Goal: Task Accomplishment & Management: Manage account settings

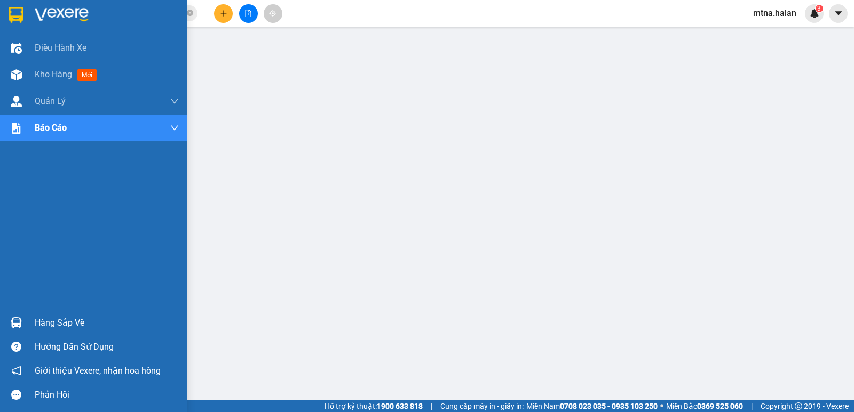
click at [12, 321] on img at bounding box center [16, 322] width 11 height 11
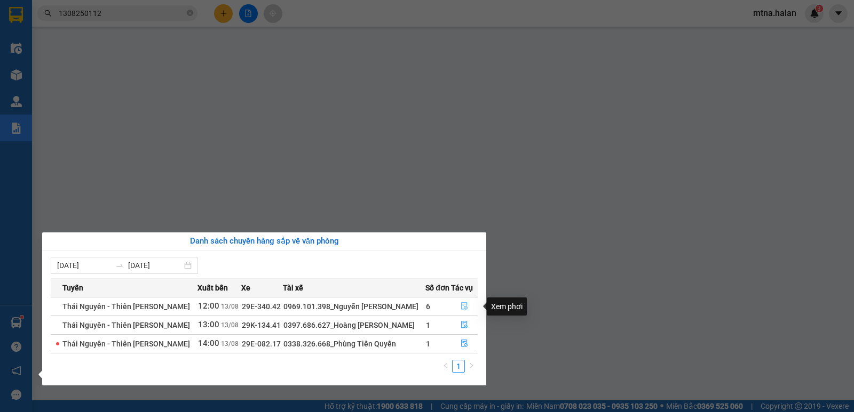
click at [460, 303] on icon "file-done" at bounding box center [463, 306] width 7 height 7
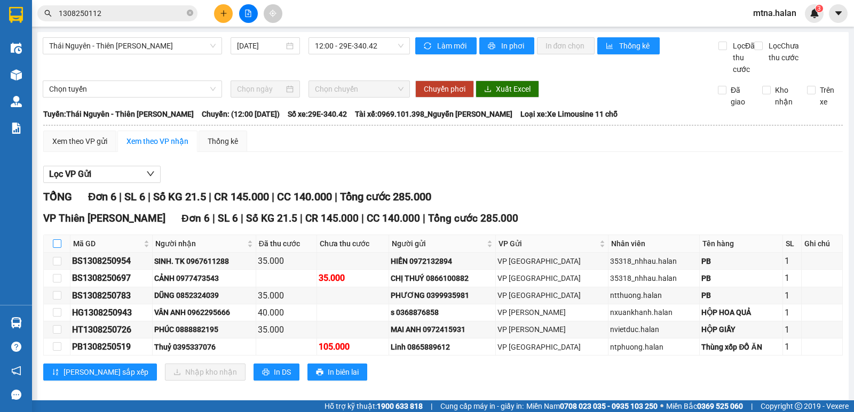
click at [58, 248] on input "checkbox" at bounding box center [57, 244] width 9 height 9
checkbox input "true"
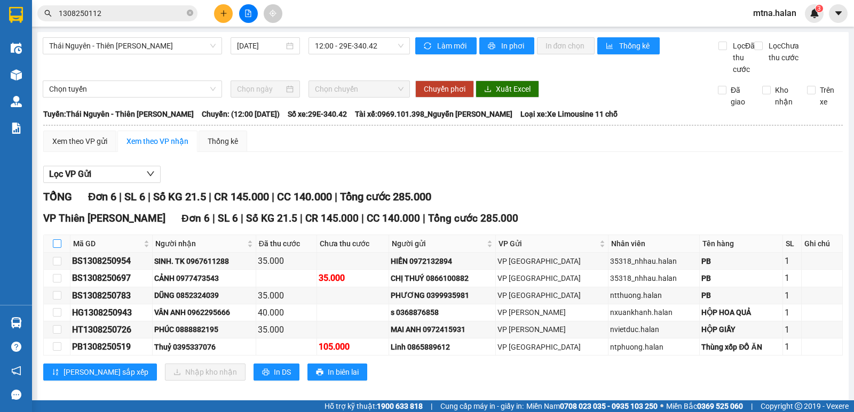
checkbox input "true"
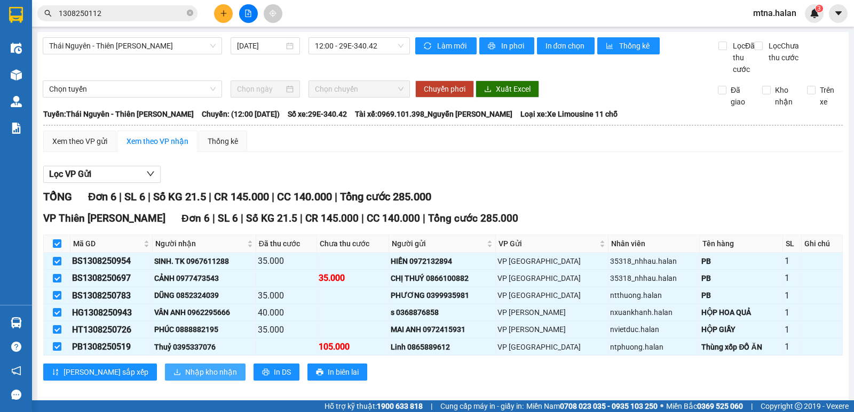
click at [185, 378] on span "Nhập kho nhận" at bounding box center [211, 373] width 52 height 12
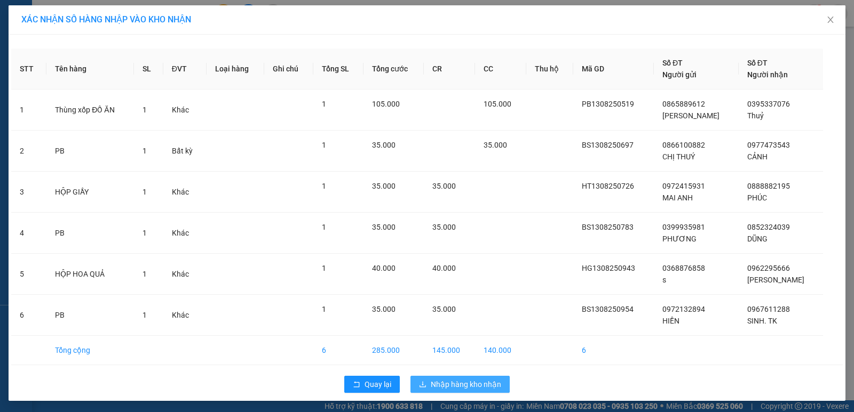
click at [462, 382] on span "Nhập hàng kho nhận" at bounding box center [466, 385] width 70 height 12
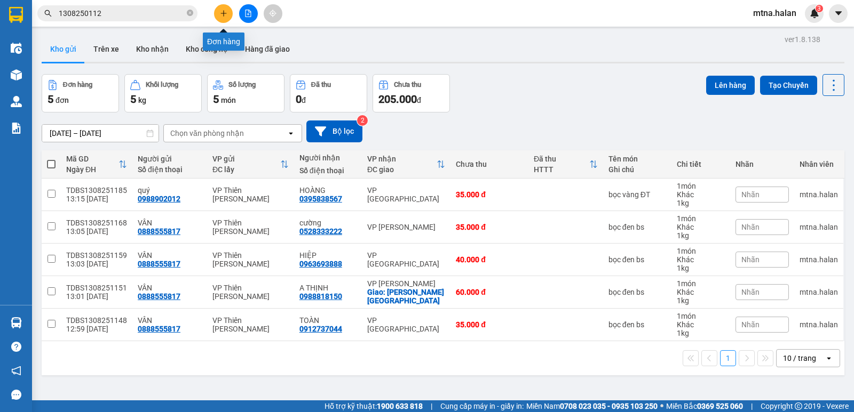
click at [223, 12] on icon "plus" at bounding box center [223, 13] width 7 height 7
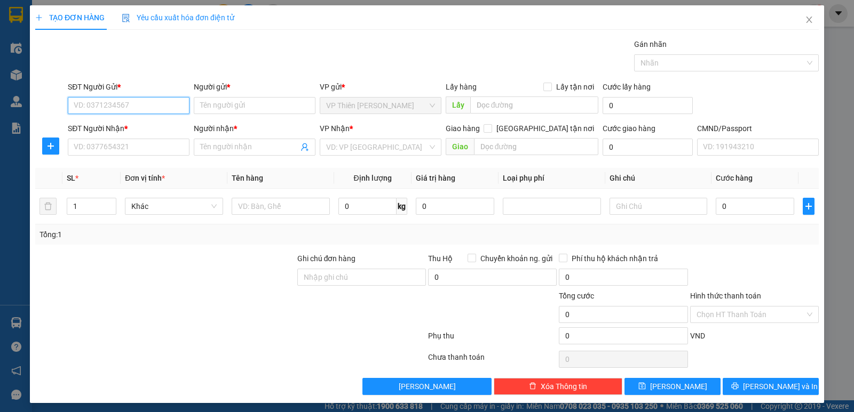
click at [161, 106] on input "SĐT Người Gửi *" at bounding box center [129, 105] width 122 height 17
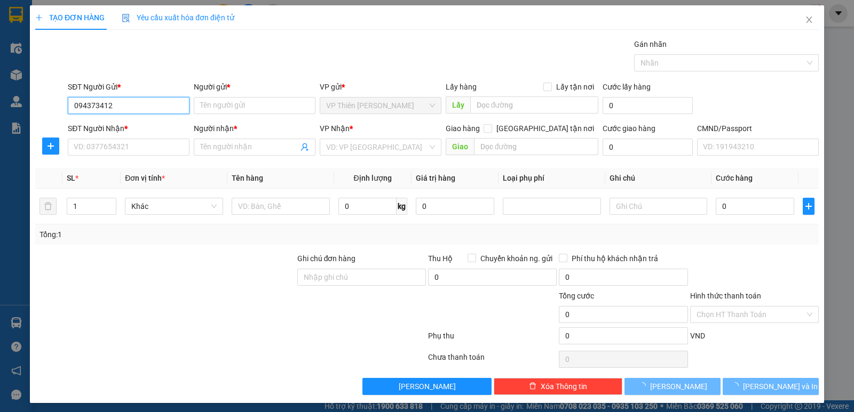
type input "0943734126"
click at [98, 125] on div "0943734126 - KH" at bounding box center [128, 127] width 108 height 12
type input "KH"
type input "0943734126"
click at [240, 104] on input "KH" at bounding box center [255, 105] width 122 height 17
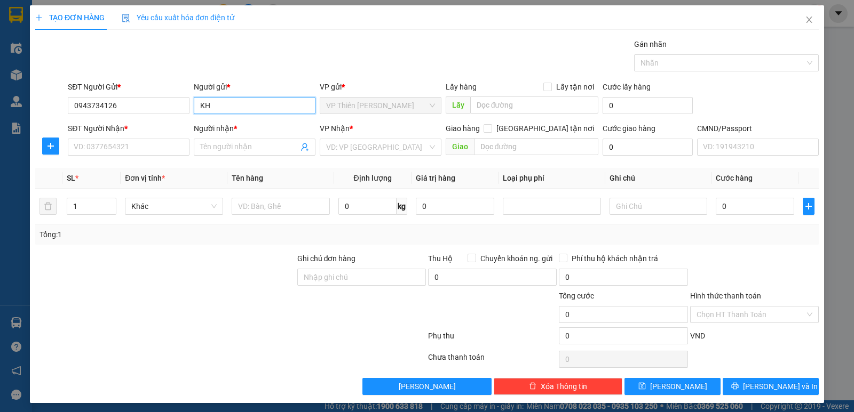
type input "K"
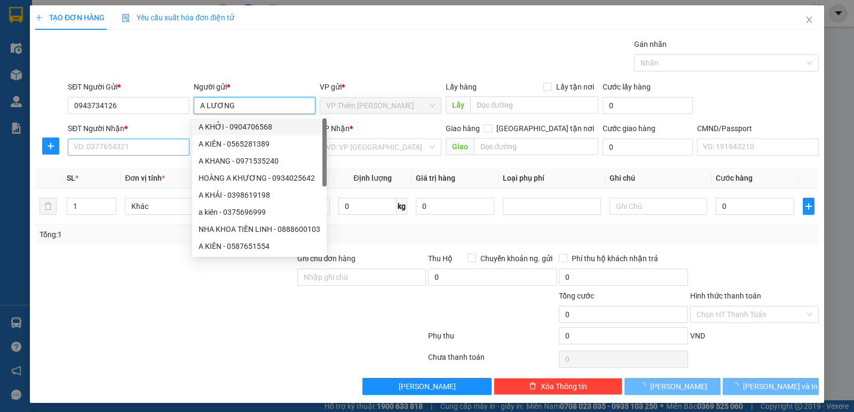
type input "A LƯƠNG"
click at [160, 147] on input "SĐT Người Nhận *" at bounding box center [129, 147] width 122 height 17
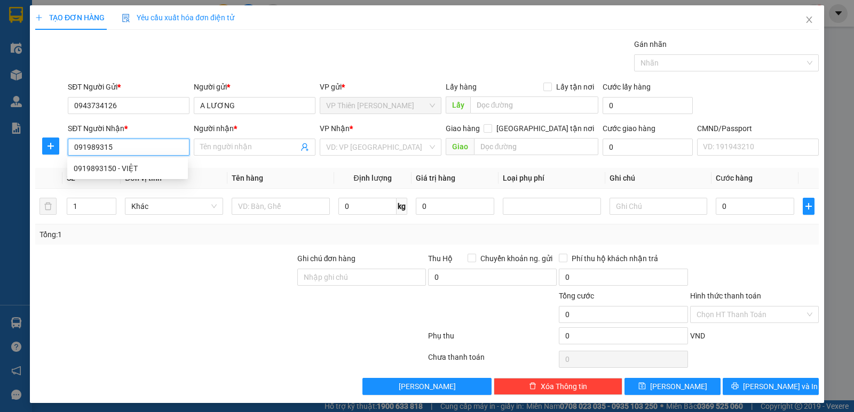
type input "0919893150"
click at [120, 168] on div "0919893150 - VIỆT" at bounding box center [128, 169] width 108 height 12
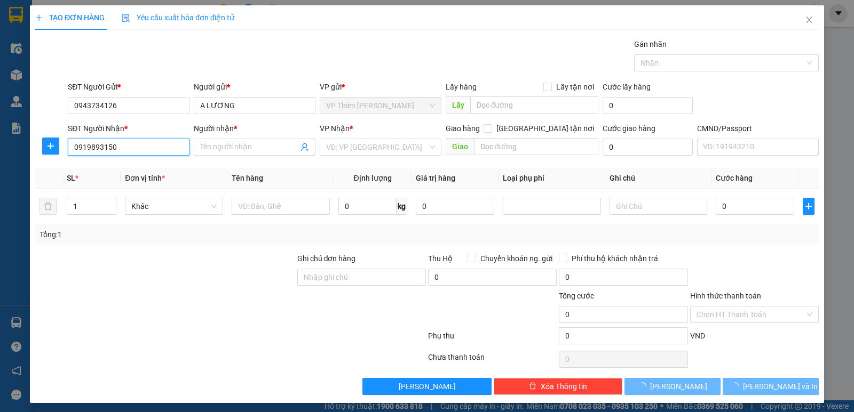
type input "VIỆT"
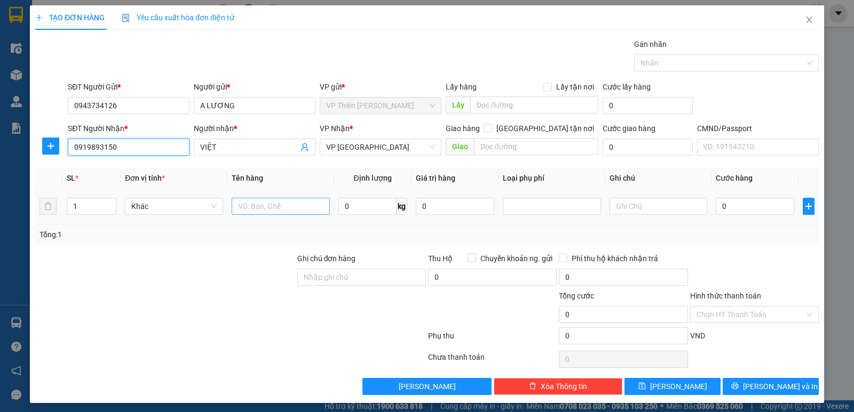
type input "0919893150"
click at [284, 207] on input "text" at bounding box center [281, 206] width 98 height 17
type input "BỌC LK"
click at [379, 203] on input "0" at bounding box center [367, 206] width 58 height 17
type input "2"
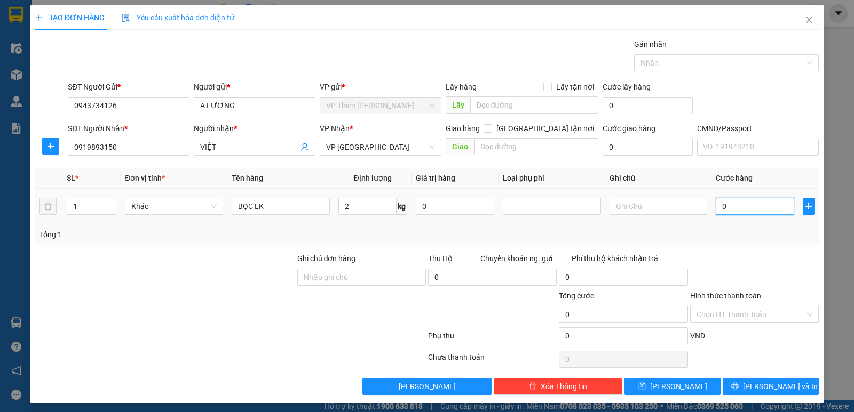
click at [752, 205] on input "0" at bounding box center [755, 206] width 78 height 17
type input "3"
type input "35"
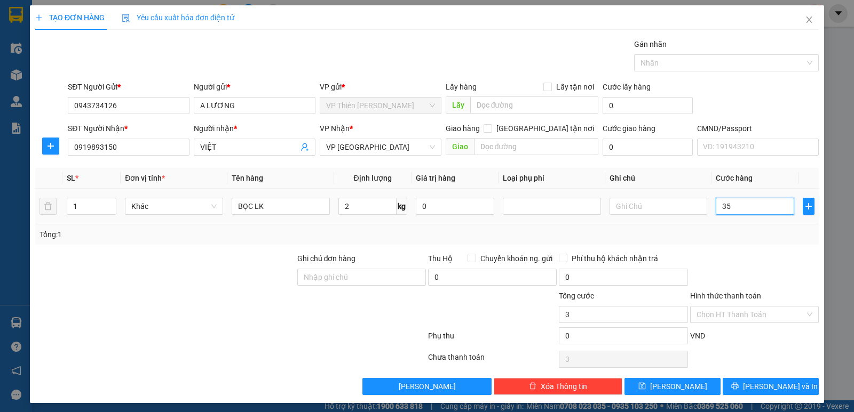
type input "35"
type input "350"
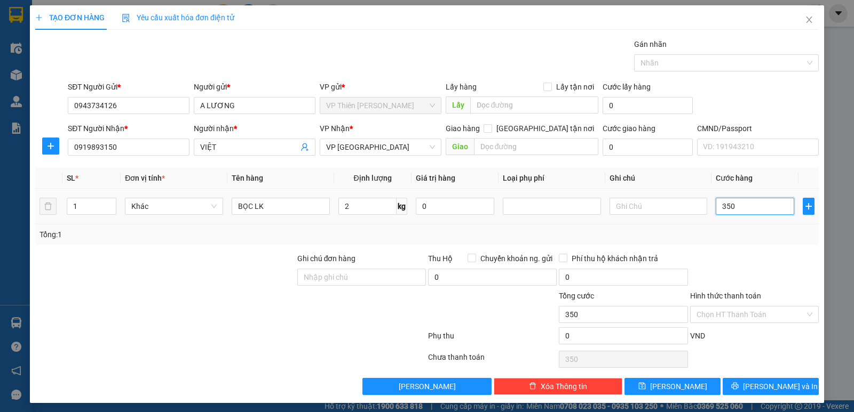
type input "3.500"
type input "35.000"
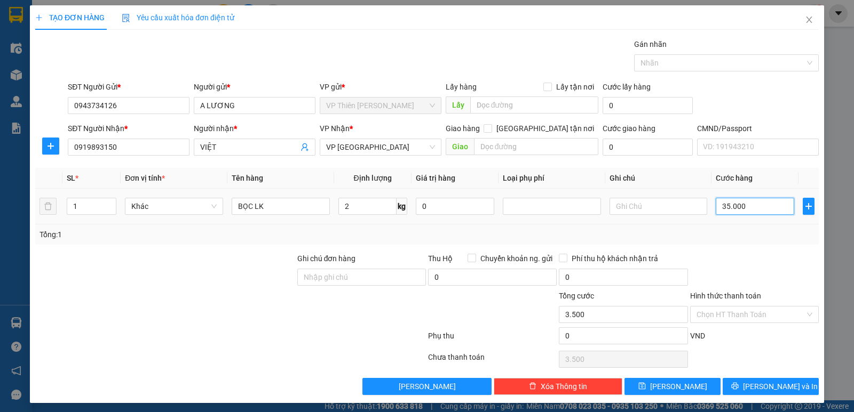
type input "35.000"
click at [735, 313] on input "Hình thức thanh toán" at bounding box center [750, 315] width 108 height 16
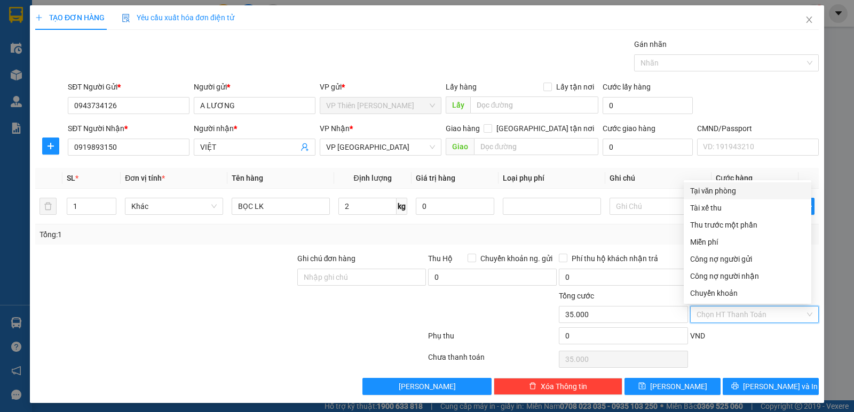
click at [720, 193] on div "Tại văn phòng" at bounding box center [747, 191] width 115 height 12
type input "0"
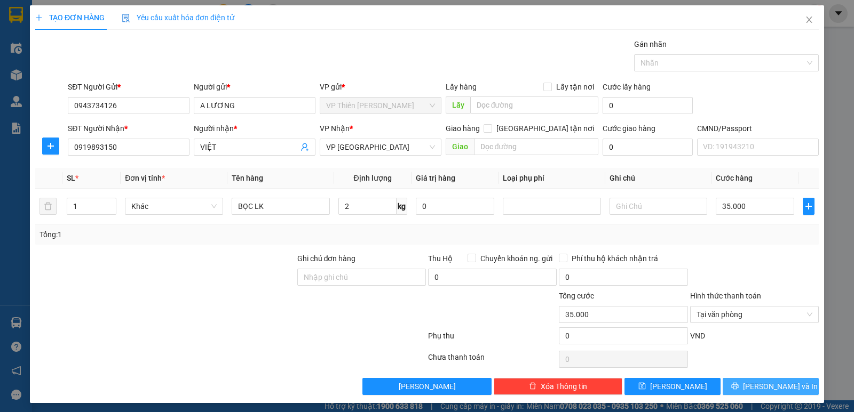
click at [769, 384] on span "[PERSON_NAME] và In" at bounding box center [780, 387] width 75 height 12
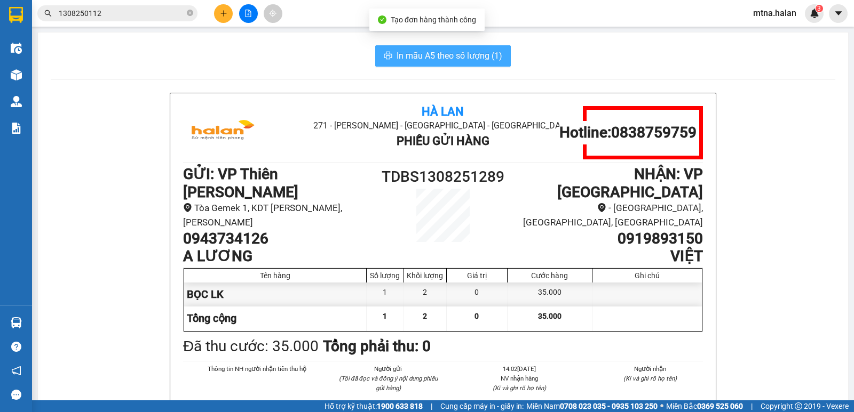
click at [425, 50] on span "In mẫu A5 theo số lượng (1)" at bounding box center [449, 55] width 106 height 13
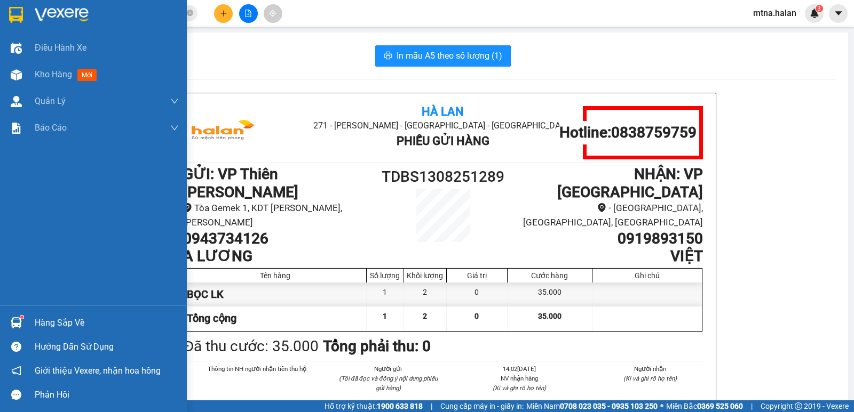
click at [15, 317] on div at bounding box center [16, 323] width 19 height 19
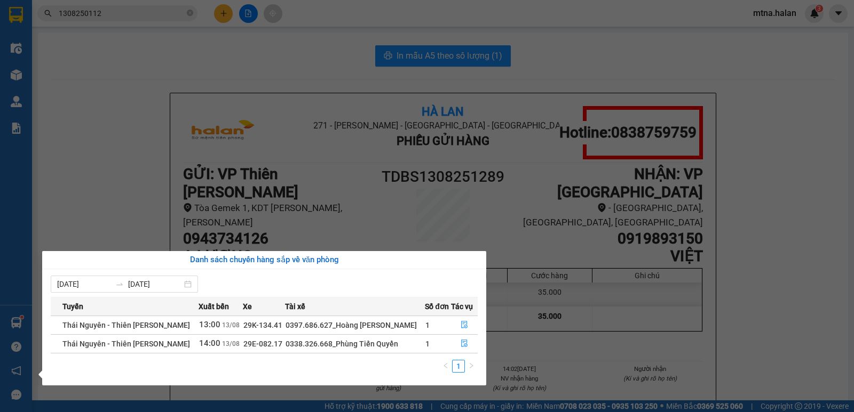
click at [771, 163] on section "Kết quả tìm kiếm ( 1 ) Bộ lọc Mã ĐH Trạng thái Món hàng Thu hộ Tổng cước Chưa c…" at bounding box center [427, 206] width 854 height 412
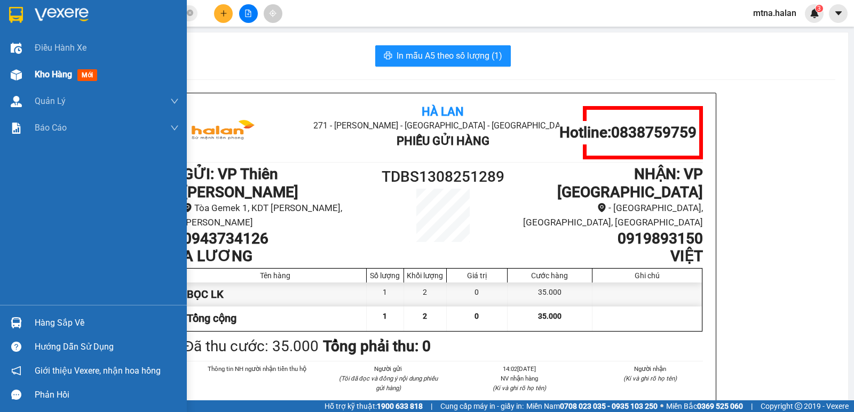
click at [12, 74] on img at bounding box center [16, 74] width 11 height 11
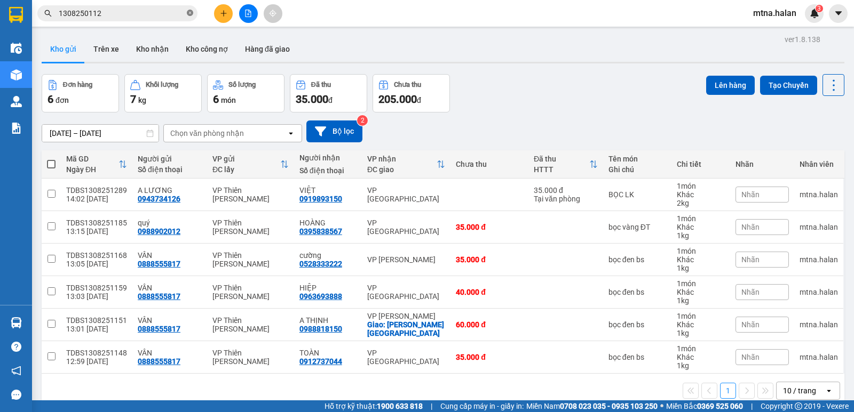
click at [189, 12] on icon "close-circle" at bounding box center [190, 13] width 6 height 6
click at [54, 163] on span at bounding box center [51, 164] width 9 height 9
click at [51, 159] on input "checkbox" at bounding box center [51, 159] width 0 height 0
checkbox input "true"
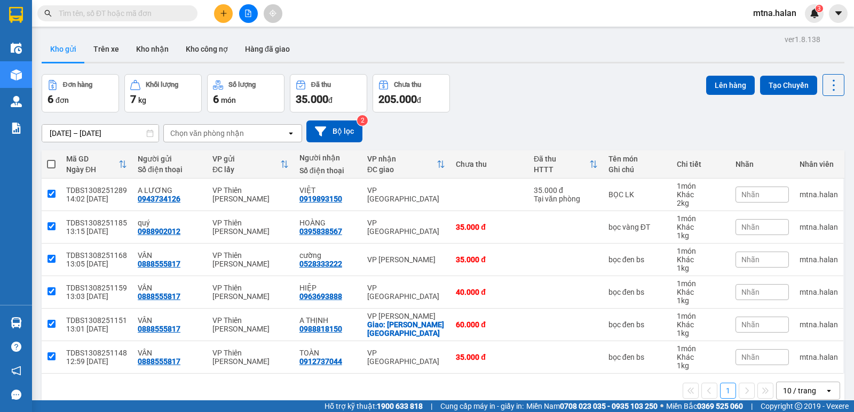
checkbox input "true"
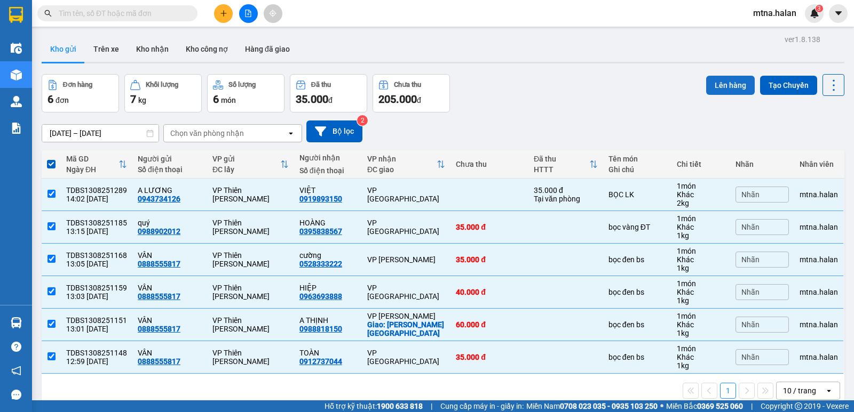
click at [728, 82] on button "Lên hàng" at bounding box center [730, 85] width 49 height 19
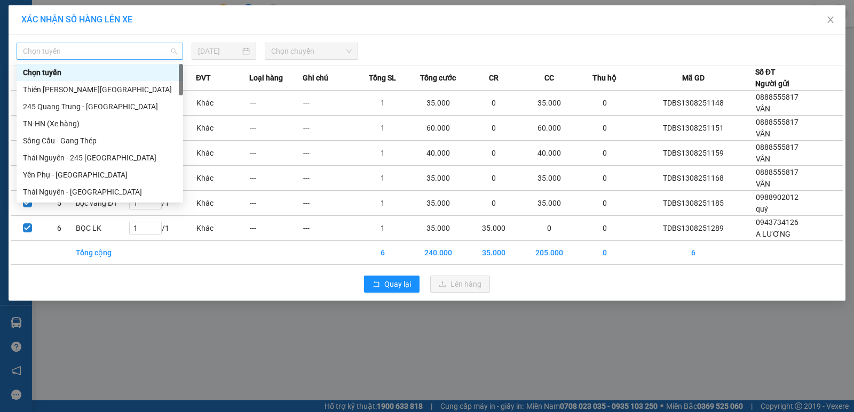
click at [114, 49] on span "Chọn tuyến" at bounding box center [100, 51] width 154 height 16
click at [101, 84] on div "Thiên [PERSON_NAME][GEOGRAPHIC_DATA]" at bounding box center [100, 90] width 154 height 12
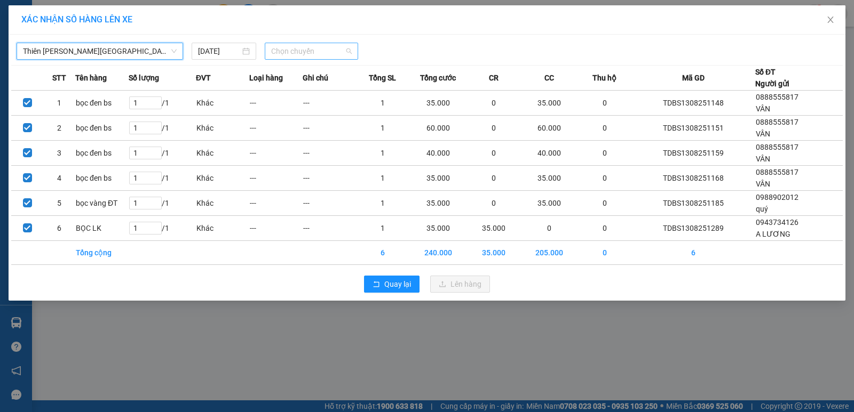
click at [317, 53] on span "Chọn chuyến" at bounding box center [311, 51] width 81 height 16
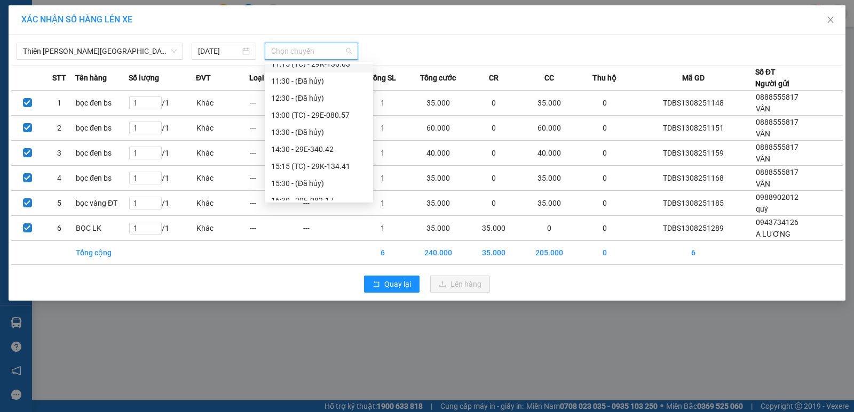
scroll to position [267, 0]
click at [300, 95] on div "14:30 - 29E-340.42" at bounding box center [319, 96] width 96 height 12
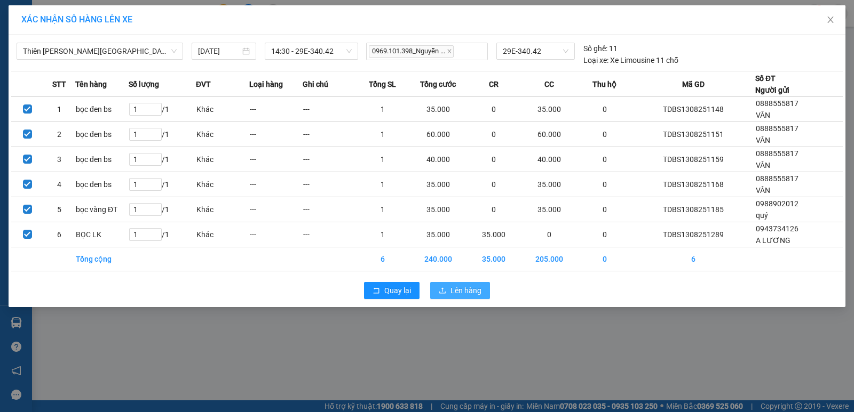
click at [469, 291] on span "Lên hàng" at bounding box center [465, 291] width 31 height 12
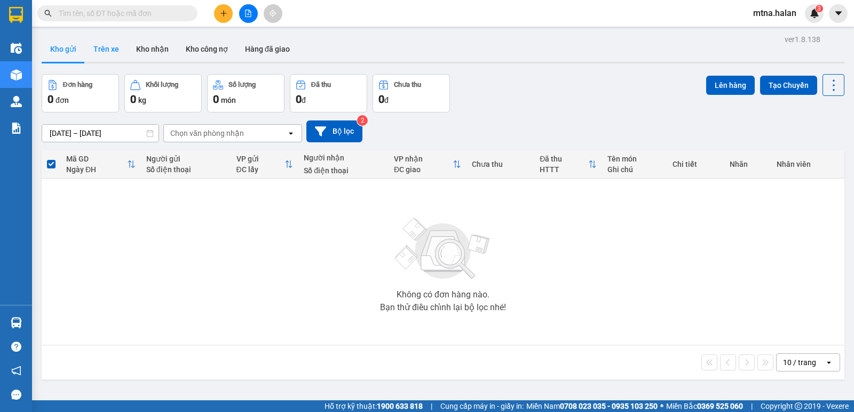
click at [106, 49] on button "Trên xe" at bounding box center [106, 49] width 43 height 26
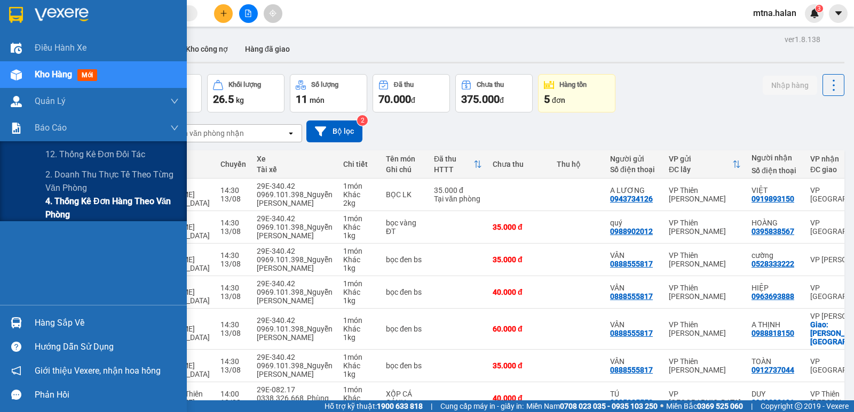
click at [57, 209] on span "4. Thống kê đơn hàng theo văn phòng" at bounding box center [111, 208] width 133 height 27
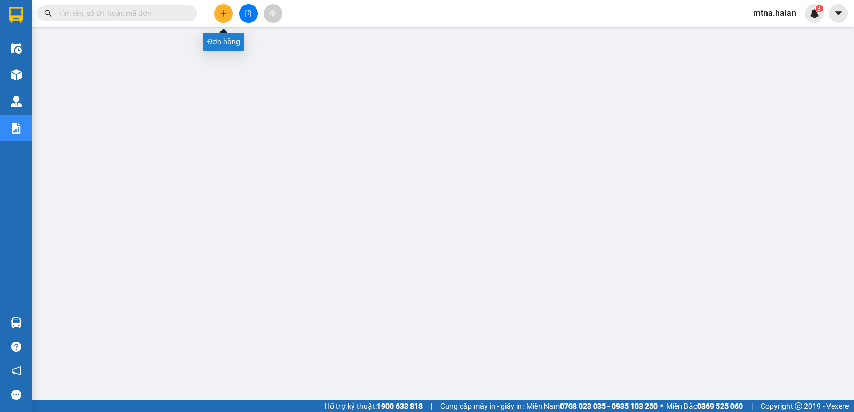
click at [220, 13] on icon "plus" at bounding box center [223, 13] width 7 height 7
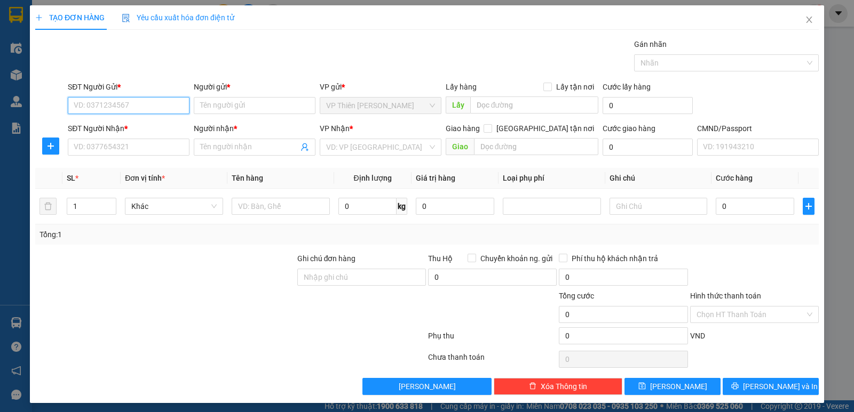
click at [128, 107] on input "SĐT Người Gửi *" at bounding box center [129, 105] width 122 height 17
click at [234, 107] on input "Người gửi *" at bounding box center [255, 105] width 122 height 17
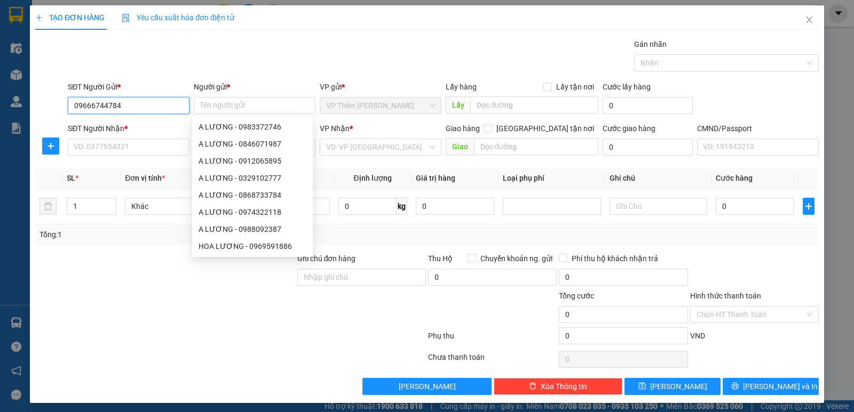
click at [94, 105] on input "09666744784" at bounding box center [129, 105] width 122 height 17
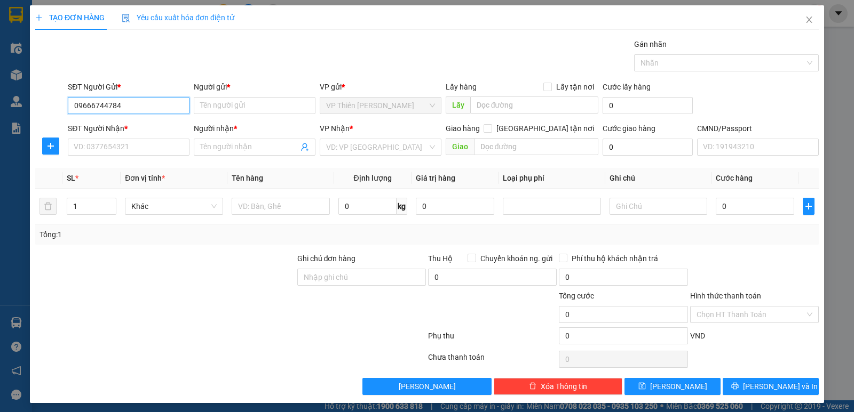
type input "0966744784"
click at [147, 102] on input "0966744784" at bounding box center [129, 105] width 122 height 17
click at [132, 124] on div "0966744784 - THUỶ" at bounding box center [128, 127] width 108 height 12
type input "THUỶ"
type input "0966744784"
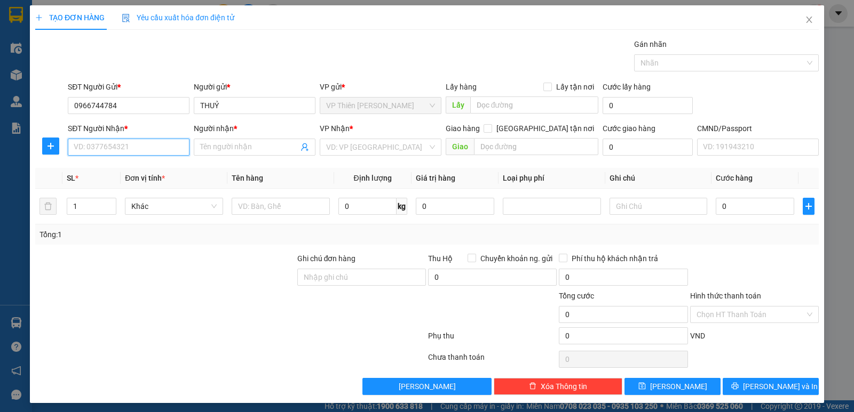
click at [145, 141] on input "SĐT Người Nhận *" at bounding box center [129, 147] width 122 height 17
type input "0976139878"
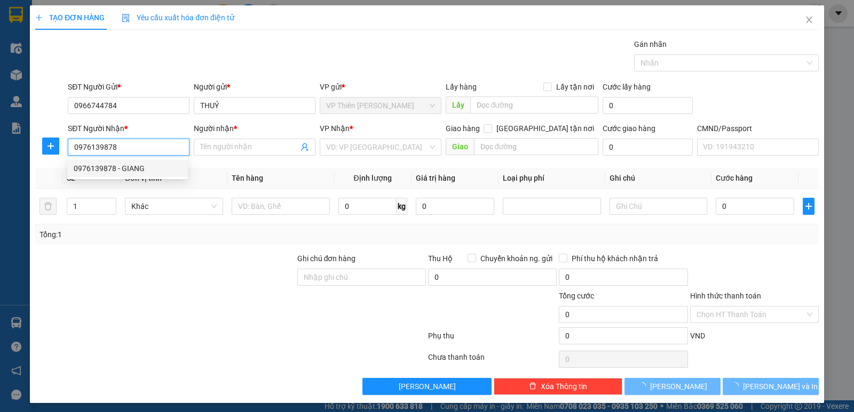
click at [123, 169] on div "0976139878 - GIANG" at bounding box center [128, 169] width 108 height 12
type input "GIANG"
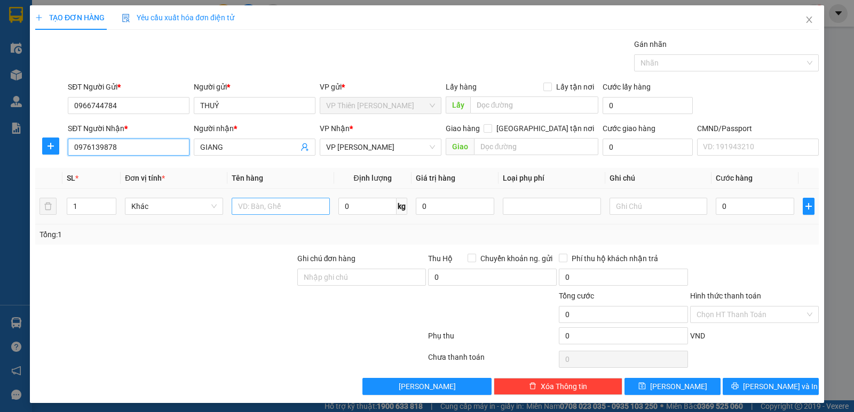
type input "0976139878"
click at [298, 208] on input "text" at bounding box center [281, 206] width 98 height 17
type input "HỘP THUỐC"
click at [361, 207] on input "0" at bounding box center [367, 206] width 58 height 17
type input "19"
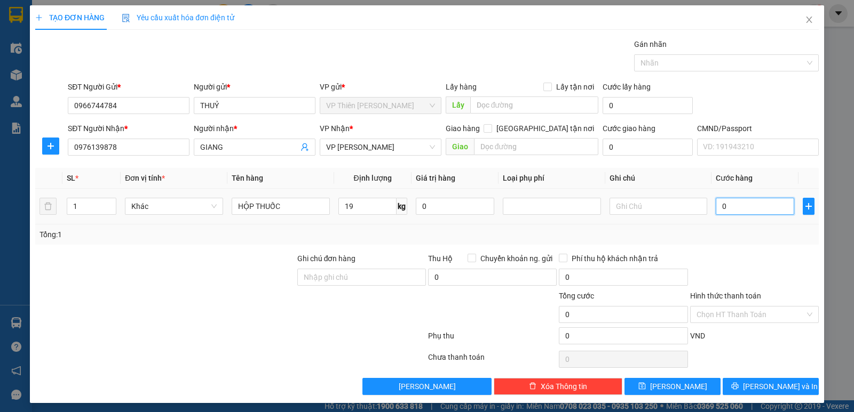
click at [752, 210] on input "0" at bounding box center [755, 206] width 78 height 17
type input "6"
type input "60"
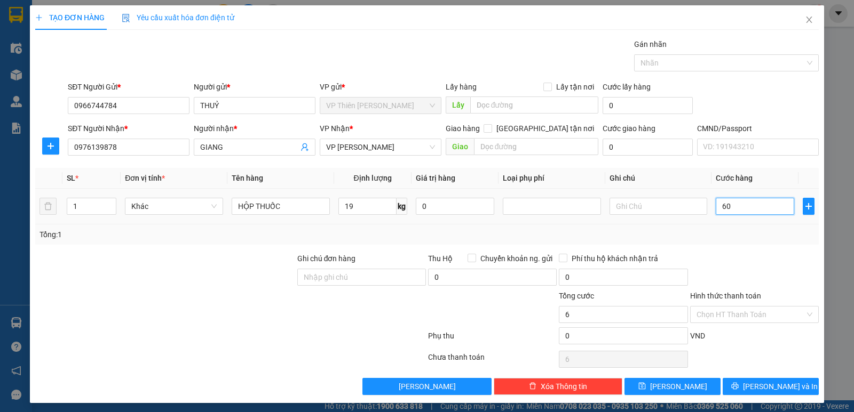
type input "60"
type input "600"
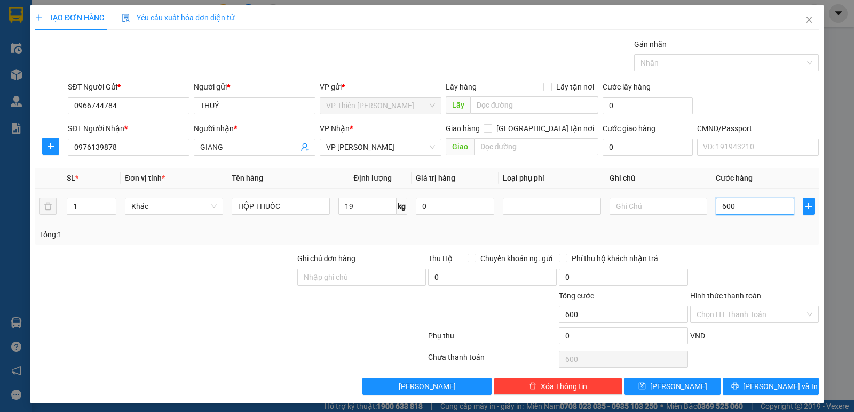
type input "6.000"
type input "60.000"
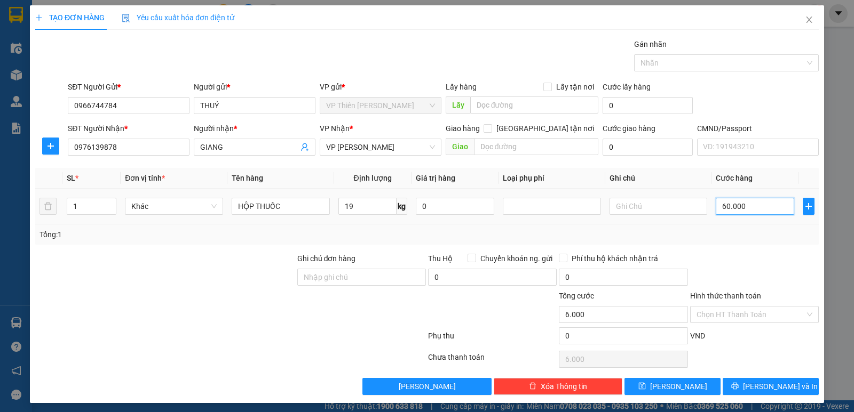
type input "60.000"
click at [727, 317] on input "Hình thức thanh toán" at bounding box center [750, 315] width 108 height 16
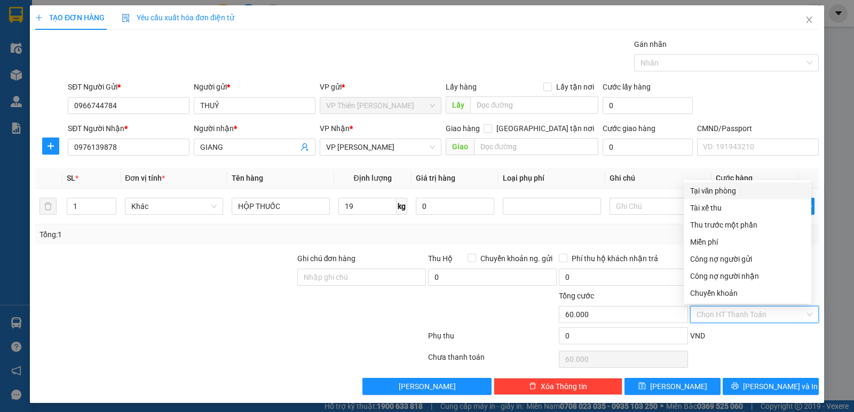
click at [712, 192] on div "Tại văn phòng" at bounding box center [747, 191] width 115 height 12
type input "0"
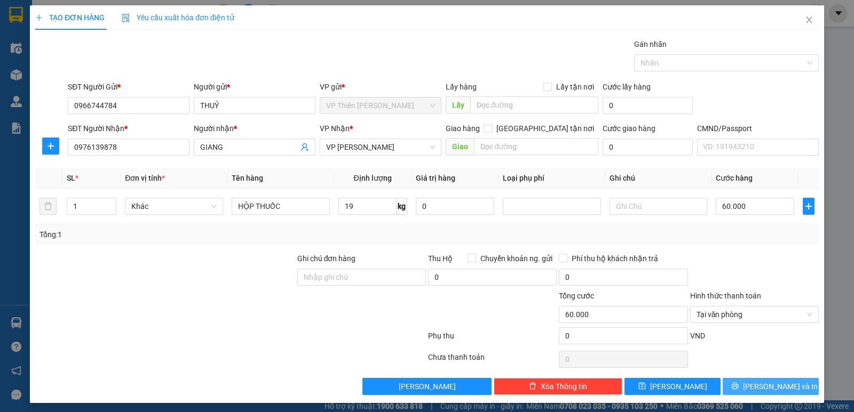
click at [778, 388] on span "[PERSON_NAME] và In" at bounding box center [780, 387] width 75 height 12
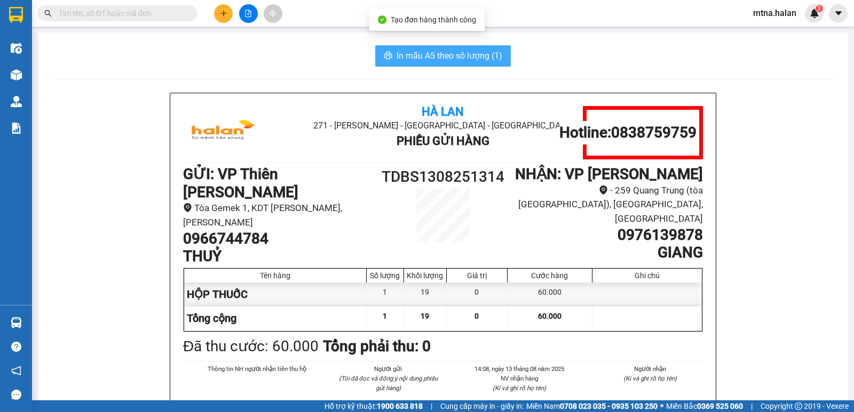
click at [444, 49] on span "In mẫu A5 theo số lượng (1)" at bounding box center [449, 55] width 106 height 13
click at [422, 58] on span "In mẫu A5 theo số lượng (1)" at bounding box center [449, 55] width 106 height 13
click at [409, 58] on span "In mẫu A5 theo số lượng (1)" at bounding box center [449, 55] width 106 height 13
click at [420, 55] on span "In mẫu A5 theo số lượng (1)" at bounding box center [449, 55] width 106 height 13
click at [462, 61] on span "In mẫu A5 theo số lượng (1)" at bounding box center [449, 55] width 106 height 13
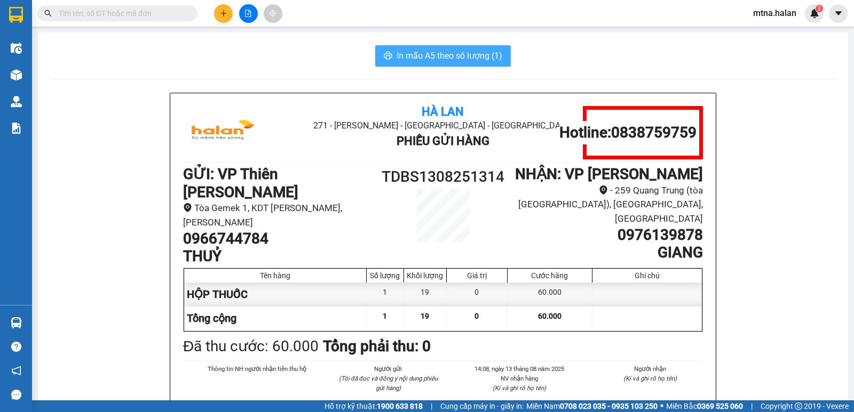
click at [471, 54] on span "In mẫu A5 theo số lượng (1)" at bounding box center [449, 55] width 106 height 13
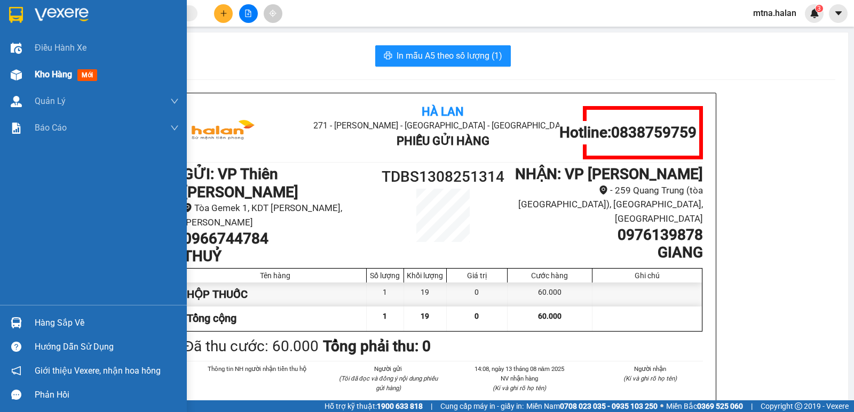
click at [14, 72] on img at bounding box center [16, 74] width 11 height 11
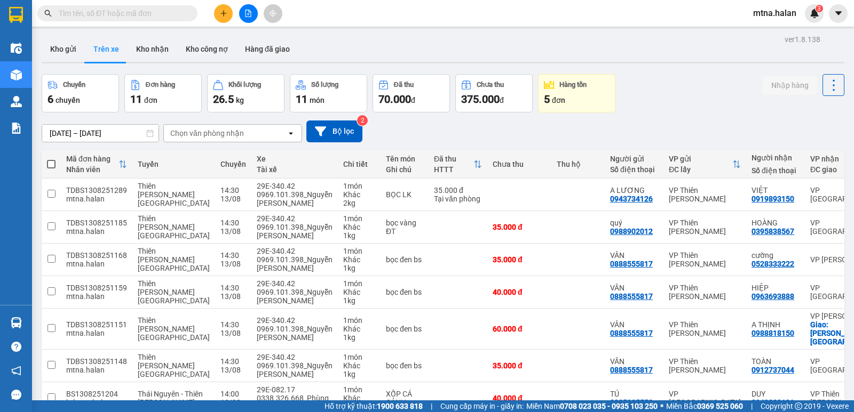
click at [182, 13] on input "text" at bounding box center [122, 13] width 126 height 12
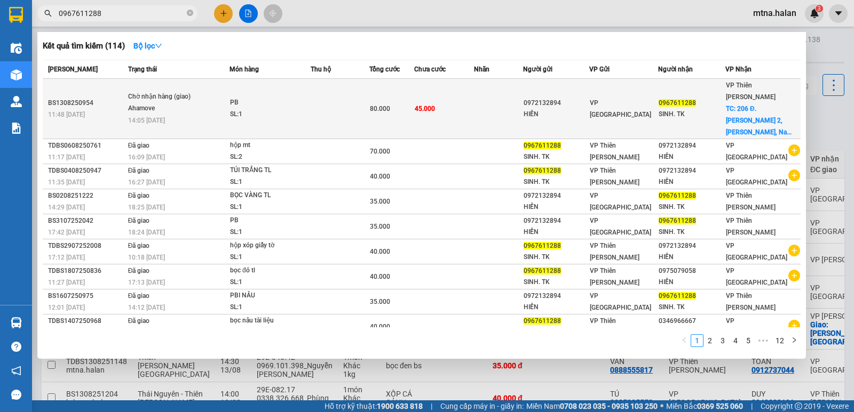
type input "0967611288"
click at [473, 106] on td "45.000" at bounding box center [443, 109] width 59 height 60
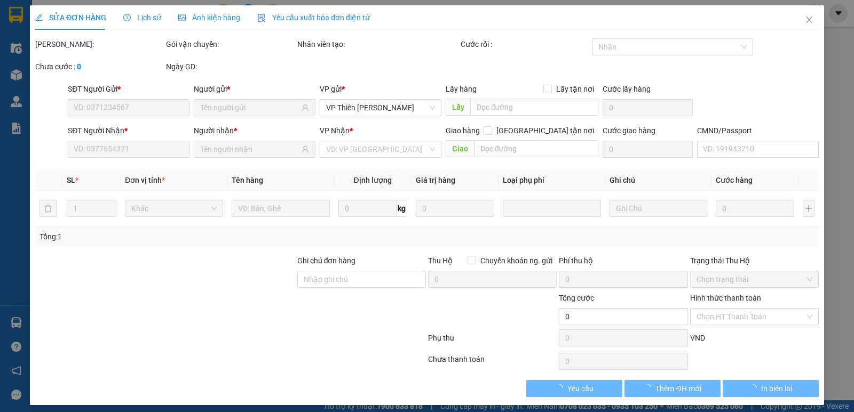
type input "0972132894"
type input "HIỀN"
type input "0967611288"
type input "SINH. TK"
checkbox input "true"
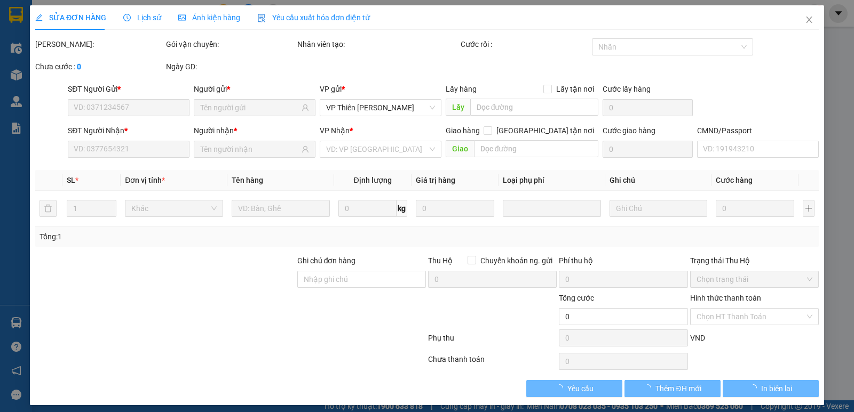
type input "206 Đ. Louis 2, Đai Mễ, Nam Từ Liêm, Hà Nội, Việt Nam"
type input "45.000"
type input "80.000"
type input "35.000"
type input "45.000"
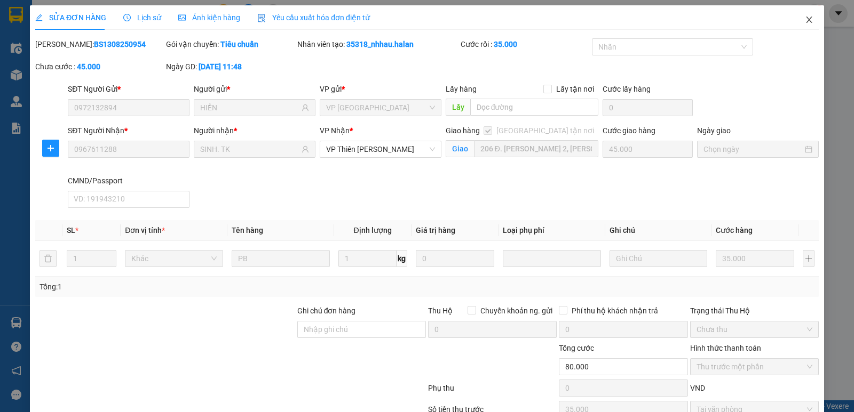
click at [805, 20] on icon "close" at bounding box center [809, 19] width 9 height 9
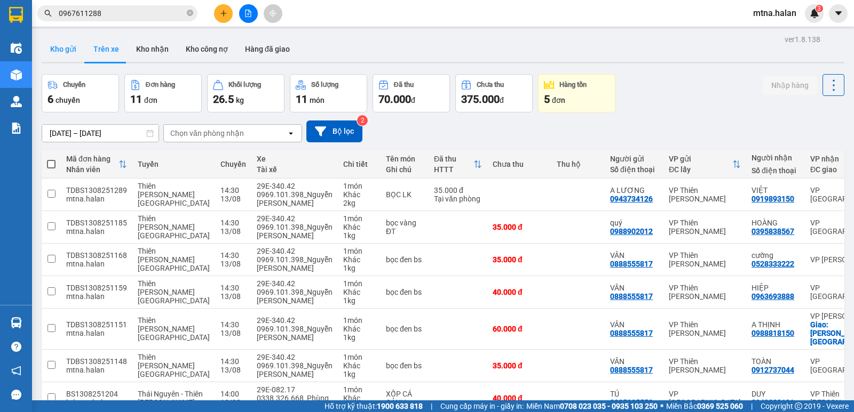
click at [63, 46] on button "Kho gửi" at bounding box center [63, 49] width 43 height 26
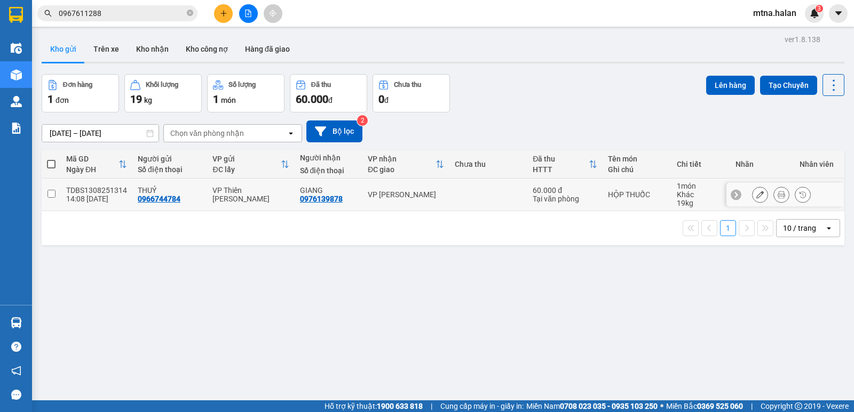
click at [52, 190] on input "checkbox" at bounding box center [51, 194] width 8 height 8
checkbox input "true"
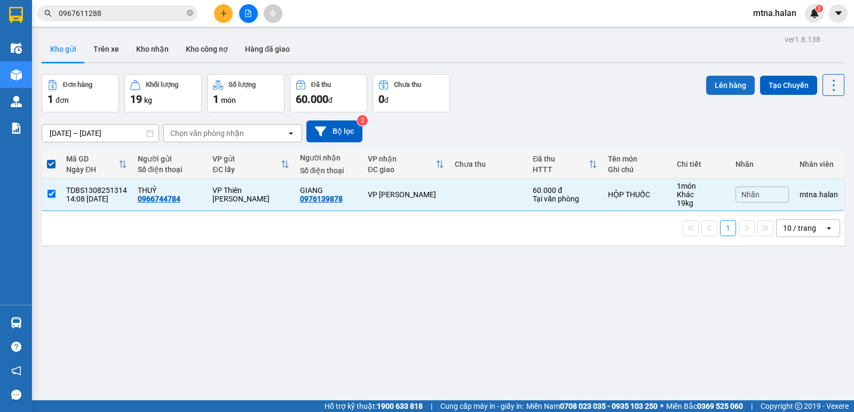
click at [724, 83] on button "Lên hàng" at bounding box center [730, 85] width 49 height 19
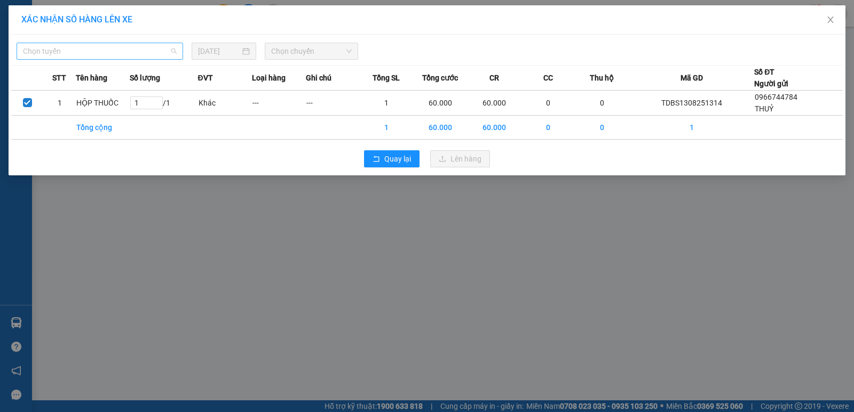
click at [113, 53] on span "Chọn tuyến" at bounding box center [100, 51] width 154 height 16
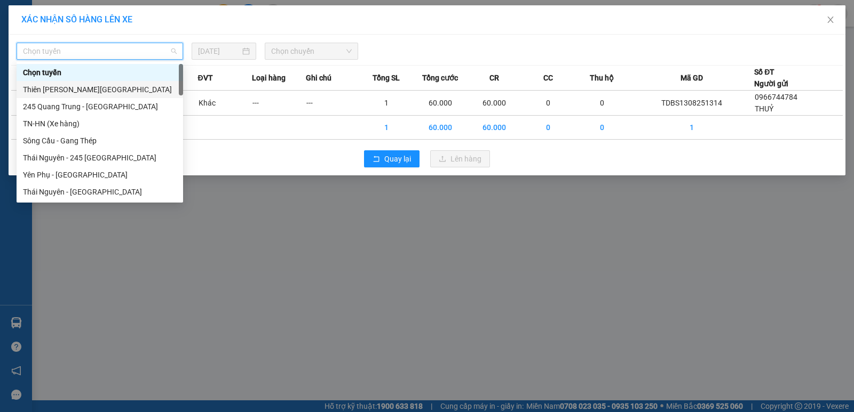
click at [82, 88] on div "Thiên [PERSON_NAME][GEOGRAPHIC_DATA]" at bounding box center [100, 90] width 154 height 12
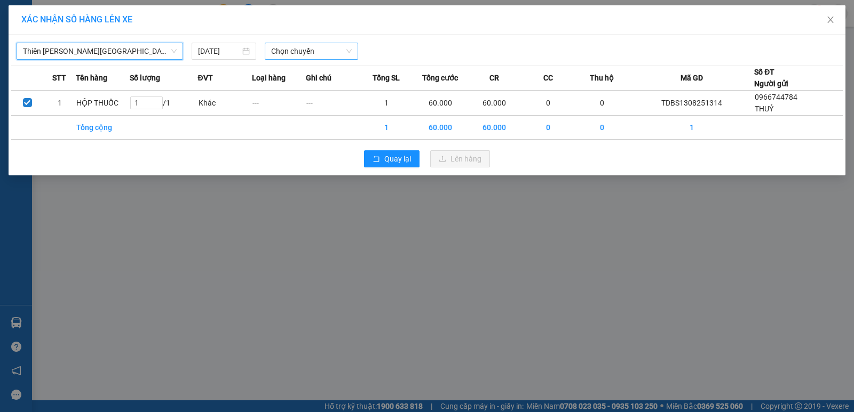
click at [322, 51] on span "Chọn chuyến" at bounding box center [311, 51] width 81 height 16
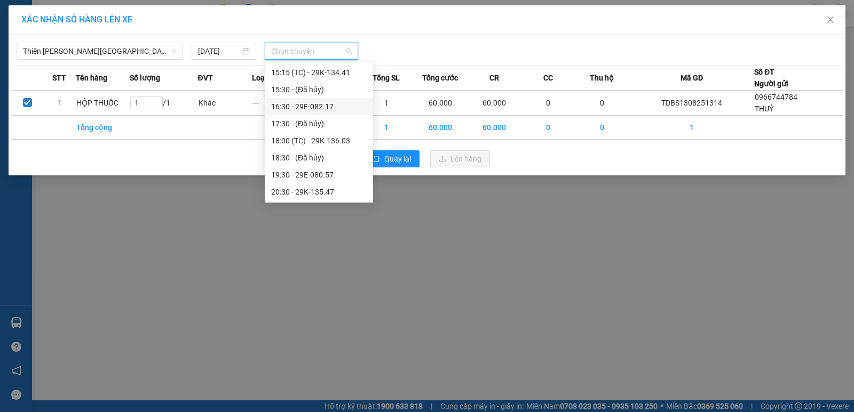
scroll to position [254, 0]
click at [328, 107] on div "14:30 - 29E-340.42" at bounding box center [319, 109] width 96 height 12
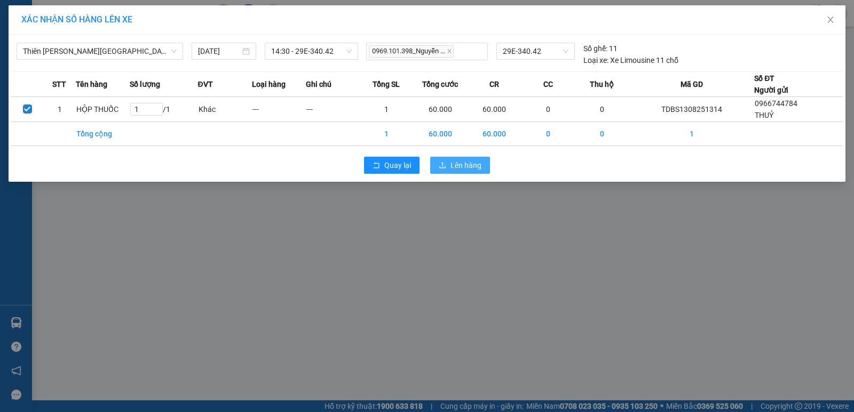
click at [471, 168] on span "Lên hàng" at bounding box center [465, 166] width 31 height 12
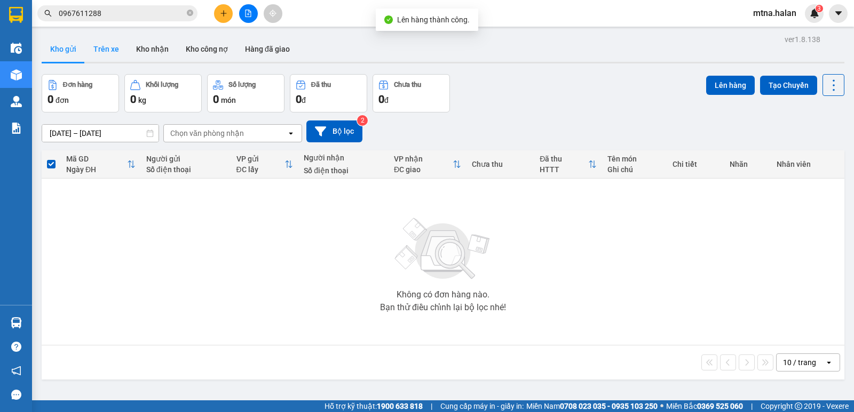
drag, startPoint x: 104, startPoint y: 46, endPoint x: 112, endPoint y: 49, distance: 8.6
click at [104, 45] on button "Trên xe" at bounding box center [106, 49] width 43 height 26
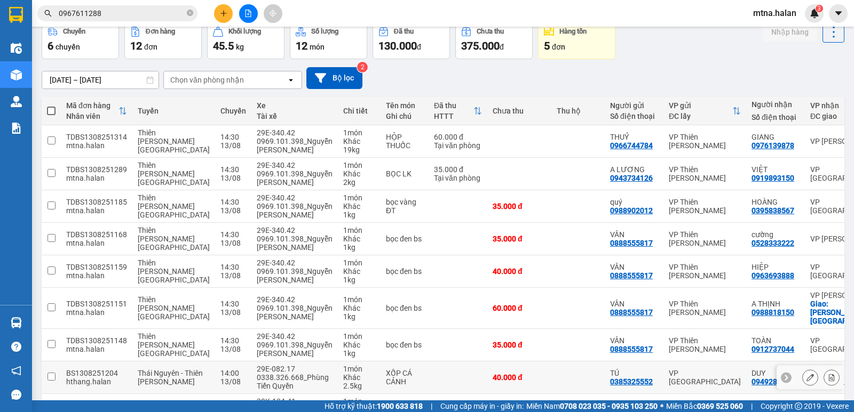
scroll to position [237, 0]
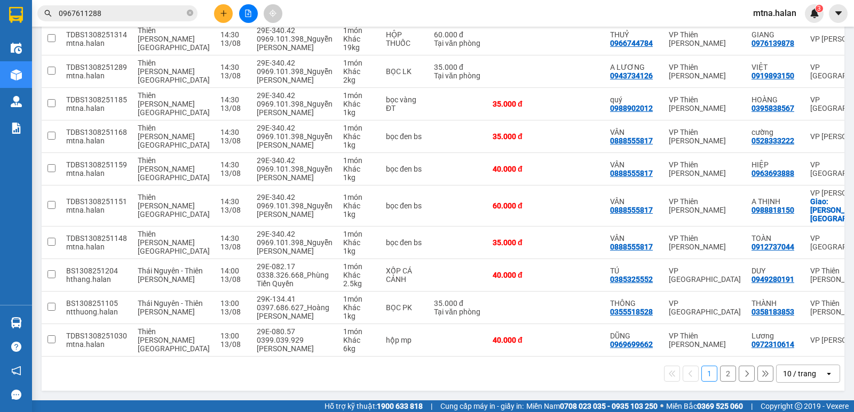
click at [720, 373] on button "2" at bounding box center [728, 374] width 16 height 16
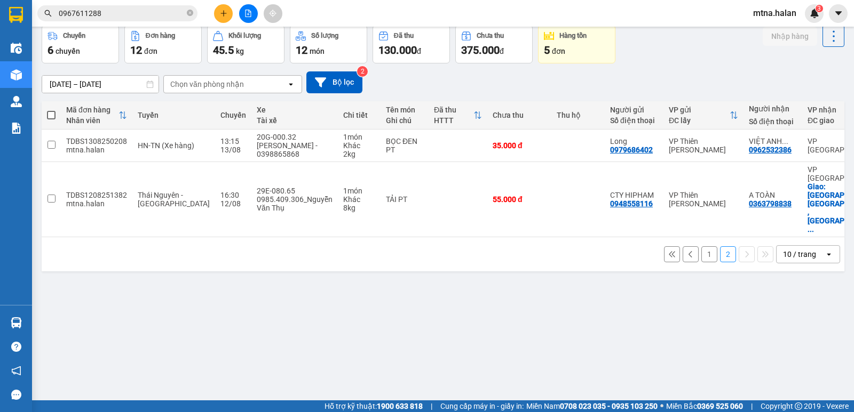
scroll to position [0, 0]
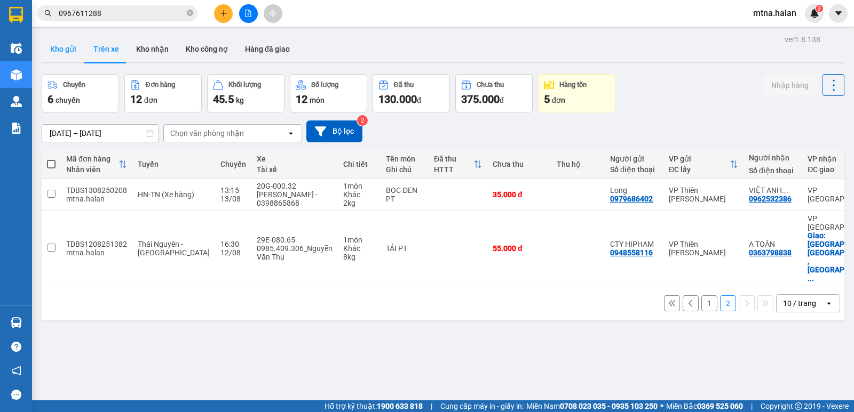
click at [65, 49] on button "Kho gửi" at bounding box center [63, 49] width 43 height 26
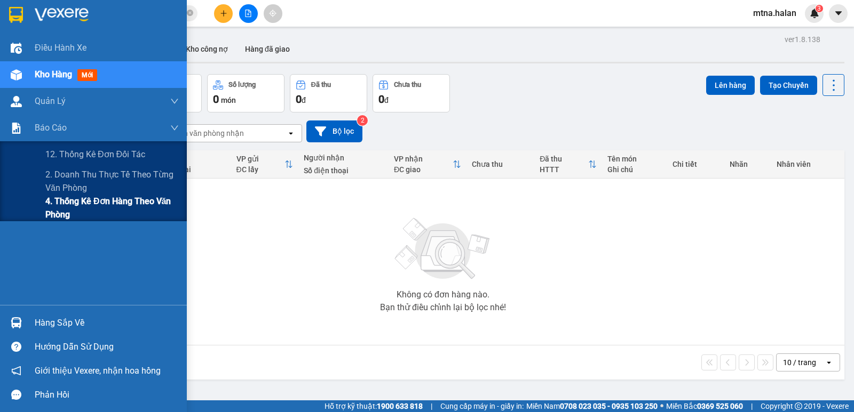
click at [68, 200] on span "4. Thống kê đơn hàng theo văn phòng" at bounding box center [111, 208] width 133 height 27
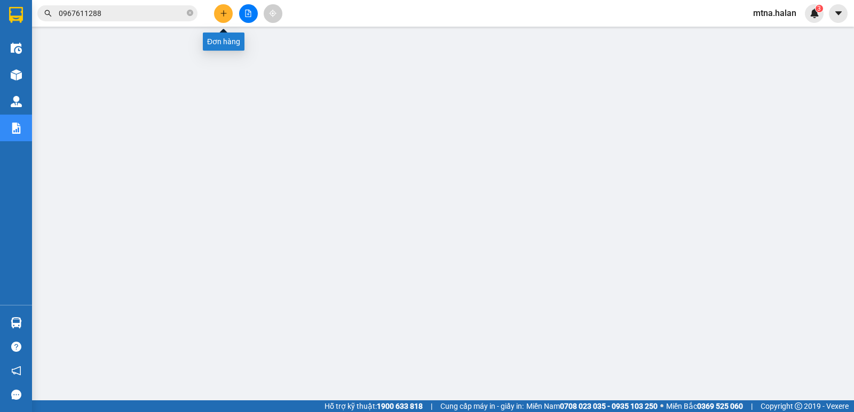
click at [227, 16] on icon "plus" at bounding box center [223, 13] width 7 height 7
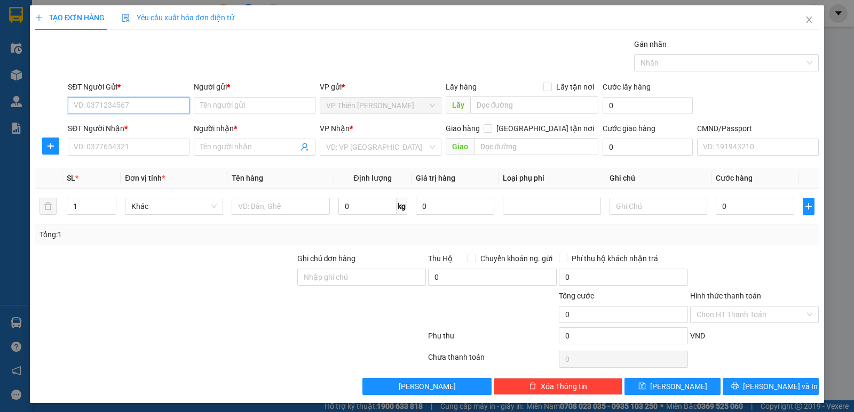
click at [145, 102] on input "SĐT Người Gửi *" at bounding box center [129, 105] width 122 height 17
type input "0399181999"
click at [132, 124] on div "0399181999 - HẰNG" at bounding box center [128, 127] width 108 height 12
type input "HẰNG"
type input "0399181999"
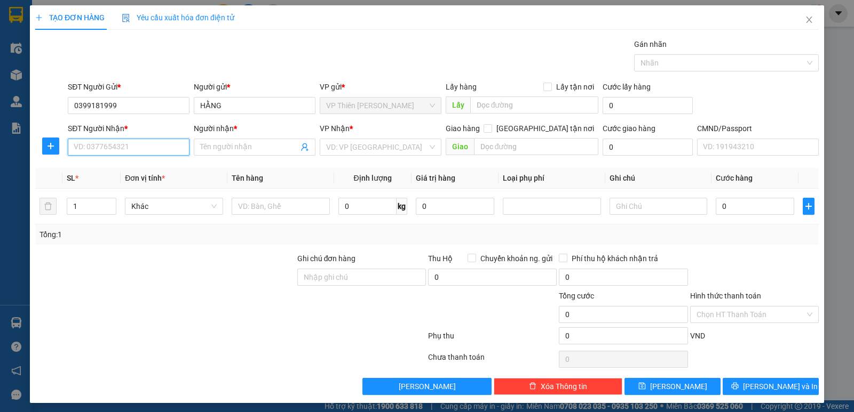
click at [149, 150] on input "SĐT Người Nhận *" at bounding box center [129, 147] width 122 height 17
click at [128, 166] on div "0986798333 - HÀ" at bounding box center [134, 169] width 120 height 12
type input "0986798333"
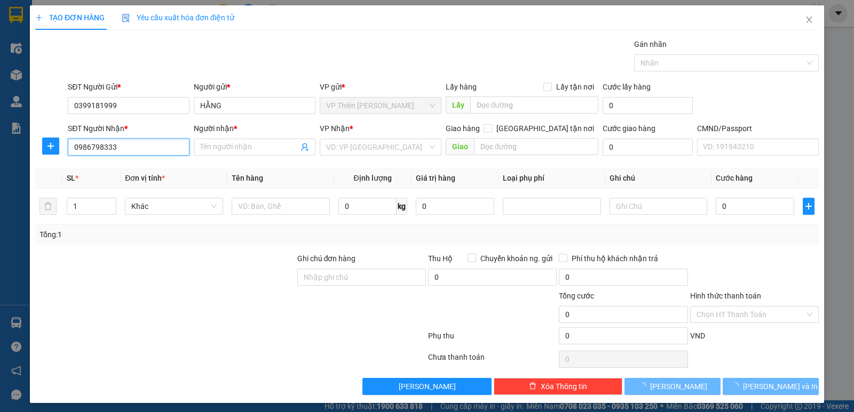
type input "HÀ"
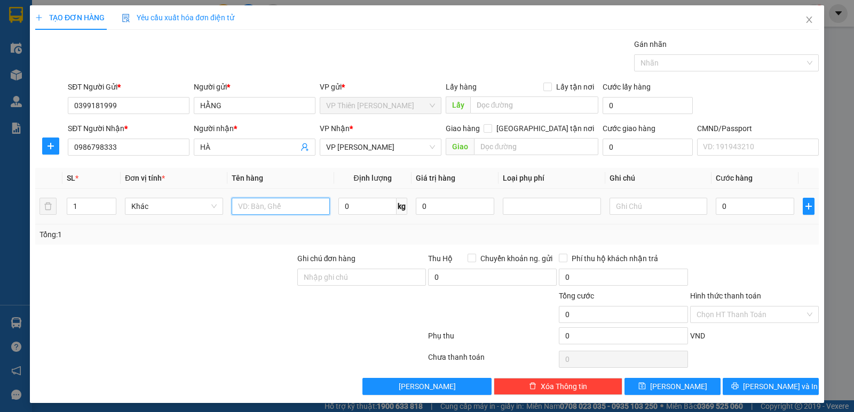
click at [297, 208] on input "text" at bounding box center [281, 206] width 98 height 17
type input "PB VỢT"
click at [354, 207] on input "0" at bounding box center [367, 206] width 58 height 17
type input "1"
click at [749, 210] on input "0" at bounding box center [755, 206] width 78 height 17
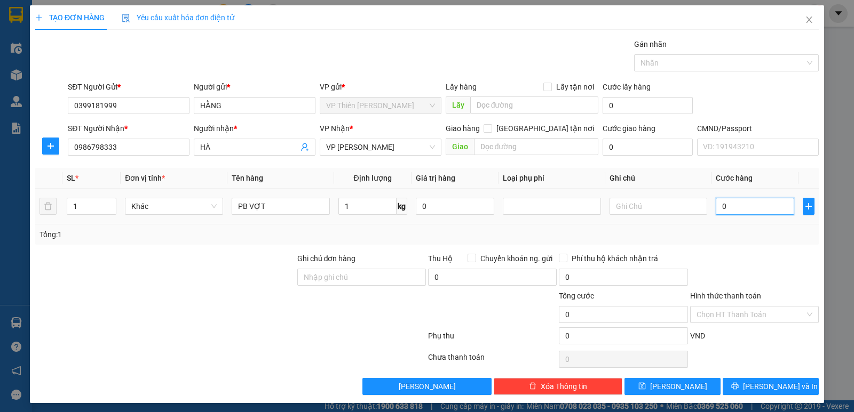
type input "3"
type input "35"
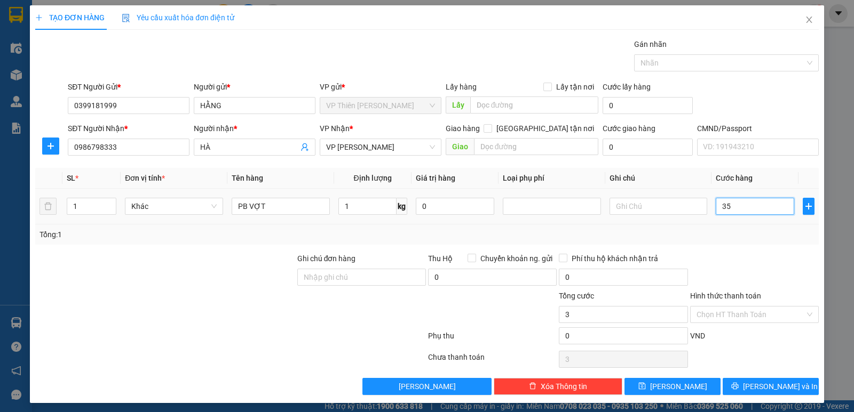
type input "35"
type input "350"
type input "3.500"
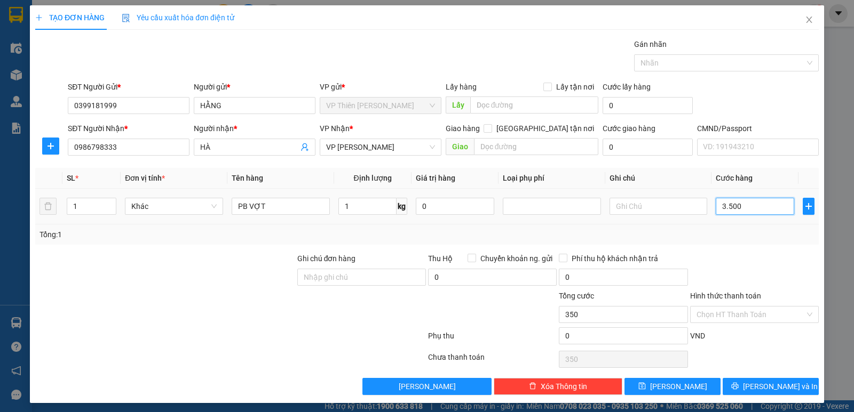
type input "3.500"
type input "35.000"
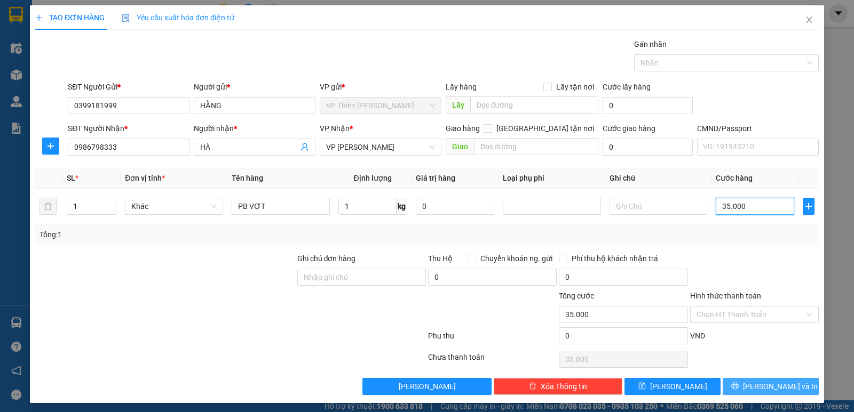
type input "35.000"
click at [771, 384] on span "[PERSON_NAME] và In" at bounding box center [780, 387] width 75 height 12
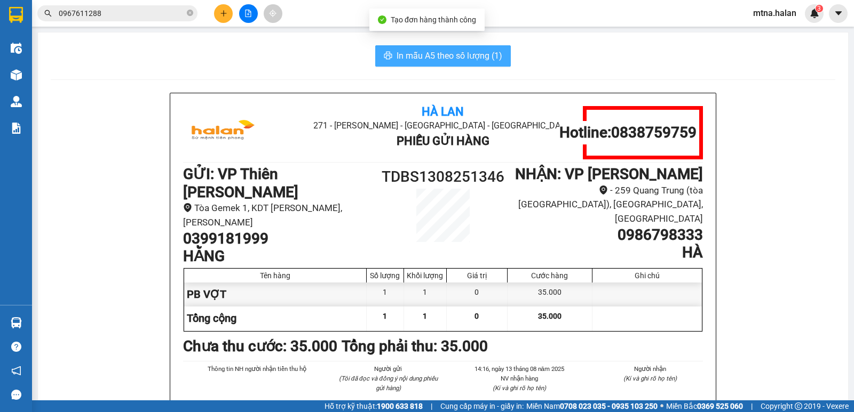
click at [411, 57] on span "In mẫu A5 theo số lượng (1)" at bounding box center [449, 55] width 106 height 13
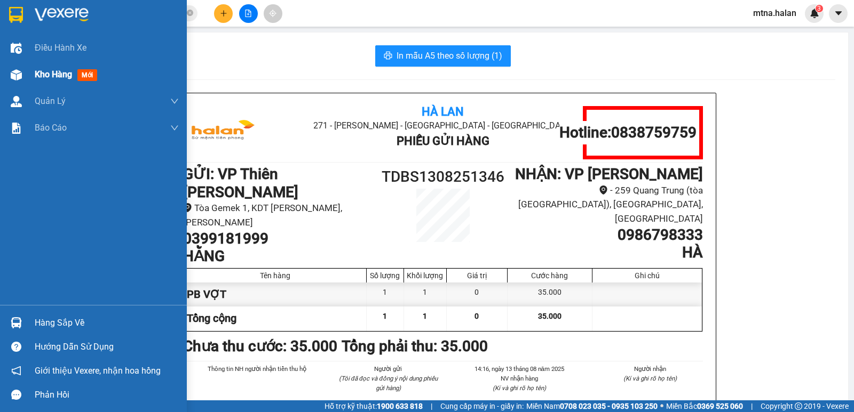
click at [18, 75] on img at bounding box center [16, 74] width 11 height 11
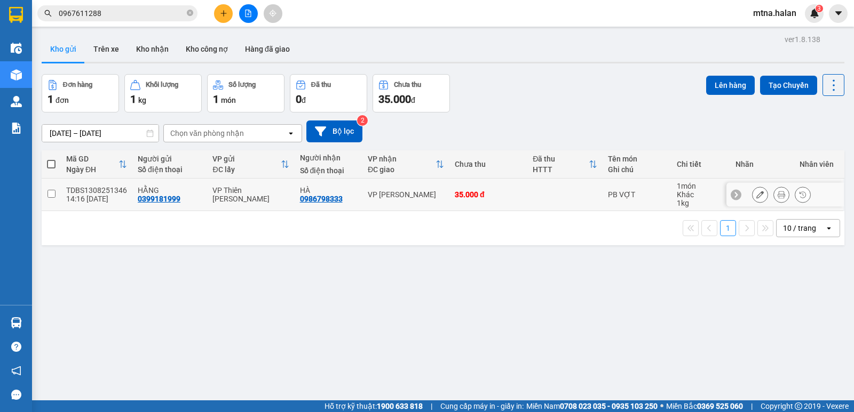
click at [50, 193] on input "checkbox" at bounding box center [51, 194] width 8 height 8
checkbox input "true"
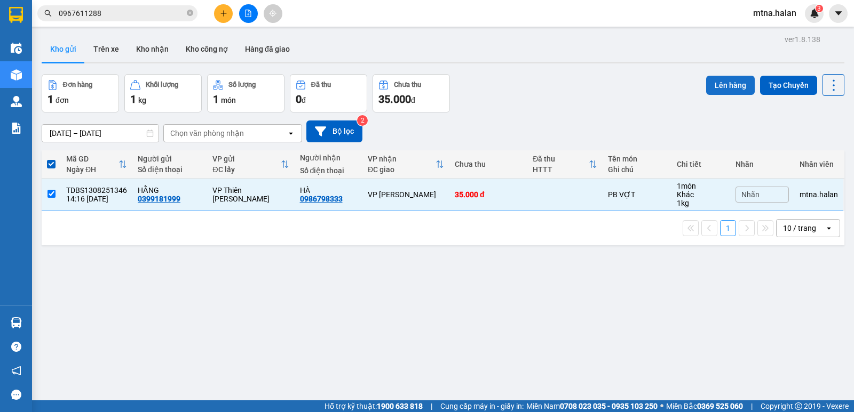
click at [718, 86] on button "Lên hàng" at bounding box center [730, 85] width 49 height 19
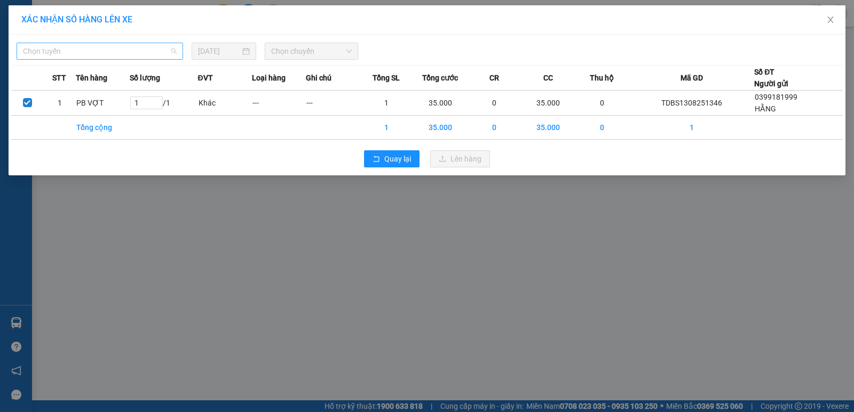
click at [101, 46] on span "Chọn tuyến" at bounding box center [100, 51] width 154 height 16
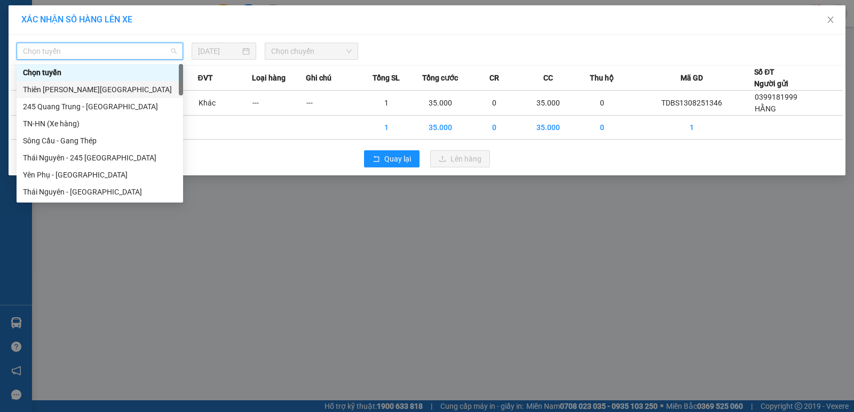
click at [95, 84] on div "Thiên [PERSON_NAME][GEOGRAPHIC_DATA]" at bounding box center [100, 90] width 154 height 12
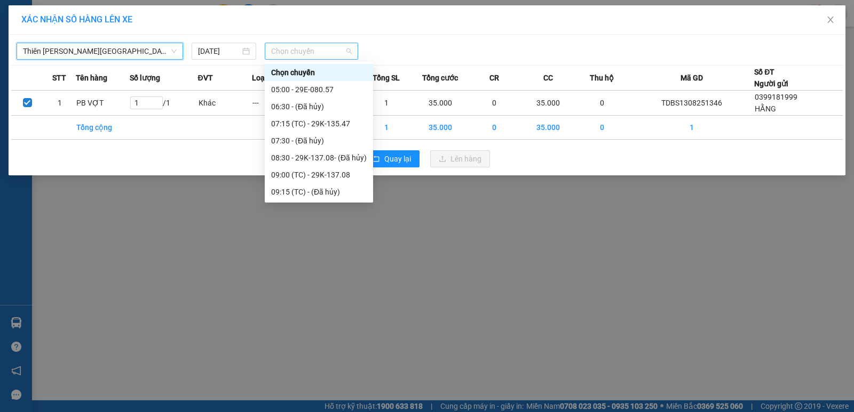
click at [321, 49] on span "Chọn chuyến" at bounding box center [311, 51] width 81 height 16
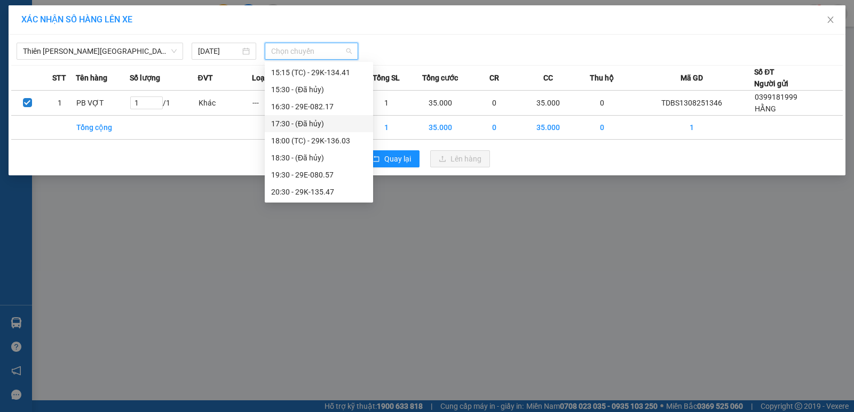
scroll to position [254, 0]
click at [328, 109] on div "14:30 - 29E-340.42" at bounding box center [319, 109] width 96 height 12
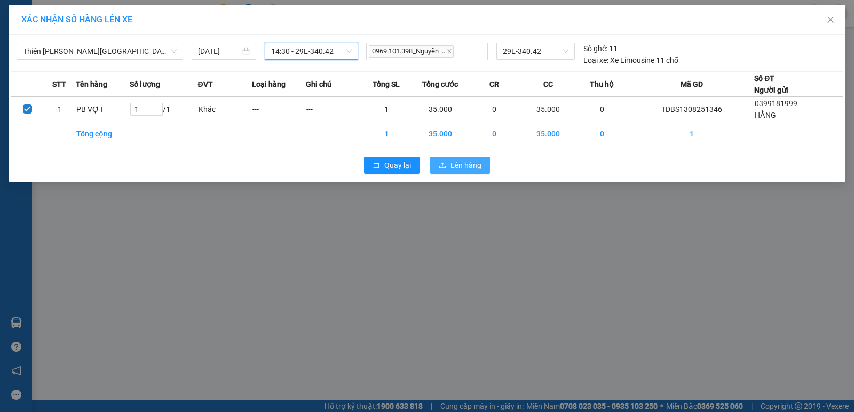
click at [461, 165] on span "Lên hàng" at bounding box center [465, 166] width 31 height 12
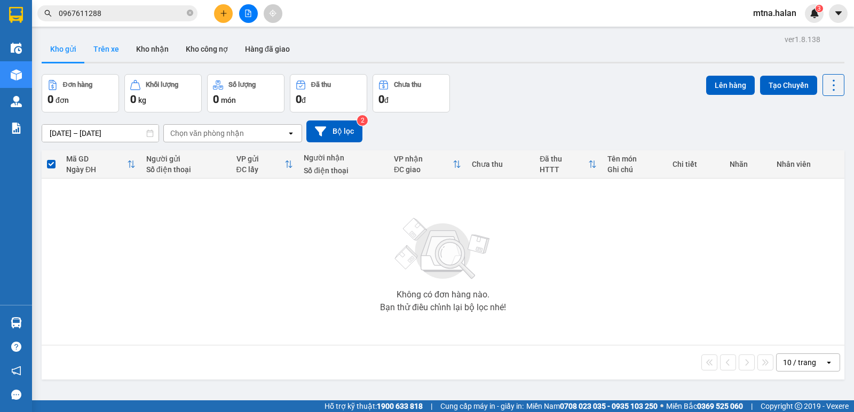
click at [98, 50] on button "Trên xe" at bounding box center [106, 49] width 43 height 26
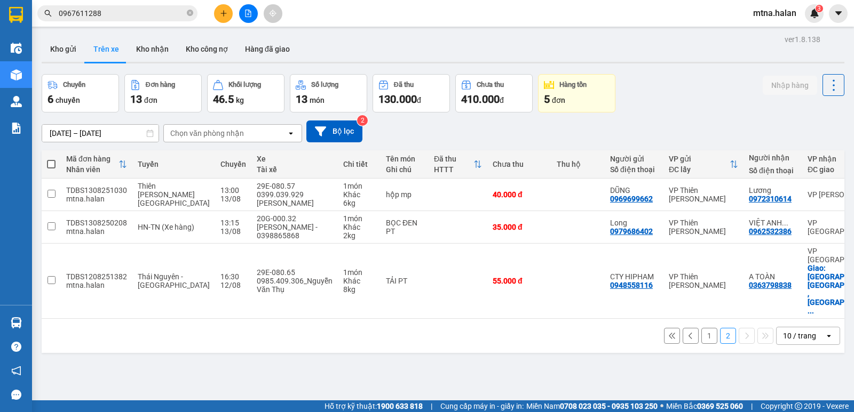
click at [701, 328] on button "1" at bounding box center [709, 336] width 16 height 16
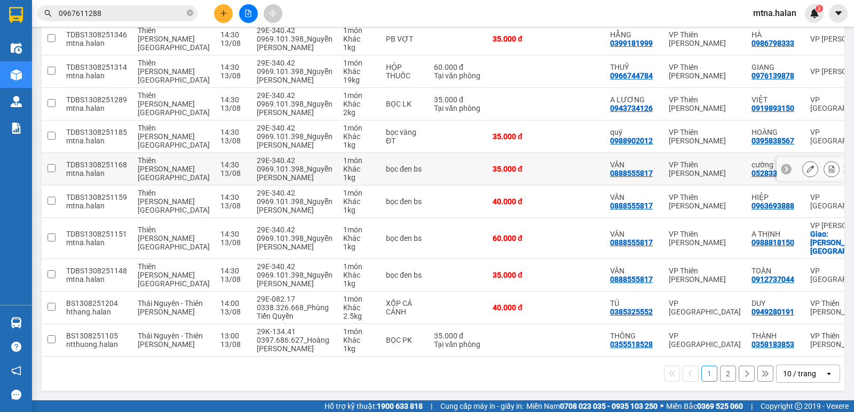
scroll to position [77, 0]
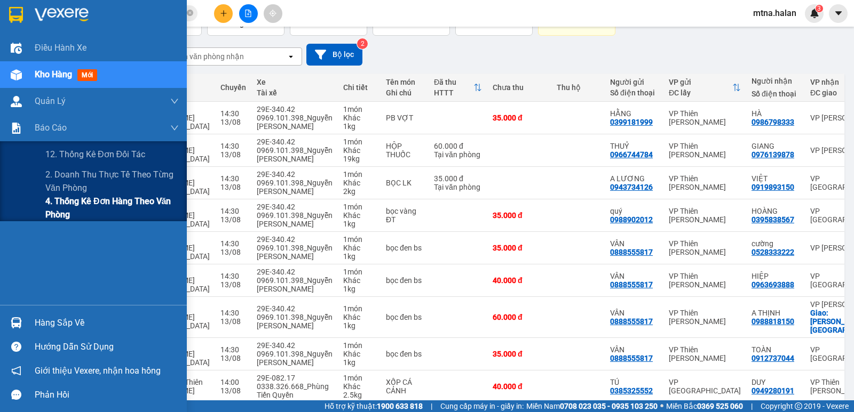
click at [74, 201] on span "4. Thống kê đơn hàng theo văn phòng" at bounding box center [111, 208] width 133 height 27
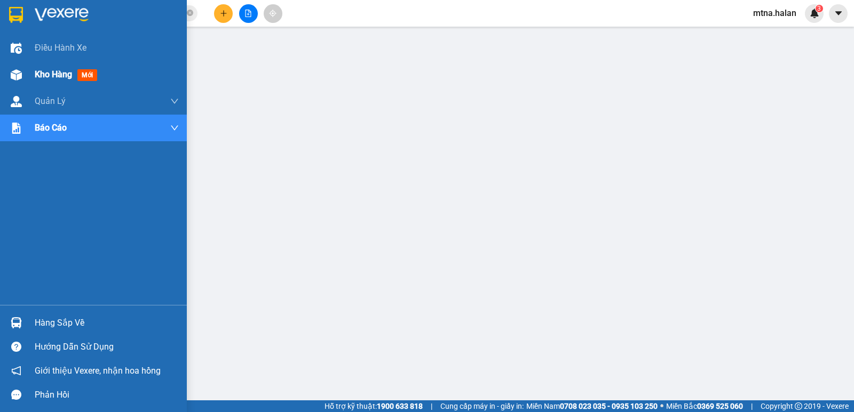
click at [15, 75] on img at bounding box center [16, 74] width 11 height 11
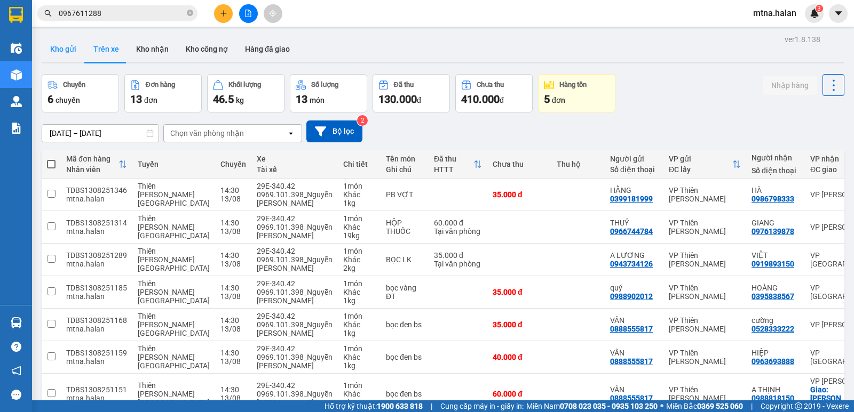
click at [60, 51] on button "Kho gửi" at bounding box center [63, 49] width 43 height 26
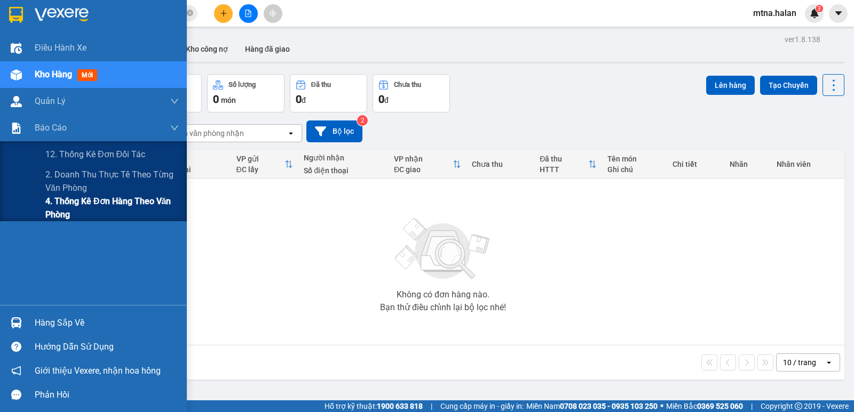
click at [58, 202] on span "4. Thống kê đơn hàng theo văn phòng" at bounding box center [111, 208] width 133 height 27
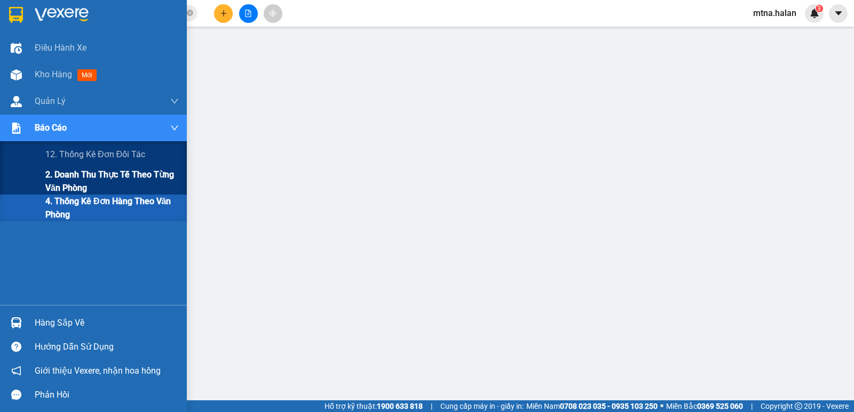
click at [82, 182] on span "2. Doanh thu thực tế theo từng văn phòng" at bounding box center [111, 181] width 133 height 27
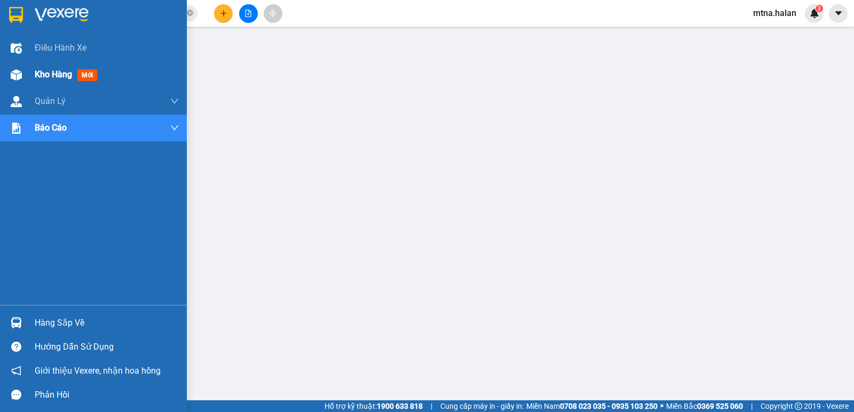
click at [16, 74] on img at bounding box center [16, 74] width 11 height 11
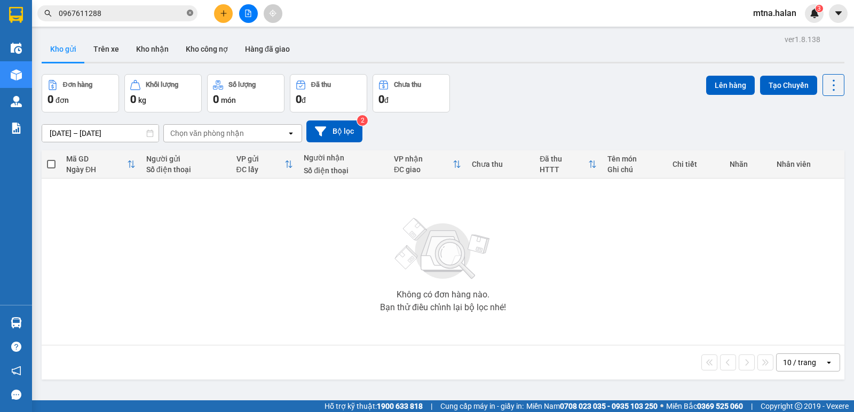
click at [190, 12] on icon "close-circle" at bounding box center [190, 13] width 6 height 6
click at [172, 13] on input "text" at bounding box center [122, 13] width 126 height 12
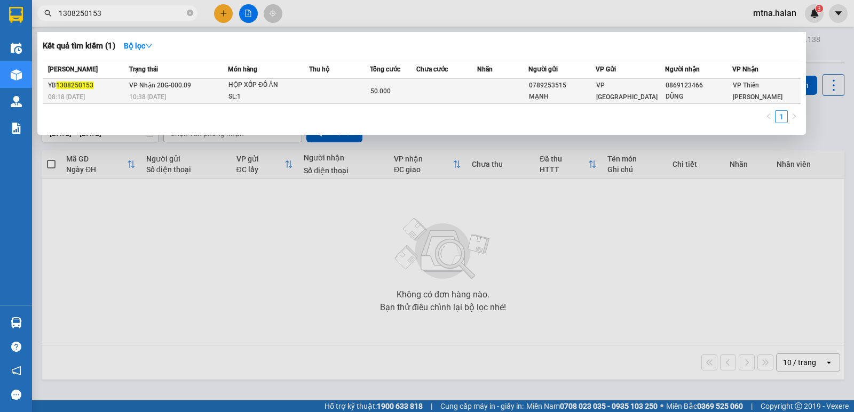
type input "1308250153"
click at [469, 96] on td at bounding box center [446, 91] width 61 height 25
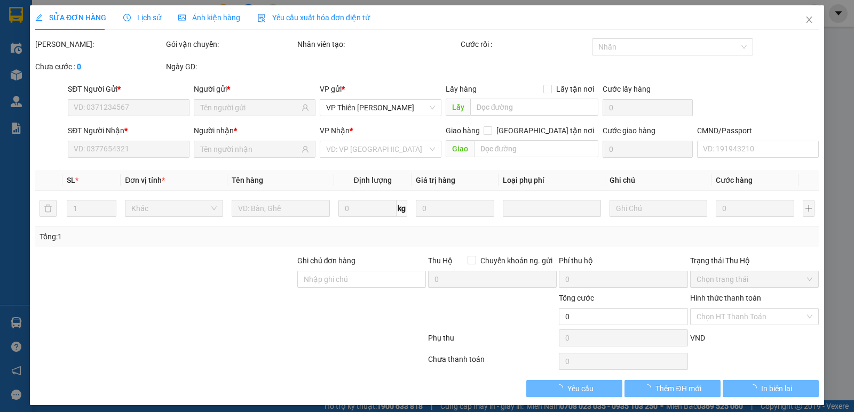
type input "0789253515"
type input "MẠNH"
type input "0869123466"
type input "DŨNG"
type input "50.000"
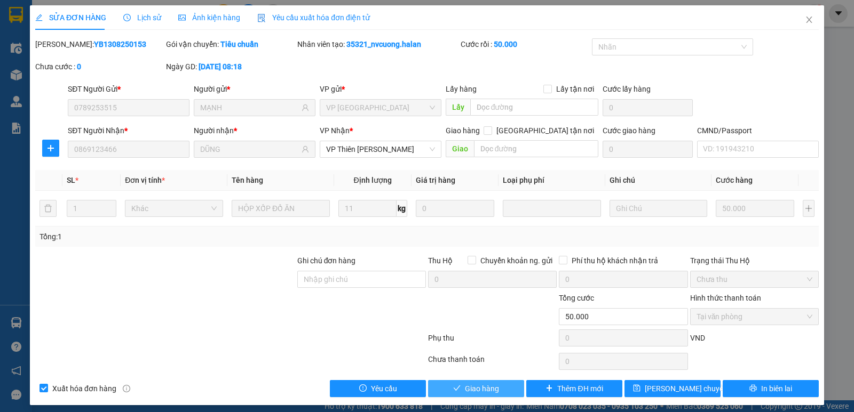
click at [478, 389] on span "Giao hàng" at bounding box center [482, 389] width 34 height 12
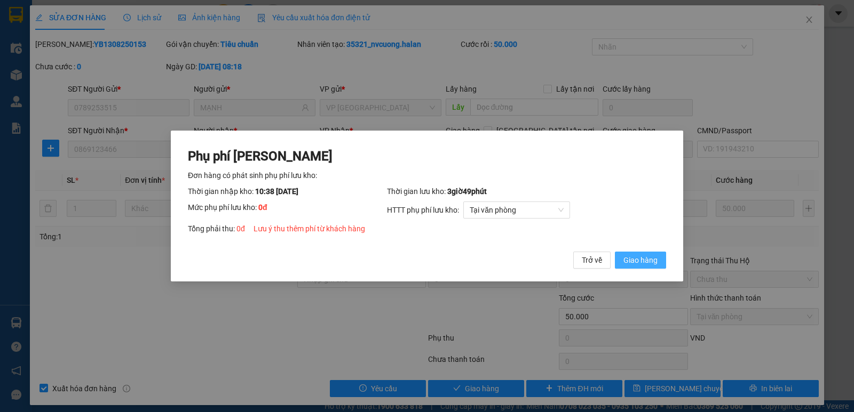
click at [639, 258] on span "Giao hàng" at bounding box center [640, 261] width 34 height 12
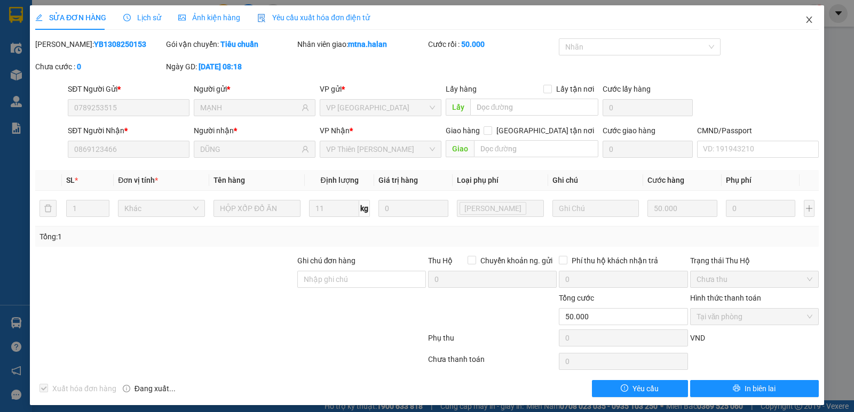
click at [805, 18] on icon "close" at bounding box center [809, 19] width 9 height 9
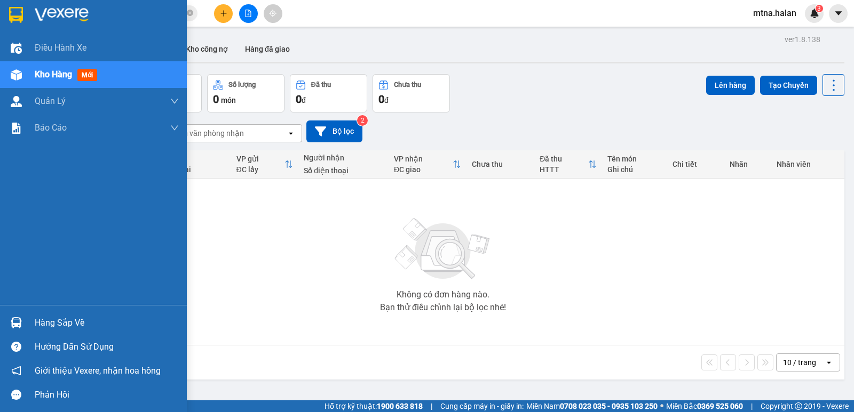
click at [13, 322] on img at bounding box center [16, 322] width 11 height 11
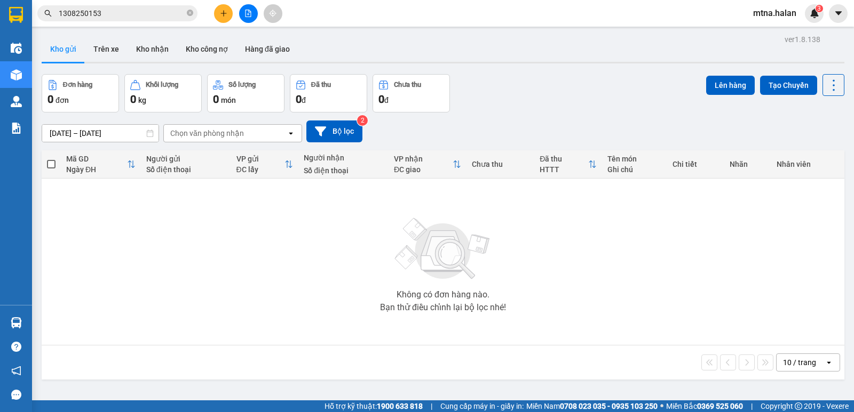
click at [590, 228] on section "Kết quả tìm kiếm ( 1 ) Bộ lọc Mã ĐH Trạng thái Món hàng Thu hộ Tổng cước Chưa c…" at bounding box center [427, 206] width 854 height 412
click at [223, 14] on icon "plus" at bounding box center [223, 13] width 7 height 7
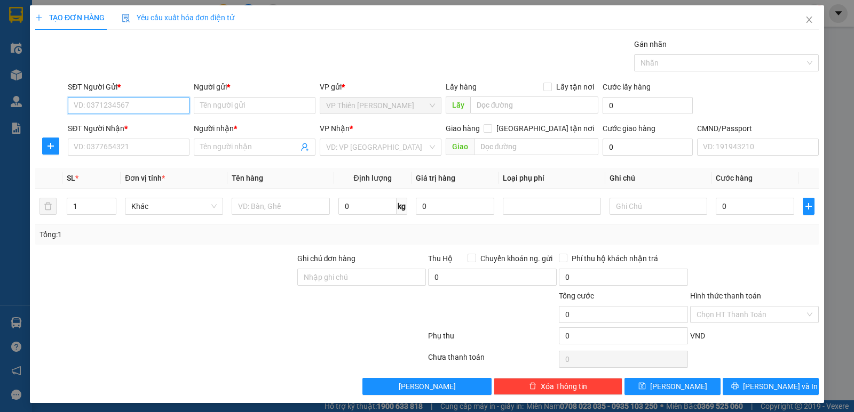
click at [144, 102] on input "SĐT Người Gửi *" at bounding box center [129, 105] width 122 height 17
click at [269, 106] on input "Người gửi *" at bounding box center [255, 105] width 122 height 17
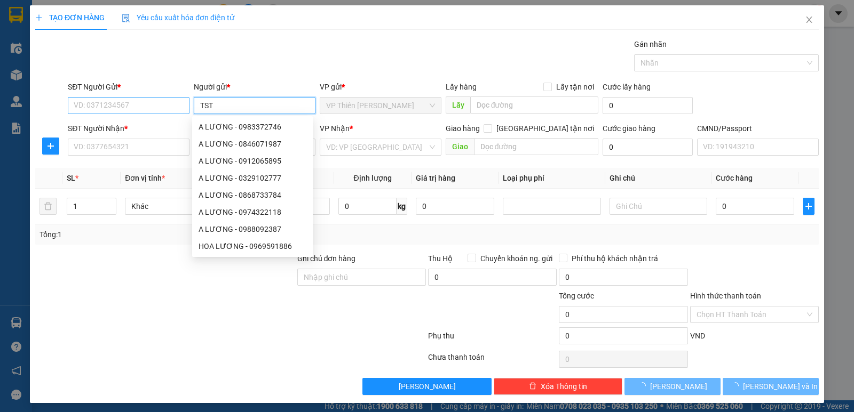
type input "TST"
click at [146, 105] on input "SĐT Người Gửi *" at bounding box center [129, 105] width 122 height 17
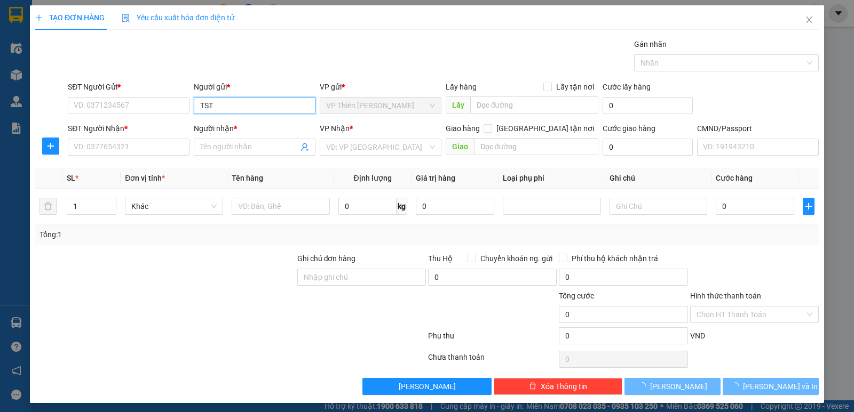
click at [236, 102] on input "TST" at bounding box center [255, 105] width 122 height 17
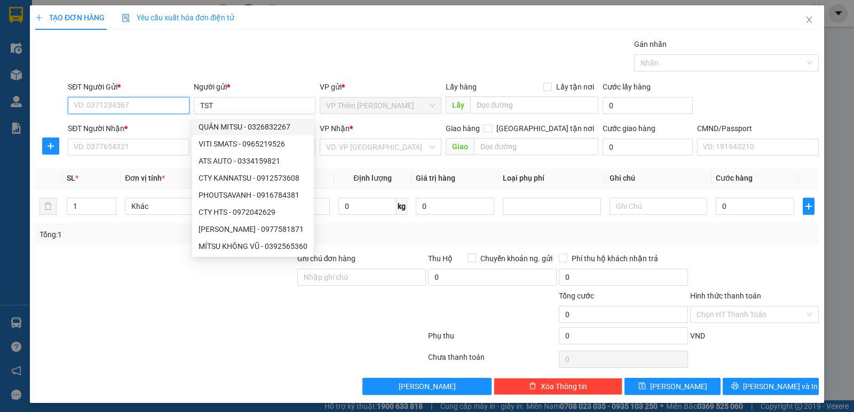
click at [140, 104] on input "SĐT Người Gửi *" at bounding box center [129, 105] width 122 height 17
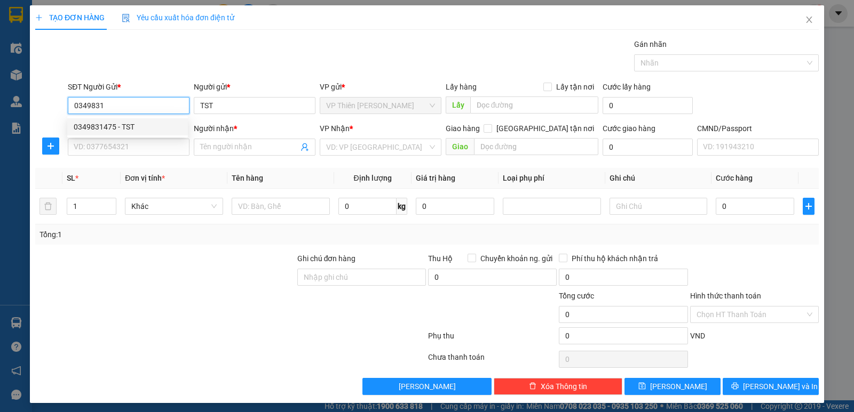
click at [102, 126] on div "0349831475 - TST" at bounding box center [128, 127] width 108 height 12
type input "0349831475"
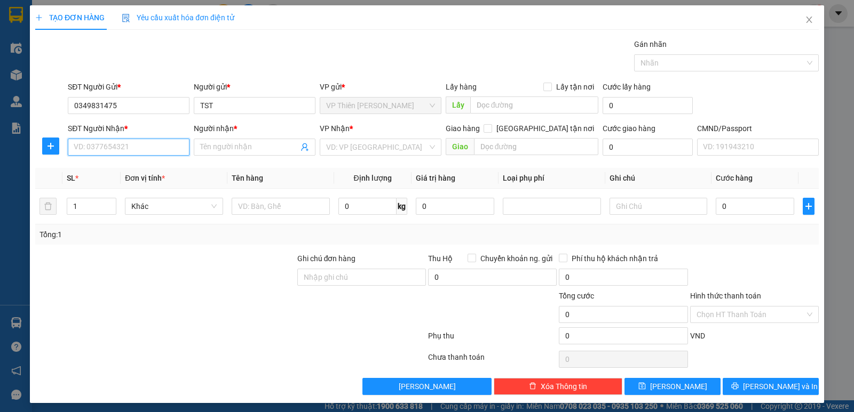
click at [145, 152] on input "SĐT Người Nhận *" at bounding box center [129, 147] width 122 height 17
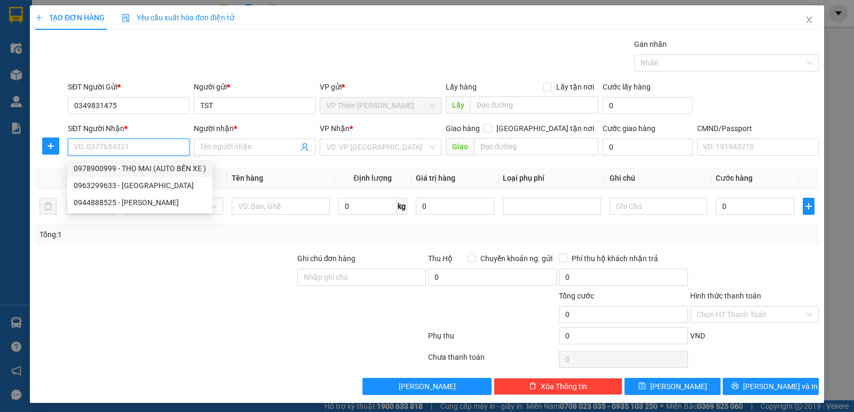
click at [146, 168] on div "0978900999 - THỌ MAI (AUTO BẾN XE )" at bounding box center [140, 169] width 132 height 12
type input "0978900999"
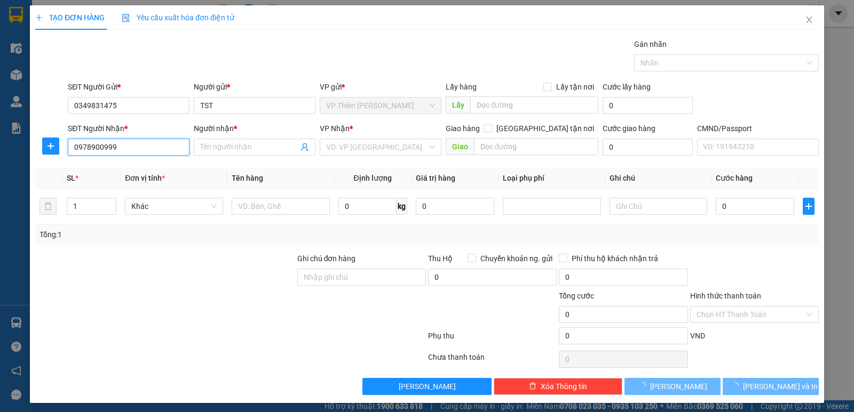
type input "THỌ MAI (AUTO BẾN XE )"
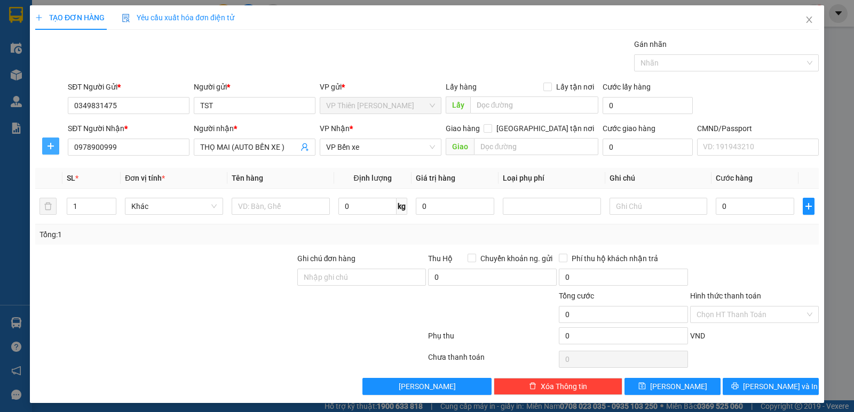
click at [51, 146] on icon "plus" at bounding box center [50, 146] width 9 height 9
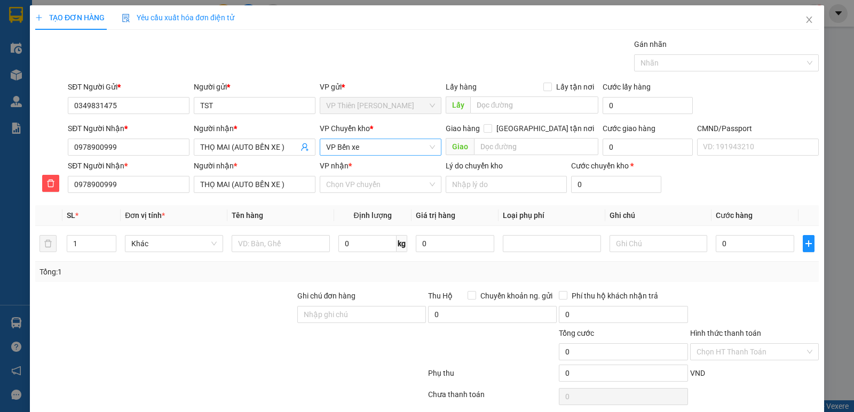
click at [378, 147] on span "VP Bến xe" at bounding box center [380, 147] width 109 height 16
type input "HOÀNG"
click at [334, 187] on div "VP [PERSON_NAME]" at bounding box center [377, 186] width 108 height 12
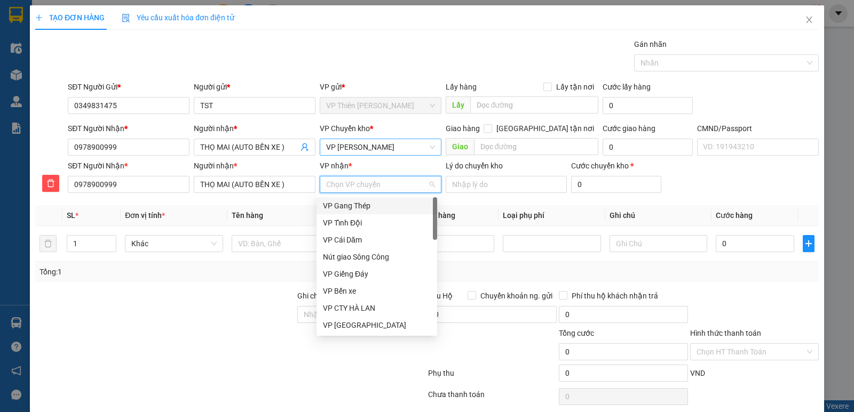
click at [376, 186] on input "VP nhận *" at bounding box center [376, 185] width 101 height 16
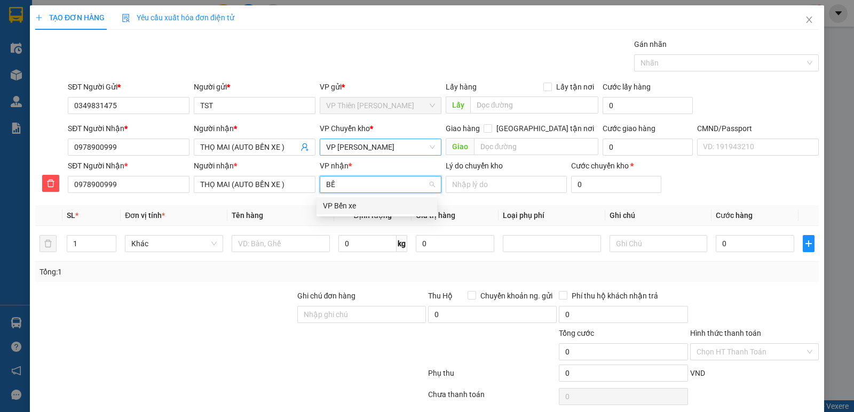
type input "BẾN"
click at [344, 205] on div "VP Bến xe" at bounding box center [377, 206] width 108 height 12
drag, startPoint x: 84, startPoint y: 242, endPoint x: 97, endPoint y: 231, distance: 17.4
click at [85, 242] on input "1" at bounding box center [91, 244] width 49 height 16
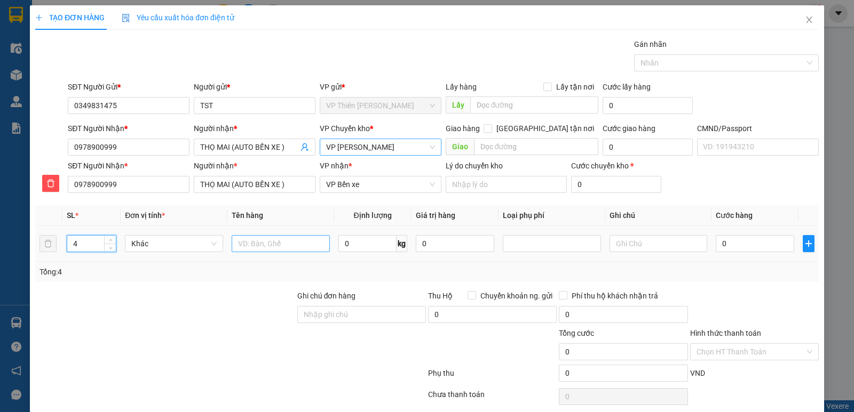
type input "4"
click at [294, 245] on input "text" at bounding box center [281, 243] width 98 height 17
type input "HỘP VÒNG BI"
click at [736, 244] on input "0" at bounding box center [755, 243] width 78 height 17
type input "1"
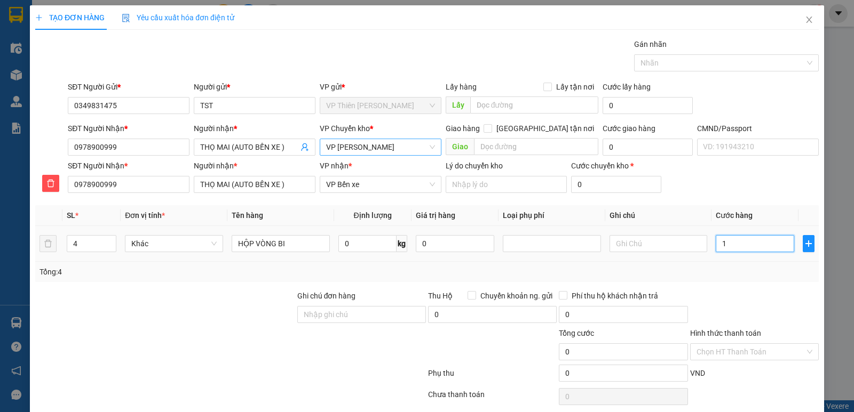
type input "1"
type input "19"
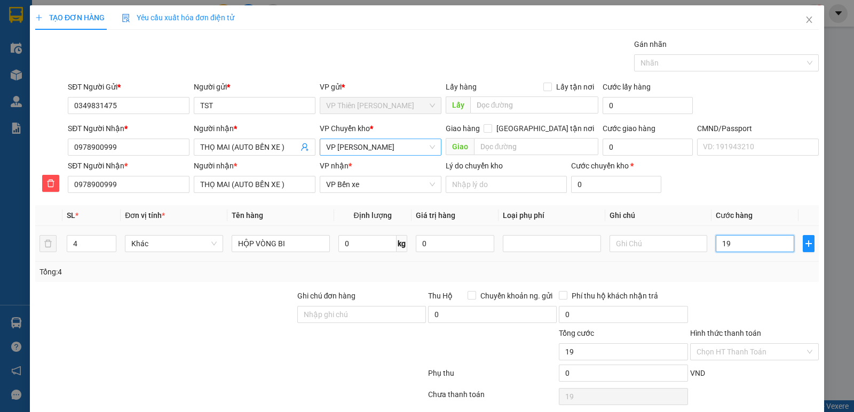
type input "190"
type input "1.900"
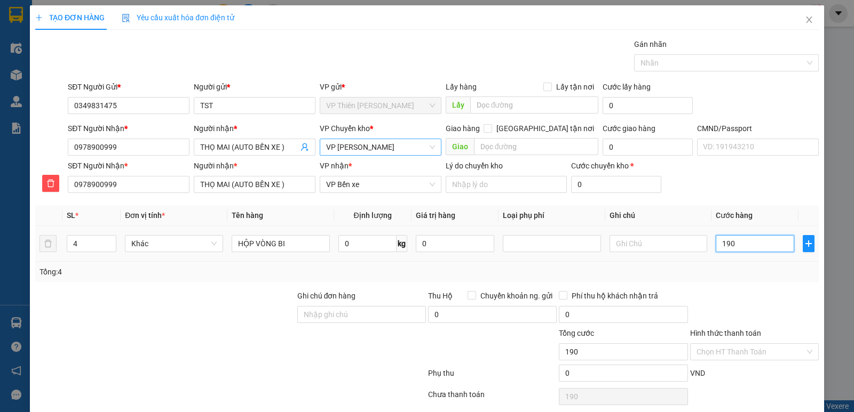
type input "1.900"
type input "19.000"
type input "190.000"
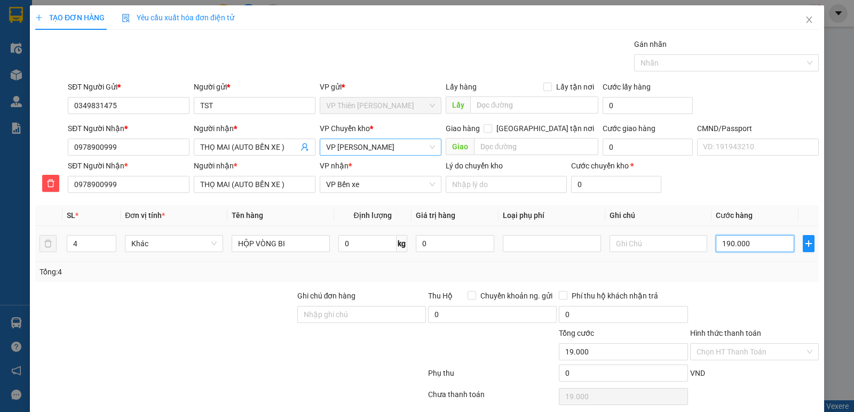
type input "190.000"
click at [637, 247] on input "text" at bounding box center [658, 243] width 98 height 17
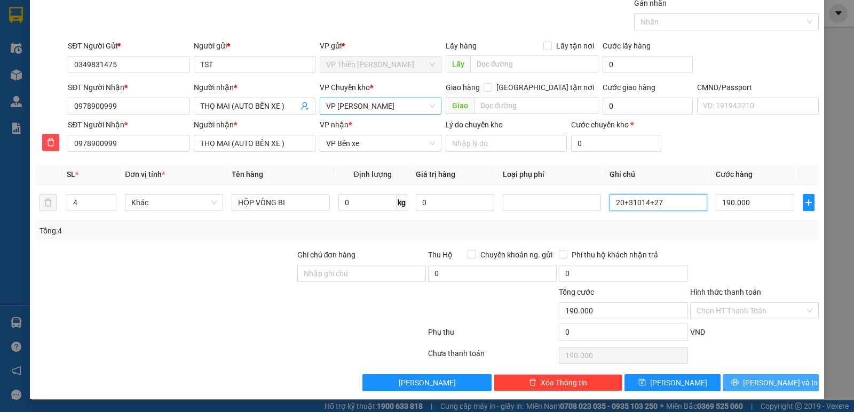
type input "20+31014+27"
click at [760, 382] on span "[PERSON_NAME] và In" at bounding box center [780, 383] width 75 height 12
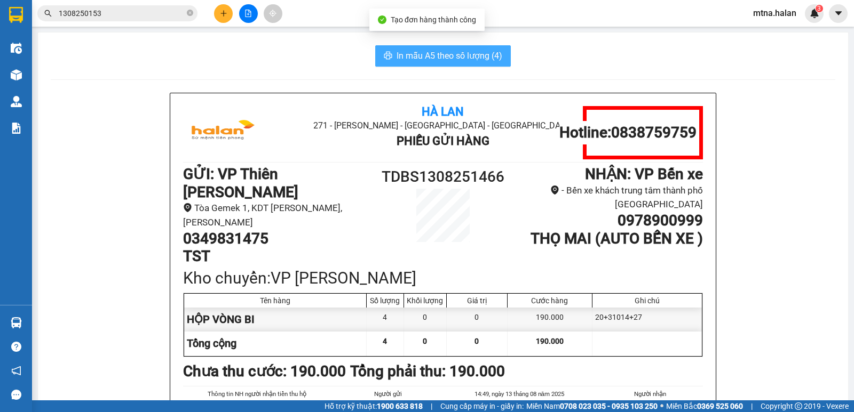
click at [410, 50] on span "In mẫu A5 theo số lượng (4)" at bounding box center [449, 55] width 106 height 13
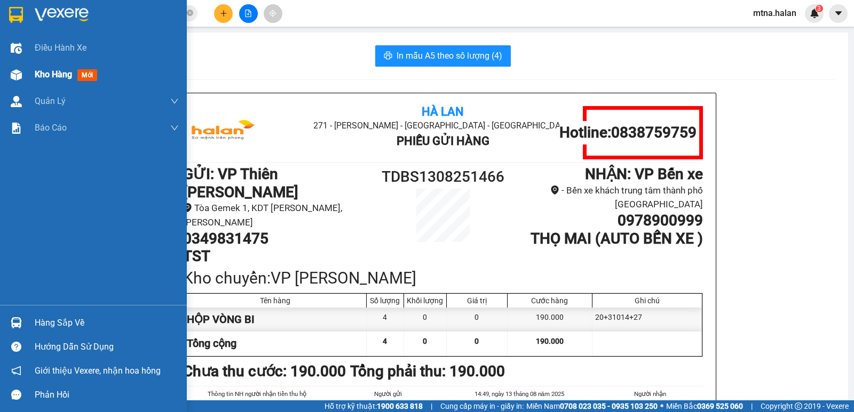
click at [15, 77] on img at bounding box center [16, 74] width 11 height 11
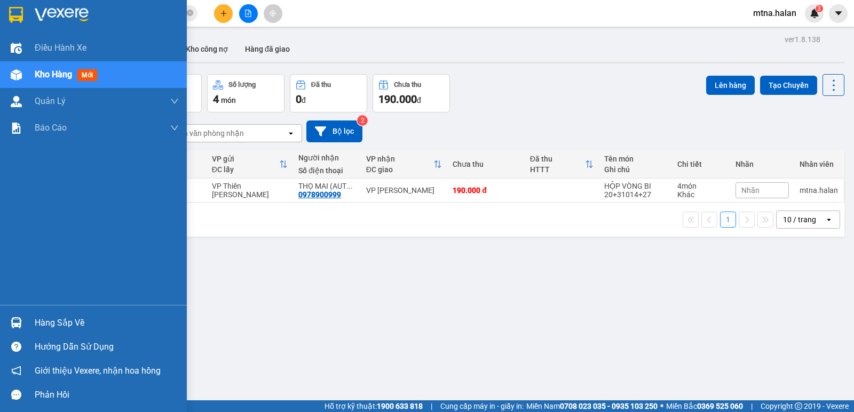
click at [21, 319] on img at bounding box center [16, 322] width 11 height 11
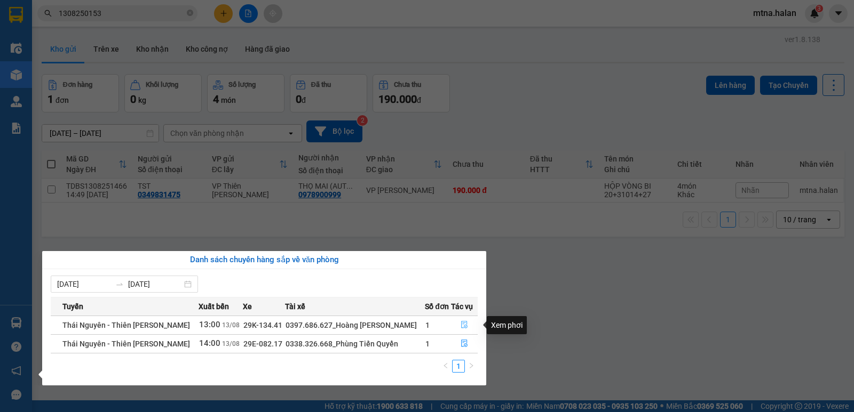
click at [463, 323] on icon "file-done" at bounding box center [463, 324] width 7 height 7
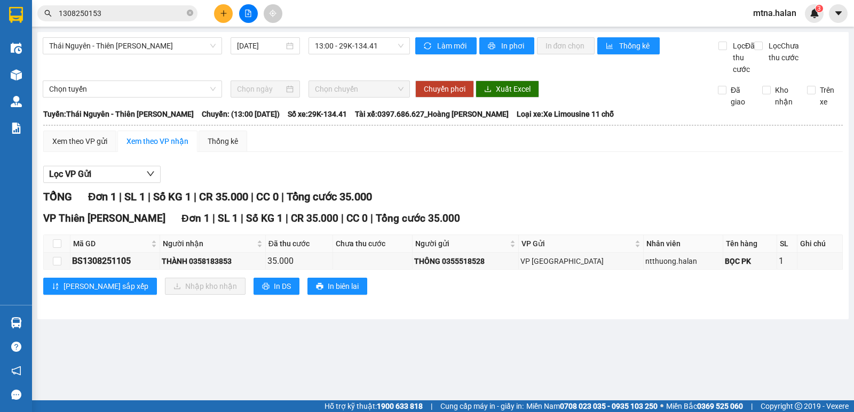
click at [63, 253] on th at bounding box center [57, 244] width 27 height 18
click at [55, 248] on input "checkbox" at bounding box center [57, 244] width 9 height 9
checkbox input "true"
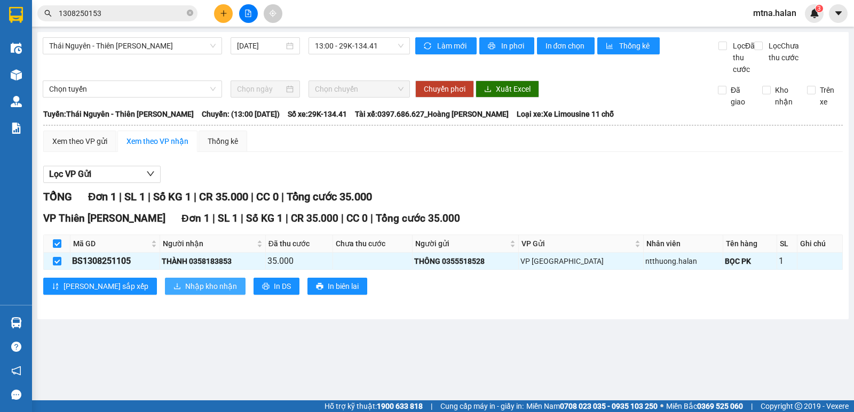
click at [185, 292] on span "Nhập kho nhận" at bounding box center [211, 287] width 52 height 12
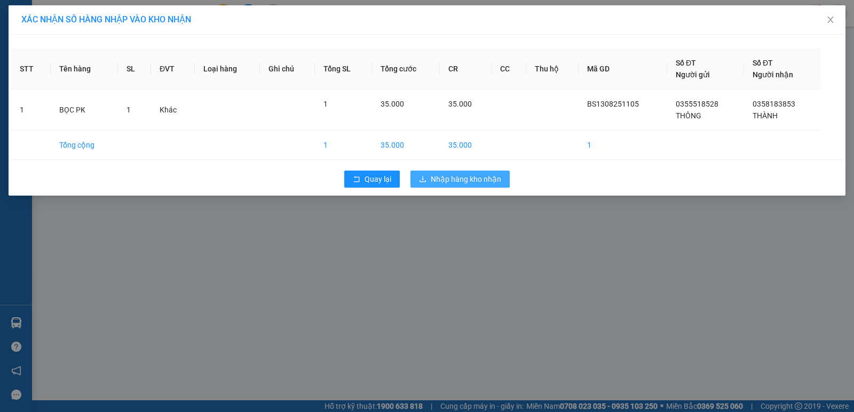
click at [475, 173] on span "Nhập hàng kho nhận" at bounding box center [466, 179] width 70 height 12
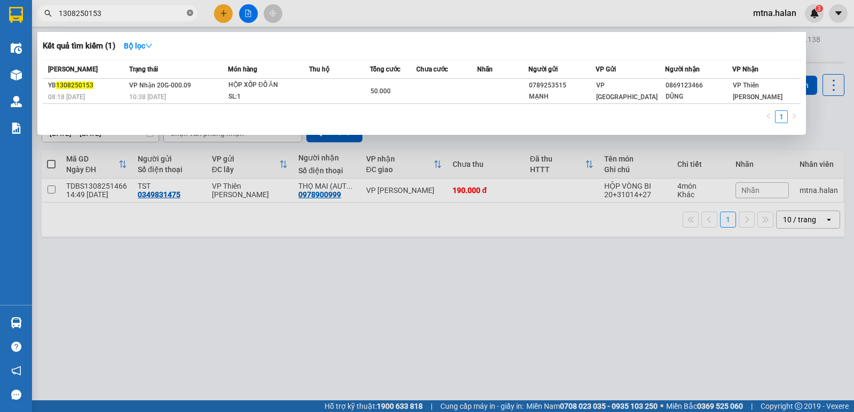
click at [187, 13] on icon "close-circle" at bounding box center [190, 13] width 6 height 6
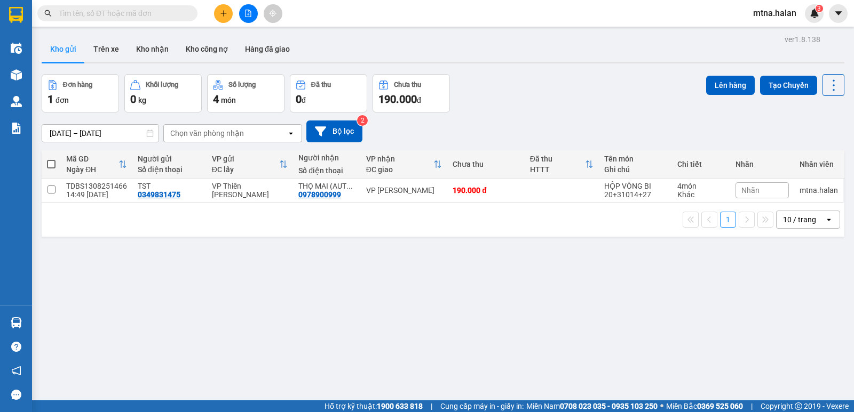
click at [173, 14] on input "text" at bounding box center [122, 13] width 126 height 12
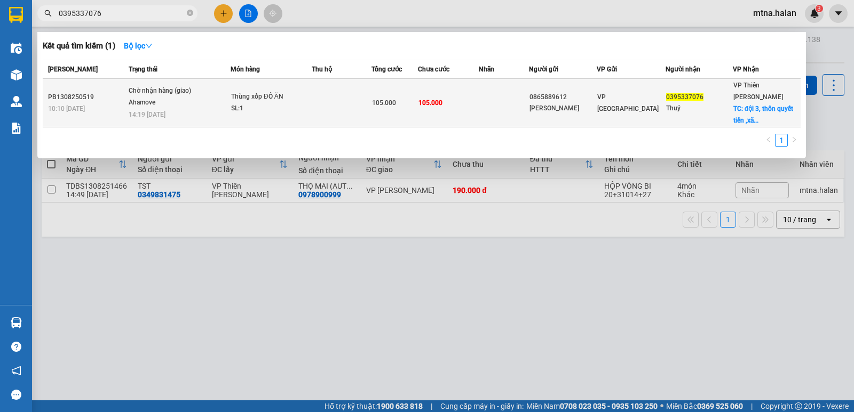
type input "0395337076"
click at [469, 103] on td "105.000" at bounding box center [448, 103] width 61 height 49
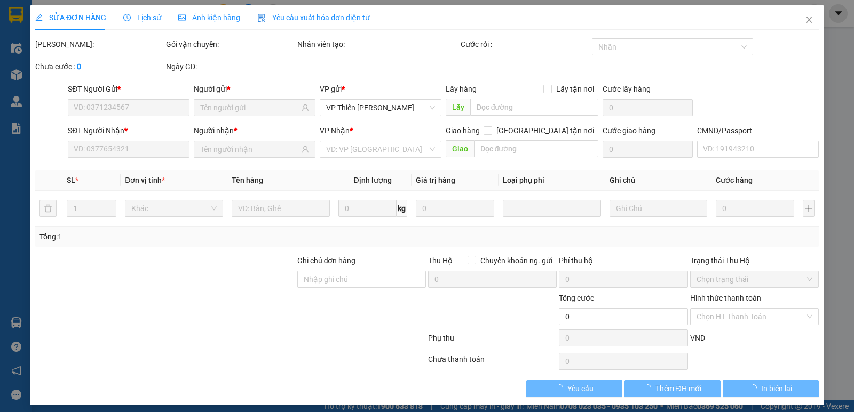
type input "0865889612"
type input "Linh"
type input "0395337076"
type input "Thuỷ"
checkbox input "true"
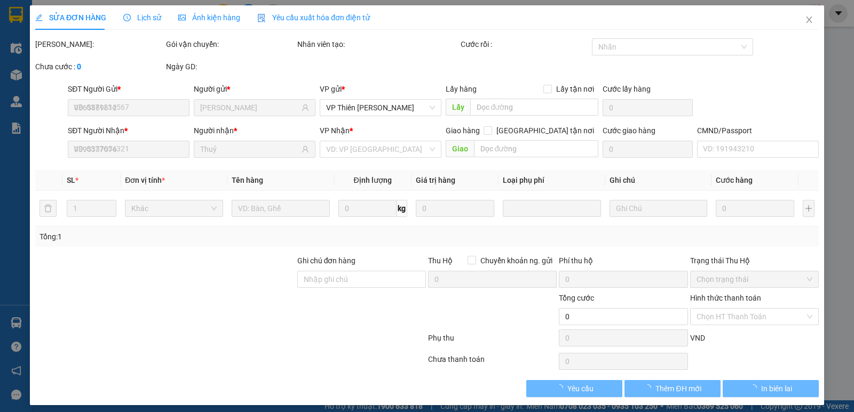
type input "đội 3, thôn quyết tiến ,xã vân côn , hoài đức , hà nội"
type input "65.000"
type input "Khách cần gấp"
type input "105.000"
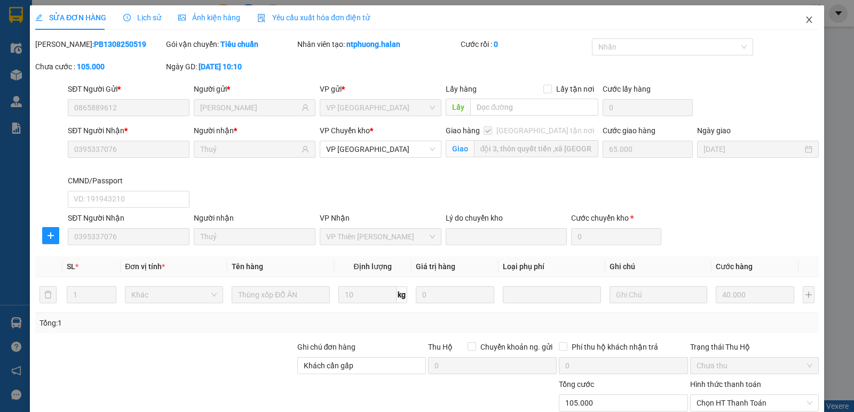
click at [805, 19] on icon "close" at bounding box center [809, 19] width 9 height 9
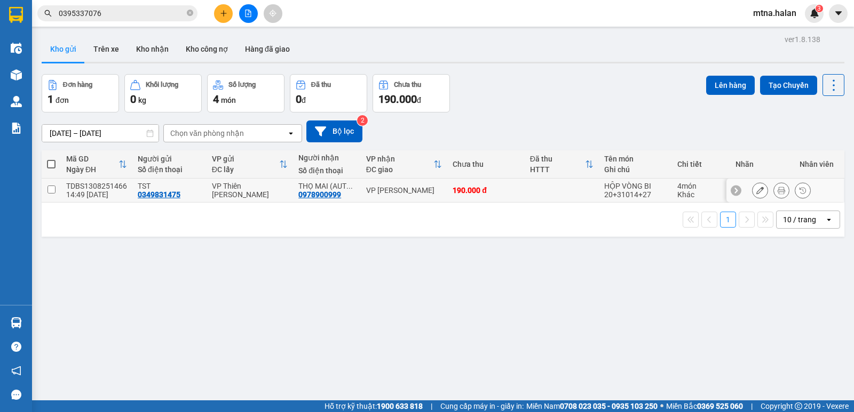
click at [52, 188] on input "checkbox" at bounding box center [51, 190] width 8 height 8
checkbox input "true"
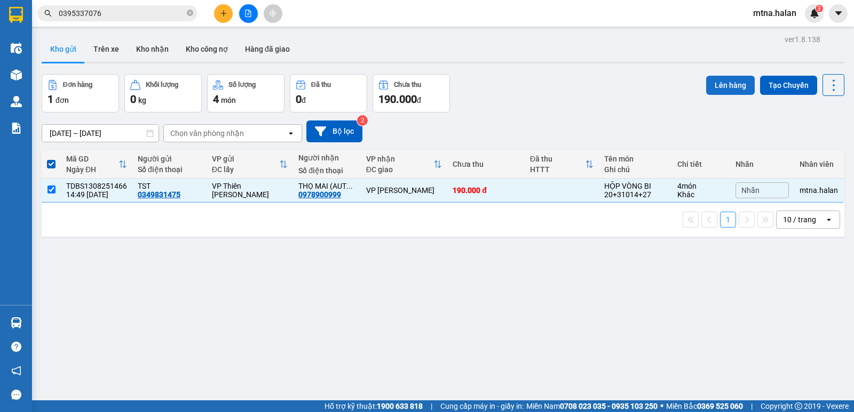
click at [719, 84] on button "Lên hàng" at bounding box center [730, 85] width 49 height 19
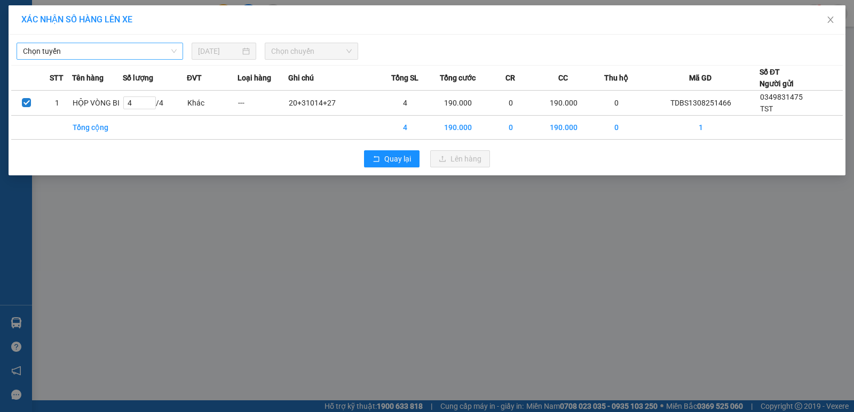
click at [77, 50] on span "Chọn tuyến" at bounding box center [100, 51] width 154 height 16
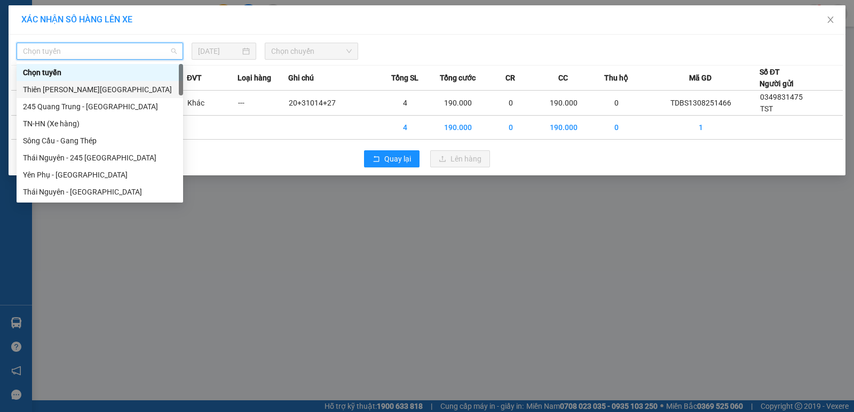
click at [43, 87] on div "Thiên [PERSON_NAME][GEOGRAPHIC_DATA]" at bounding box center [100, 90] width 154 height 12
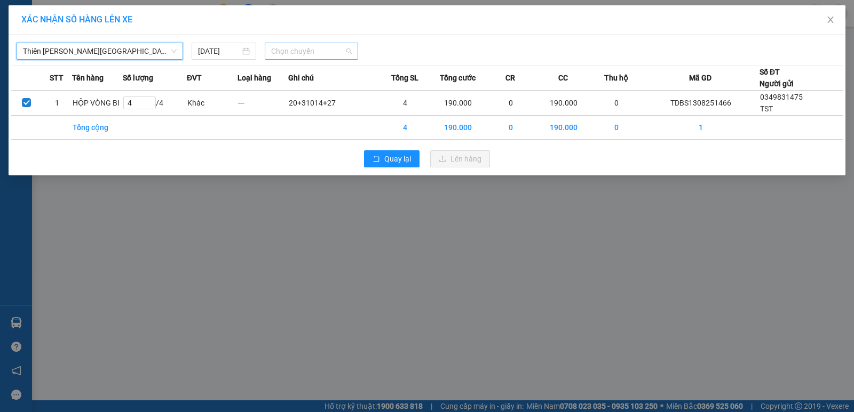
click at [328, 49] on span "Chọn chuyến" at bounding box center [311, 51] width 81 height 16
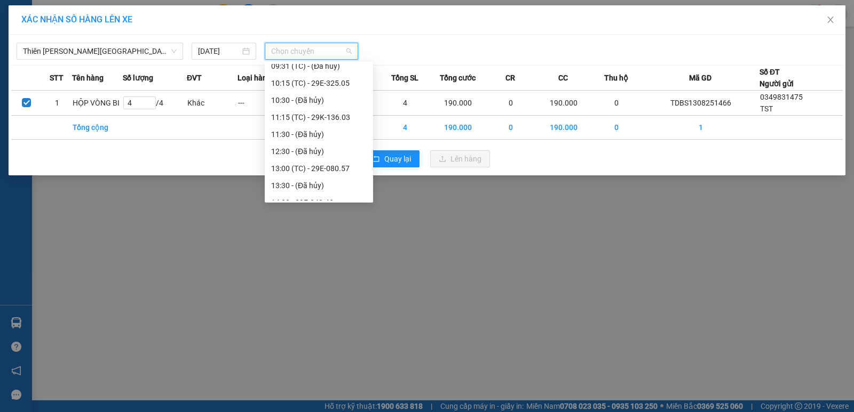
scroll to position [213, 0]
click at [339, 164] on div "15:15 (TC) - 29K-134.41" at bounding box center [319, 167] width 96 height 12
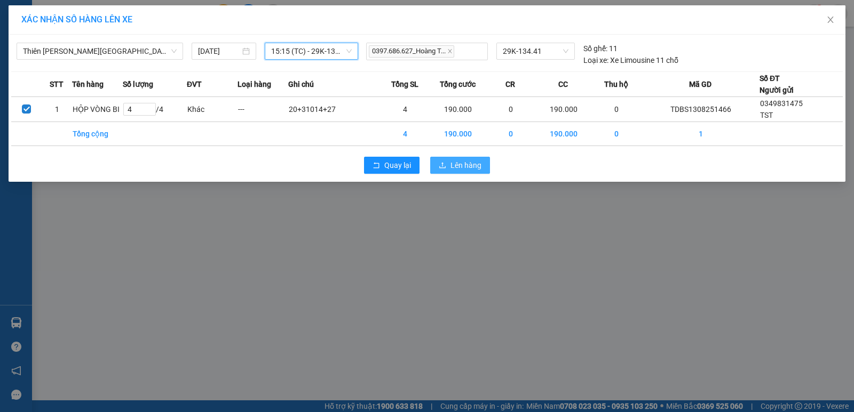
click at [463, 165] on span "Lên hàng" at bounding box center [465, 166] width 31 height 12
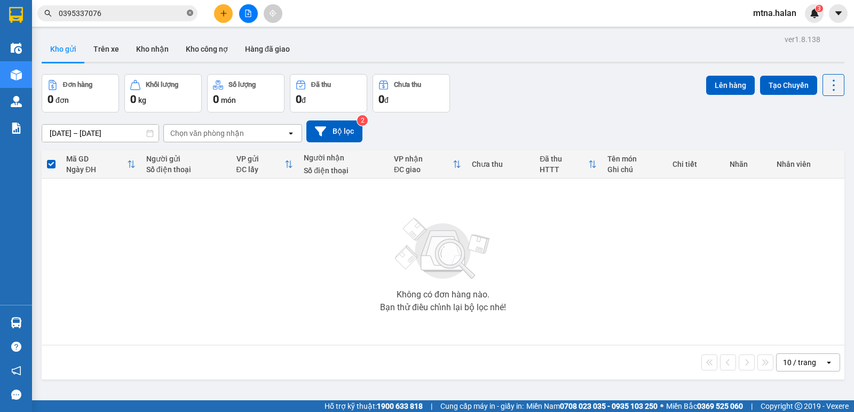
click at [190, 12] on icon "close-circle" at bounding box center [190, 13] width 6 height 6
click at [157, 10] on input "text" at bounding box center [122, 13] width 126 height 12
type input "0"
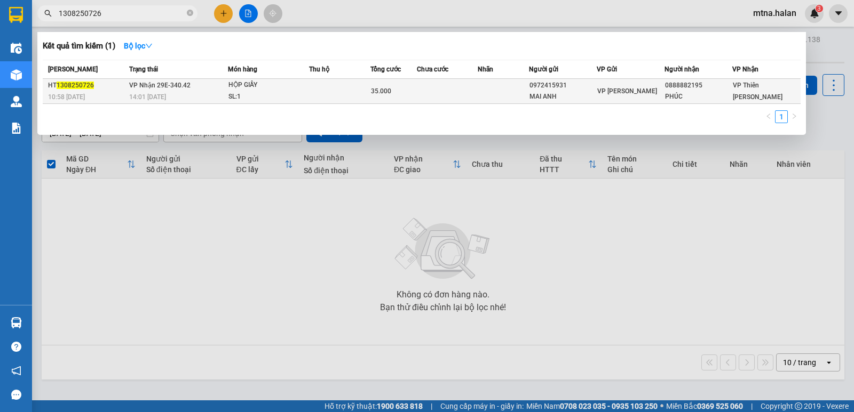
type input "1308250726"
click at [443, 92] on td at bounding box center [447, 91] width 61 height 25
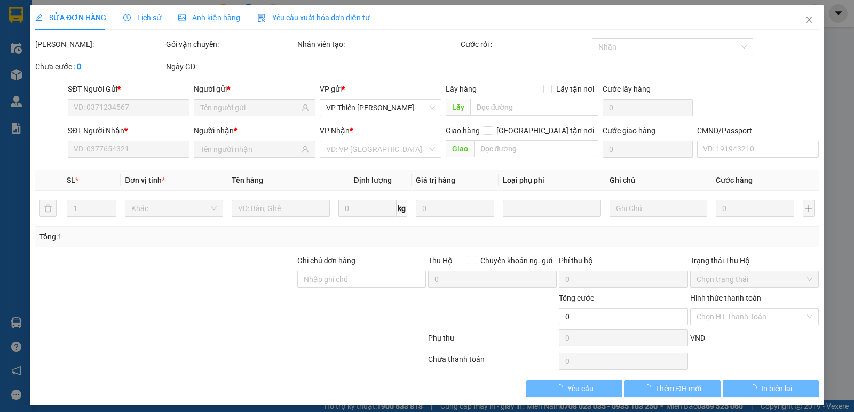
type input "0972415931"
type input "MAI ANH"
type input "0888882195"
type input "PHÚC"
type input "35.000"
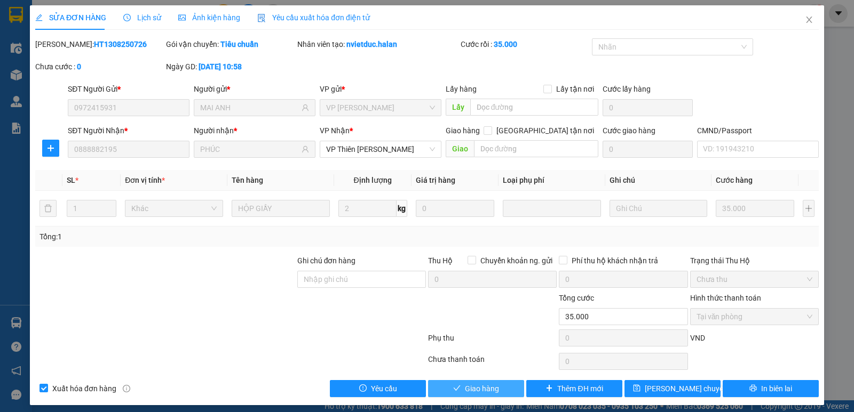
click at [465, 385] on span "Giao hàng" at bounding box center [482, 389] width 34 height 12
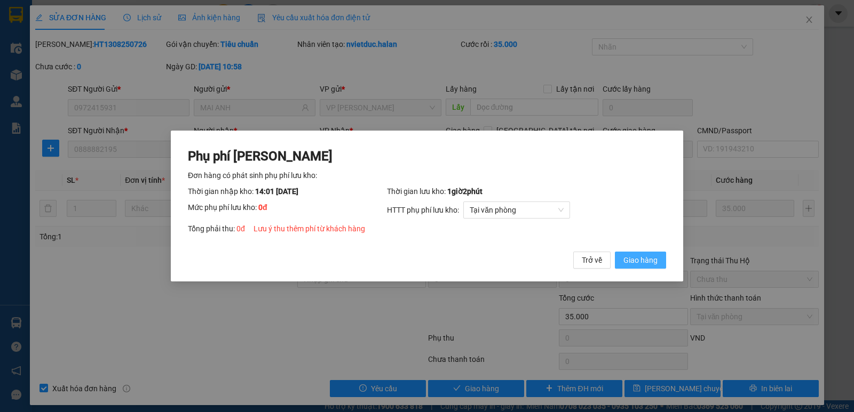
click at [657, 253] on button "Giao hàng" at bounding box center [640, 260] width 51 height 17
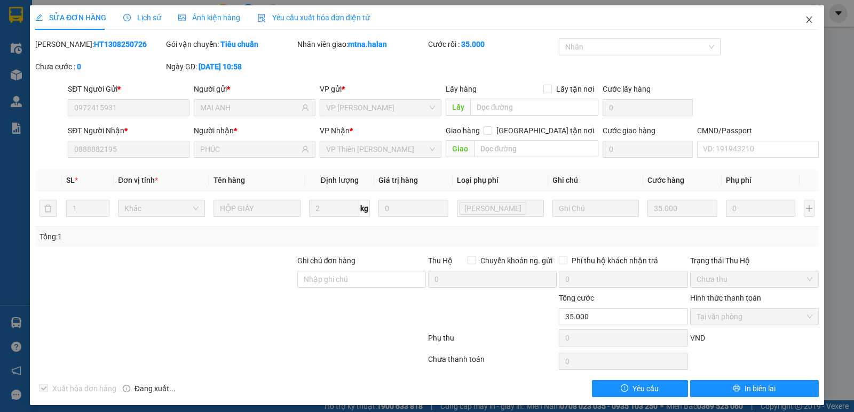
click at [806, 18] on icon "close" at bounding box center [809, 20] width 6 height 6
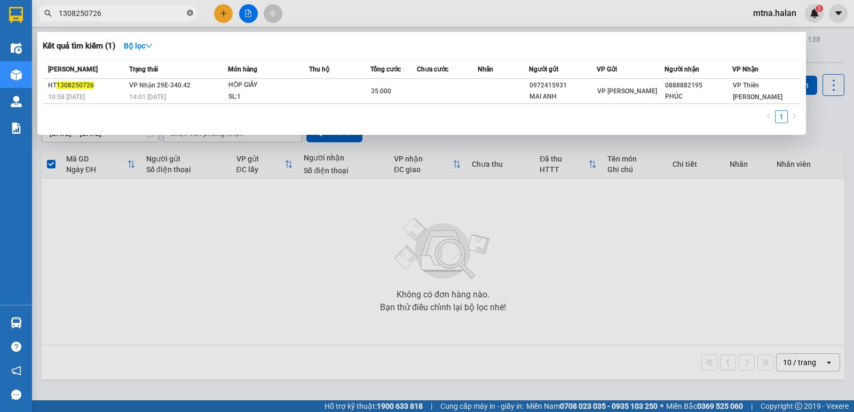
click at [188, 14] on icon "close-circle" at bounding box center [190, 13] width 6 height 6
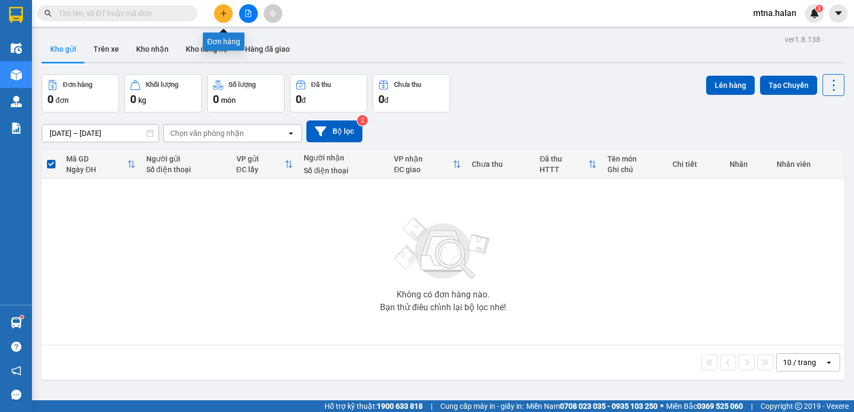
click at [220, 11] on icon "plus" at bounding box center [223, 13] width 7 height 7
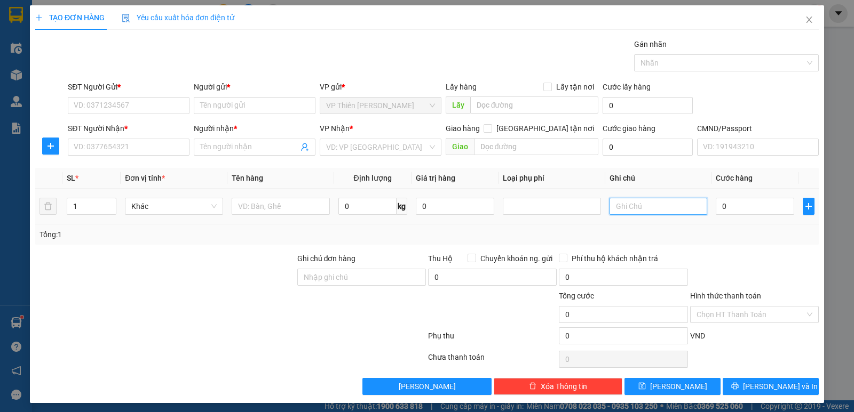
click at [643, 207] on input "text" at bounding box center [658, 206] width 98 height 17
type input "13*2"
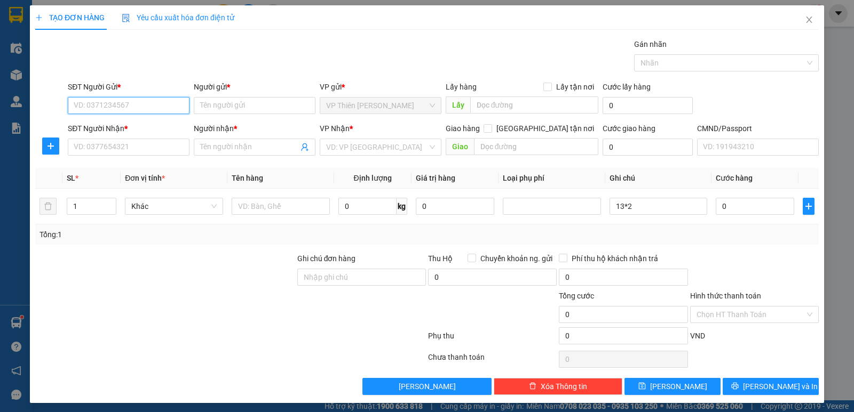
click at [142, 108] on input "SĐT Người Gửi *" at bounding box center [129, 105] width 122 height 17
click at [78, 209] on input "1" at bounding box center [91, 207] width 49 height 16
type input "2"
click at [136, 107] on input "SĐT Người Gửi *" at bounding box center [129, 105] width 122 height 17
type input "0976225598"
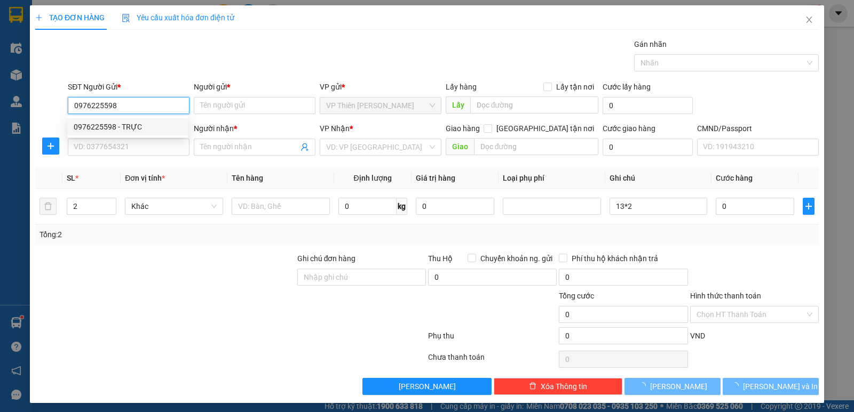
click at [131, 127] on div "0976225598 - TRỰC" at bounding box center [128, 127] width 108 height 12
type input "TRỰC"
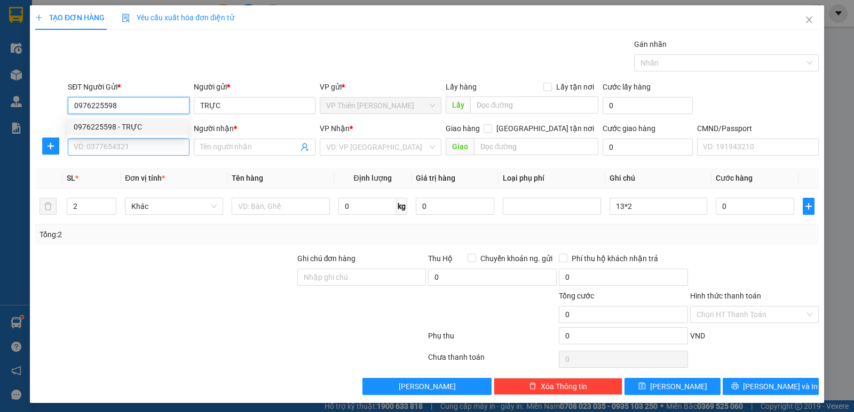
type input "0976225598"
click at [140, 147] on input "SĐT Người Nhận *" at bounding box center [129, 147] width 122 height 17
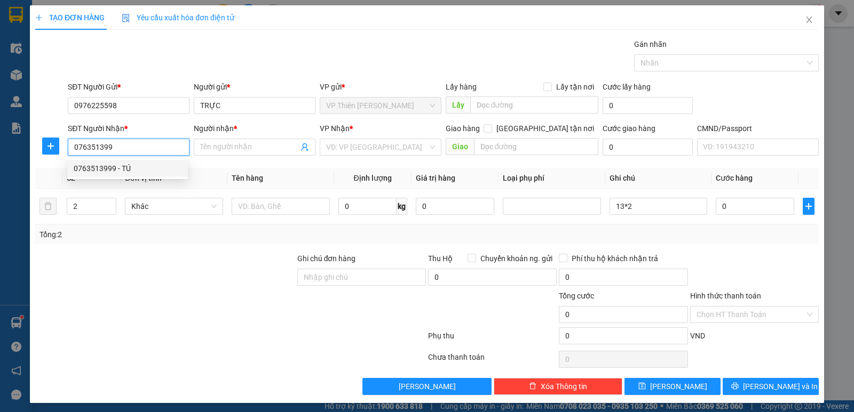
click at [87, 166] on div "0763513999 - TÚ" at bounding box center [128, 169] width 108 height 12
type input "0763513999"
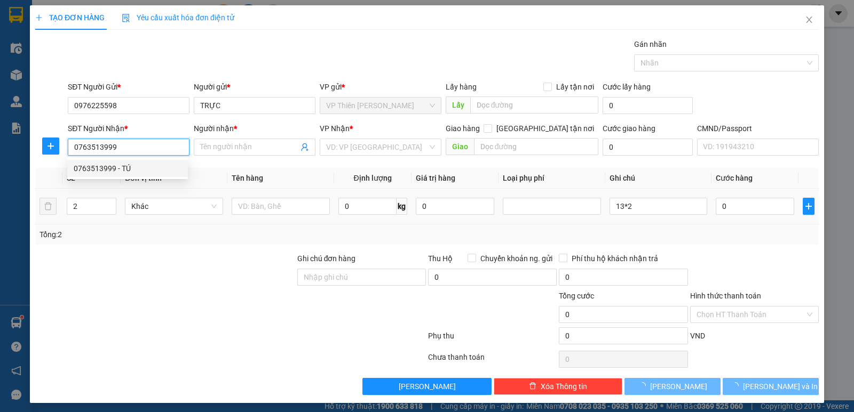
type input "TÚ"
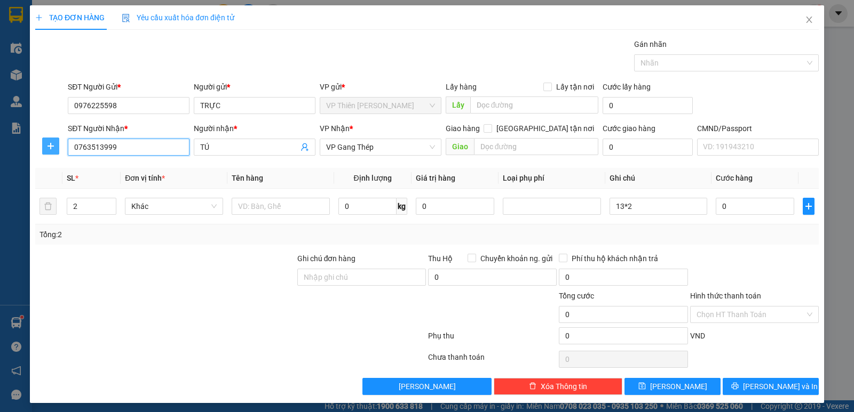
type input "0763513999"
click at [47, 147] on icon "plus" at bounding box center [50, 146] width 9 height 9
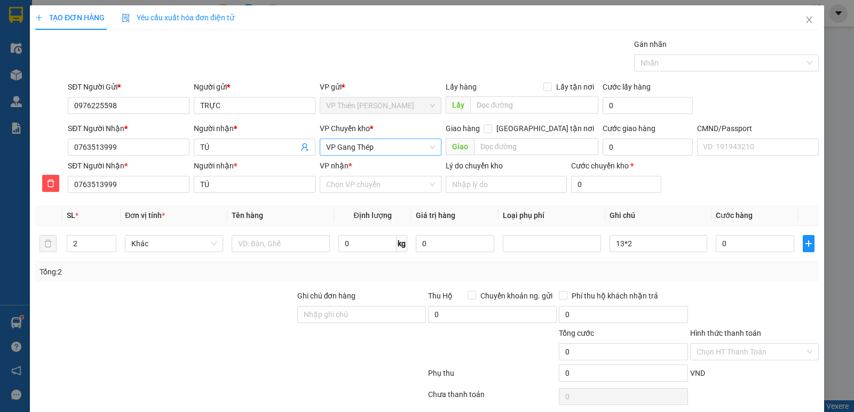
click at [386, 145] on span "VP Gang Thép" at bounding box center [380, 147] width 109 height 16
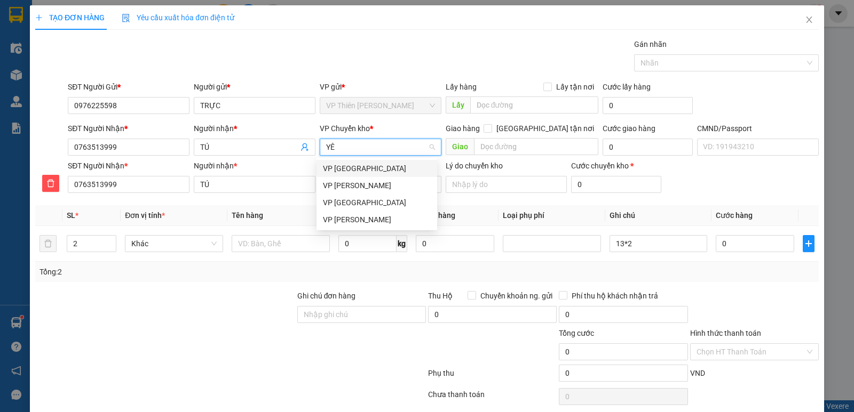
type input "YÊN"
click at [361, 166] on div "VP [GEOGRAPHIC_DATA]" at bounding box center [377, 169] width 108 height 12
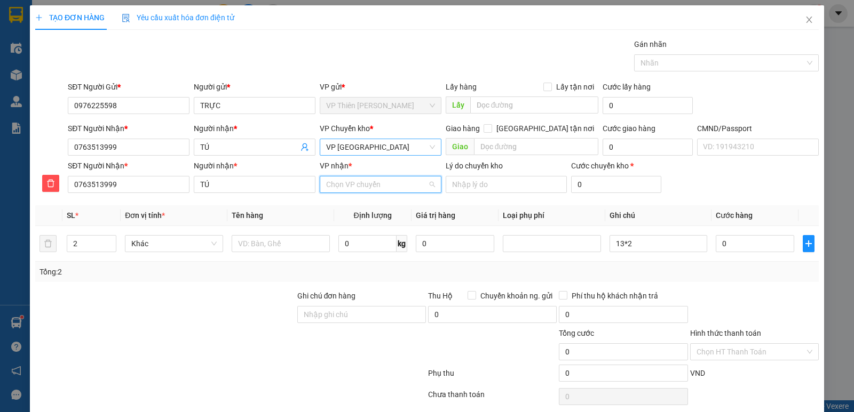
click at [386, 181] on input "VP nhận *" at bounding box center [376, 185] width 101 height 16
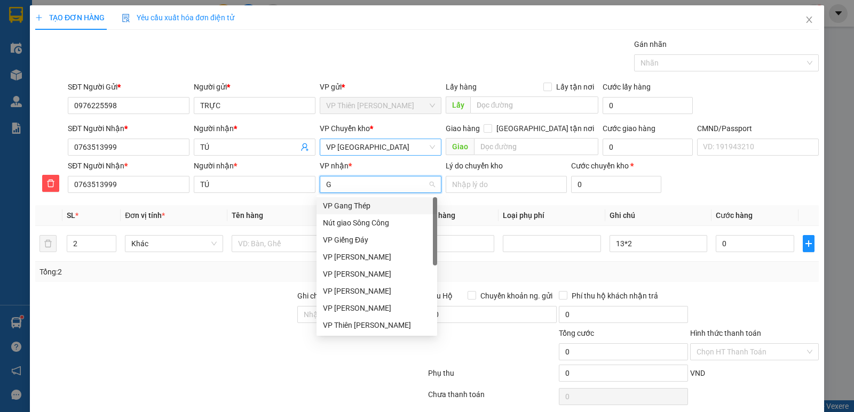
type input "GA"
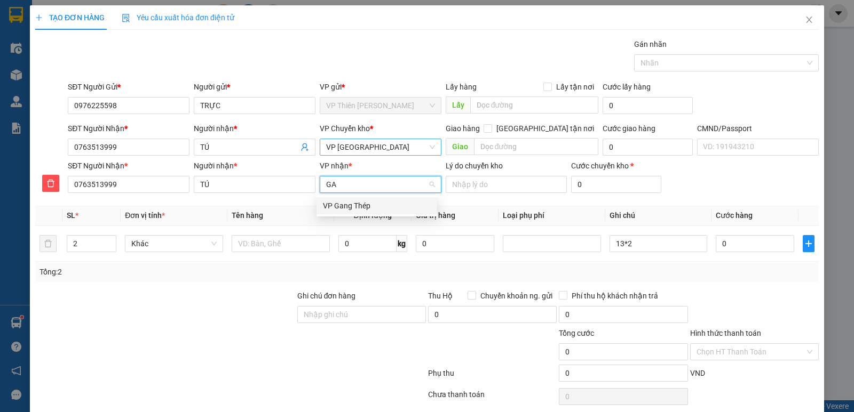
click at [355, 204] on div "VP Gang Thép" at bounding box center [377, 206] width 108 height 12
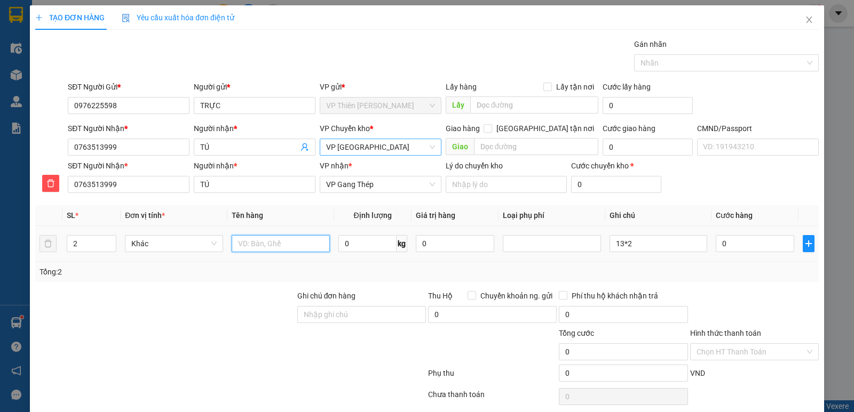
click at [293, 245] on input "text" at bounding box center [281, 243] width 98 height 17
type input "Y"
type input "TẢI XANH THẢM"
click at [736, 244] on input "0" at bounding box center [755, 243] width 78 height 17
type input "9"
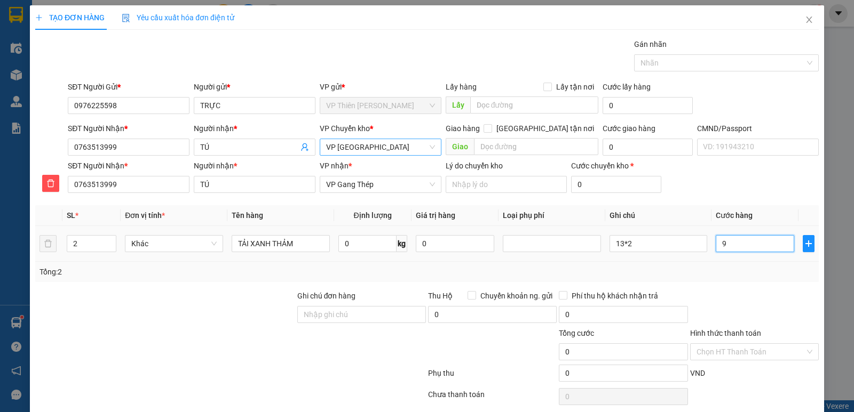
type input "9"
type input "90"
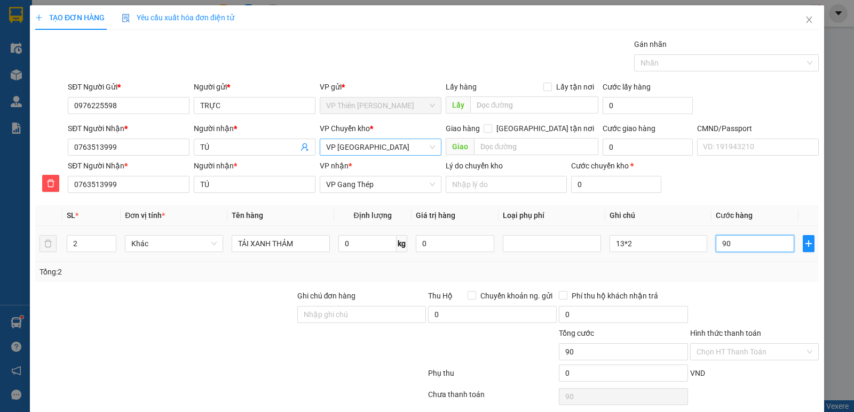
type input "900"
type input "9.000"
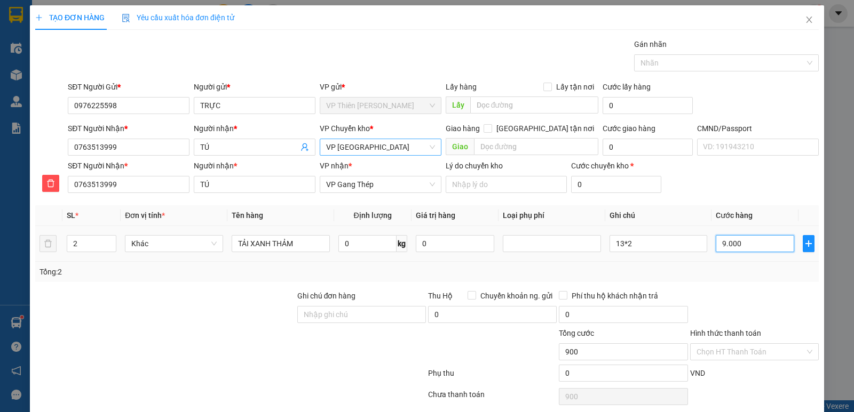
type input "9.000"
type input "90.000"
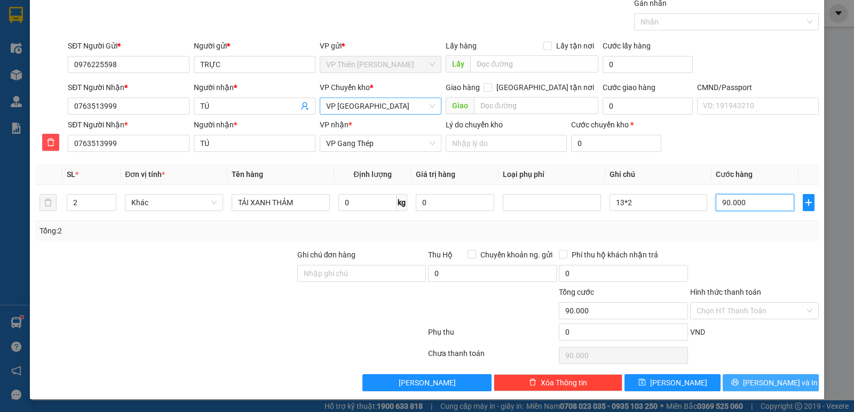
type input "90.000"
click at [774, 384] on span "[PERSON_NAME] và In" at bounding box center [780, 383] width 75 height 12
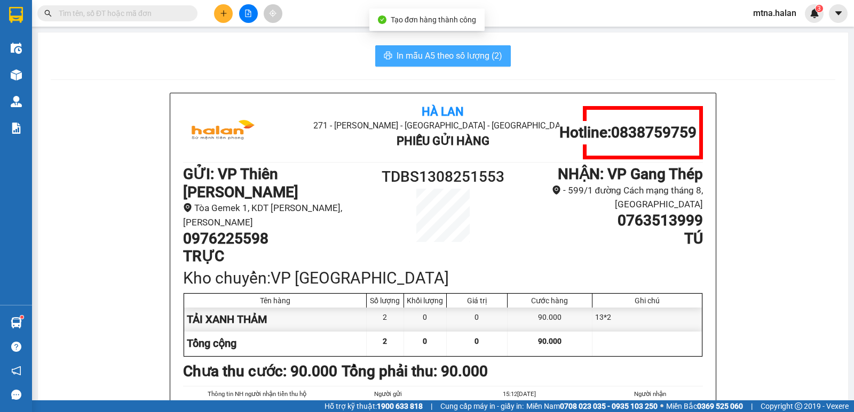
click at [441, 56] on span "In mẫu A5 theo số lượng (2)" at bounding box center [449, 55] width 106 height 13
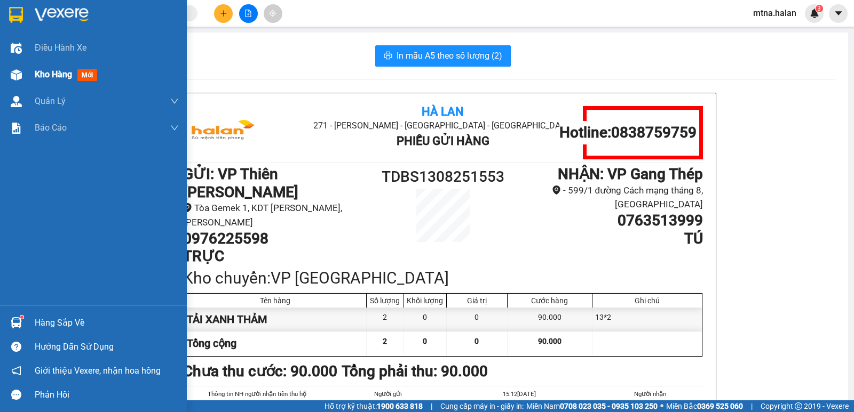
click at [14, 77] on img at bounding box center [16, 74] width 11 height 11
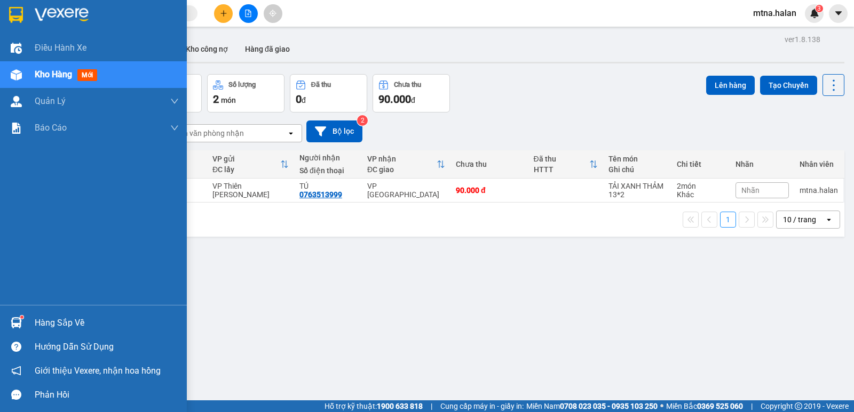
click at [14, 322] on img at bounding box center [16, 322] width 11 height 11
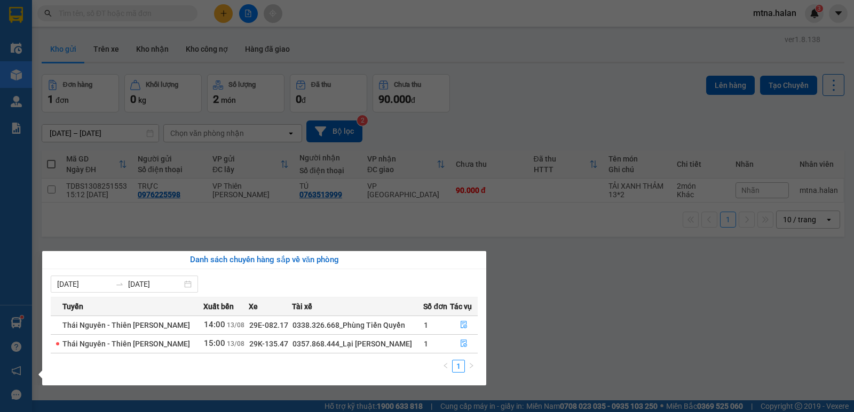
click at [590, 311] on section "Kết quả tìm kiếm ( 1 ) Bộ lọc Mã ĐH Trạng thái Món hàng Thu hộ Tổng cước Chưa c…" at bounding box center [427, 206] width 854 height 412
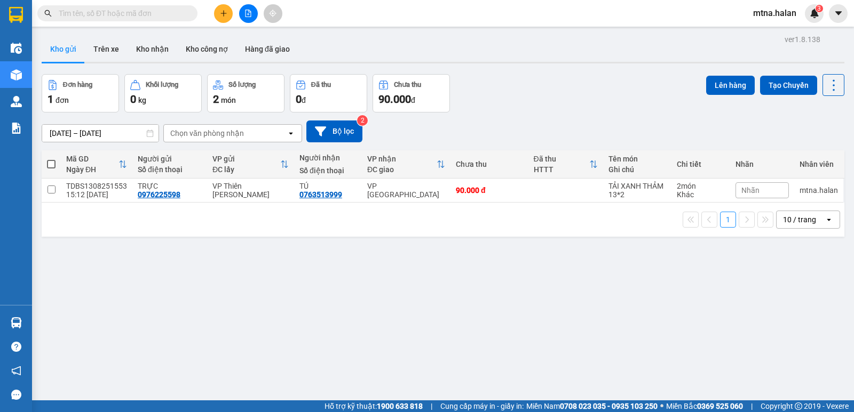
click at [224, 12] on icon "plus" at bounding box center [223, 13] width 1 height 6
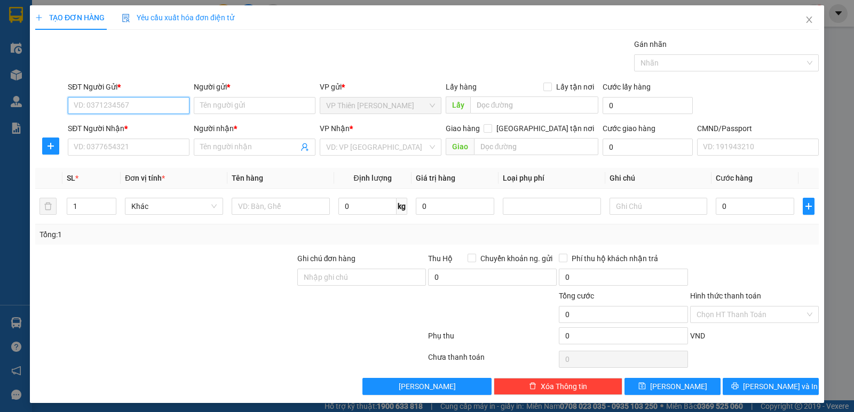
click at [149, 105] on input "SĐT Người Gửi *" at bounding box center [129, 105] width 122 height 17
click at [120, 123] on div "0349831475 - TST" at bounding box center [128, 127] width 108 height 12
type input "0349831475"
type input "TST"
type input "0349831475"
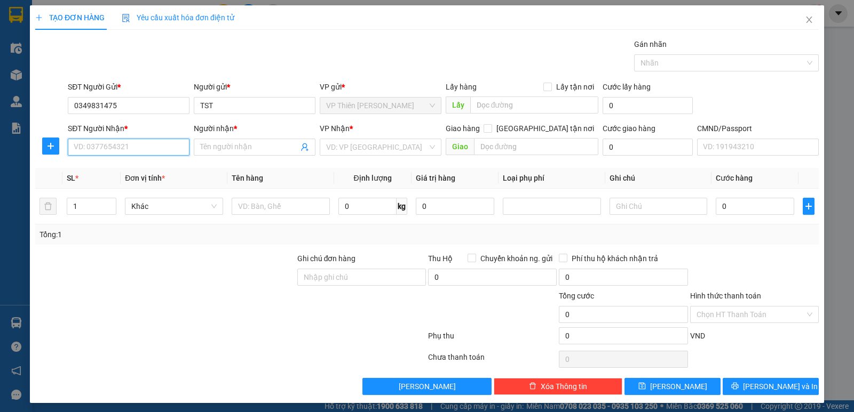
click at [152, 141] on input "SĐT Người Nhận *" at bounding box center [129, 147] width 122 height 17
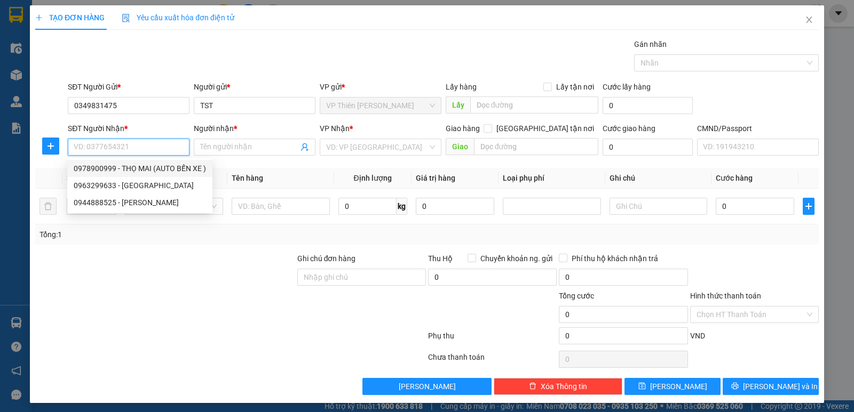
click at [162, 168] on div "0978900999 - THỌ MAI (AUTO BẾN XE )" at bounding box center [140, 169] width 132 height 12
type input "0978900999"
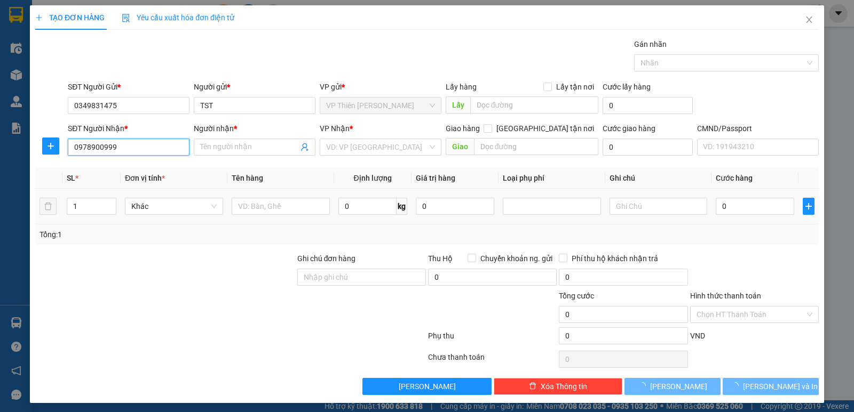
type input "THỌ MAI (AUTO BẾN XE )"
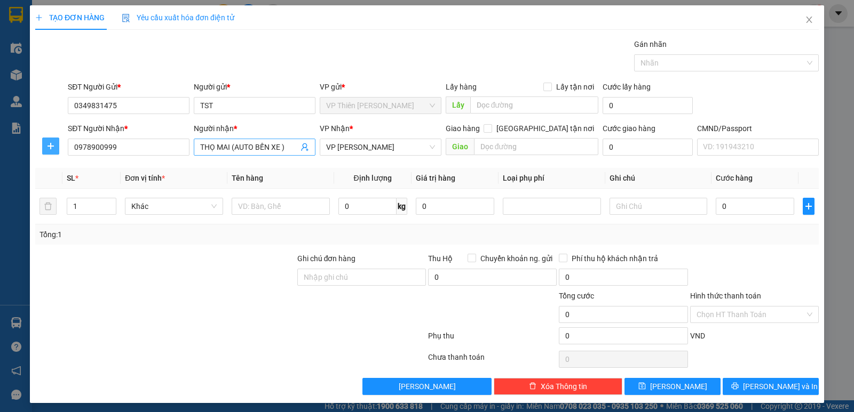
drag, startPoint x: 47, startPoint y: 147, endPoint x: 285, endPoint y: 147, distance: 237.5
click at [48, 147] on icon "plus" at bounding box center [50, 146] width 9 height 9
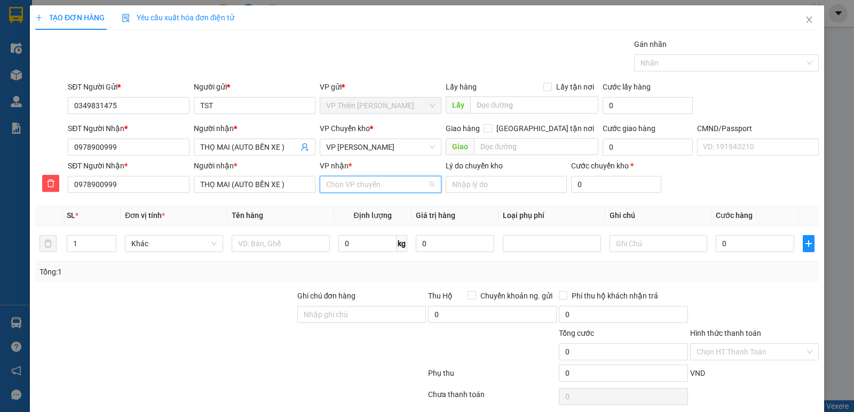
click at [363, 187] on input "VP nhận *" at bounding box center [376, 185] width 101 height 16
type input "BÊN"
click at [340, 209] on div "VP Bến xe" at bounding box center [377, 206] width 108 height 12
click at [292, 243] on input "text" at bounding box center [281, 243] width 98 height 17
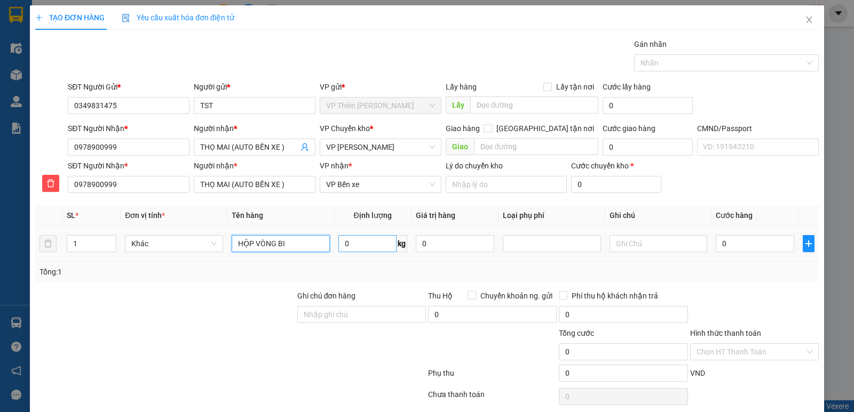
type input "HỘP VÒNG BI"
click at [354, 241] on input "0" at bounding box center [367, 243] width 58 height 17
type input "29"
click at [702, 246] on td at bounding box center [658, 244] width 107 height 36
click at [730, 246] on input "0" at bounding box center [755, 243] width 78 height 17
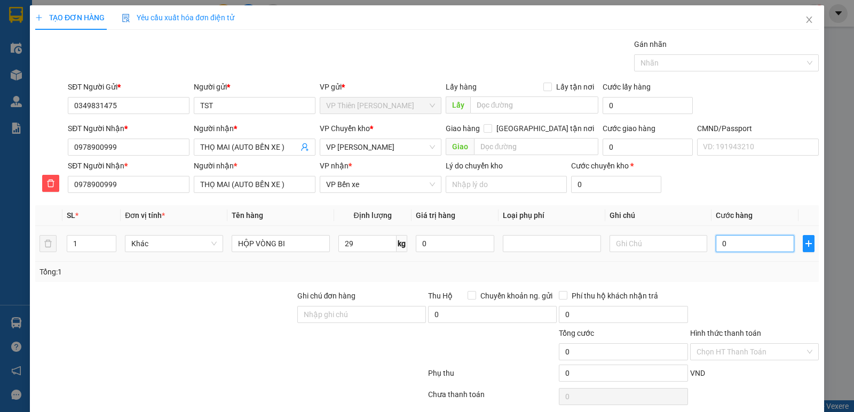
type input "6"
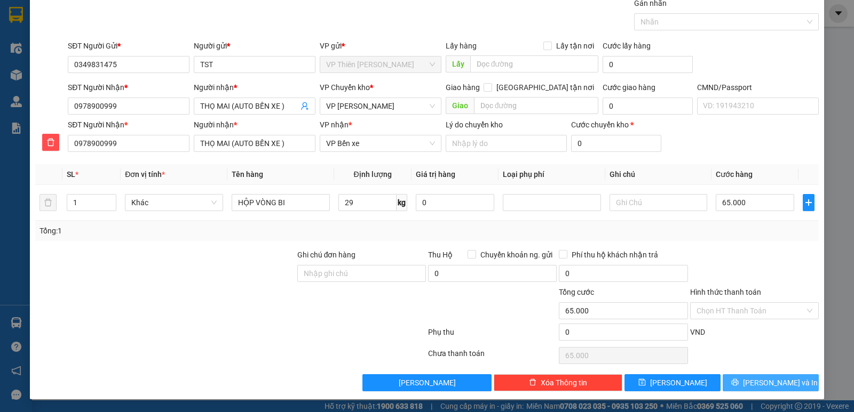
click at [789, 377] on button "[PERSON_NAME] và In" at bounding box center [770, 383] width 96 height 17
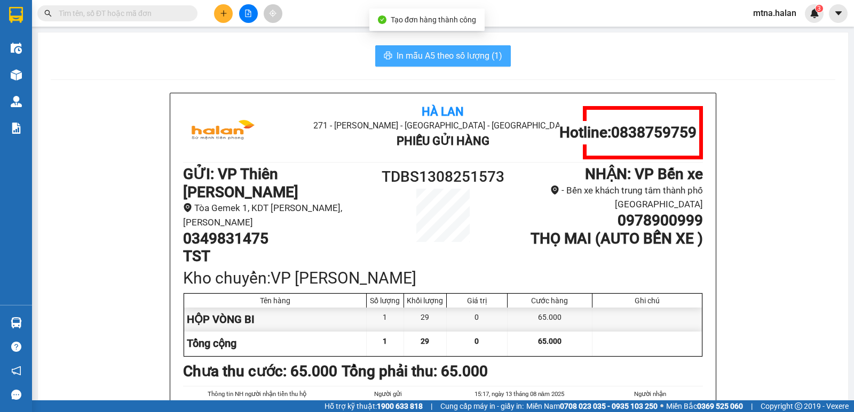
click at [450, 59] on span "In mẫu A5 theo số lượng (1)" at bounding box center [449, 55] width 106 height 13
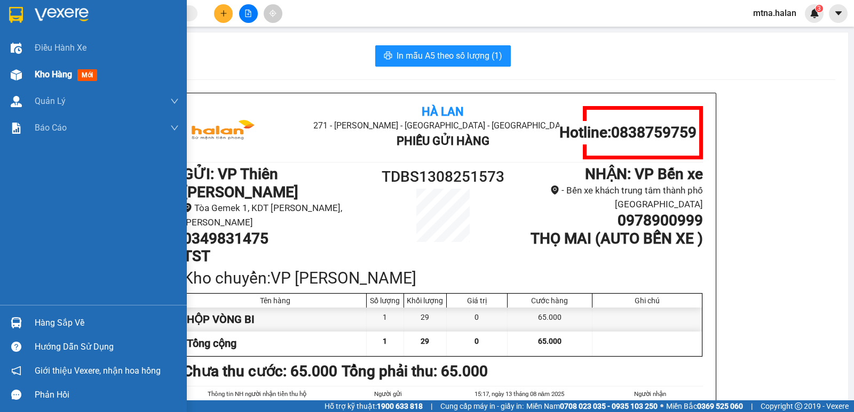
click at [11, 74] on img at bounding box center [16, 74] width 11 height 11
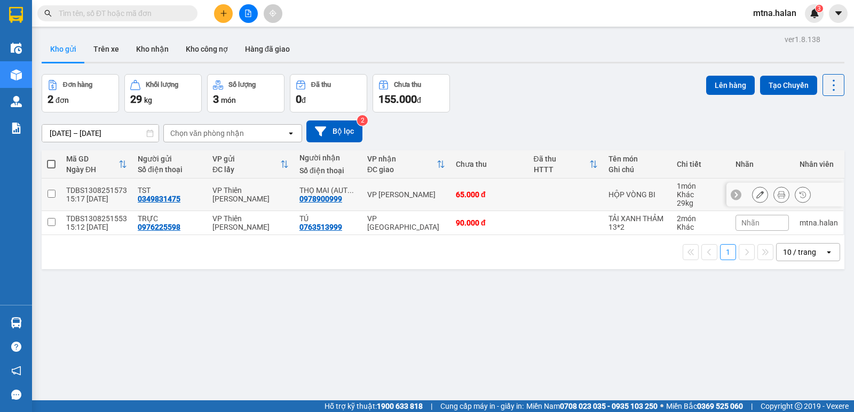
click at [50, 194] on input "checkbox" at bounding box center [51, 194] width 8 height 8
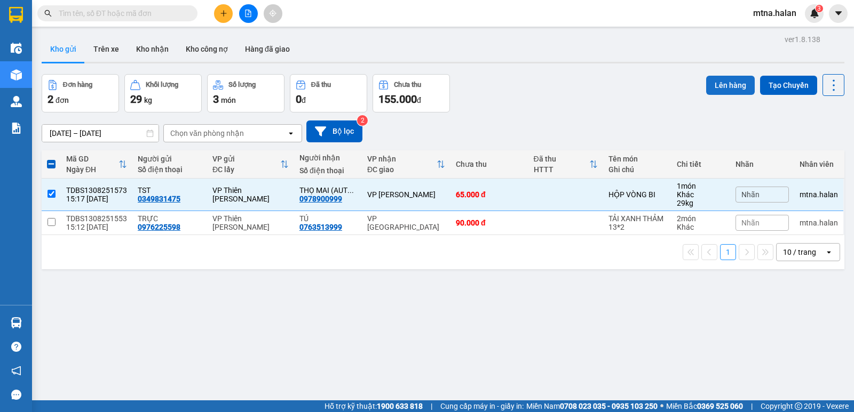
click at [706, 80] on button "Lên hàng" at bounding box center [730, 85] width 49 height 19
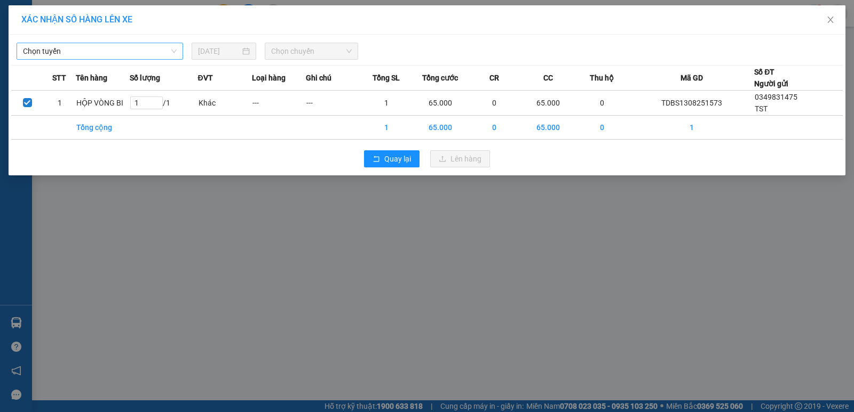
click at [96, 49] on span "Chọn tuyến" at bounding box center [100, 51] width 154 height 16
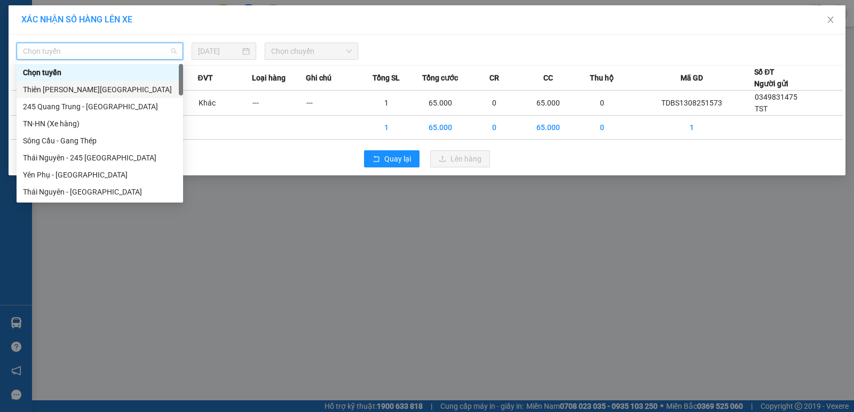
click at [89, 91] on div "Thiên [PERSON_NAME][GEOGRAPHIC_DATA]" at bounding box center [100, 90] width 154 height 12
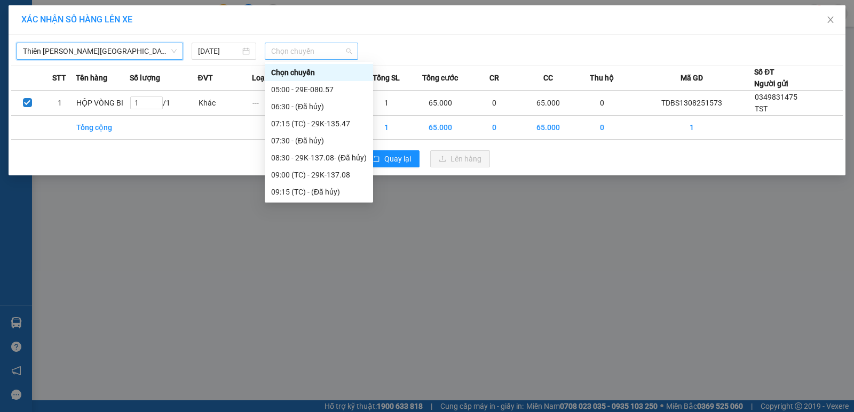
click at [320, 47] on span "Chọn chuyến" at bounding box center [311, 51] width 81 height 16
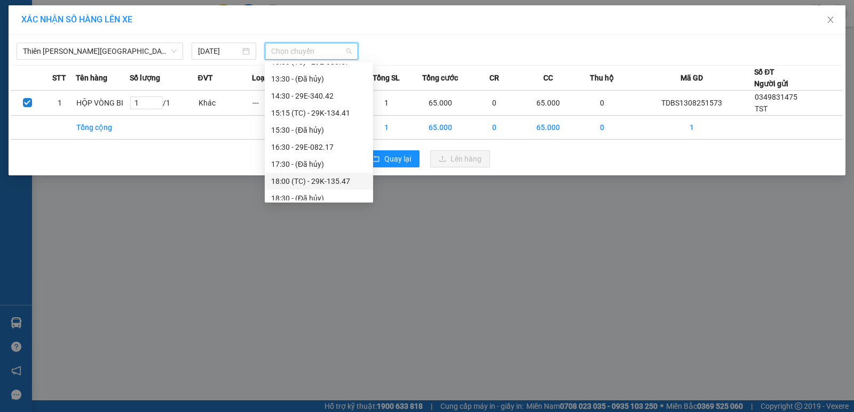
scroll to position [307, 0]
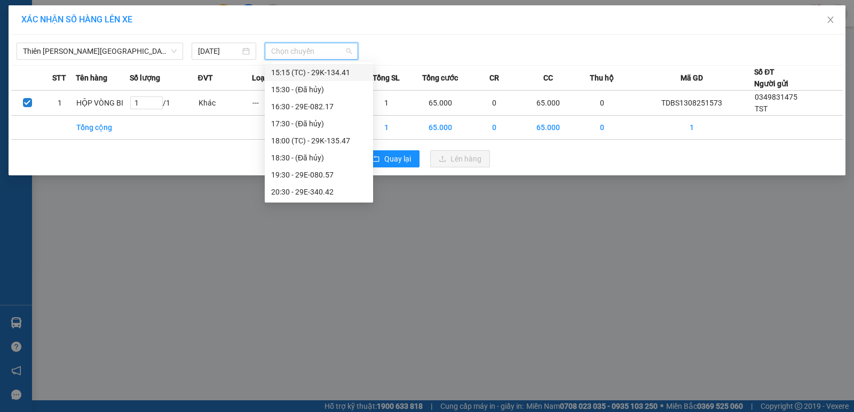
click at [331, 72] on div "15:15 (TC) - 29K-134.41" at bounding box center [319, 73] width 96 height 12
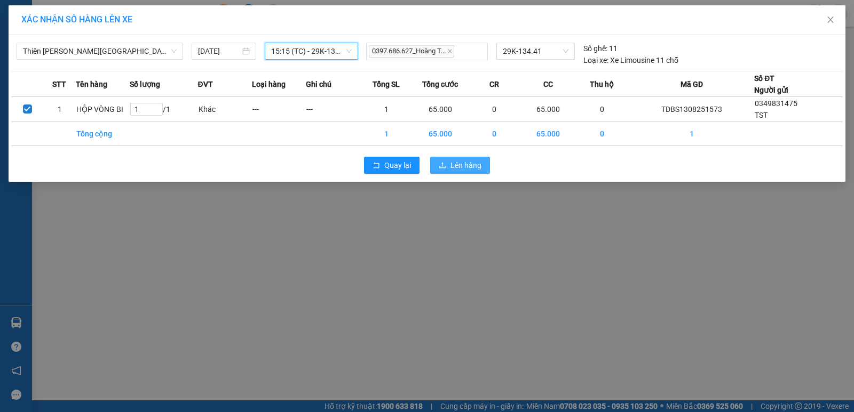
click at [472, 165] on span "Lên hàng" at bounding box center [465, 166] width 31 height 12
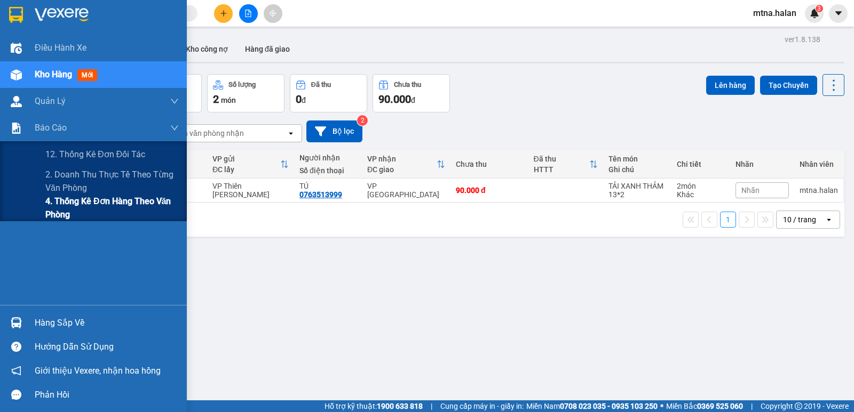
click at [59, 213] on span "4. Thống kê đơn hàng theo văn phòng" at bounding box center [111, 208] width 133 height 27
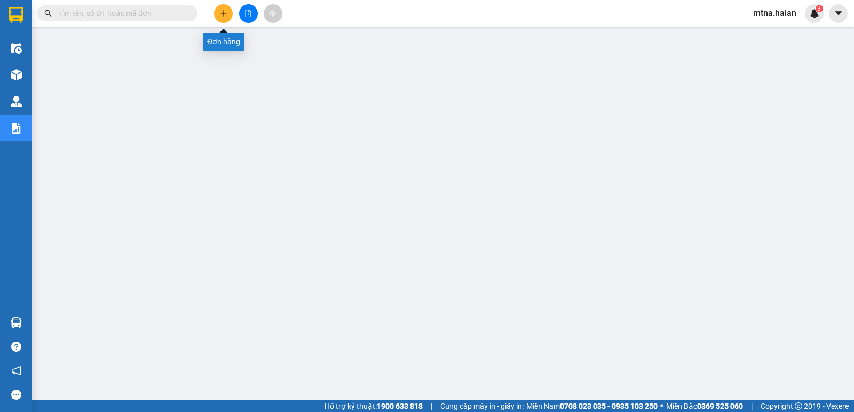
click at [227, 13] on icon "plus" at bounding box center [223, 13] width 7 height 7
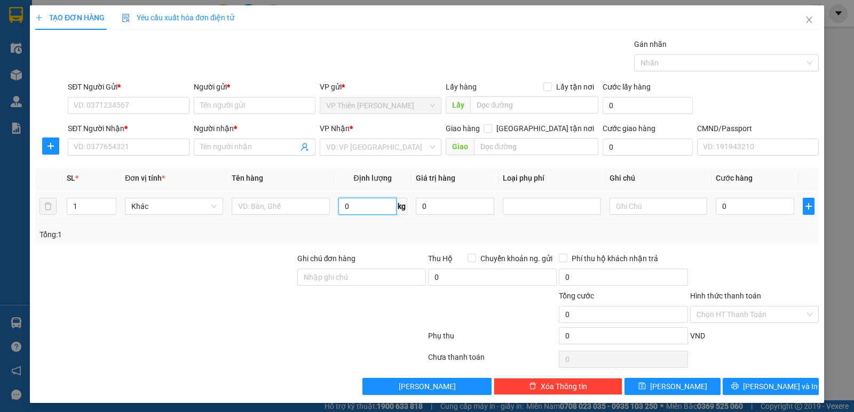
click at [350, 210] on input "0" at bounding box center [367, 206] width 58 height 17
click at [143, 102] on input "SĐT Người Gửi *" at bounding box center [129, 105] width 122 height 17
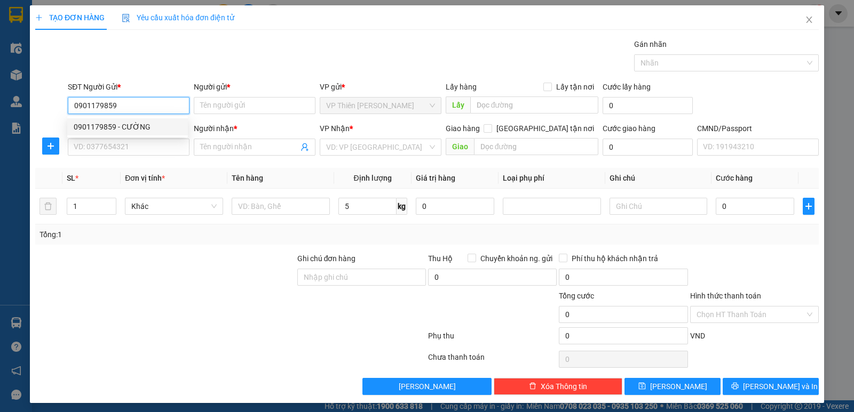
click at [133, 129] on div "0901179859 - CƯỜNG" at bounding box center [128, 127] width 108 height 12
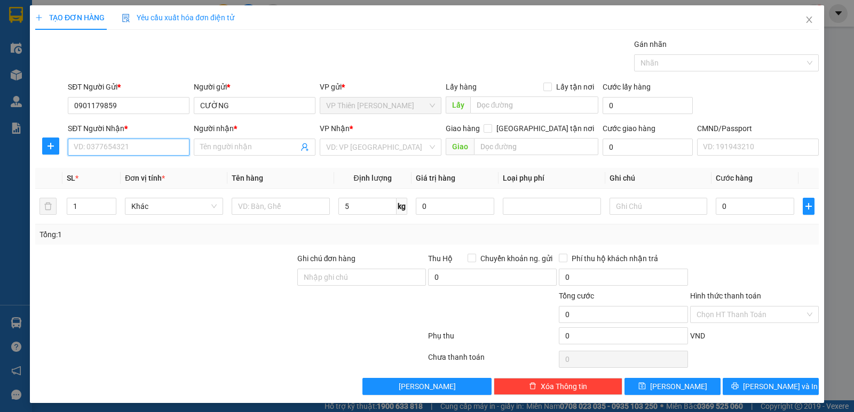
click at [136, 155] on input "SĐT Người Nhận *" at bounding box center [129, 147] width 122 height 17
click at [125, 168] on div "0965967869 - ƯỚC" at bounding box center [128, 169] width 108 height 12
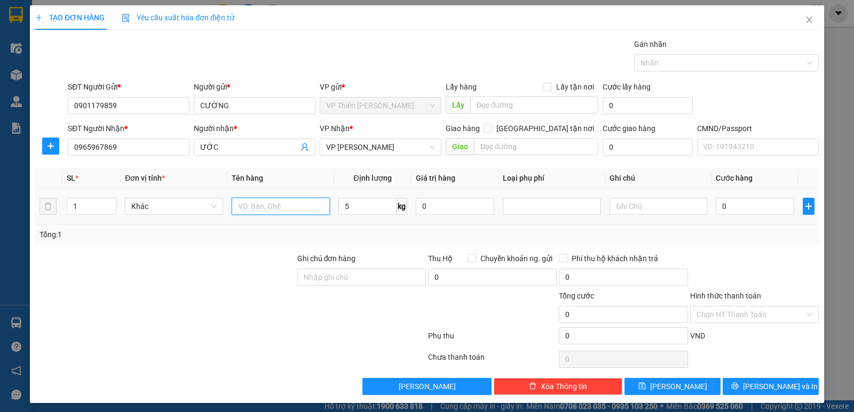
click at [288, 205] on input "text" at bounding box center [281, 206] width 98 height 17
click at [736, 213] on input "0" at bounding box center [755, 206] width 78 height 17
click at [739, 317] on input "Hình thức thanh toán" at bounding box center [750, 315] width 108 height 16
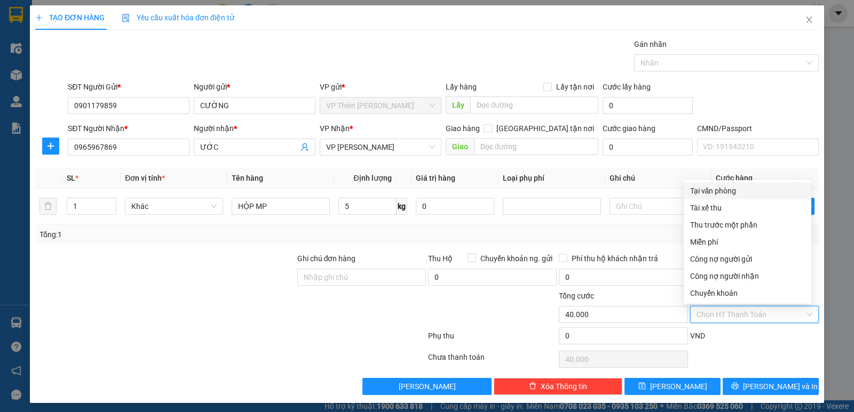
click at [713, 189] on div "Tại văn phòng" at bounding box center [747, 191] width 115 height 12
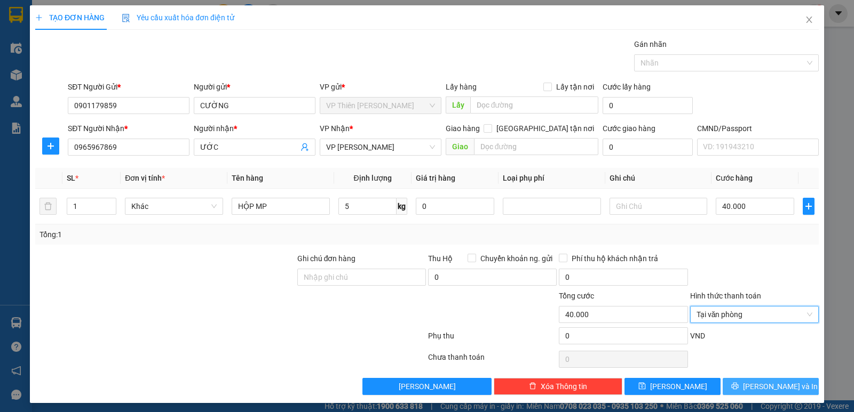
click at [760, 383] on span "[PERSON_NAME] và In" at bounding box center [780, 387] width 75 height 12
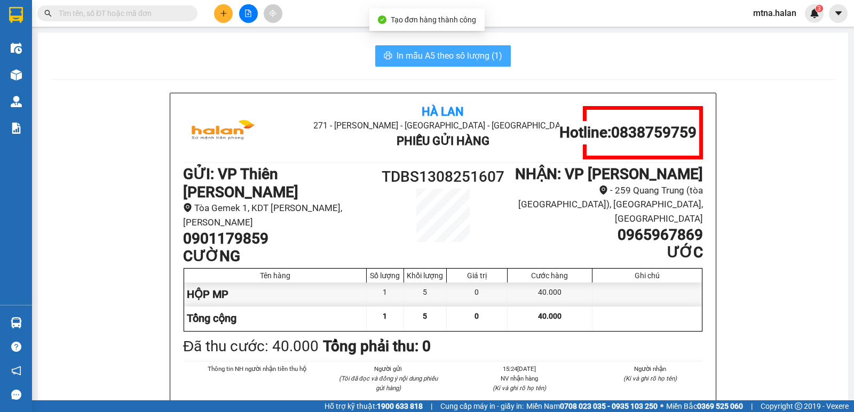
click at [426, 54] on span "In mẫu A5 theo số lượng (1)" at bounding box center [449, 55] width 106 height 13
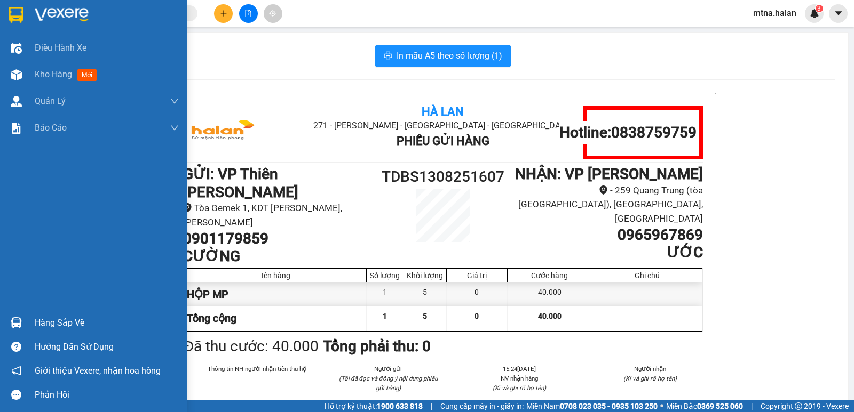
click at [15, 323] on img at bounding box center [16, 322] width 11 height 11
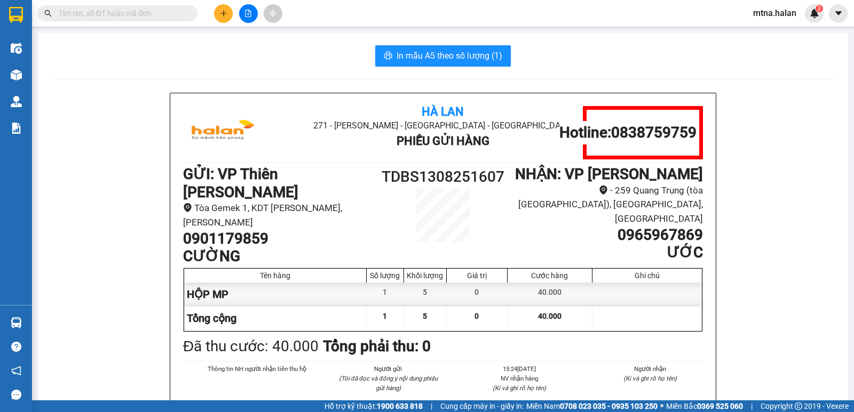
click at [759, 266] on section "Kết quả tìm kiếm ( 1 ) Bộ lọc Mã ĐH Trạng thái Món hàng Thu hộ Tổng cước Chưa c…" at bounding box center [427, 206] width 854 height 412
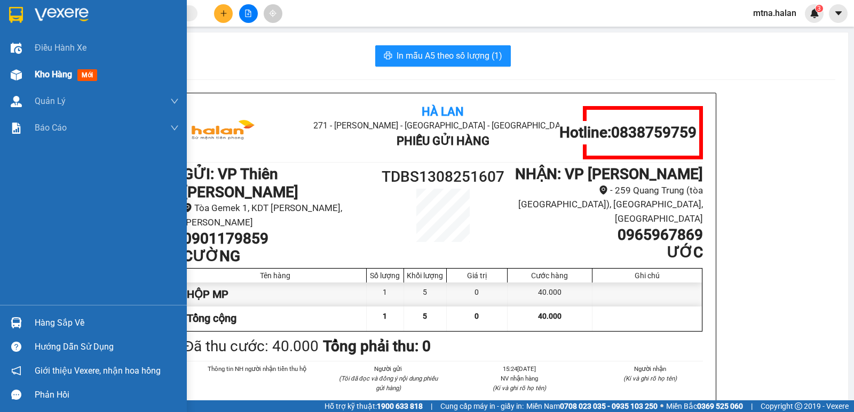
click at [13, 73] on img at bounding box center [16, 74] width 11 height 11
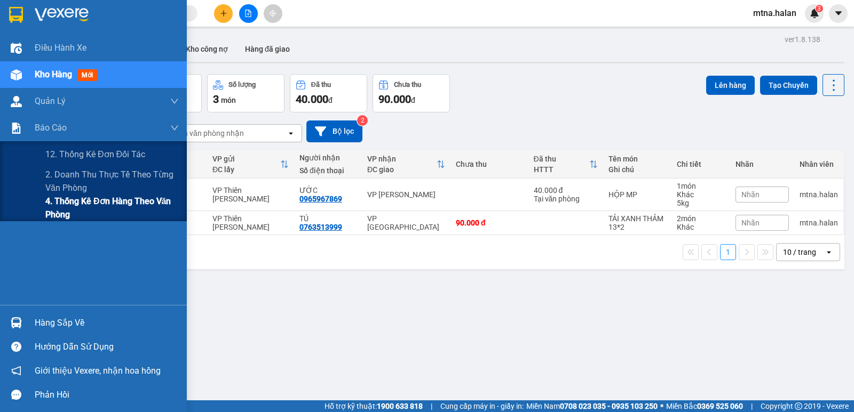
click at [76, 202] on span "4. Thống kê đơn hàng theo văn phòng" at bounding box center [111, 208] width 133 height 27
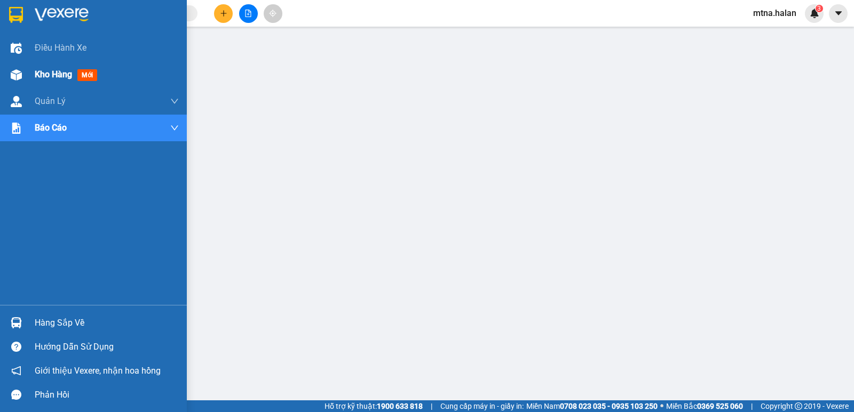
click at [17, 76] on img at bounding box center [16, 74] width 11 height 11
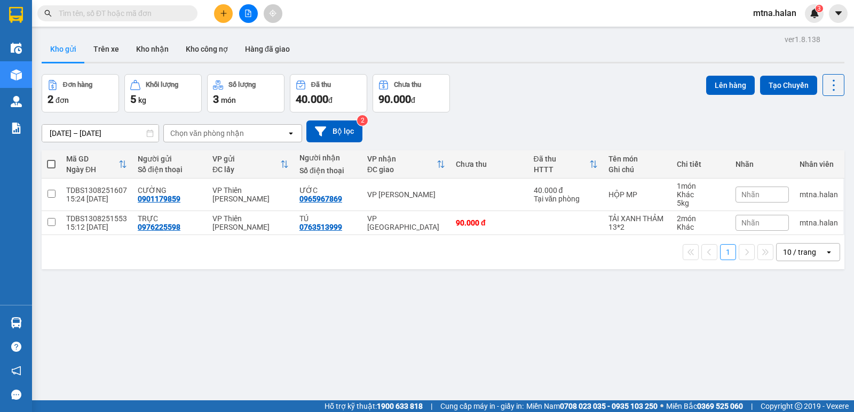
click at [166, 11] on input "text" at bounding box center [122, 13] width 126 height 12
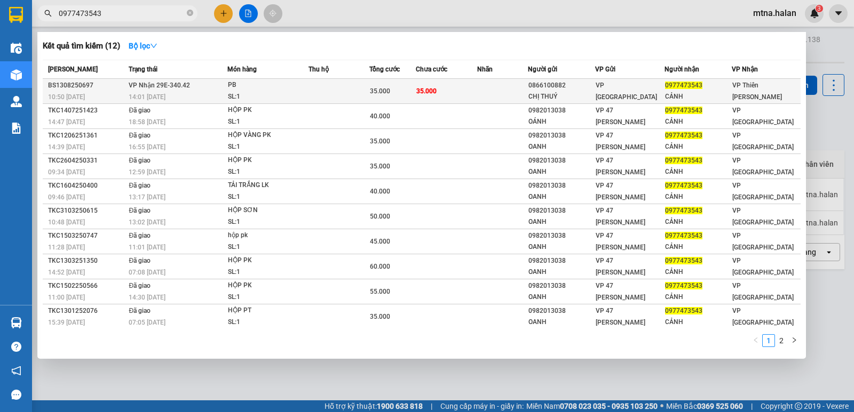
click at [482, 91] on td at bounding box center [502, 91] width 51 height 25
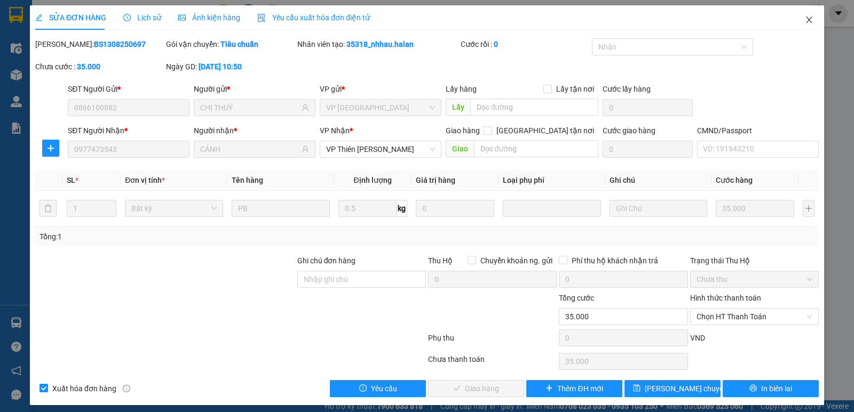
click at [806, 19] on icon "close" at bounding box center [809, 20] width 6 height 6
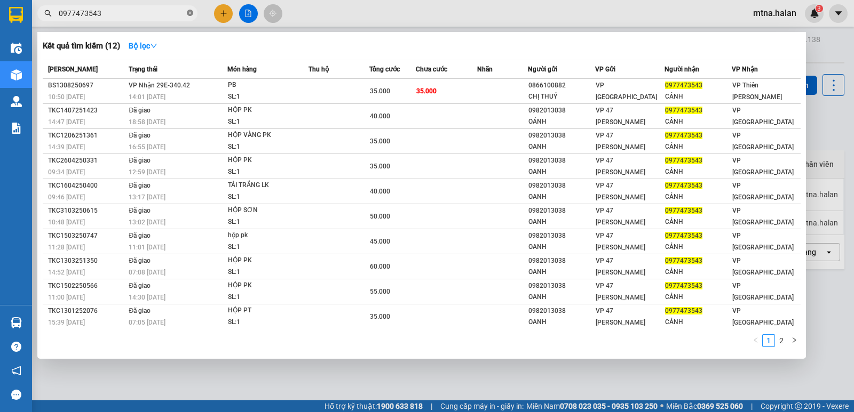
click at [189, 15] on icon "close-circle" at bounding box center [190, 13] width 6 height 6
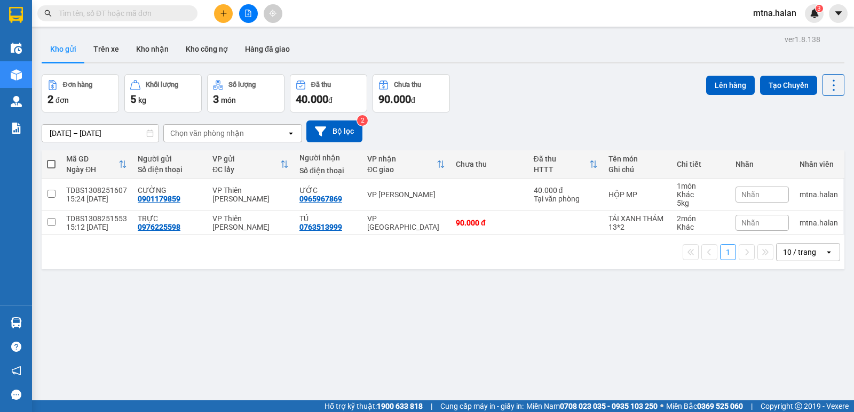
click at [166, 12] on input "text" at bounding box center [122, 13] width 126 height 12
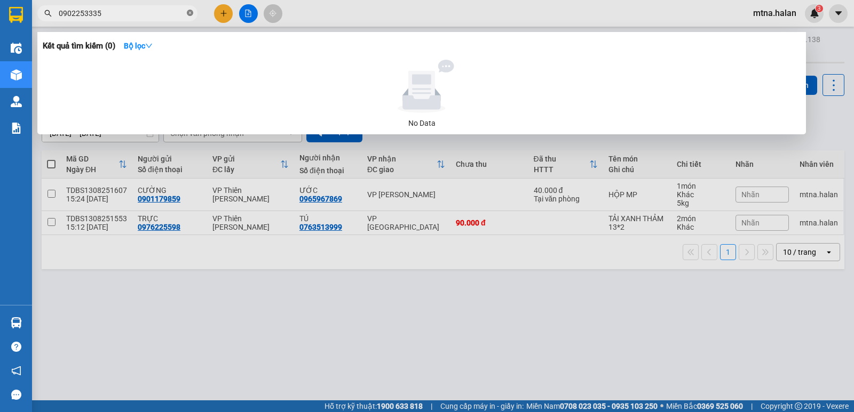
click at [190, 14] on icon "close-circle" at bounding box center [190, 13] width 6 height 6
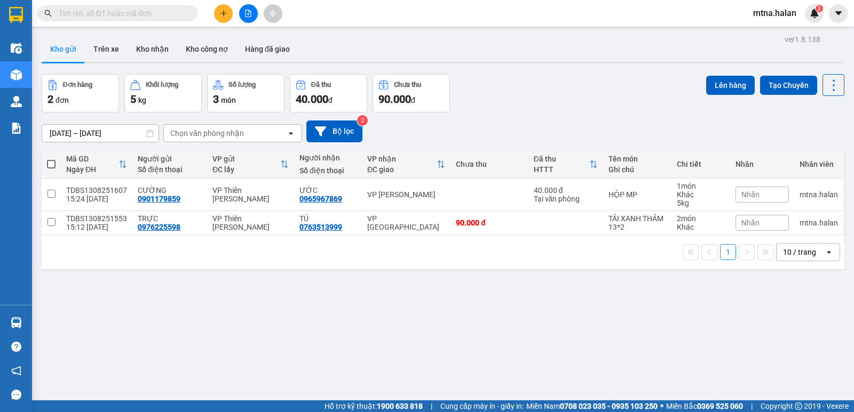
click at [160, 11] on input "text" at bounding box center [122, 13] width 126 height 12
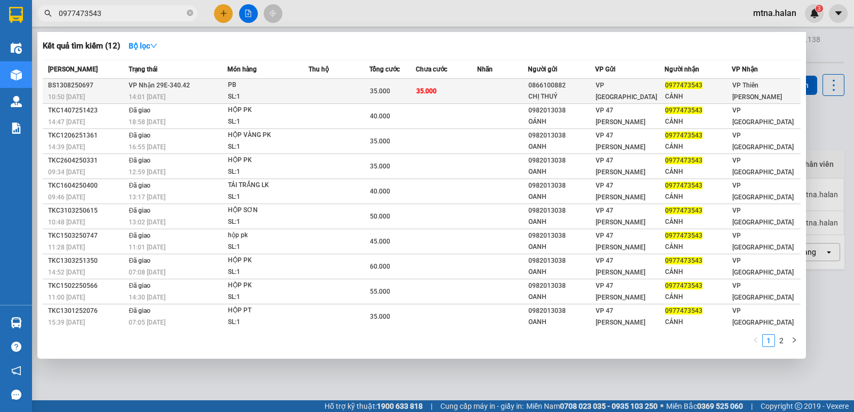
click at [501, 90] on td at bounding box center [502, 91] width 51 height 25
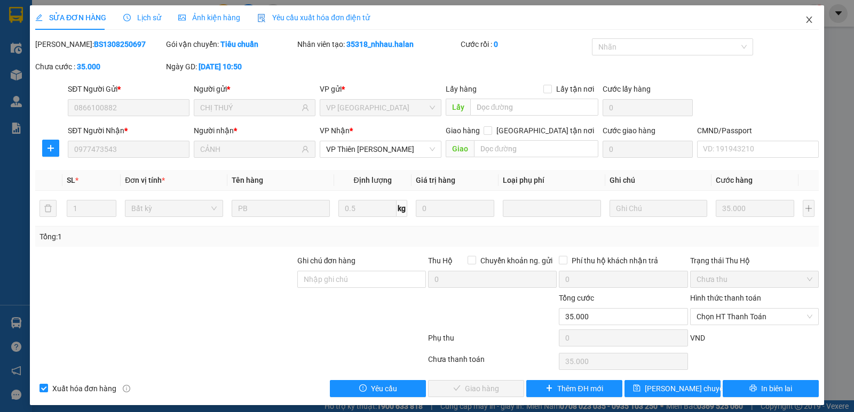
click at [805, 20] on icon "close" at bounding box center [809, 19] width 9 height 9
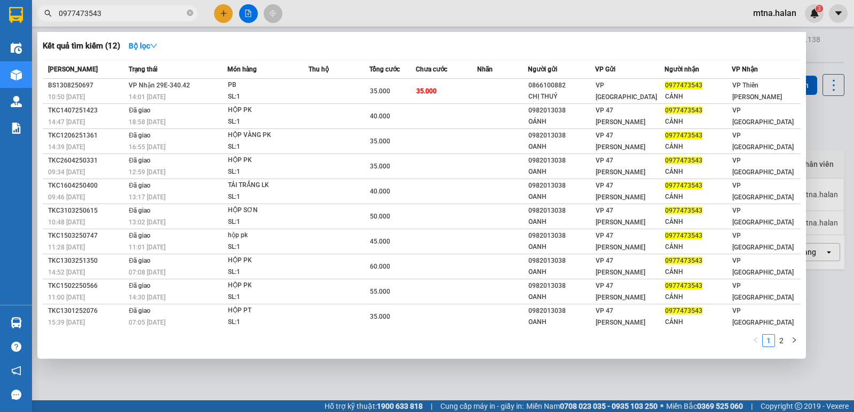
click at [140, 10] on input "0977473543" at bounding box center [122, 13] width 126 height 12
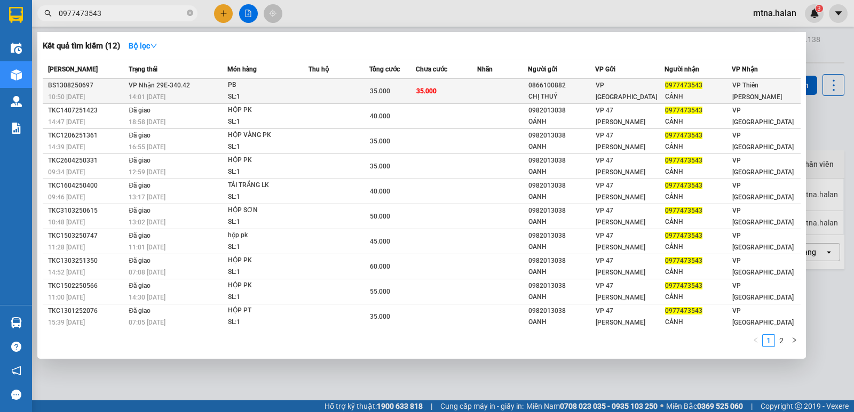
click at [447, 94] on td "35.000" at bounding box center [446, 91] width 61 height 25
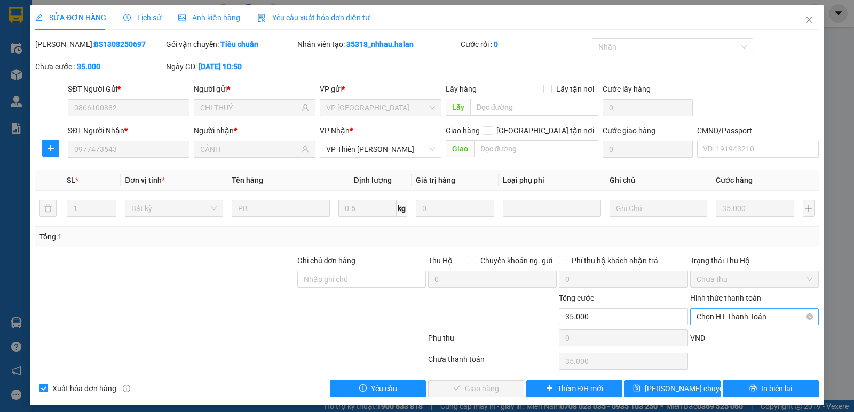
click at [715, 315] on span "Chọn HT Thanh Toán" at bounding box center [754, 317] width 116 height 16
click at [717, 227] on div "Tại văn phòng" at bounding box center [747, 227] width 115 height 12
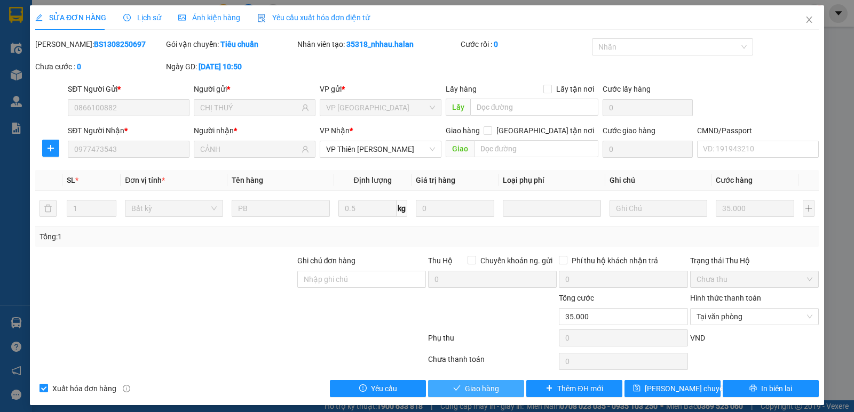
click at [487, 383] on span "Giao hàng" at bounding box center [482, 389] width 34 height 12
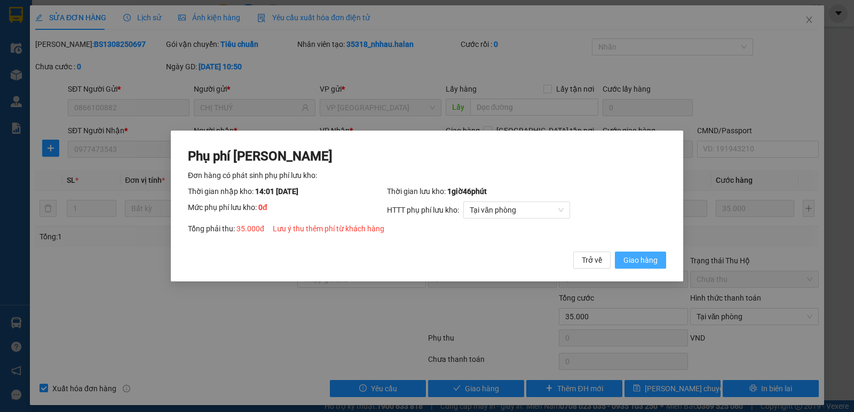
click at [646, 262] on span "Giao hàng" at bounding box center [640, 261] width 34 height 12
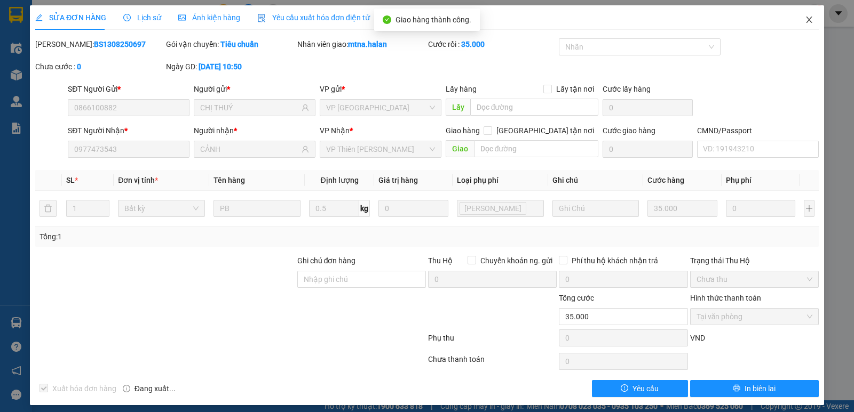
click at [806, 23] on icon "close" at bounding box center [809, 20] width 6 height 6
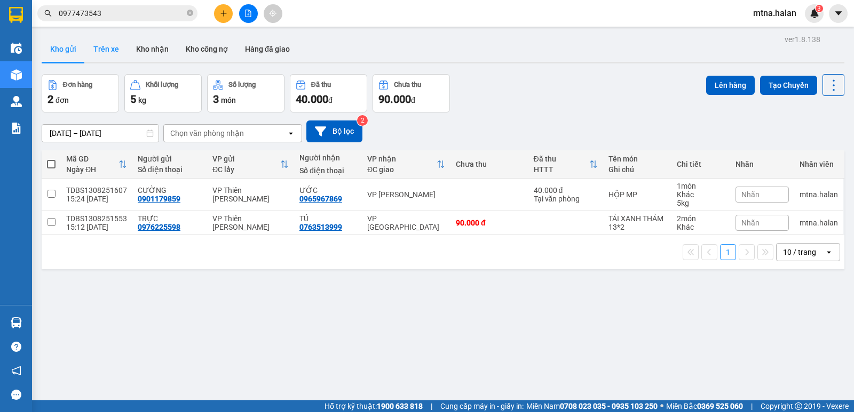
click at [100, 51] on button "Trên xe" at bounding box center [106, 49] width 43 height 26
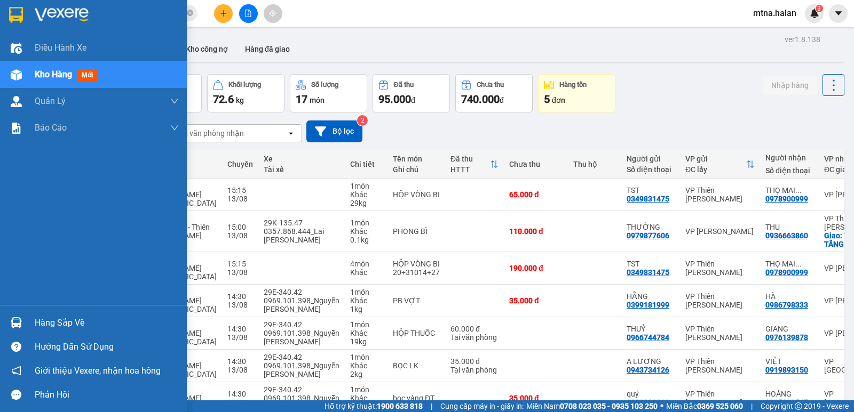
click at [14, 320] on img at bounding box center [16, 322] width 11 height 11
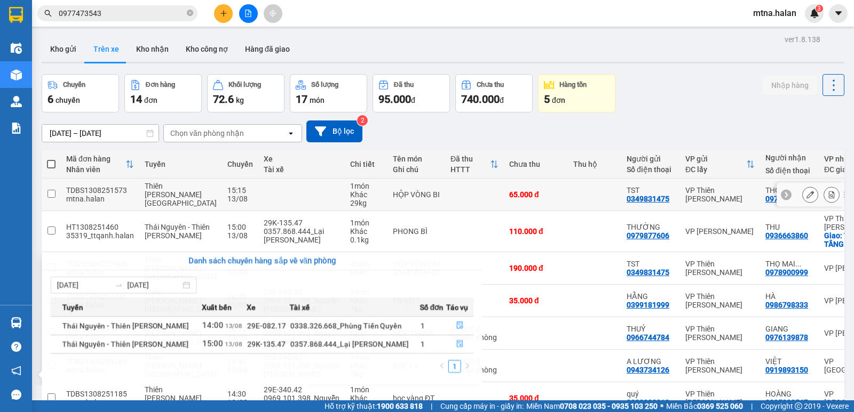
click at [536, 197] on section "Kết quả tìm kiếm ( 12 ) Bộ lọc Mã ĐH Trạng thái Món hàng Thu hộ Tổng cước Chưa …" at bounding box center [427, 206] width 854 height 412
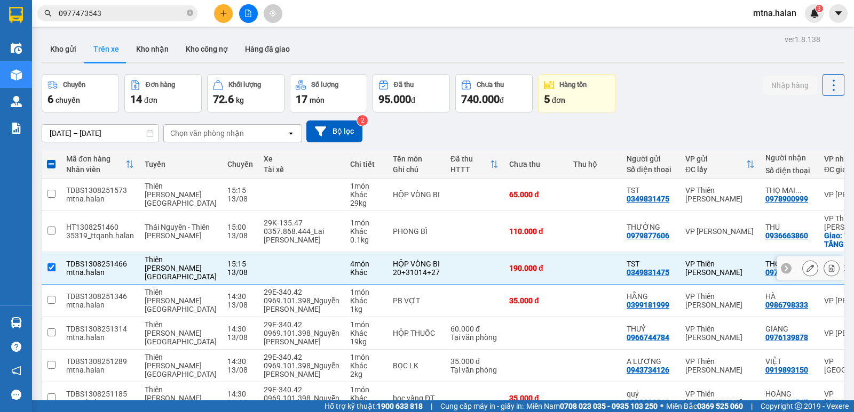
click at [264, 285] on td at bounding box center [301, 268] width 86 height 33
checkbox input "false"
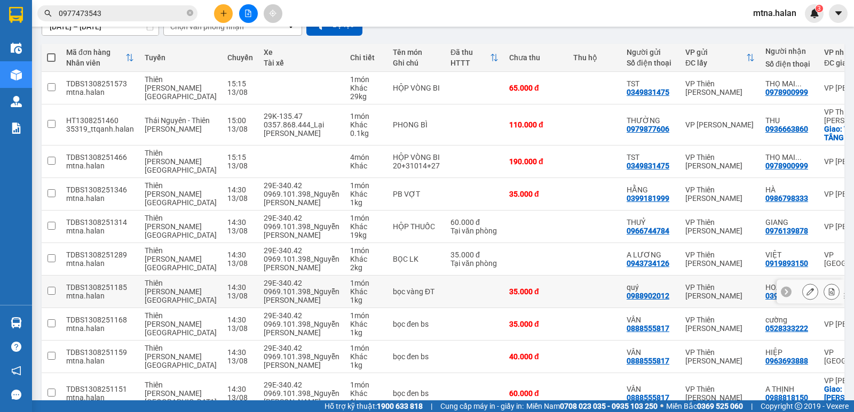
scroll to position [53, 0]
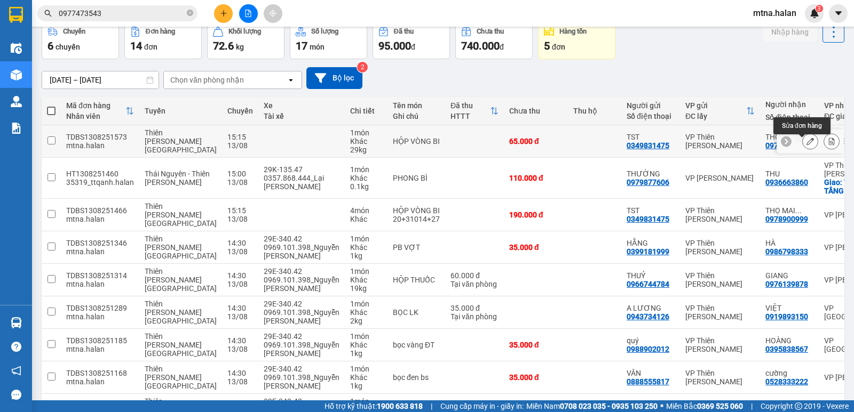
click at [803, 145] on button at bounding box center [810, 141] width 15 height 19
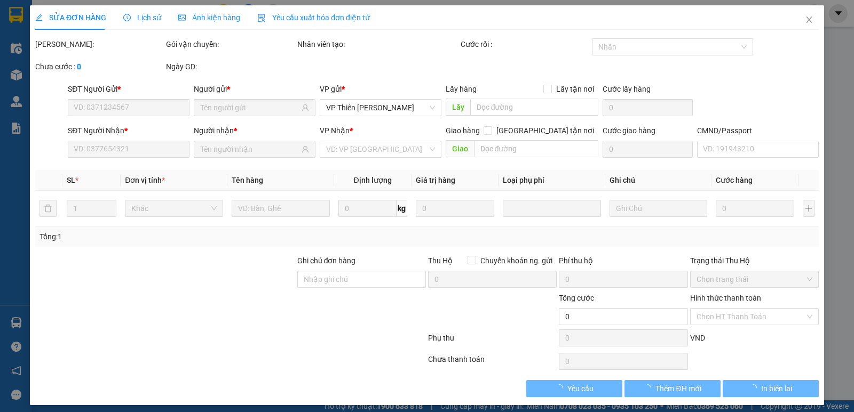
type input "0349831475"
type input "0978900999"
type input "65.000"
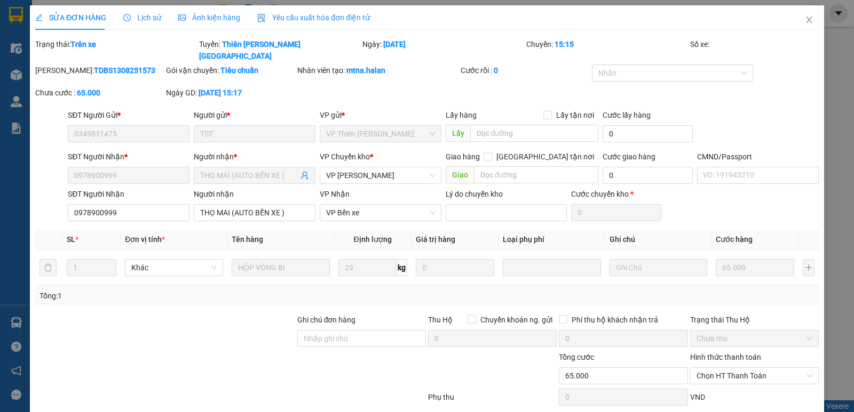
scroll to position [53, 0]
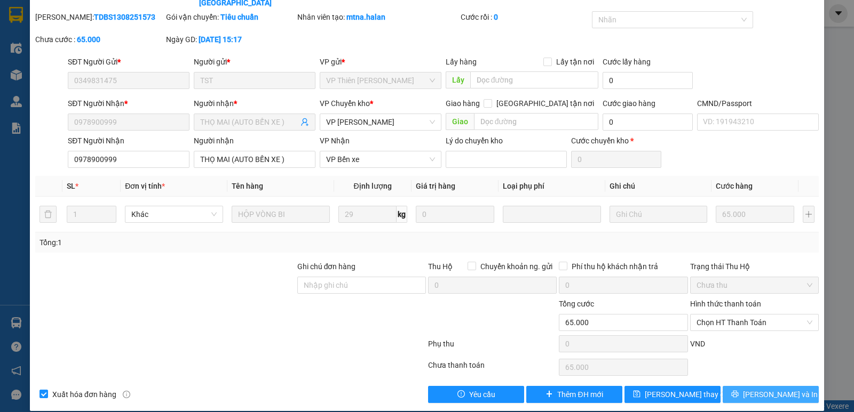
click at [761, 389] on span "[PERSON_NAME] và In" at bounding box center [780, 395] width 75 height 12
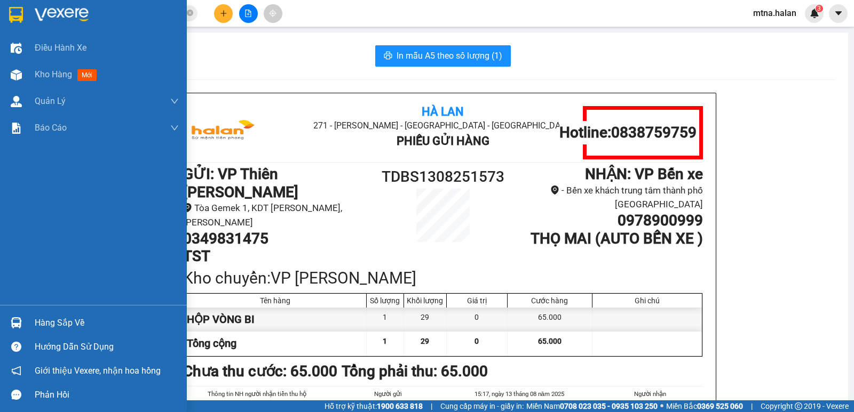
click at [15, 327] on img at bounding box center [16, 322] width 11 height 11
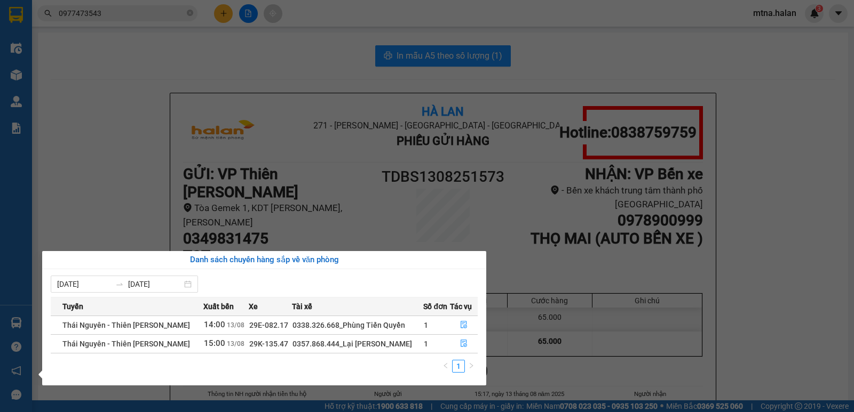
drag, startPoint x: 142, startPoint y: 151, endPoint x: 124, endPoint y: 91, distance: 63.1
click at [140, 149] on section "Kết quả tìm kiếm ( 12 ) Bộ lọc Mã ĐH Trạng thái Món hàng Thu hộ Tổng cước Chưa …" at bounding box center [427, 206] width 854 height 412
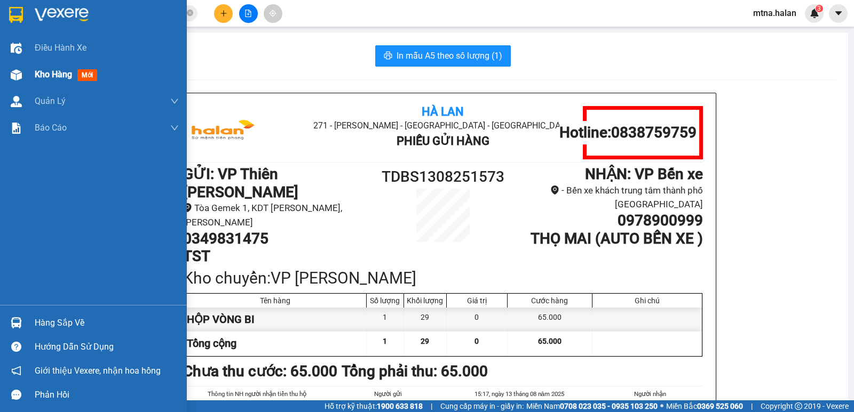
click at [13, 75] on img at bounding box center [16, 74] width 11 height 11
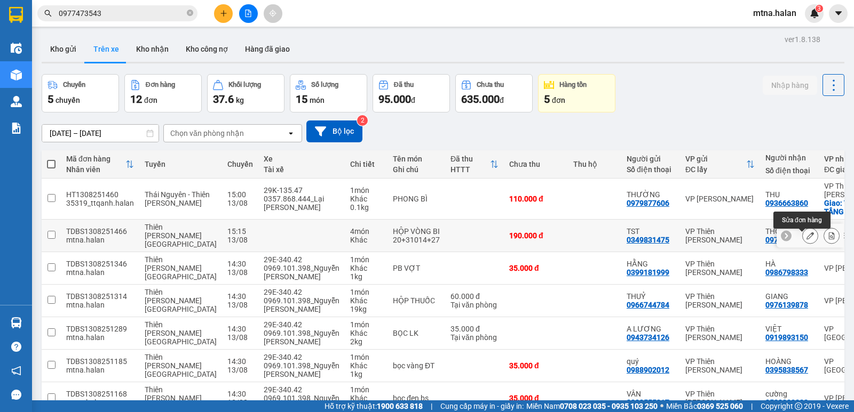
click at [806, 239] on icon at bounding box center [809, 235] width 7 height 7
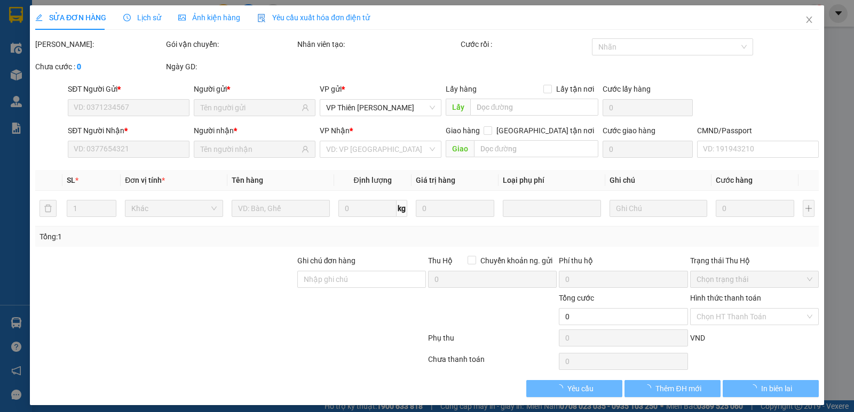
type input "0349831475"
type input "0978900999"
type input "190.000"
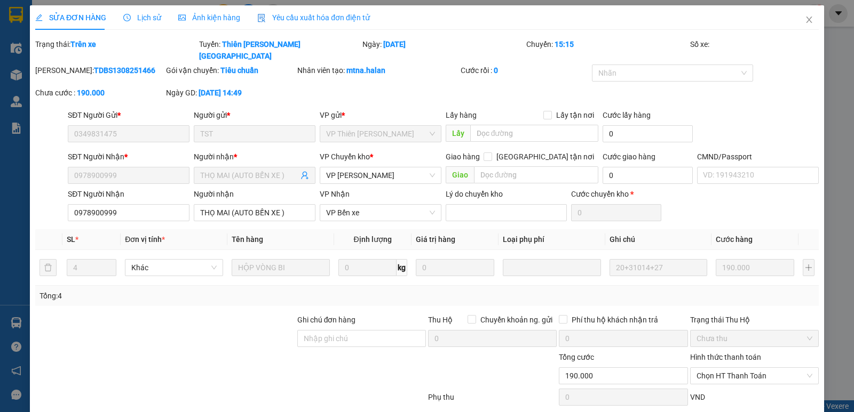
scroll to position [53, 0]
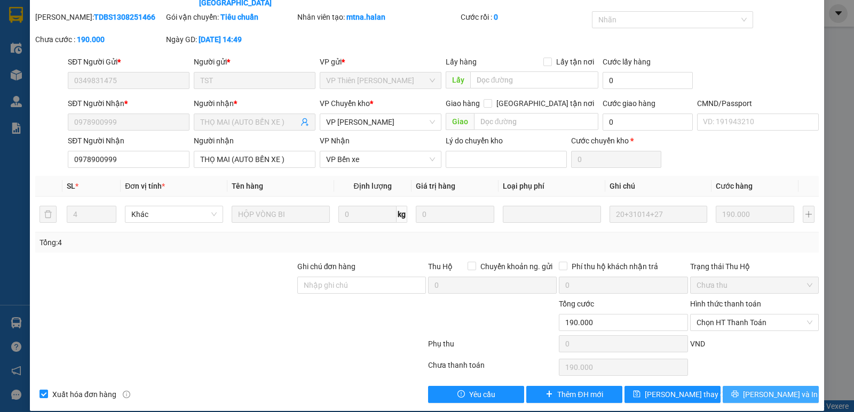
click at [768, 389] on span "[PERSON_NAME] và In" at bounding box center [780, 395] width 75 height 12
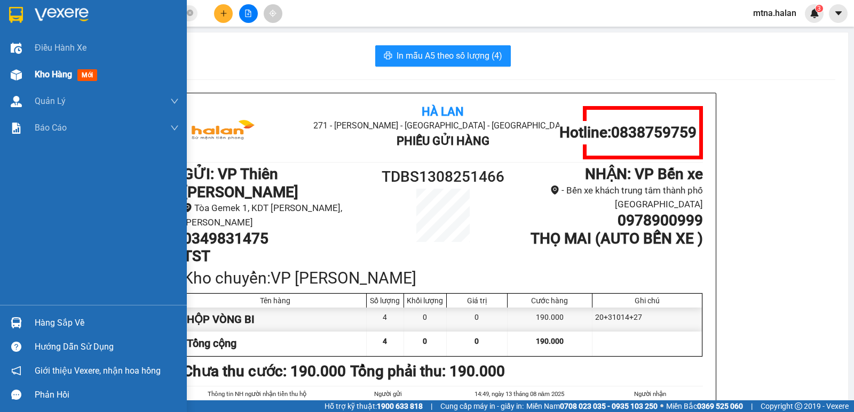
click at [13, 74] on img at bounding box center [16, 74] width 11 height 11
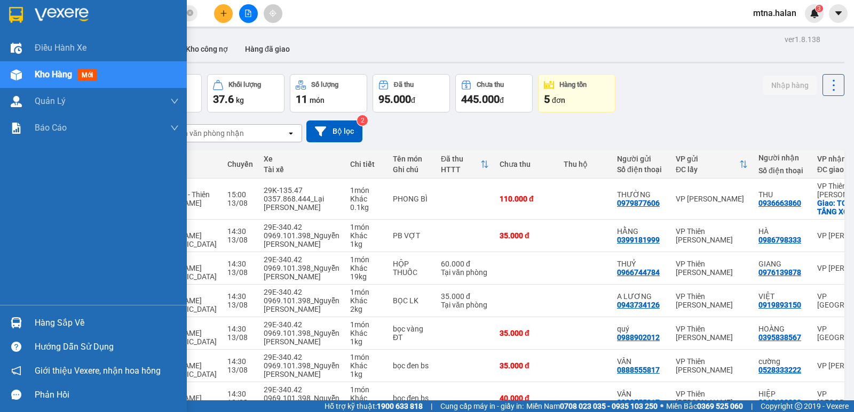
click at [14, 74] on img at bounding box center [16, 74] width 11 height 11
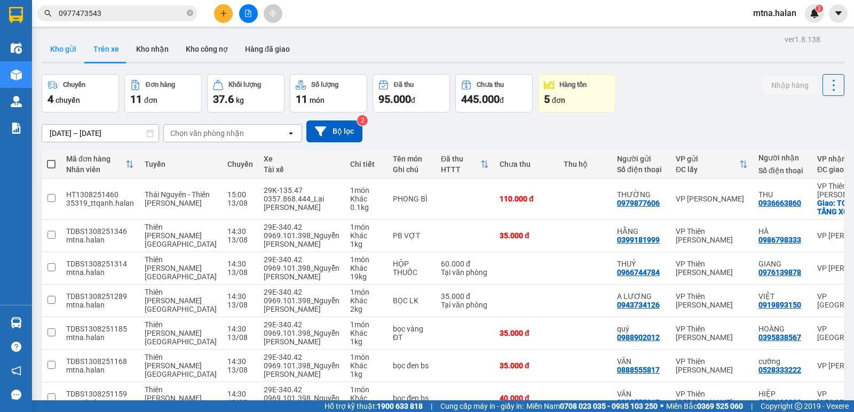
click at [55, 47] on button "Kho gửi" at bounding box center [63, 49] width 43 height 26
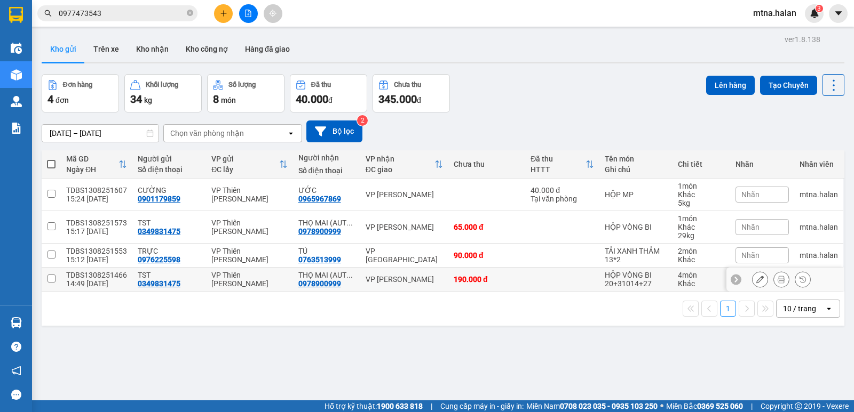
click at [53, 277] on input "checkbox" at bounding box center [51, 279] width 8 height 8
checkbox input "true"
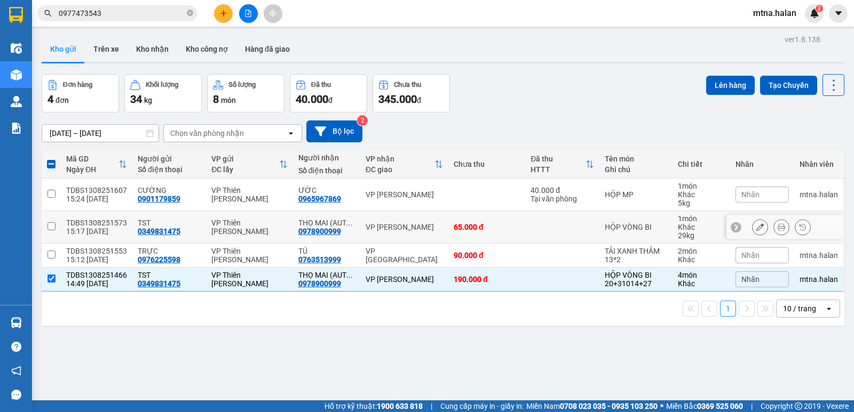
click at [53, 228] on input "checkbox" at bounding box center [51, 227] width 8 height 8
checkbox input "true"
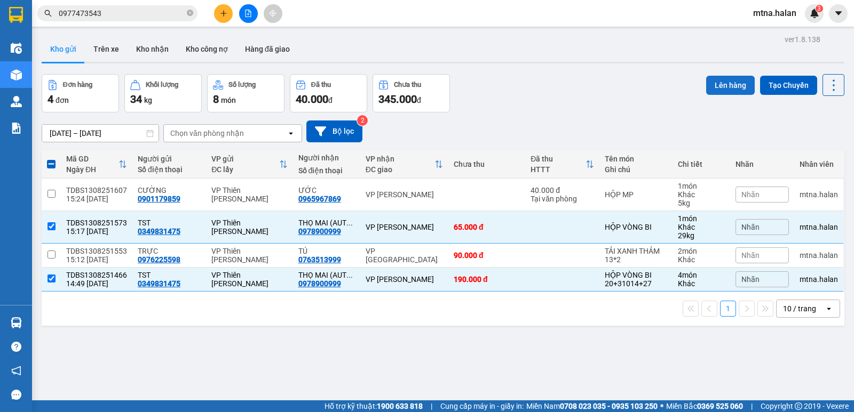
click at [720, 82] on button "Lên hàng" at bounding box center [730, 85] width 49 height 19
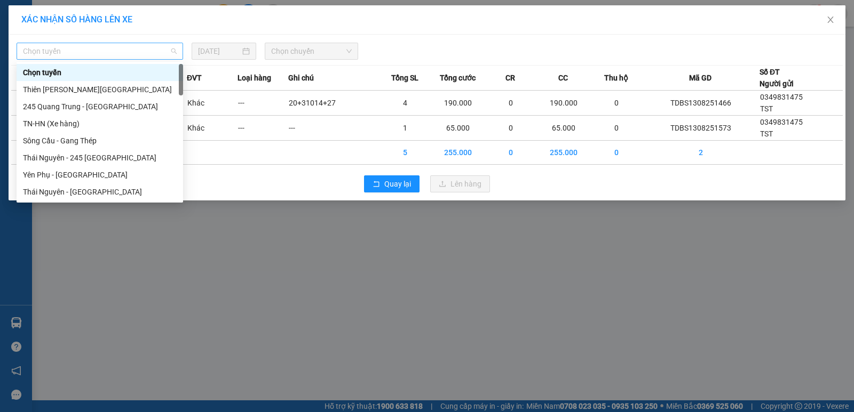
click at [76, 50] on span "Chọn tuyến" at bounding box center [100, 51] width 154 height 16
click at [63, 89] on div "Thiên [PERSON_NAME][GEOGRAPHIC_DATA]" at bounding box center [100, 90] width 154 height 12
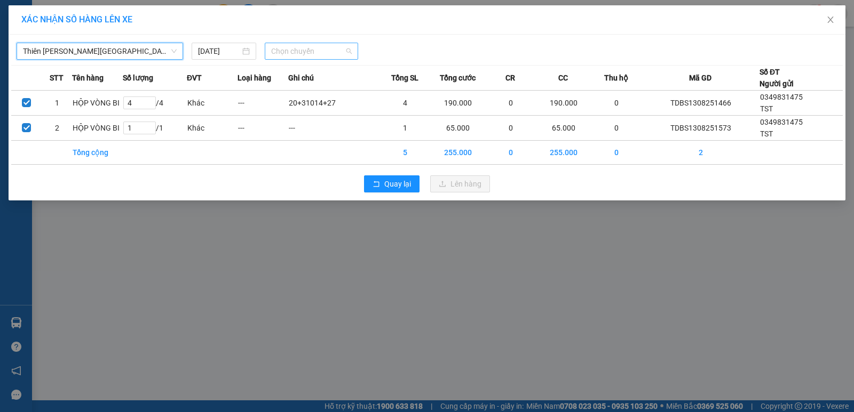
click at [324, 48] on span "Chọn chuyến" at bounding box center [311, 51] width 81 height 16
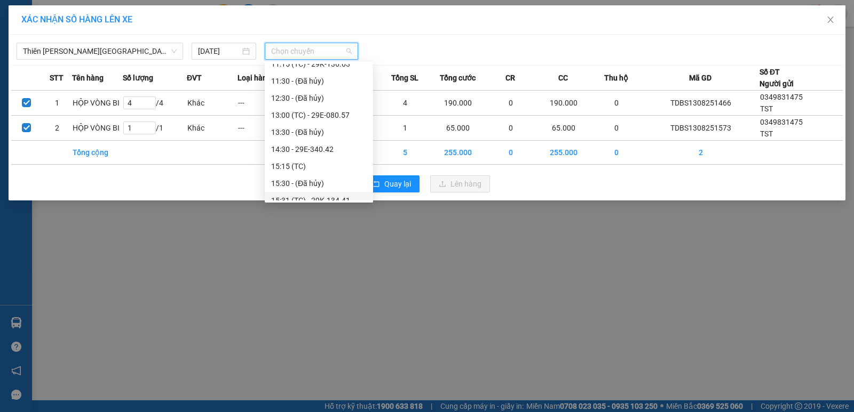
scroll to position [320, 0]
click at [322, 93] on div "15:31 (TC) - 29K-134.41" at bounding box center [319, 94] width 96 height 12
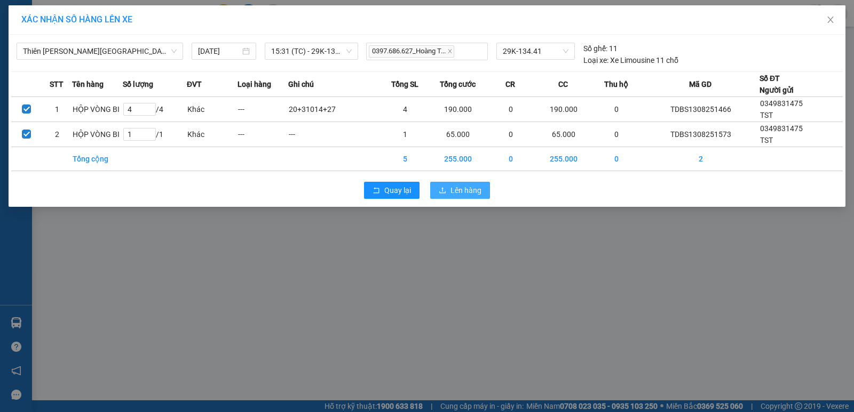
click at [467, 189] on span "Lên hàng" at bounding box center [465, 191] width 31 height 12
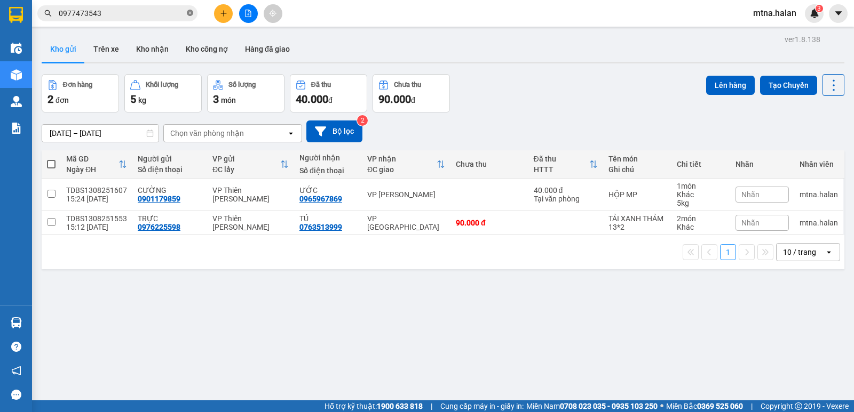
click at [192, 14] on icon "close-circle" at bounding box center [190, 13] width 6 height 6
click at [164, 15] on input "text" at bounding box center [122, 13] width 126 height 12
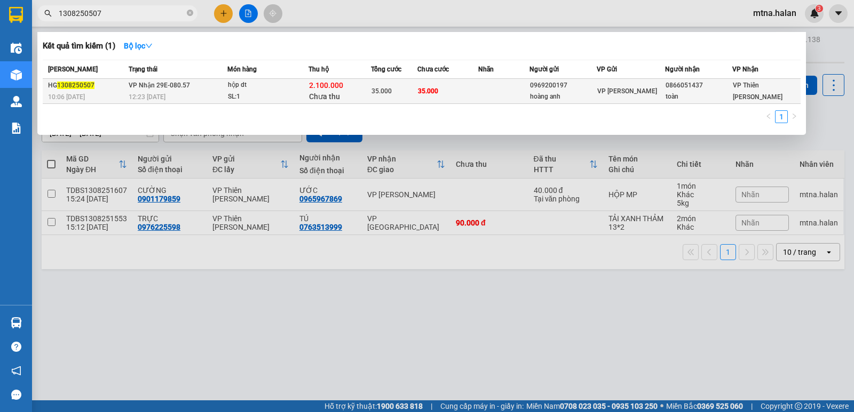
type input "1308250507"
click at [479, 89] on td "35.000" at bounding box center [447, 91] width 61 height 25
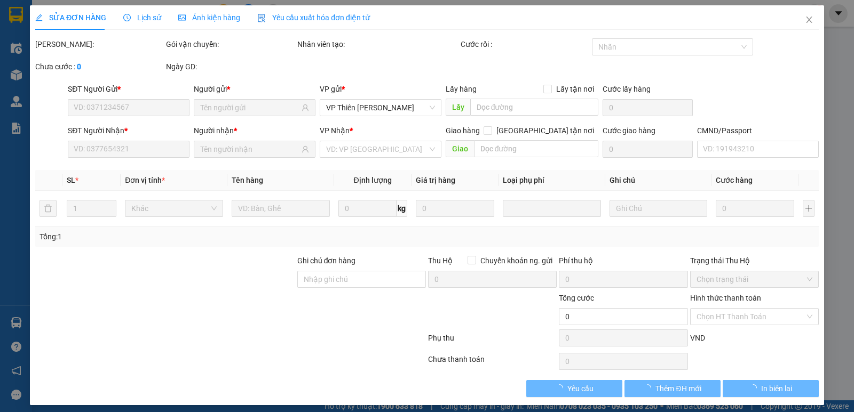
type input "0969200197"
type input "hoàng anh"
type input "0866051437"
type input "toàn"
checkbox input "true"
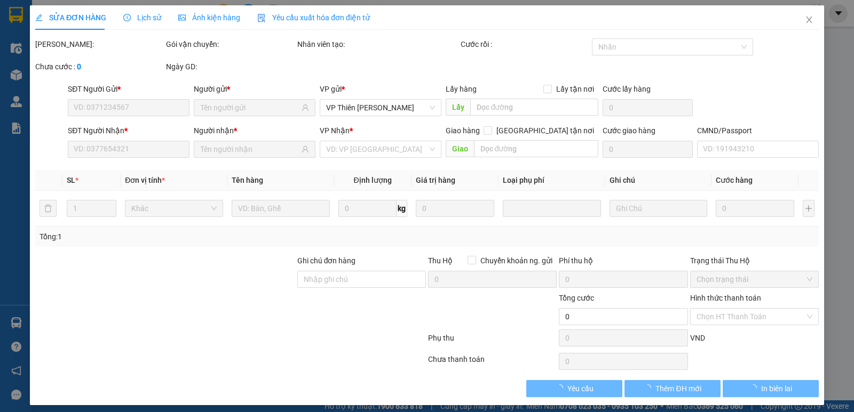
type input "2.100.000"
type input "40.000"
type input "35.000"
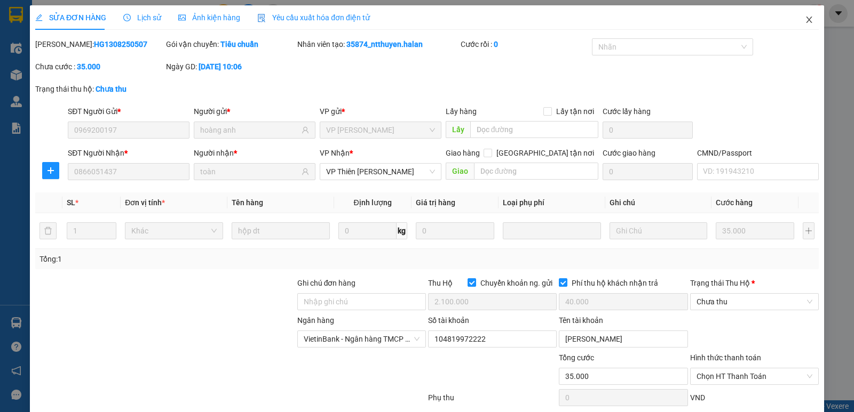
click at [806, 20] on icon "close" at bounding box center [809, 20] width 6 height 6
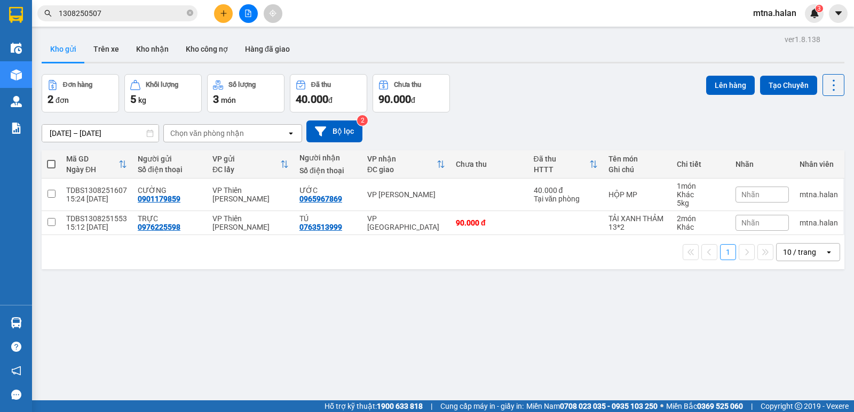
click at [155, 9] on input "1308250507" at bounding box center [122, 13] width 126 height 12
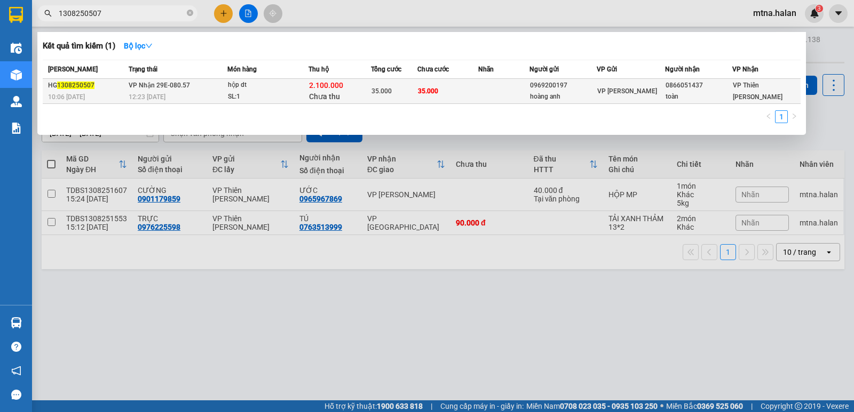
click at [479, 93] on td "35.000" at bounding box center [447, 91] width 61 height 25
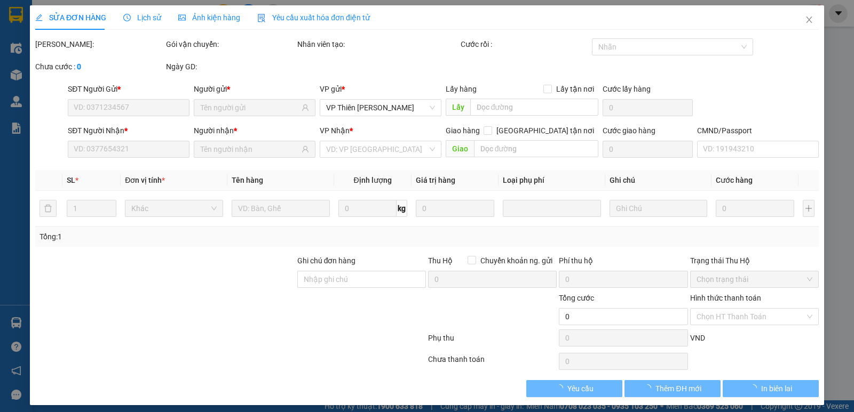
type input "0969200197"
type input "hoàng anh"
type input "0866051437"
type input "toàn"
checkbox input "true"
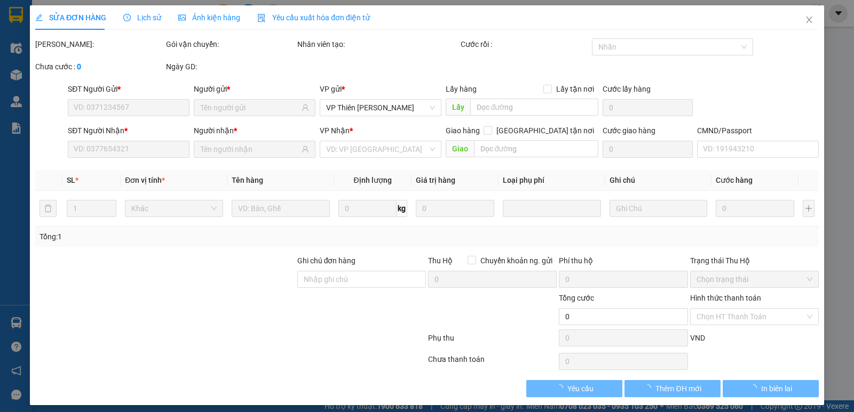
type input "2.100.000"
type input "40.000"
type input "35.000"
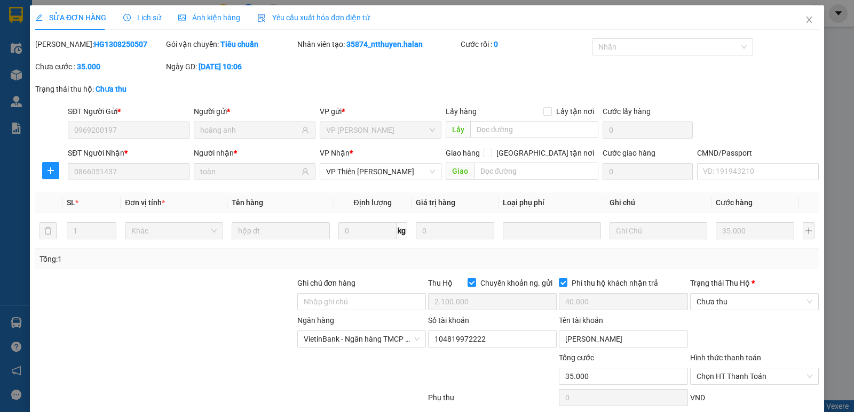
scroll to position [53, 0]
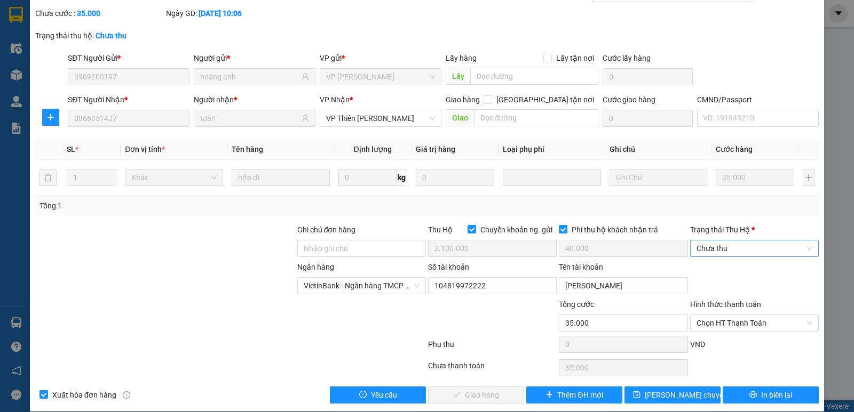
click at [720, 249] on span "Chưa thu" at bounding box center [754, 249] width 116 height 16
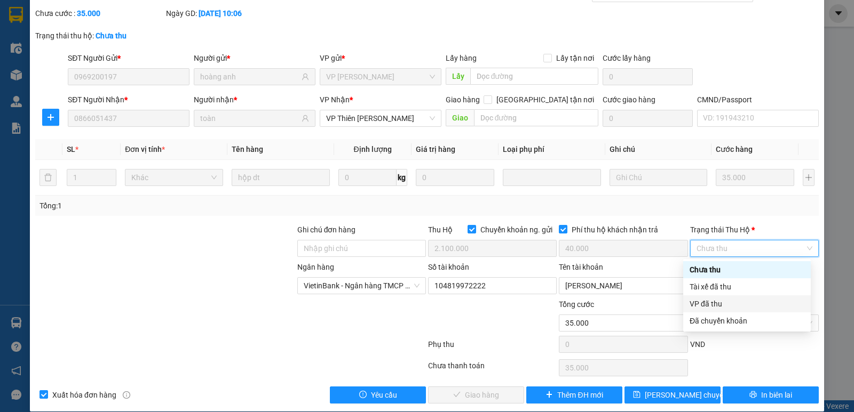
click at [709, 303] on div "VP đã thu" at bounding box center [746, 304] width 115 height 12
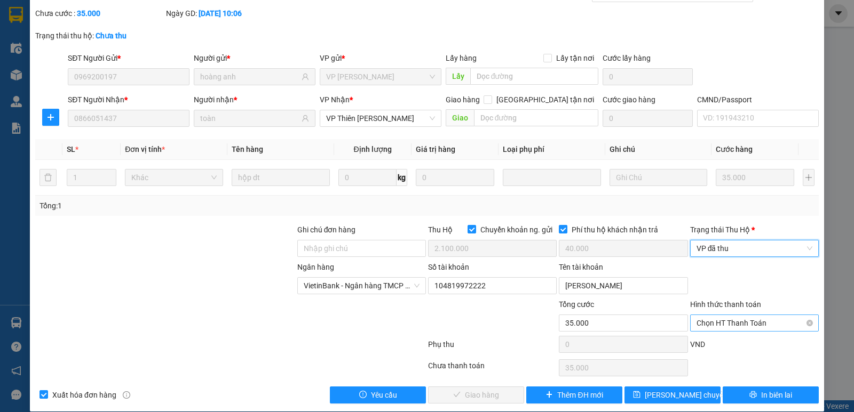
click at [753, 323] on span "Chọn HT Thanh Toán" at bounding box center [754, 323] width 116 height 16
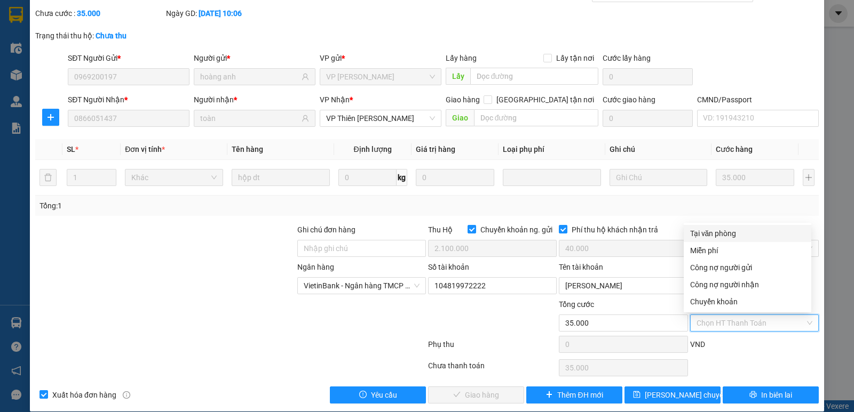
click at [719, 235] on div "Tại văn phòng" at bounding box center [747, 234] width 115 height 12
type input "0"
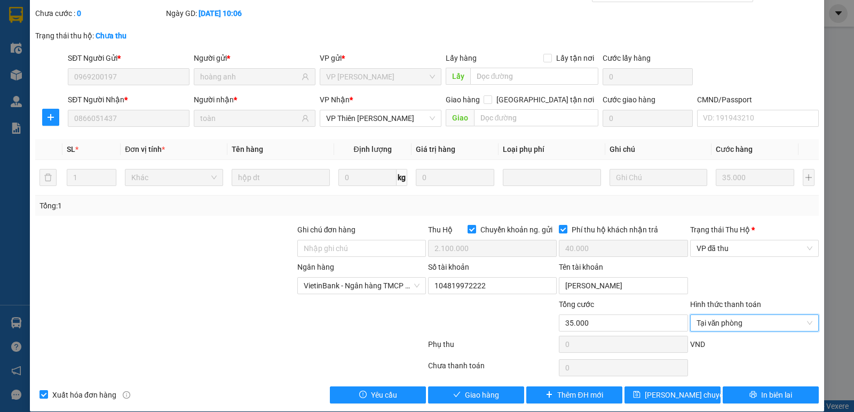
scroll to position [66, 0]
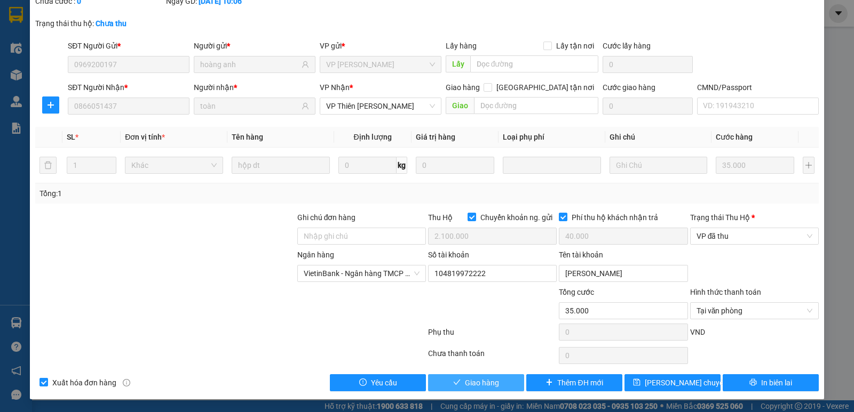
click at [486, 383] on span "Giao hàng" at bounding box center [482, 383] width 34 height 12
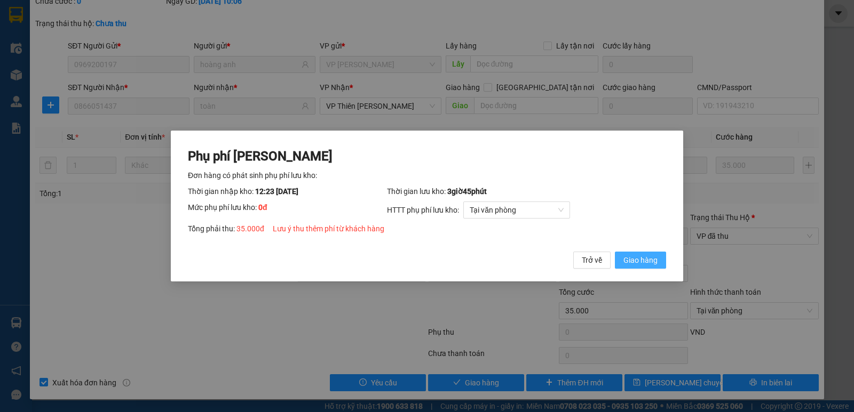
click at [637, 263] on span "Giao hàng" at bounding box center [640, 261] width 34 height 12
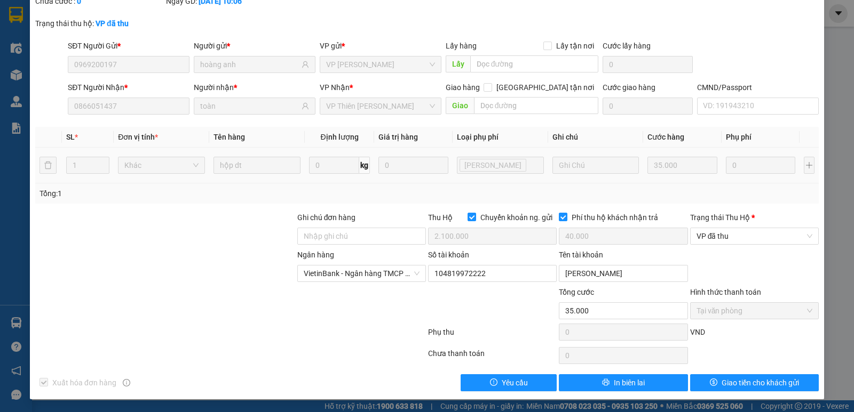
scroll to position [0, 0]
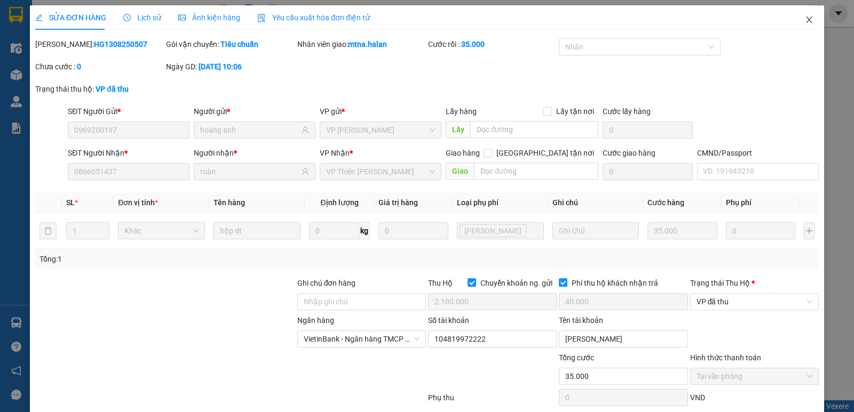
click at [806, 23] on icon "close" at bounding box center [809, 20] width 6 height 6
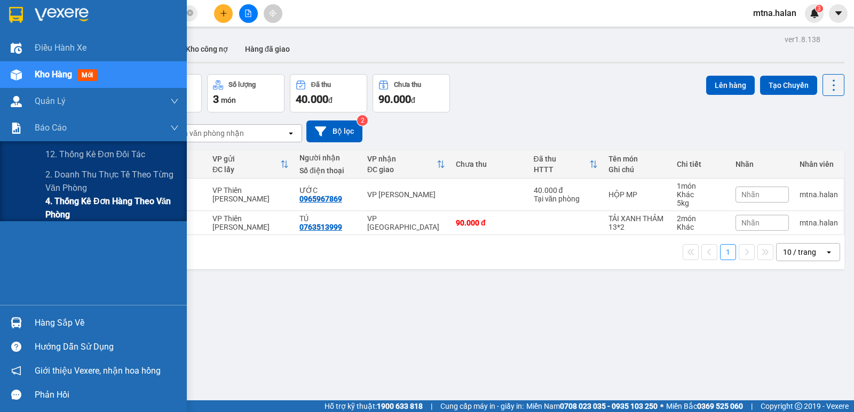
click at [89, 206] on span "4. Thống kê đơn hàng theo văn phòng" at bounding box center [111, 208] width 133 height 27
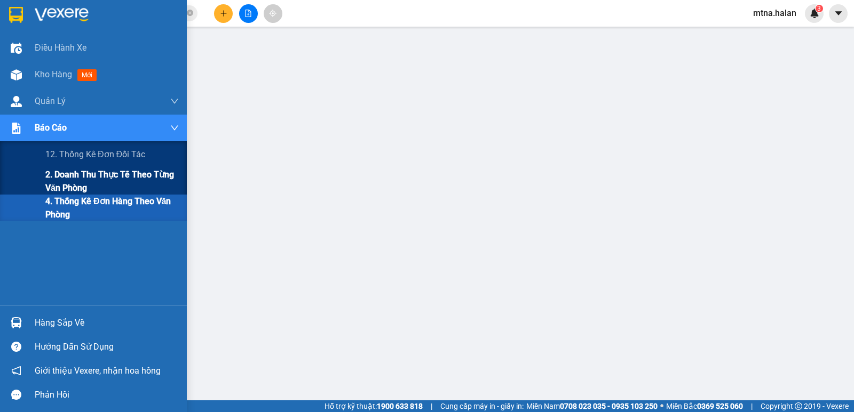
click at [81, 178] on span "2. Doanh thu thực tế theo từng văn phòng" at bounding box center [111, 181] width 133 height 27
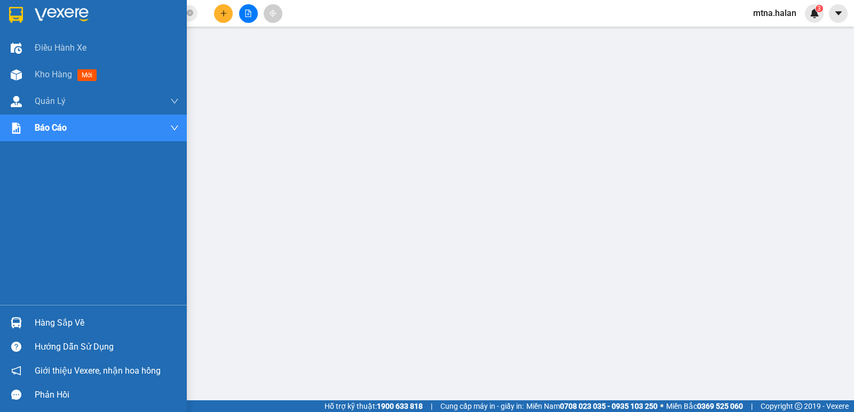
click at [16, 324] on img at bounding box center [16, 322] width 11 height 11
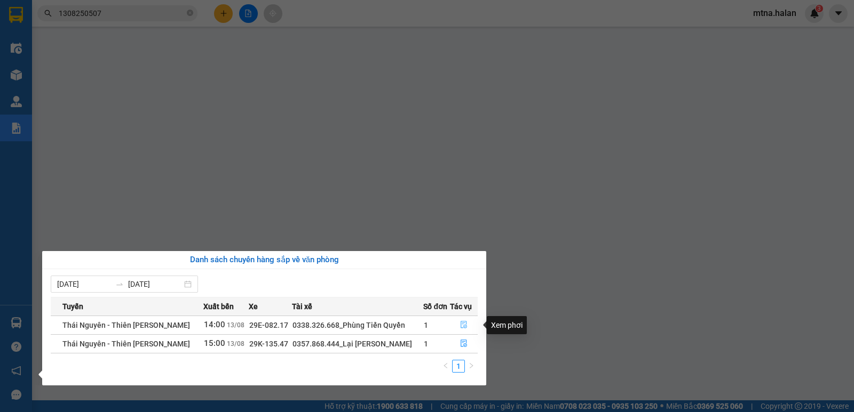
click at [461, 328] on icon "file-done" at bounding box center [463, 324] width 7 height 7
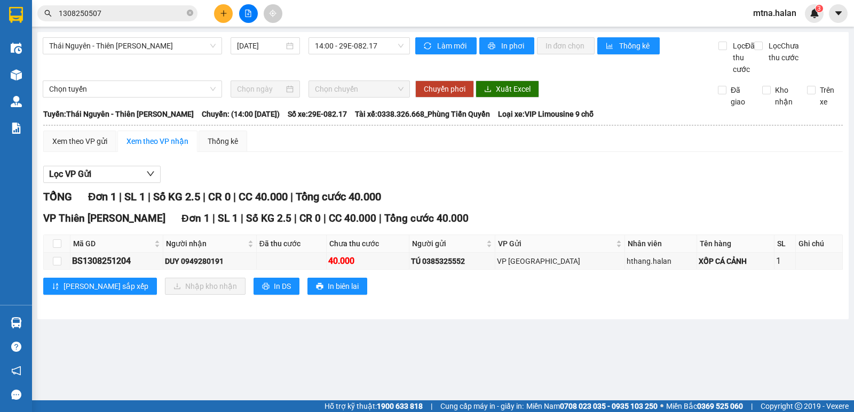
click at [61, 253] on th at bounding box center [57, 244] width 27 height 18
click at [54, 248] on input "checkbox" at bounding box center [57, 244] width 9 height 9
checkbox input "true"
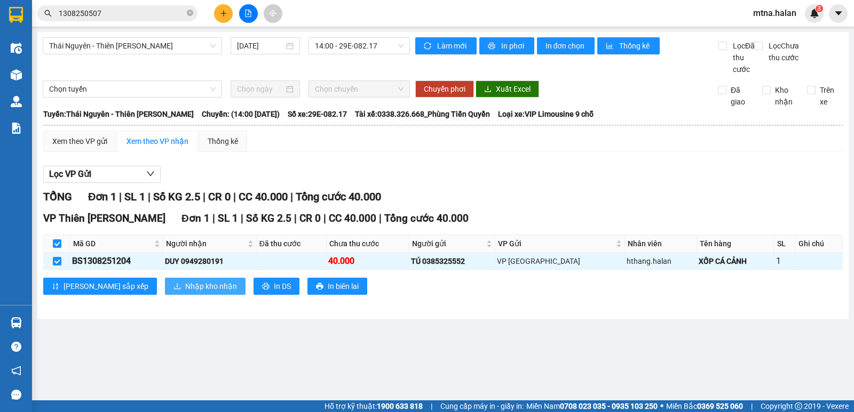
click at [185, 292] on span "Nhập kho nhận" at bounding box center [211, 287] width 52 height 12
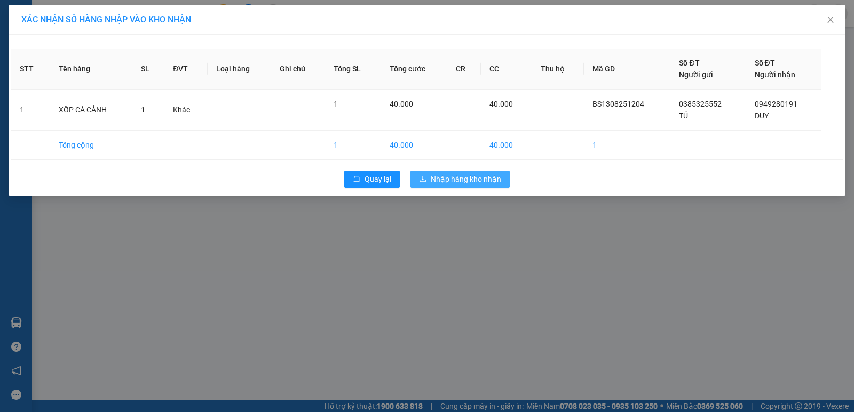
click at [464, 176] on span "Nhập hàng kho nhận" at bounding box center [466, 179] width 70 height 12
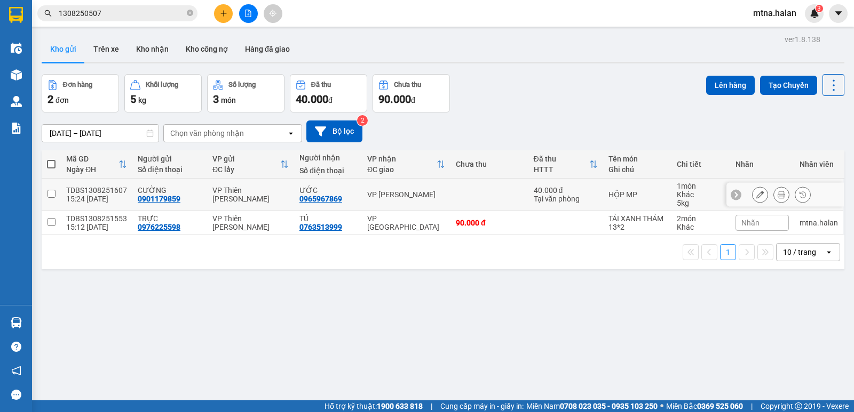
click at [48, 193] on input "checkbox" at bounding box center [51, 194] width 8 height 8
checkbox input "true"
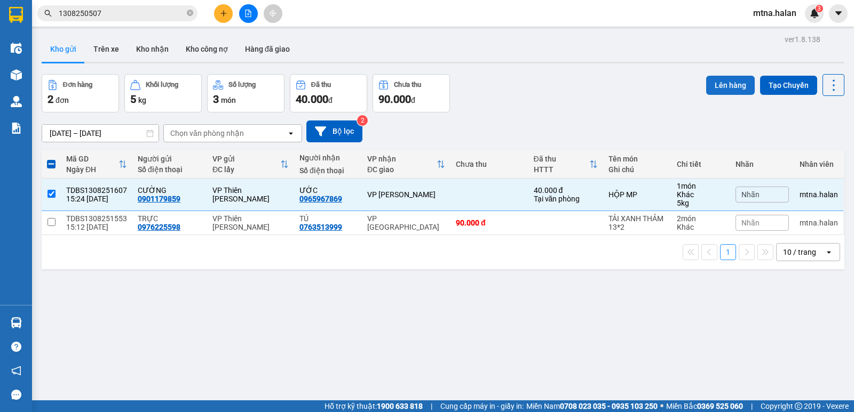
click at [728, 84] on button "Lên hàng" at bounding box center [730, 85] width 49 height 19
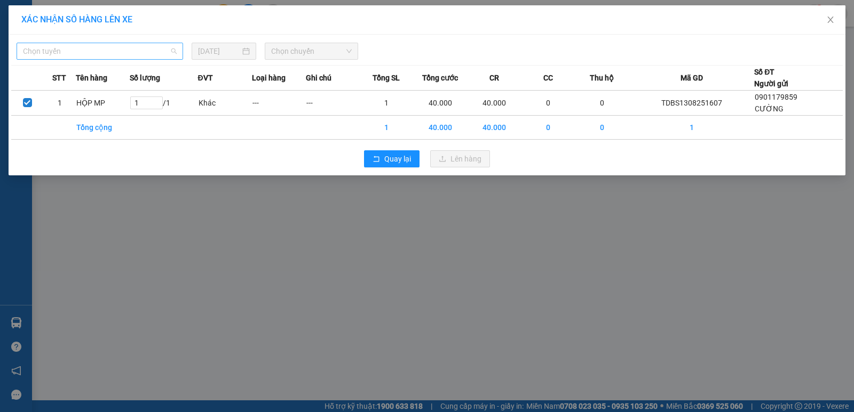
click at [121, 49] on span "Chọn tuyến" at bounding box center [100, 51] width 154 height 16
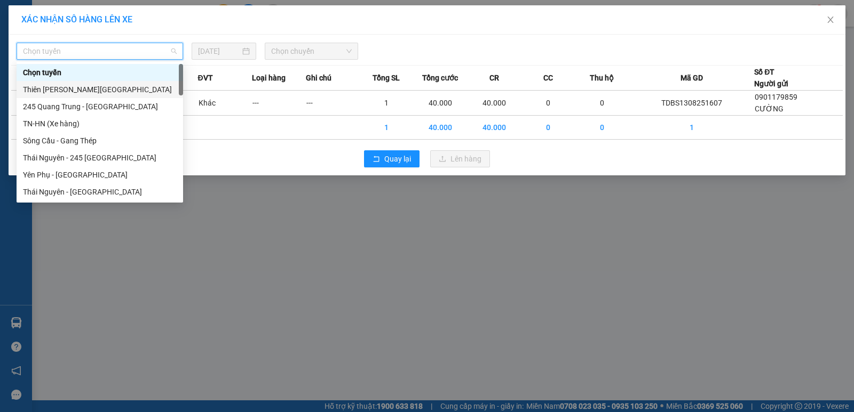
click at [101, 87] on div "Thiên [PERSON_NAME][GEOGRAPHIC_DATA]" at bounding box center [100, 90] width 154 height 12
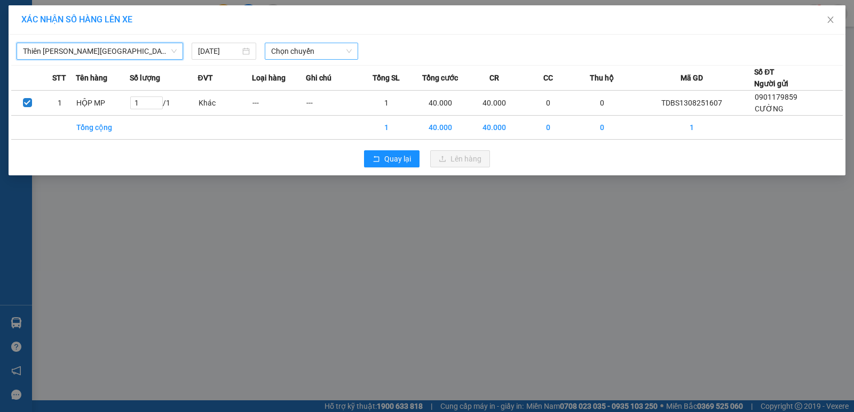
click at [317, 49] on span "Chọn chuyến" at bounding box center [311, 51] width 81 height 16
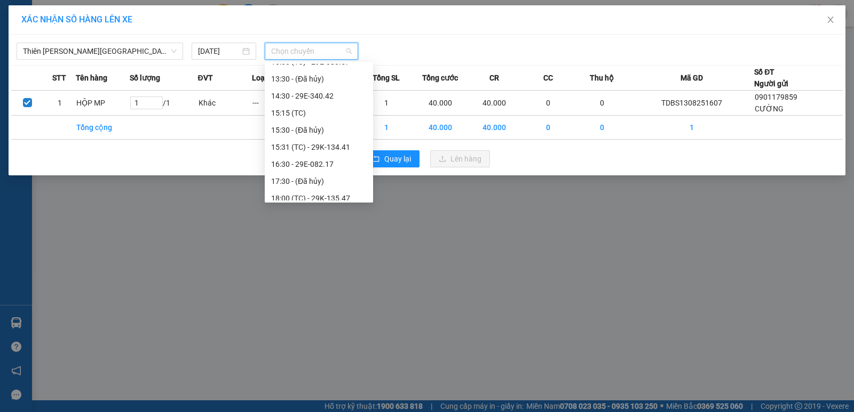
scroll to position [320, 0]
click at [320, 107] on div "16:30 - 29E-082.17" at bounding box center [319, 111] width 96 height 12
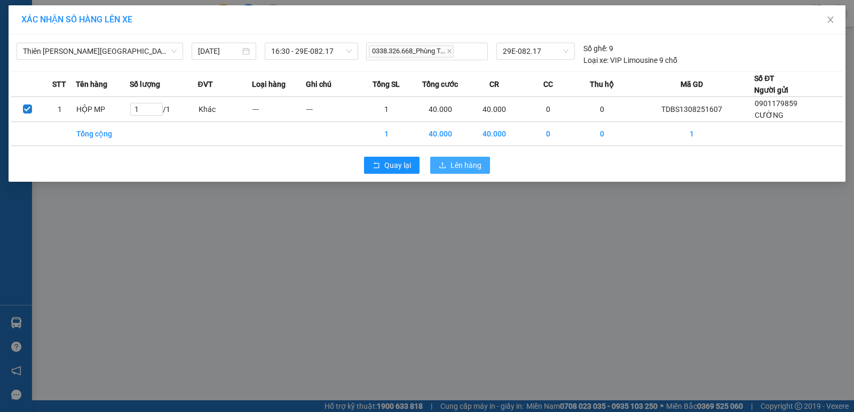
click at [463, 166] on span "Lên hàng" at bounding box center [465, 166] width 31 height 12
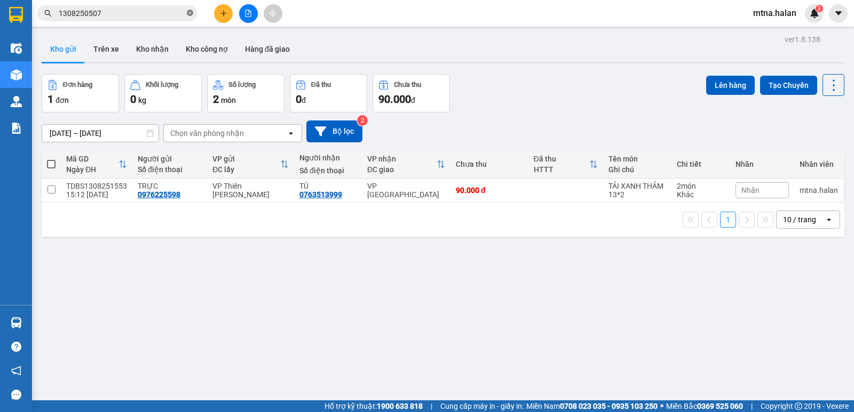
click at [187, 13] on icon "close-circle" at bounding box center [190, 13] width 6 height 6
click at [166, 15] on input "text" at bounding box center [122, 13] width 126 height 12
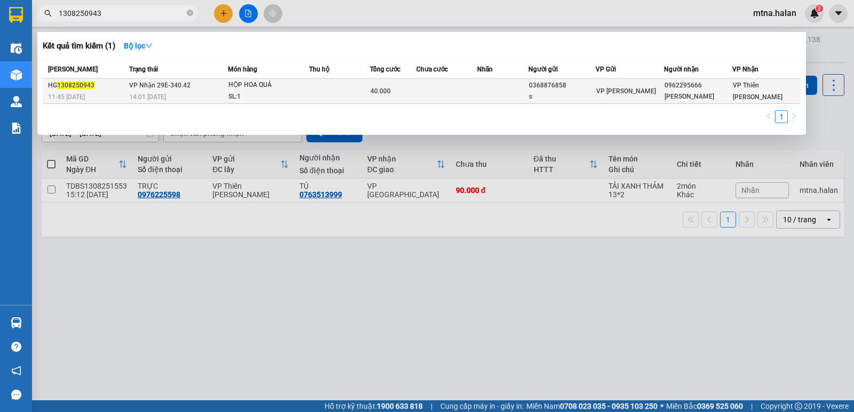
type input "1308250943"
click at [462, 89] on td at bounding box center [446, 91] width 61 height 25
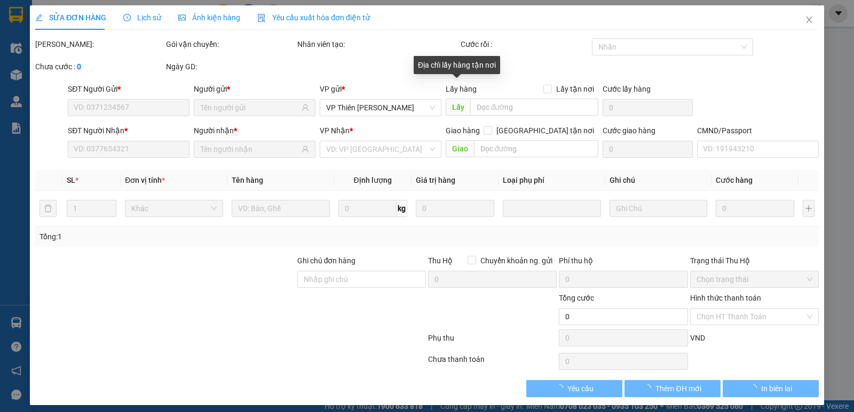
type input "0368876858"
type input "s"
type input "0962295666"
type input "[PERSON_NAME]"
type input "40.000"
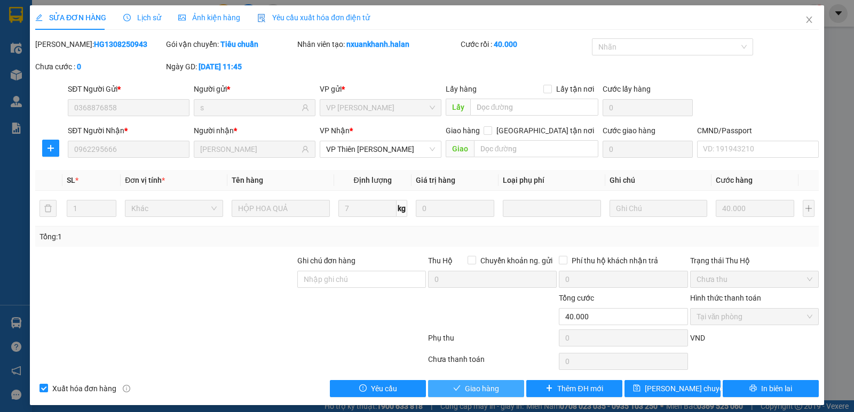
click at [470, 387] on span "Giao hàng" at bounding box center [482, 389] width 34 height 12
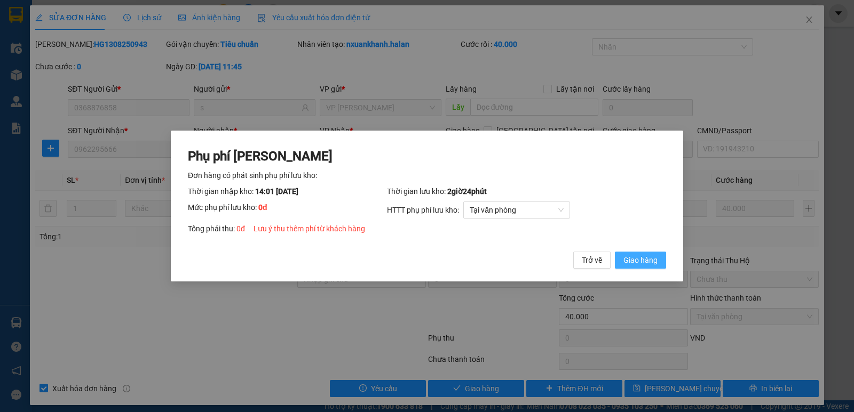
click at [641, 259] on span "Giao hàng" at bounding box center [640, 261] width 34 height 12
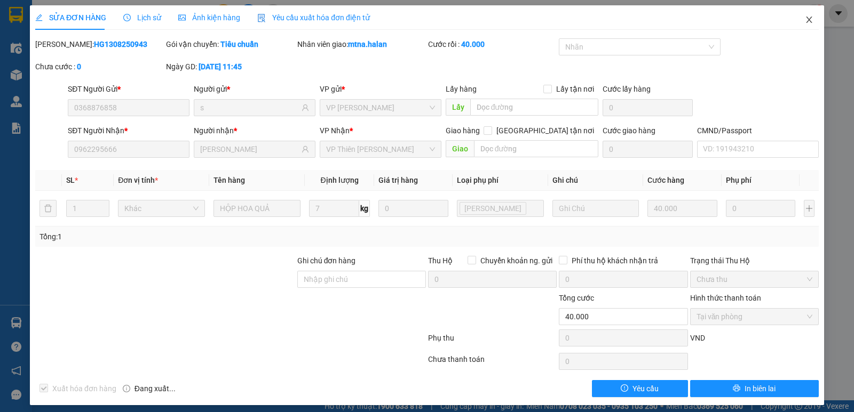
click at [805, 21] on icon "close" at bounding box center [809, 19] width 9 height 9
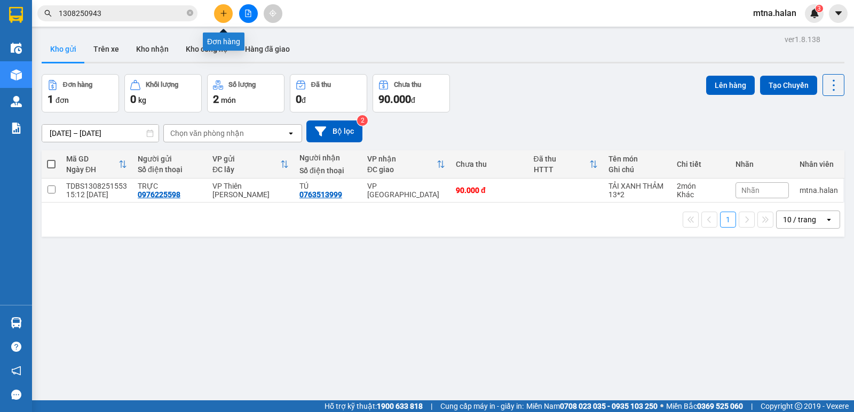
click at [223, 9] on button at bounding box center [223, 13] width 19 height 19
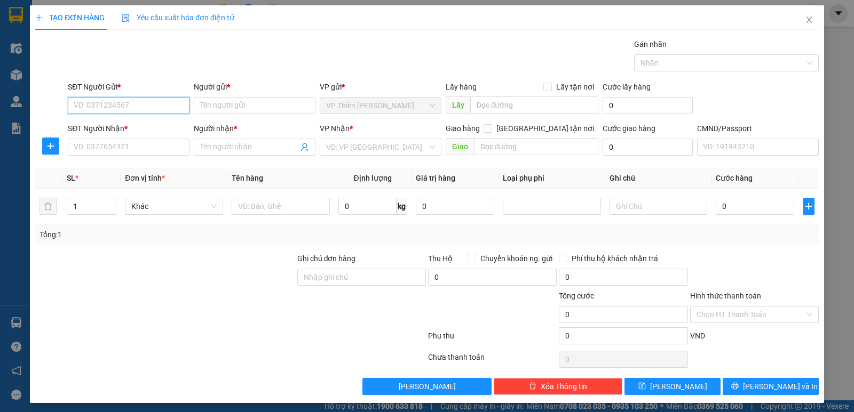
click at [149, 106] on input "SĐT Người Gửi *" at bounding box center [129, 105] width 122 height 17
type input "0985083859"
click at [99, 128] on div "0985083859 - Trang" at bounding box center [128, 127] width 108 height 12
type input "Trang"
type input "0985083859"
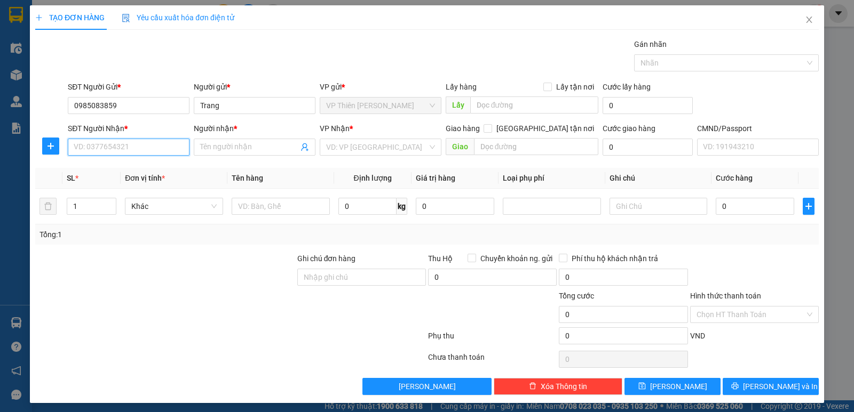
click at [141, 147] on input "SĐT Người Nhận *" at bounding box center [129, 147] width 122 height 17
click at [135, 170] on div "0394193823 - HÀ PB" at bounding box center [128, 169] width 108 height 12
type input "0394193823"
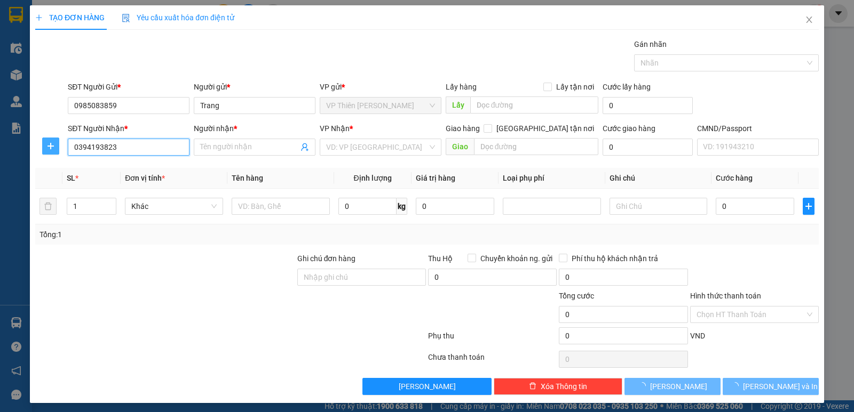
type input "HÀ PB"
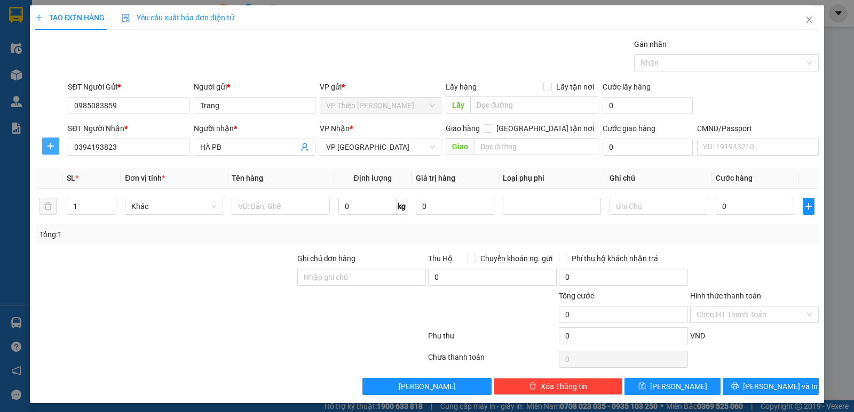
click at [48, 144] on icon "plus" at bounding box center [50, 146] width 9 height 9
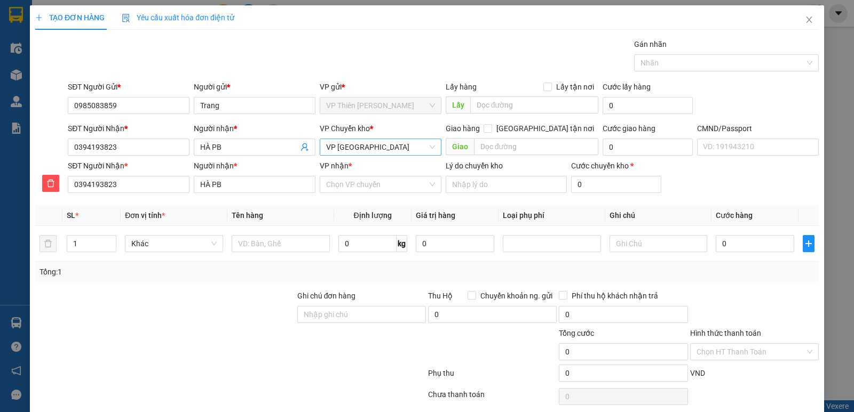
click at [390, 148] on span "VP [GEOGRAPHIC_DATA]" at bounding box center [380, 147] width 109 height 16
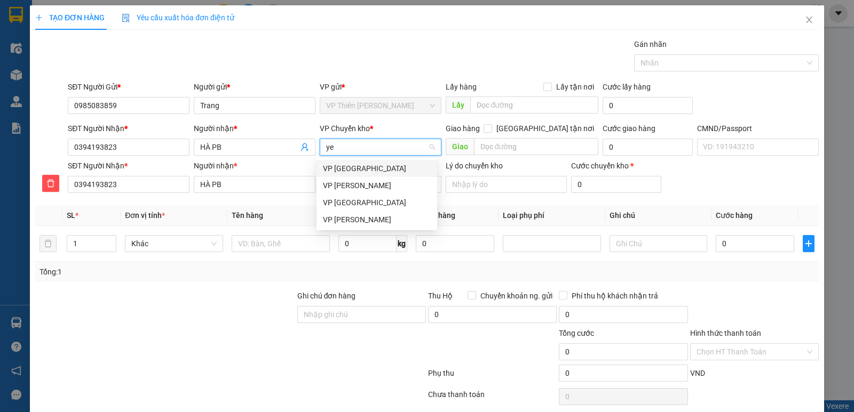
type input "yen"
click at [350, 167] on div "VP [GEOGRAPHIC_DATA]" at bounding box center [377, 169] width 108 height 12
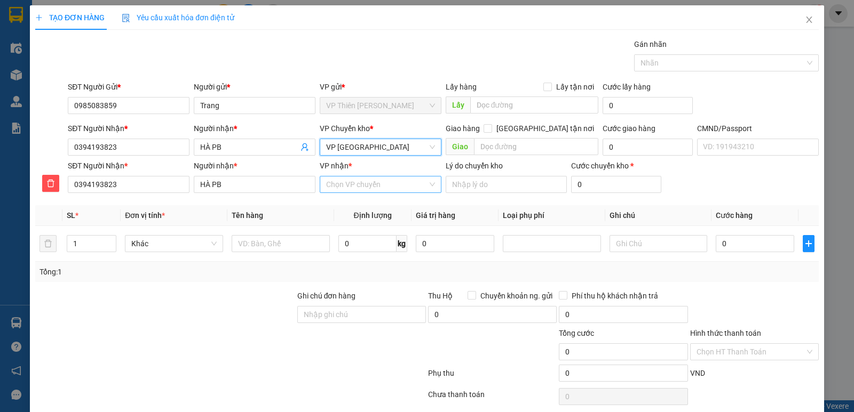
click at [399, 187] on input "VP nhận *" at bounding box center [376, 185] width 101 height 16
type input "phú"
click at [359, 205] on div "VP [GEOGRAPHIC_DATA]" at bounding box center [377, 206] width 108 height 12
click at [85, 243] on input "1" at bounding box center [91, 244] width 49 height 16
type input "2"
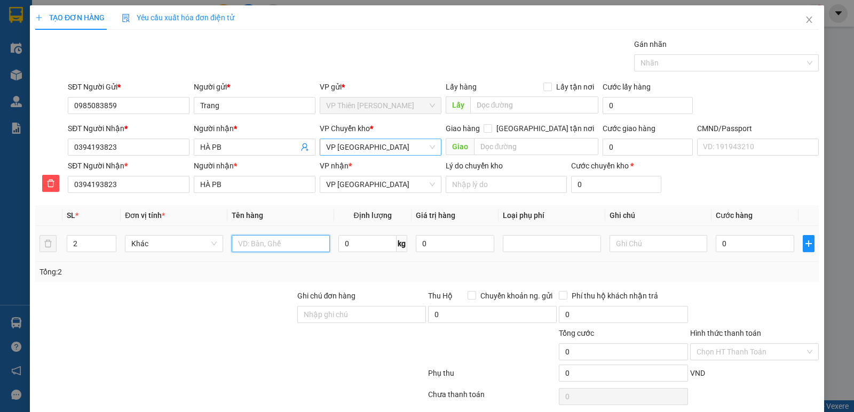
click at [296, 245] on input "text" at bounding box center [281, 243] width 98 height 17
type input "2"
click at [631, 242] on input "text" at bounding box center [658, 243] width 98 height 17
type input "24+19"
click at [271, 247] on input "text" at bounding box center [281, 243] width 98 height 17
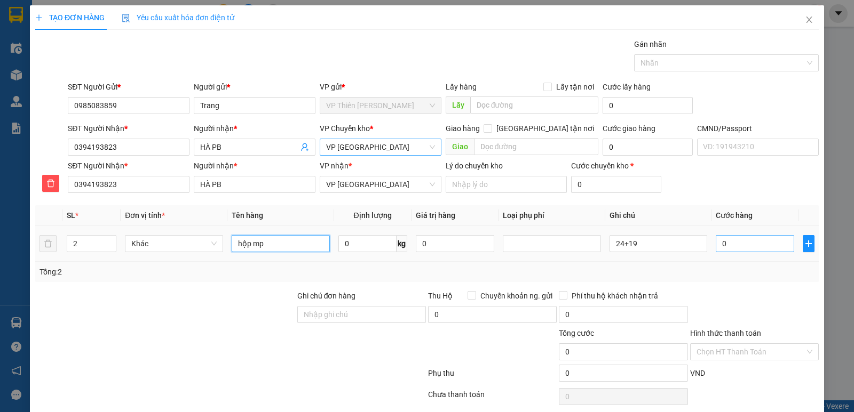
type input "hộp mp"
click at [747, 245] on input "0" at bounding box center [755, 243] width 78 height 17
type input "1"
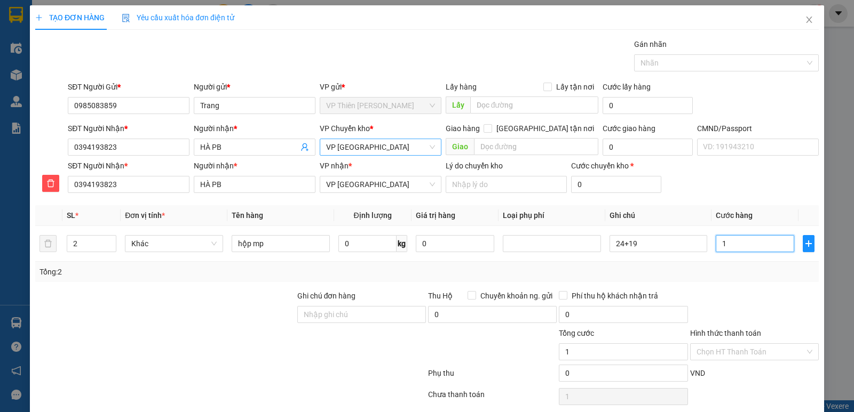
type input "11"
type input "115"
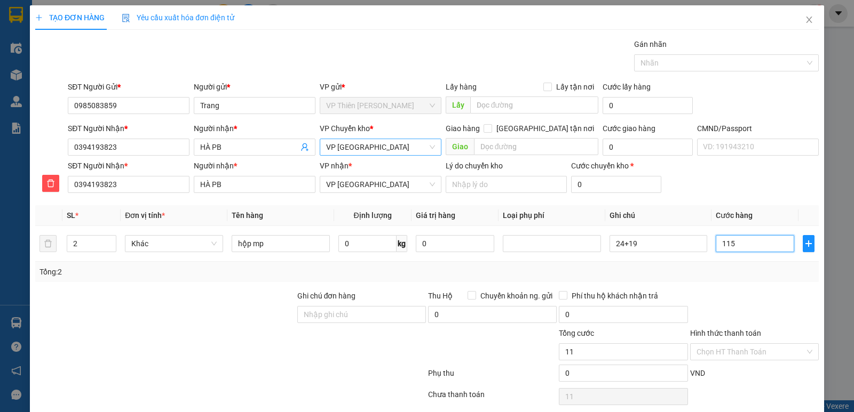
type input "115"
type input "1.150"
type input "11.500"
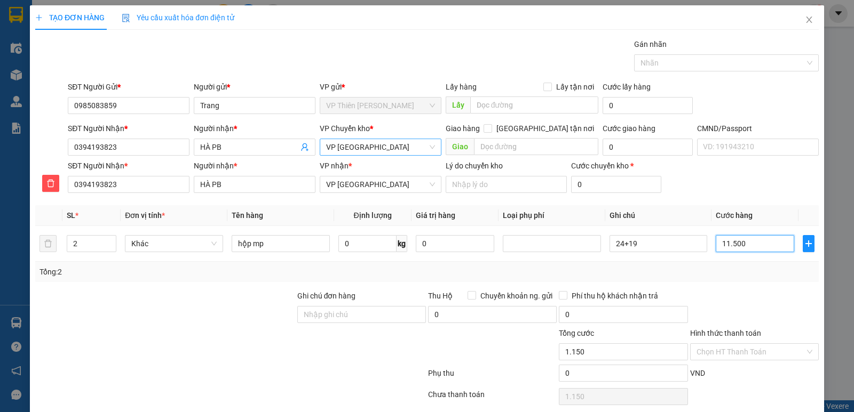
type input "11.500"
type input "115.000"
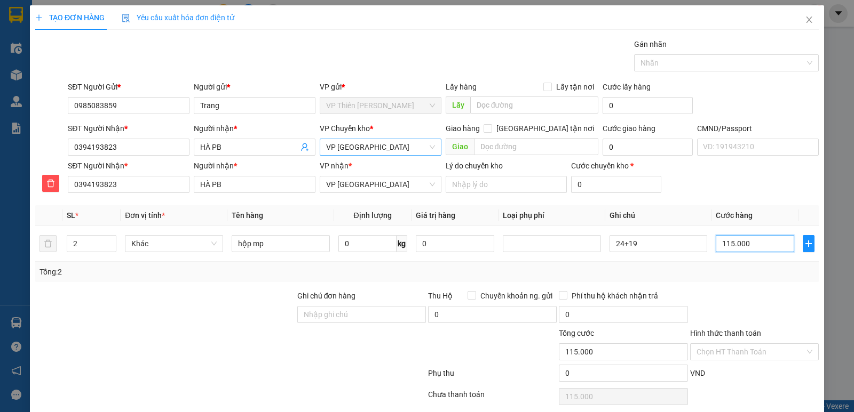
scroll to position [41, 0]
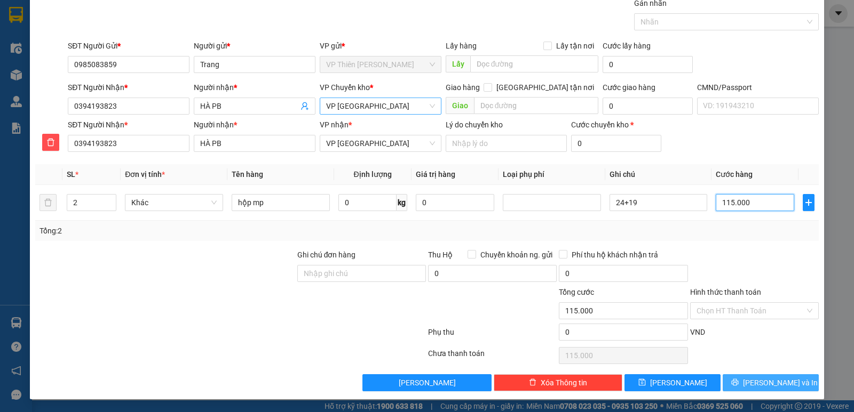
type input "115.000"
click at [771, 382] on span "[PERSON_NAME] và In" at bounding box center [780, 383] width 75 height 12
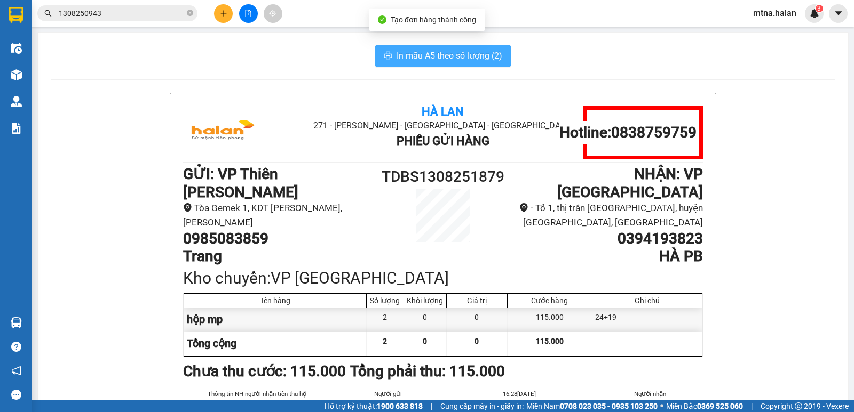
click at [444, 57] on span "In mẫu A5 theo số lượng (2)" at bounding box center [449, 55] width 106 height 13
click at [465, 59] on span "In mẫu A5 theo số lượng (2)" at bounding box center [449, 55] width 106 height 13
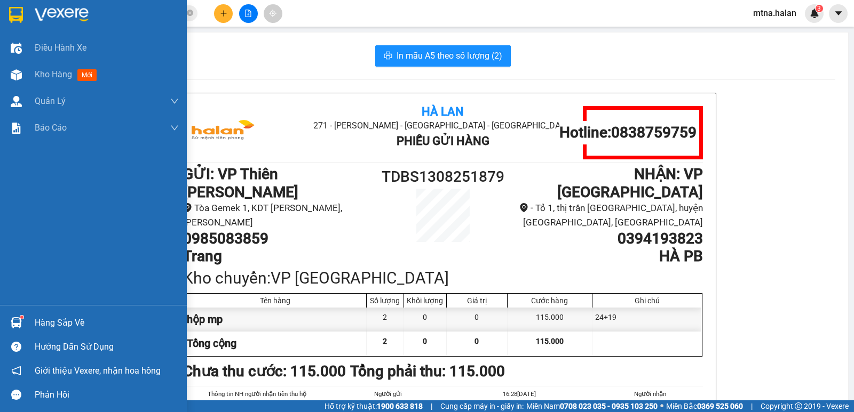
click at [18, 68] on div at bounding box center [16, 75] width 19 height 19
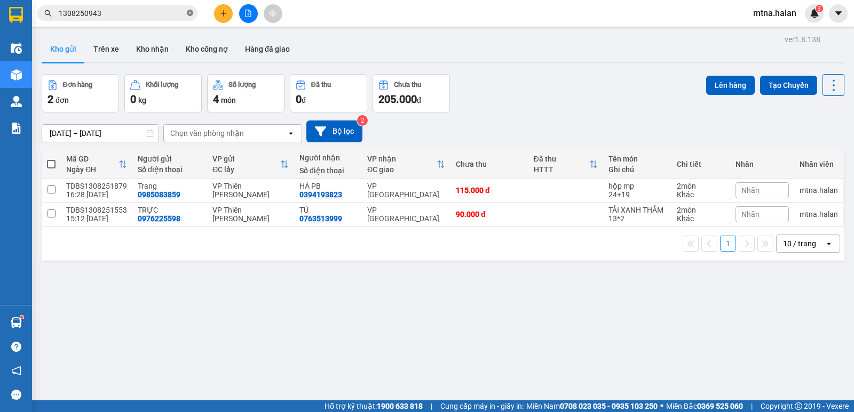
click at [189, 12] on icon "close-circle" at bounding box center [190, 13] width 6 height 6
click at [160, 10] on input "text" at bounding box center [122, 13] width 126 height 12
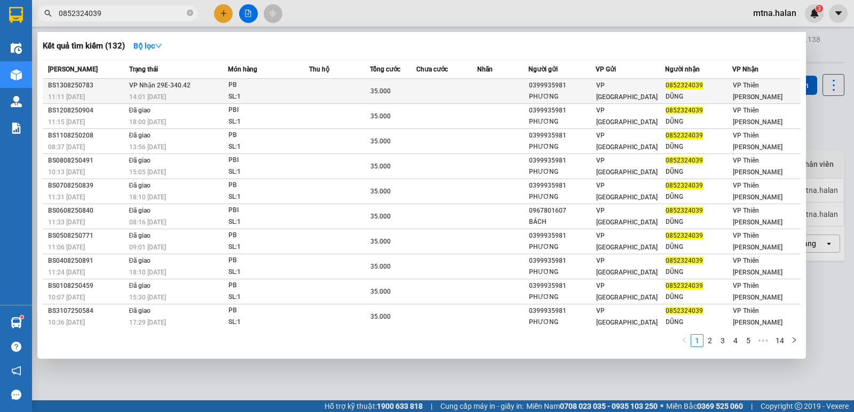
type input "0852324039"
click at [472, 93] on td at bounding box center [446, 91] width 61 height 25
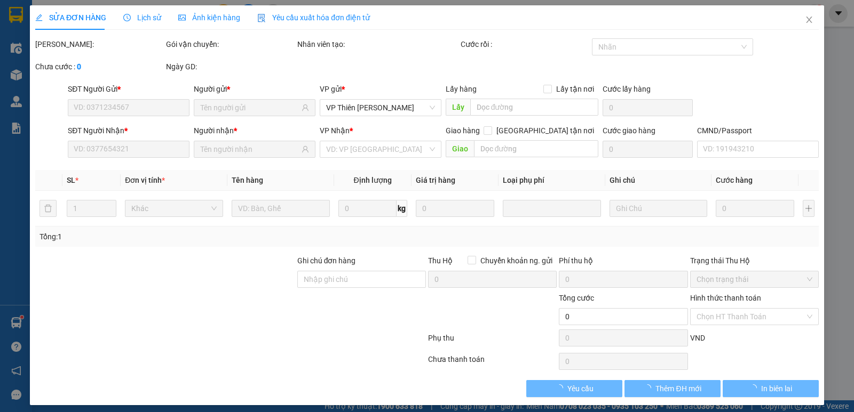
type input "0399935981"
type input "PHƯƠNG"
type input "0852324039"
type input "DŨNG"
type input "35.000"
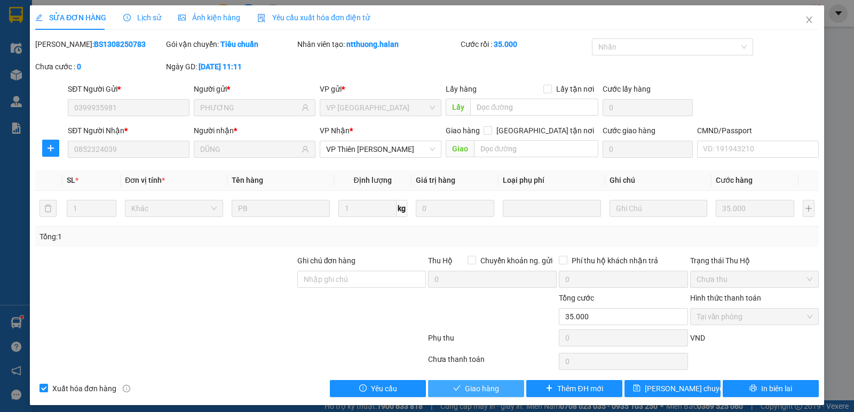
click at [486, 389] on span "Giao hàng" at bounding box center [482, 389] width 34 height 12
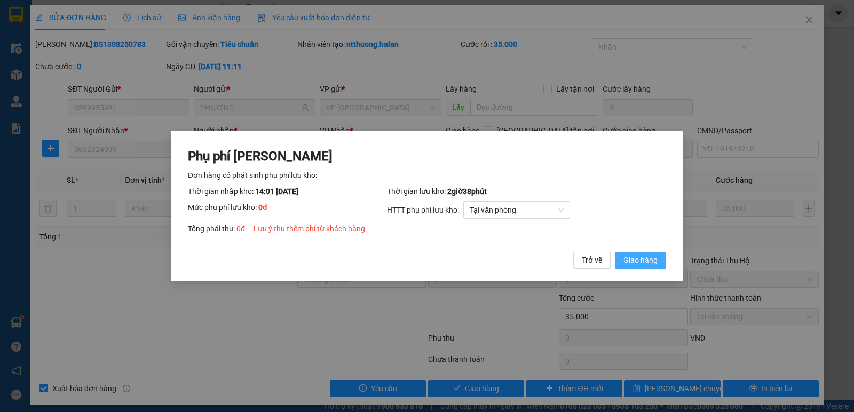
click at [642, 257] on span "Giao hàng" at bounding box center [640, 261] width 34 height 12
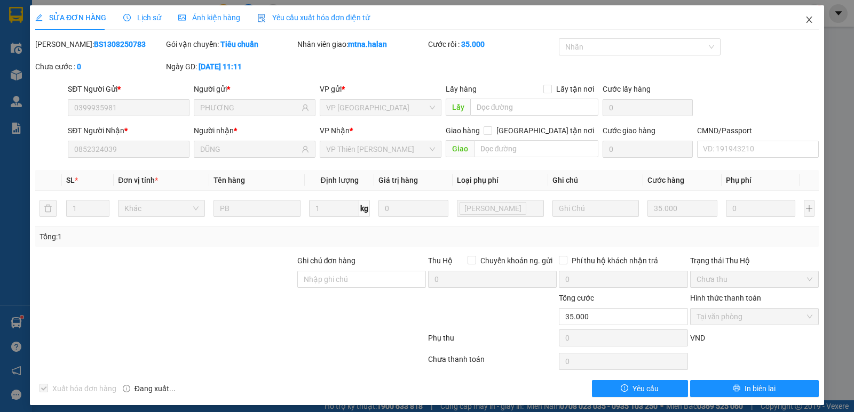
click at [805, 23] on icon "close" at bounding box center [809, 19] width 9 height 9
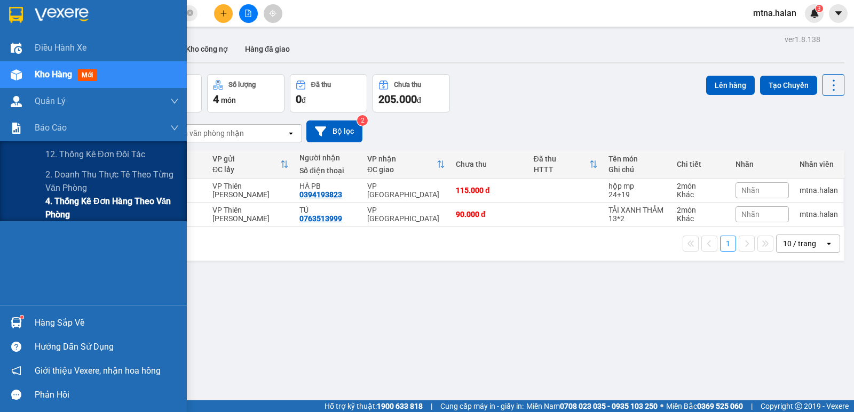
click at [76, 201] on span "4. Thống kê đơn hàng theo văn phòng" at bounding box center [111, 208] width 133 height 27
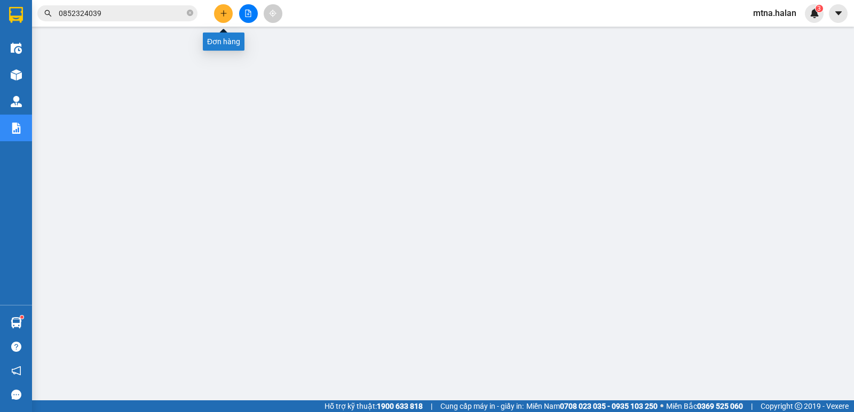
click at [225, 13] on icon "plus" at bounding box center [223, 13] width 7 height 7
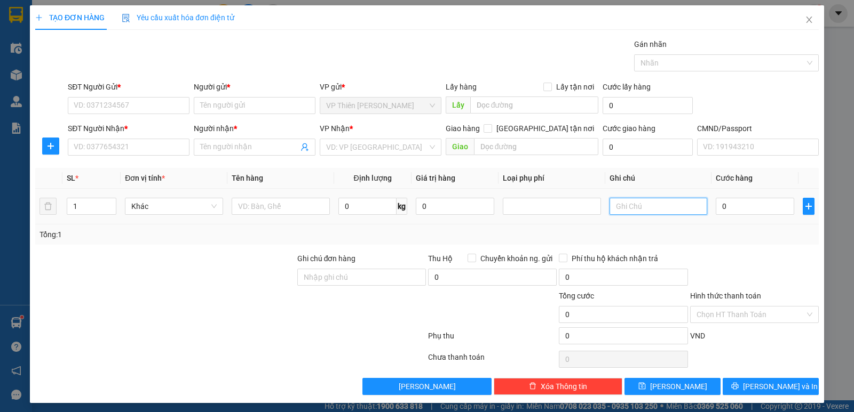
click at [644, 207] on input "text" at bounding box center [658, 206] width 98 height 17
type input "8+23"
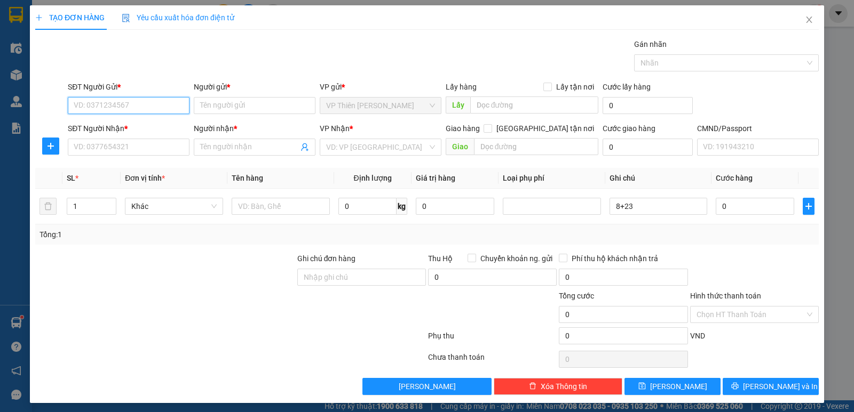
click at [150, 105] on input "SĐT Người Gửi *" at bounding box center [129, 105] width 122 height 17
type input "0985083859"
click at [100, 124] on div "0985083859 - Trang" at bounding box center [128, 127] width 108 height 12
type input "Trang"
type input "0985083859"
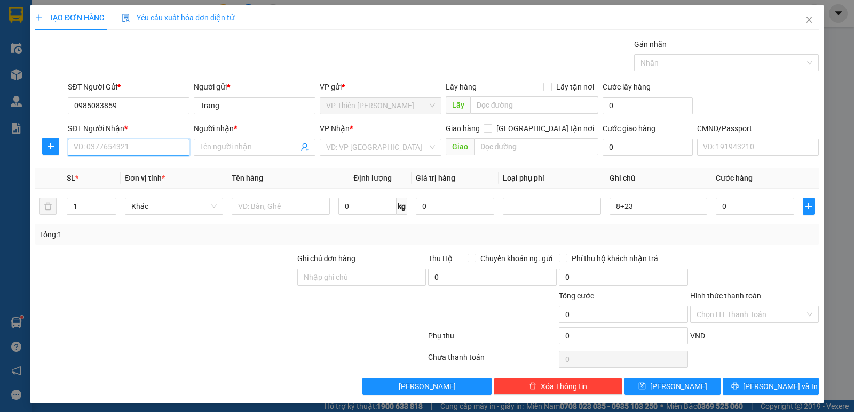
click at [142, 144] on input "SĐT Người Nhận *" at bounding box center [129, 147] width 122 height 17
click at [128, 169] on div "0394193823 - HÀ PB" at bounding box center [128, 169] width 108 height 12
type input "0394193823"
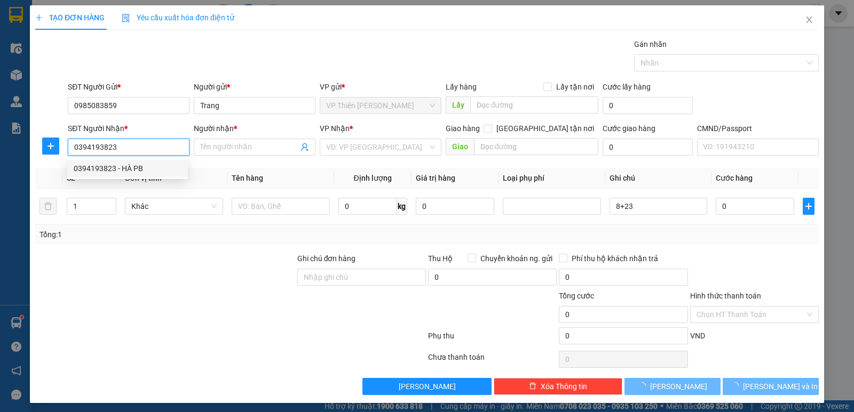
type input "HÀ PB"
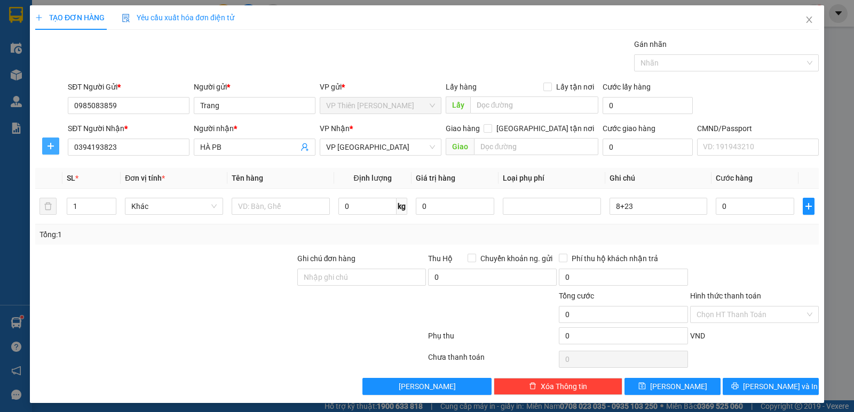
click at [49, 147] on icon "plus" at bounding box center [50, 146] width 9 height 9
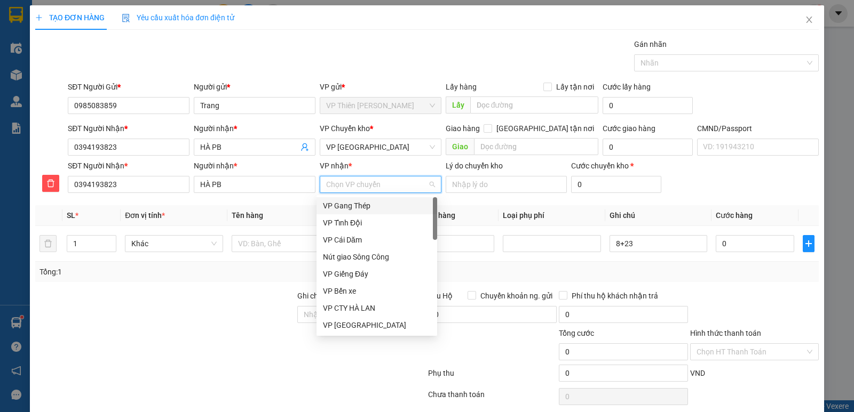
click at [374, 181] on input "VP nhận *" at bounding box center [376, 185] width 101 height 16
type input "phu"
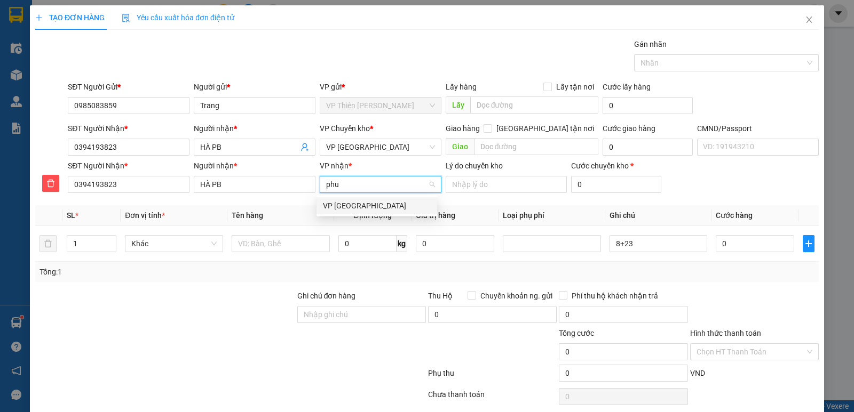
click at [349, 208] on div "VP [GEOGRAPHIC_DATA]" at bounding box center [377, 206] width 108 height 12
click at [82, 244] on input "1" at bounding box center [91, 244] width 49 height 16
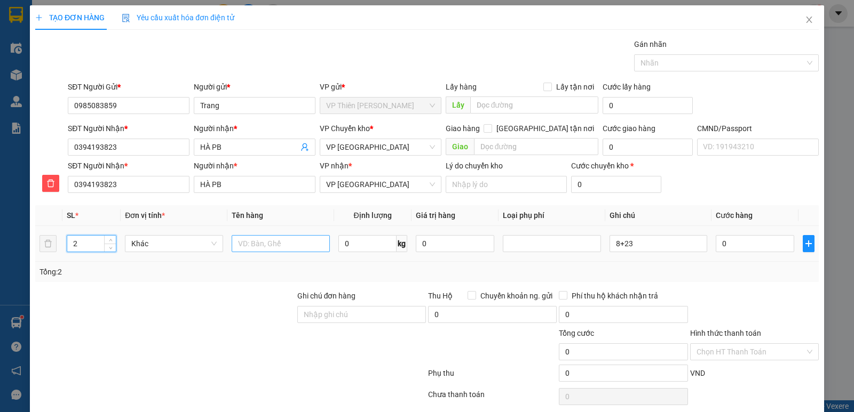
type input "2"
click at [290, 244] on input "text" at bounding box center [281, 243] width 98 height 17
type input "hộp mp"
click at [747, 244] on input "0" at bounding box center [755, 243] width 78 height 17
type input "9"
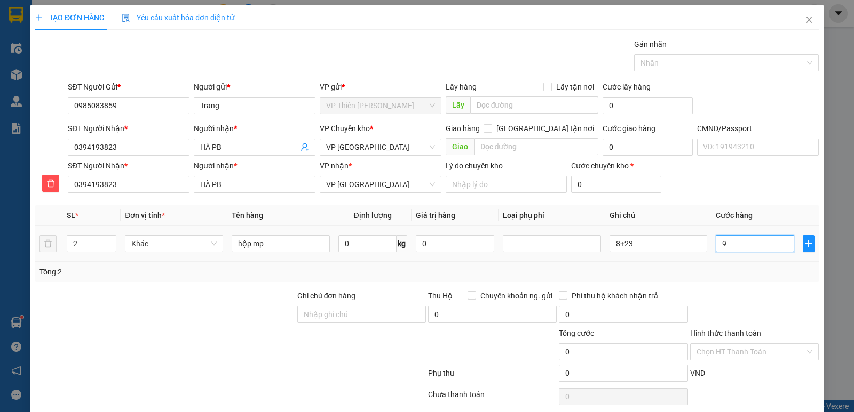
type input "9"
type input "95"
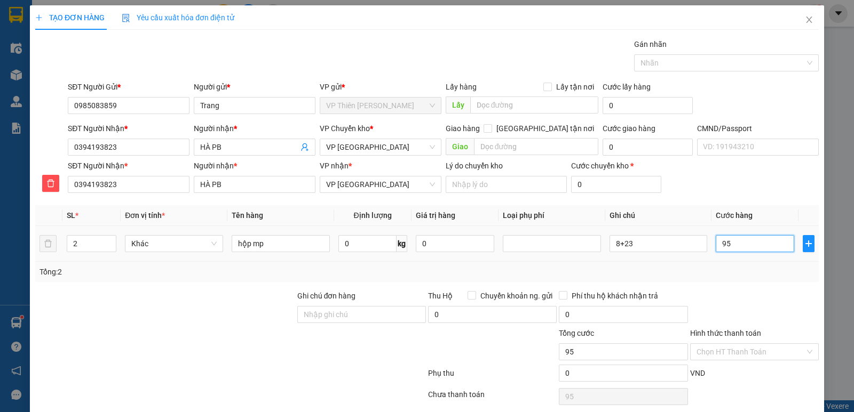
type input "950"
type input "9.500"
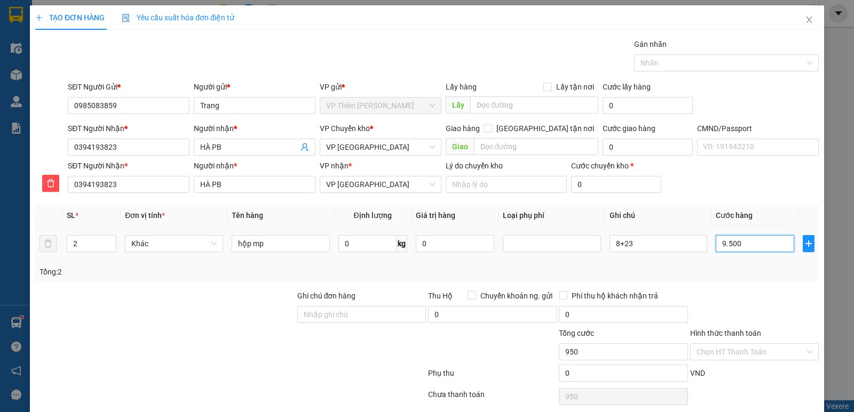
type input "9.500"
type input "95.000"
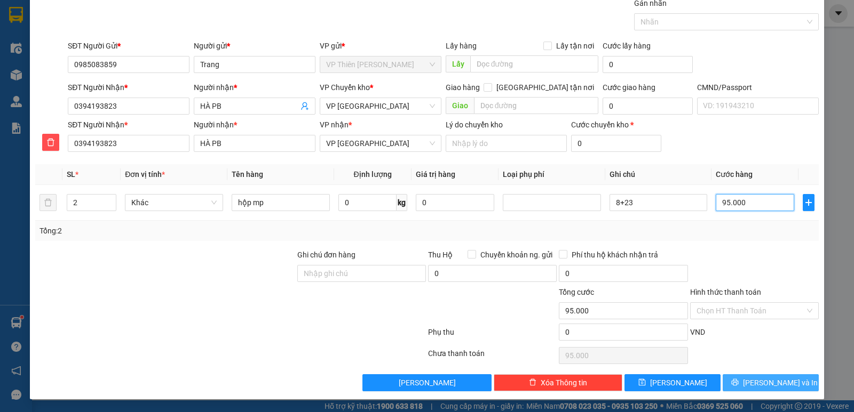
type input "95.000"
click at [766, 380] on span "[PERSON_NAME] và In" at bounding box center [780, 383] width 75 height 12
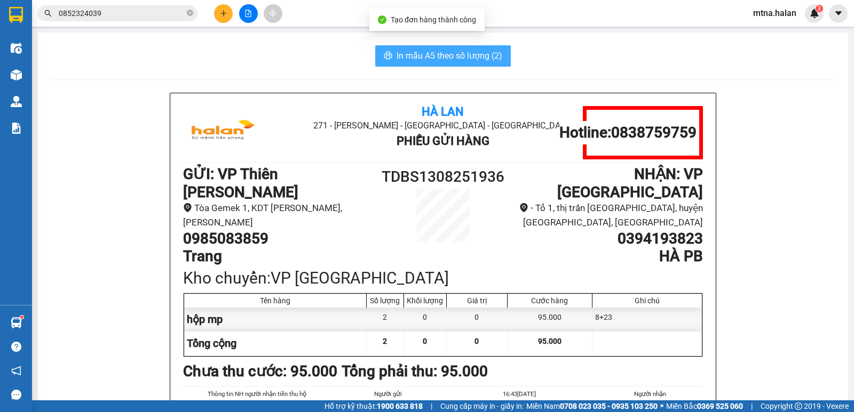
click at [423, 57] on span "In mẫu A5 theo số lượng (2)" at bounding box center [449, 55] width 106 height 13
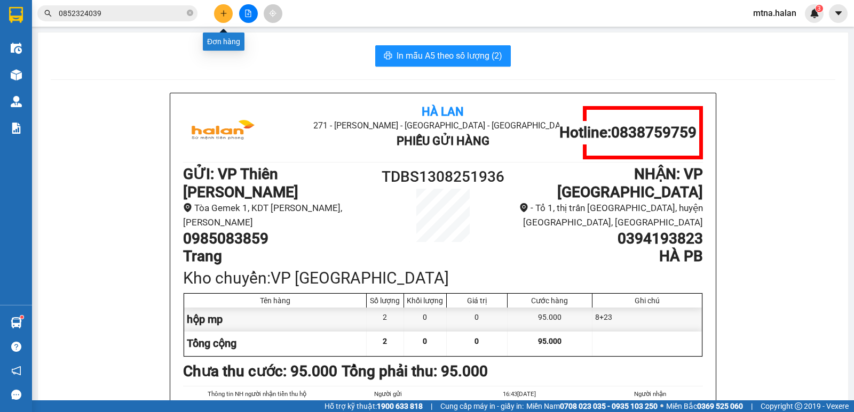
click at [225, 12] on icon "plus" at bounding box center [223, 13] width 7 height 7
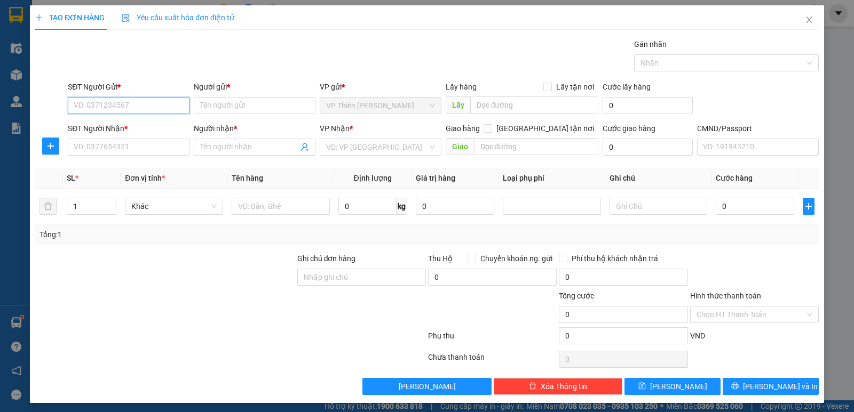
click at [140, 101] on input "SĐT Người Gửi *" at bounding box center [129, 105] width 122 height 17
type input "0967611288"
click at [130, 123] on div "0967611288 - SINH. TK" at bounding box center [128, 127] width 108 height 12
type input "SINH. TK"
type input "0967611288"
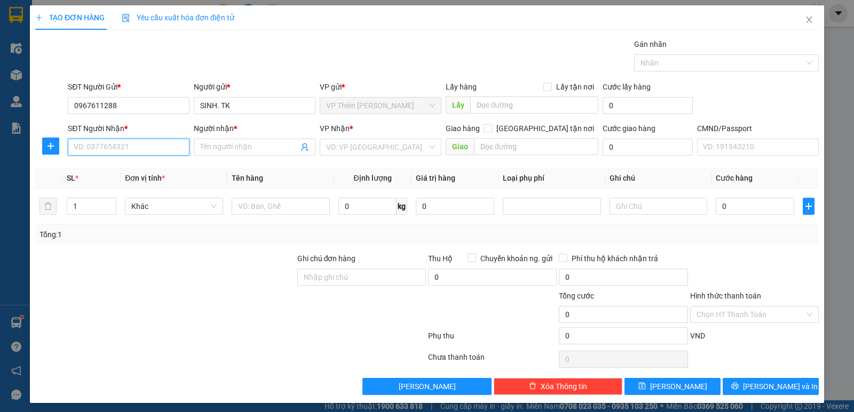
click at [146, 152] on input "SĐT Người Nhận *" at bounding box center [129, 147] width 122 height 17
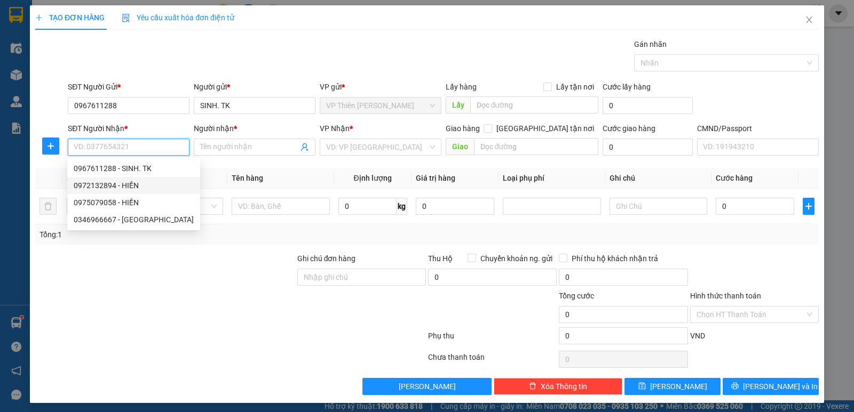
click at [137, 182] on div "0972132894 - HIỀN" at bounding box center [134, 186] width 120 height 12
type input "0972132894"
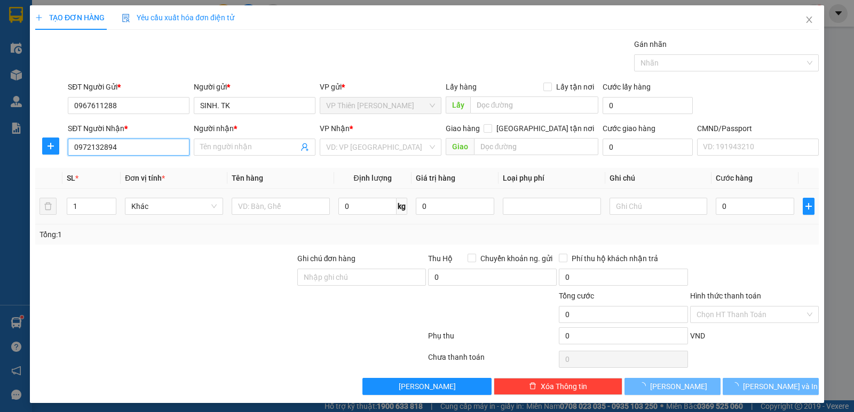
type input "HIỀN"
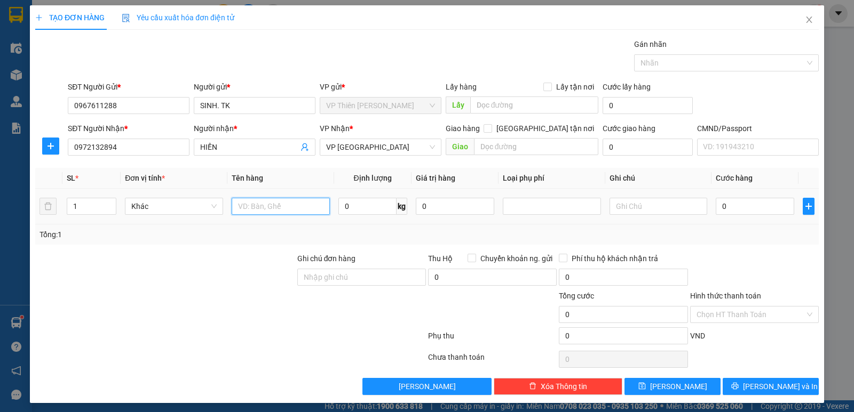
click at [305, 210] on input "text" at bounding box center [281, 206] width 98 height 17
type input "p"
type input "PB TL"
click at [379, 209] on input "0" at bounding box center [367, 206] width 58 height 17
type input "2"
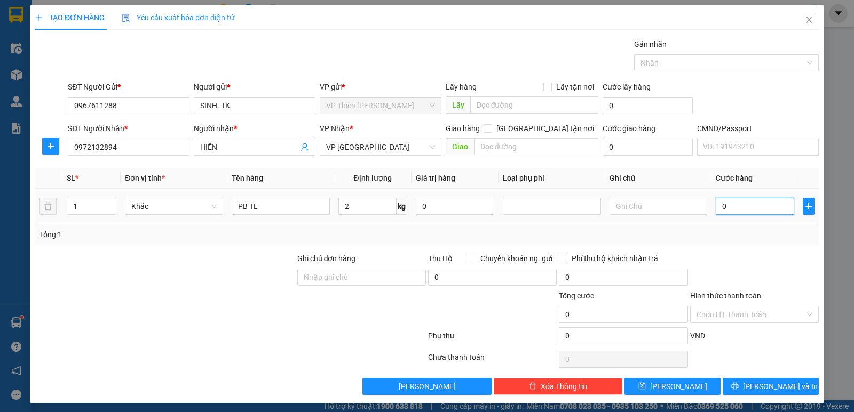
click at [744, 210] on input "0" at bounding box center [755, 206] width 78 height 17
type input "3"
type input "35"
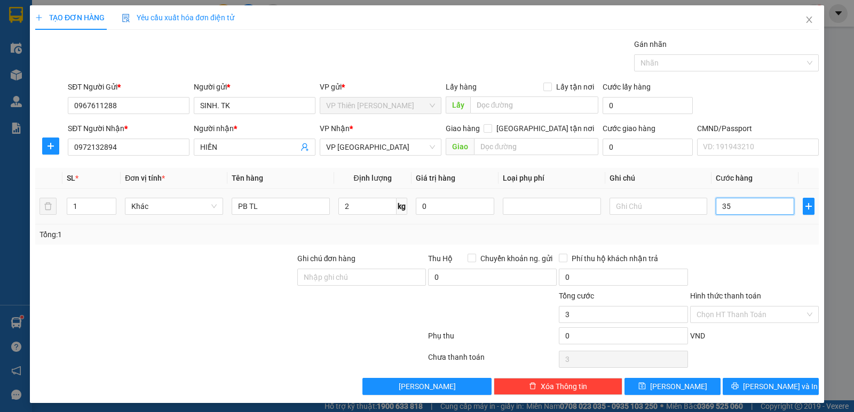
type input "35"
type input "350"
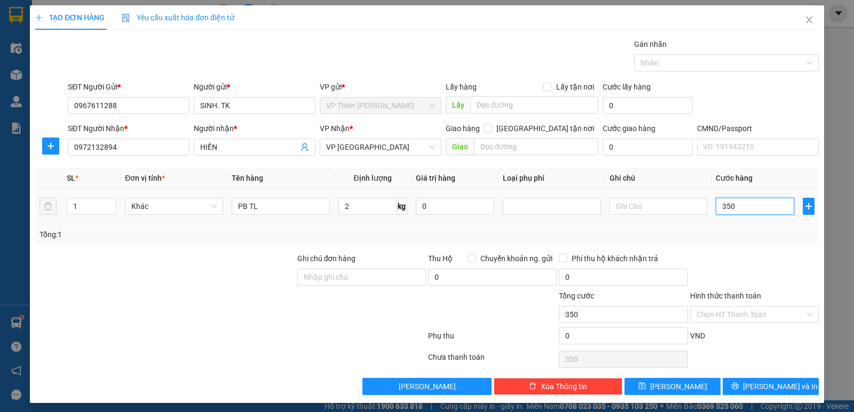
type input "3.500"
type input "35.000"
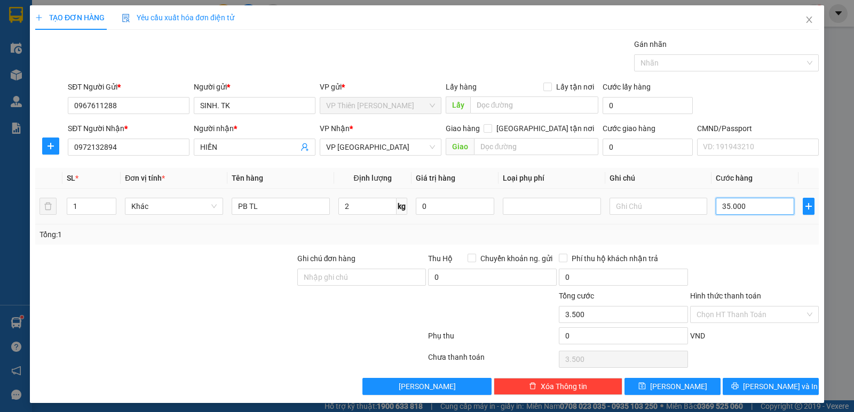
type input "35.000"
click at [763, 384] on span "[PERSON_NAME] và In" at bounding box center [780, 387] width 75 height 12
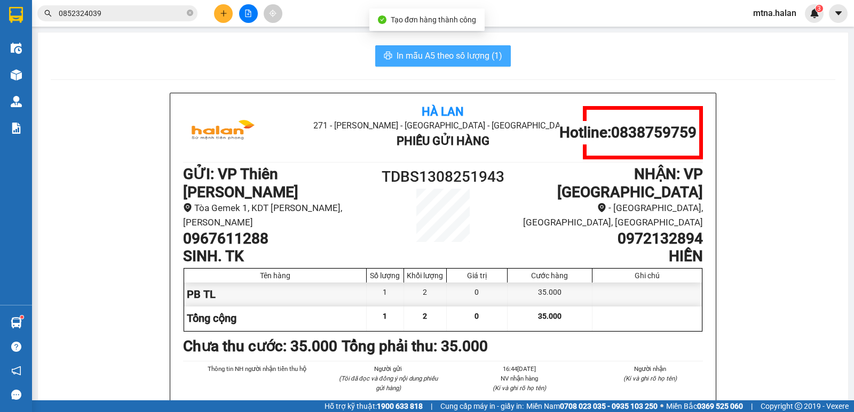
click at [433, 50] on span "In mẫu A5 theo số lượng (1)" at bounding box center [449, 55] width 106 height 13
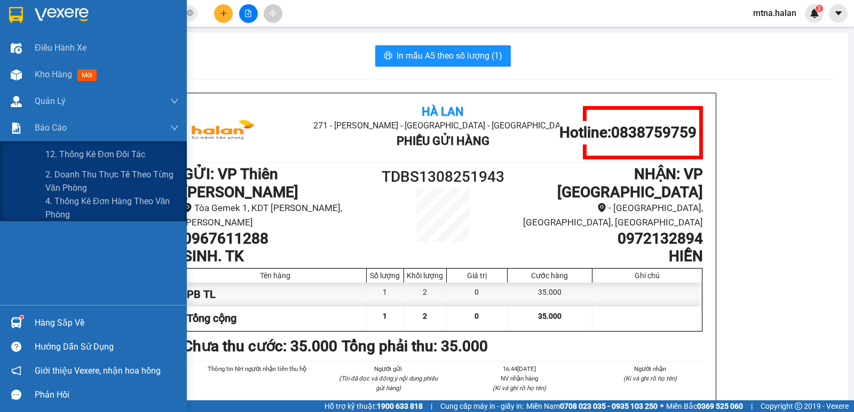
drag, startPoint x: 82, startPoint y: 178, endPoint x: 768, endPoint y: 96, distance: 690.5
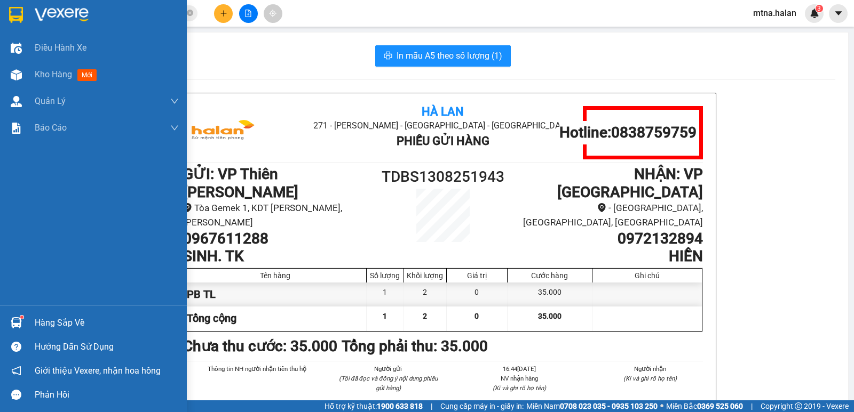
click at [19, 322] on img at bounding box center [16, 322] width 11 height 11
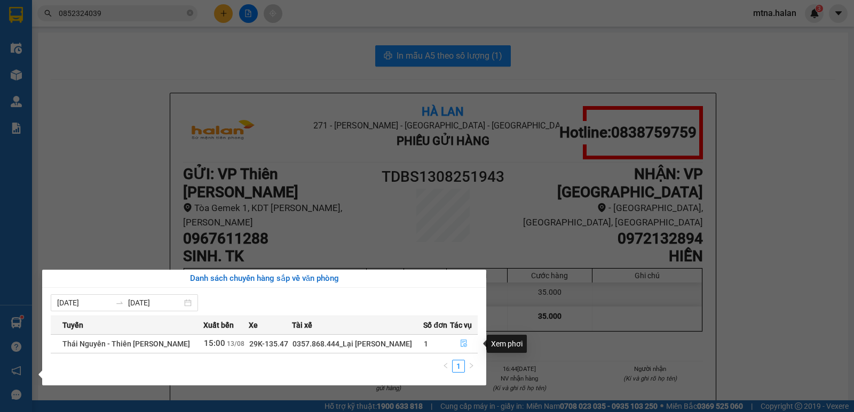
click at [464, 343] on icon "file-done" at bounding box center [463, 343] width 7 height 7
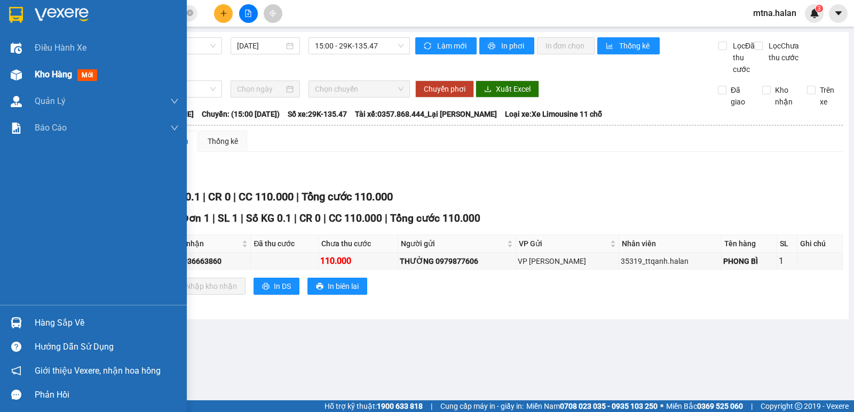
click at [21, 69] on img at bounding box center [16, 74] width 11 height 11
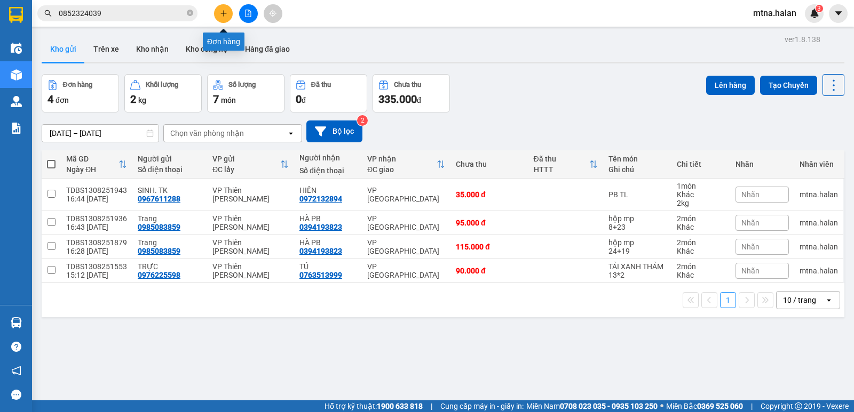
click at [225, 14] on icon "plus" at bounding box center [223, 13] width 7 height 7
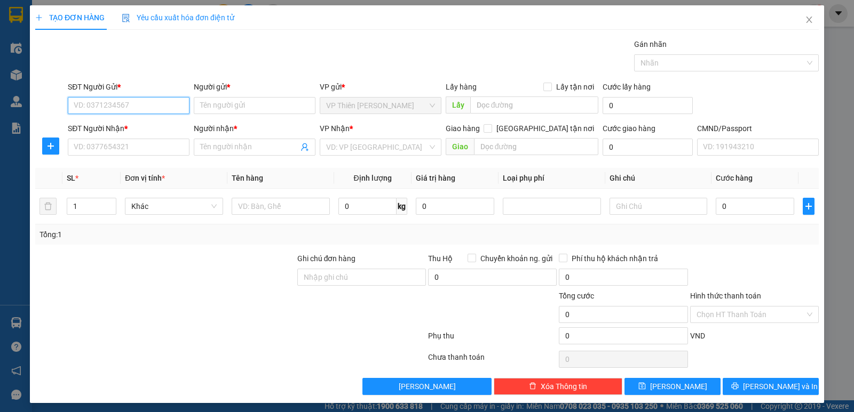
click at [143, 106] on input "SĐT Người Gửi *" at bounding box center [129, 105] width 122 height 17
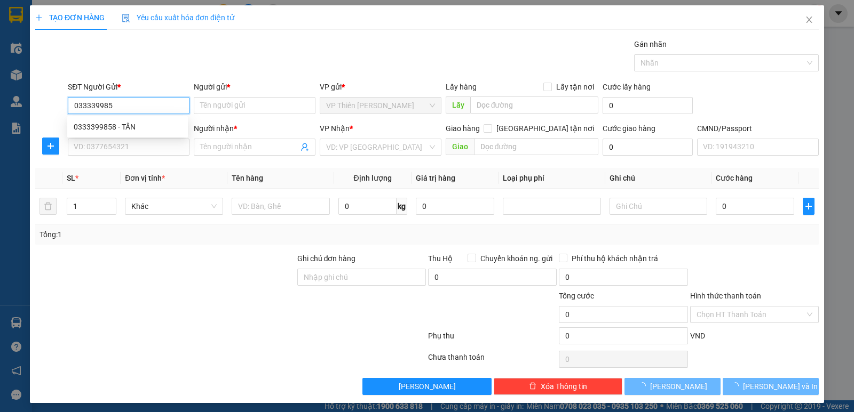
type input "0333399858"
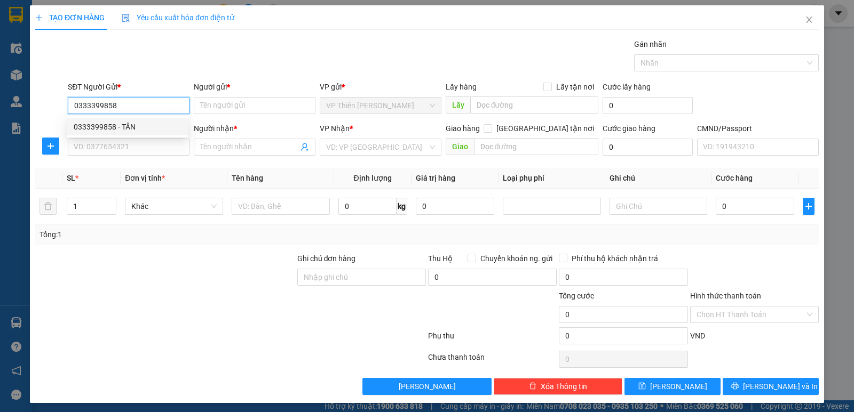
click at [131, 124] on div "0333399858 - TÂN" at bounding box center [128, 127] width 108 height 12
type input "TÂN"
type input "0333399858"
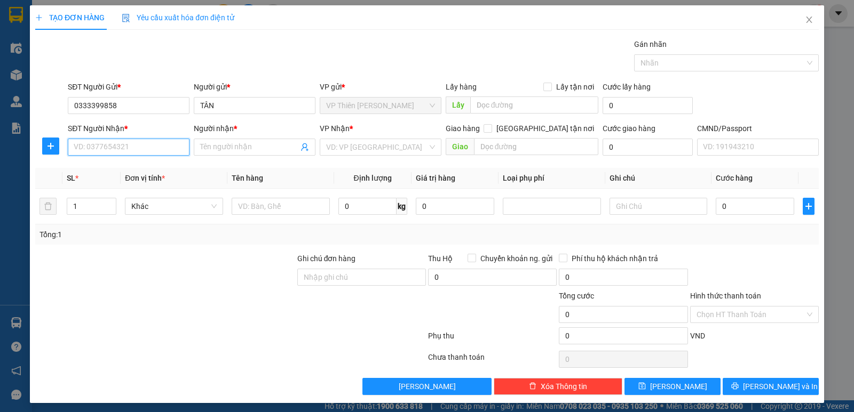
click at [134, 149] on input "SĐT Người Nhận *" at bounding box center [129, 147] width 122 height 17
type input "0988779947"
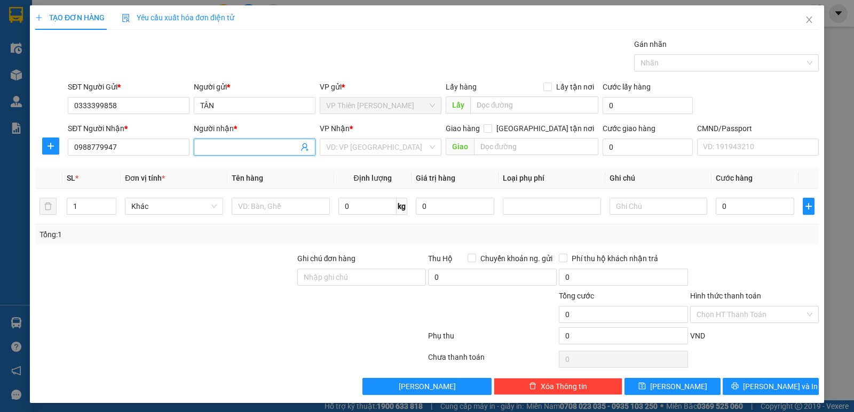
click at [265, 147] on input "Người nhận *" at bounding box center [249, 147] width 98 height 12
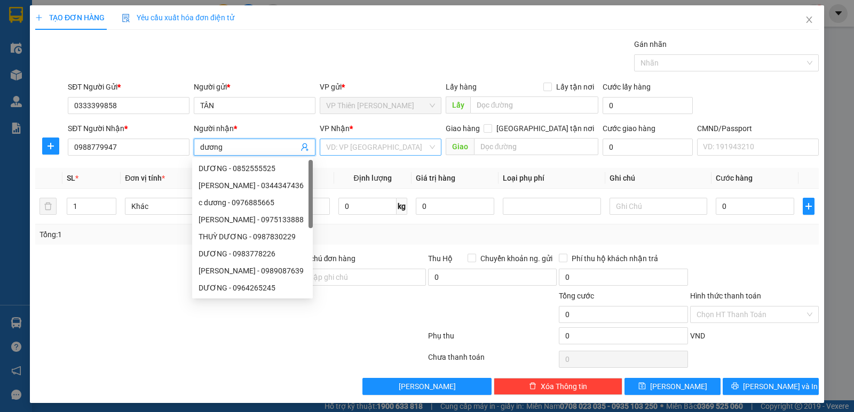
type input "dương"
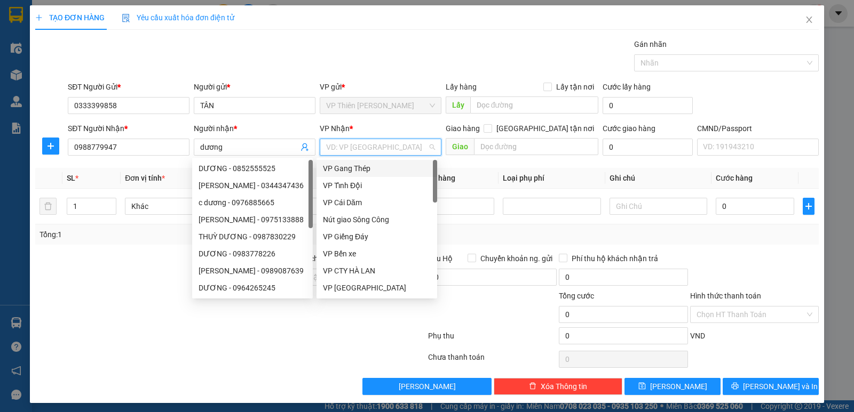
click at [400, 152] on input "search" at bounding box center [376, 147] width 101 height 16
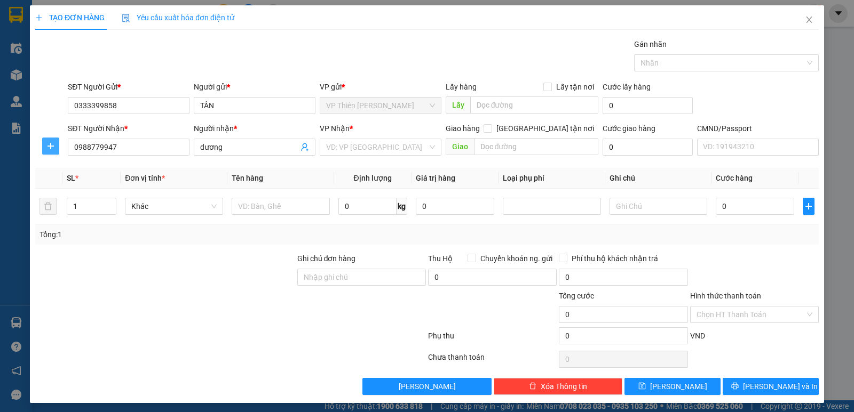
drag, startPoint x: 50, startPoint y: 145, endPoint x: 274, endPoint y: 138, distance: 224.2
click at [57, 144] on span "plus" at bounding box center [51, 146] width 16 height 9
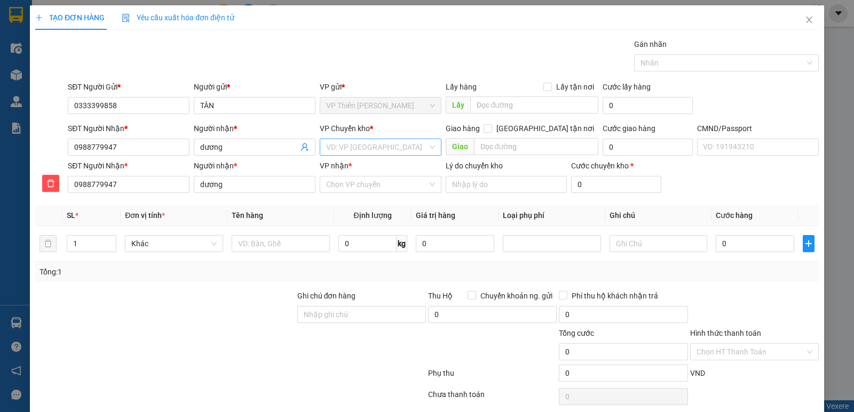
click at [374, 150] on input "search" at bounding box center [376, 147] width 101 height 16
type input "hoang"
click at [363, 185] on div "VP [PERSON_NAME]" at bounding box center [377, 186] width 108 height 12
click at [407, 189] on input "VP nhận *" at bounding box center [376, 185] width 101 height 16
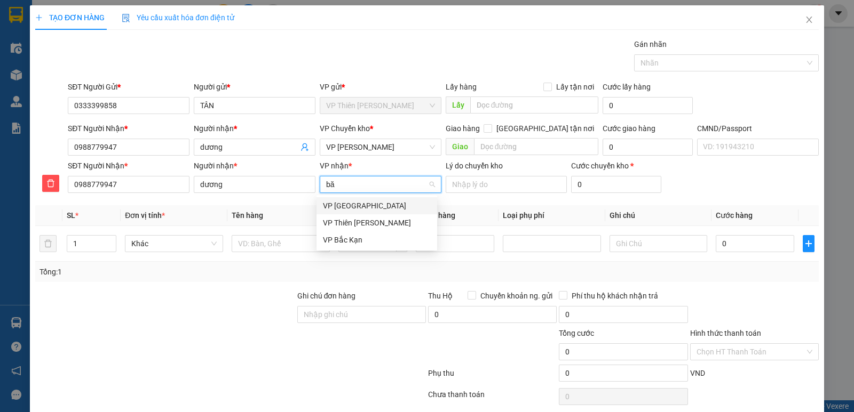
type input "băc"
click at [355, 220] on div "VP Bắc Kạn" at bounding box center [377, 223] width 108 height 12
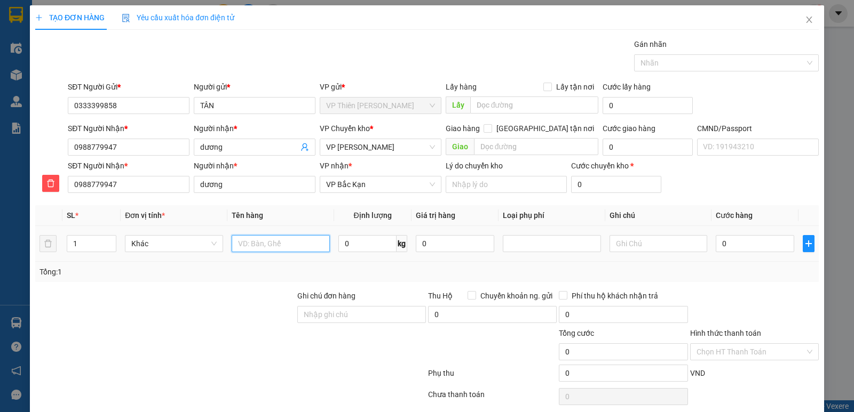
click at [293, 239] on input "text" at bounding box center [281, 243] width 98 height 17
type input "hộp lk"
click at [355, 244] on input "0" at bounding box center [367, 243] width 58 height 17
type input "2"
click at [753, 248] on input "0" at bounding box center [755, 243] width 78 height 17
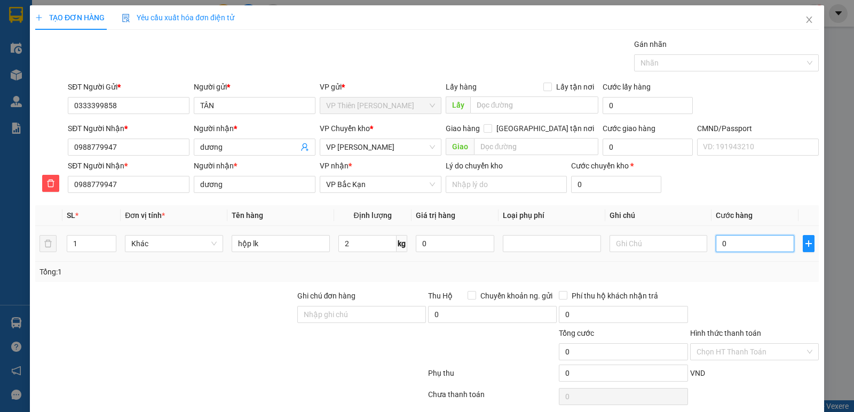
type input "4"
type input "40"
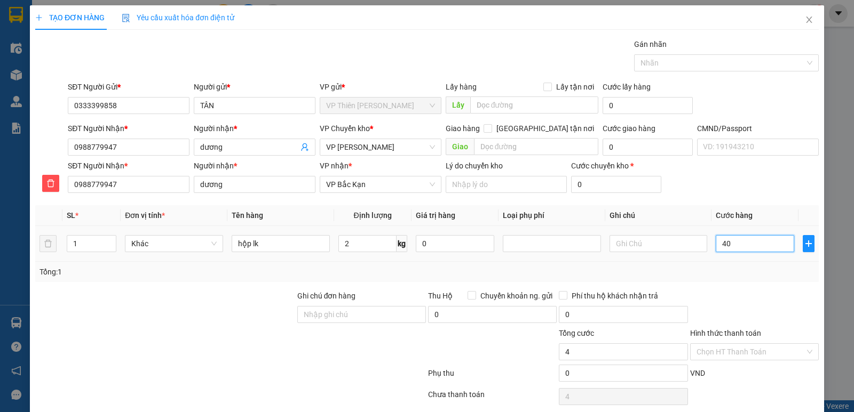
type input "40"
type input "400"
type input "4.000"
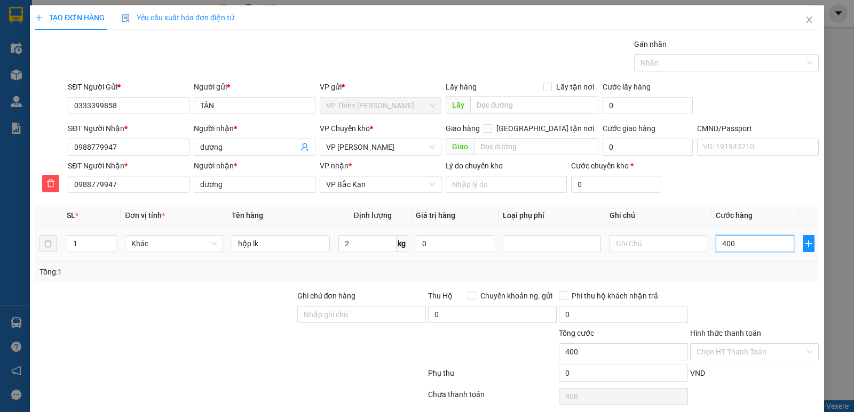
type input "4.000"
type input "40.000"
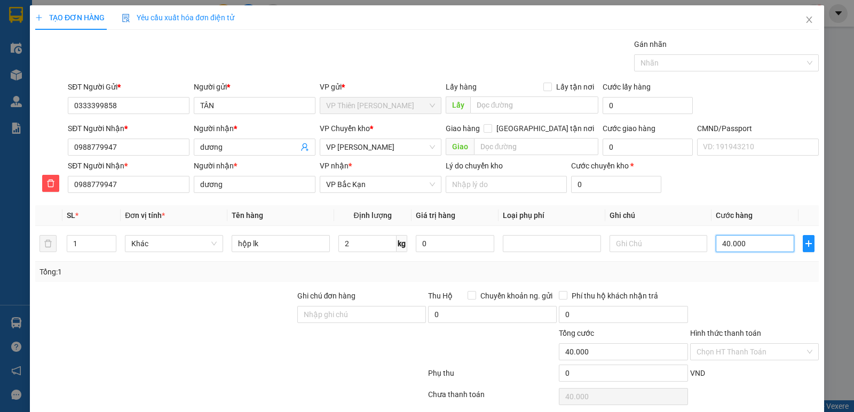
type input "40.000"
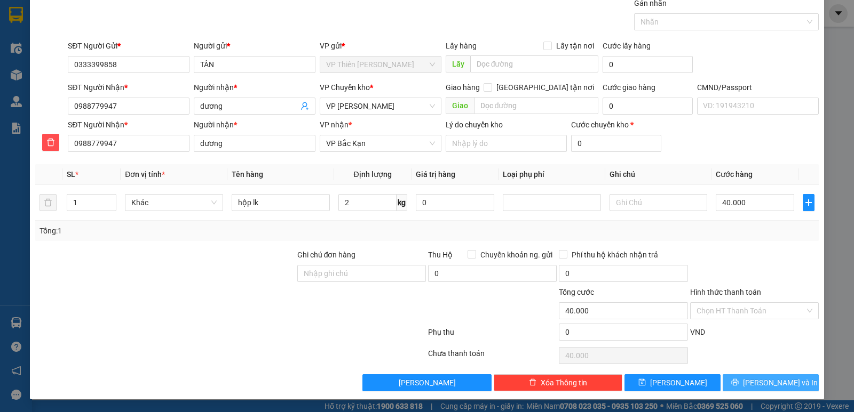
click at [754, 381] on span "[PERSON_NAME] và In" at bounding box center [780, 383] width 75 height 12
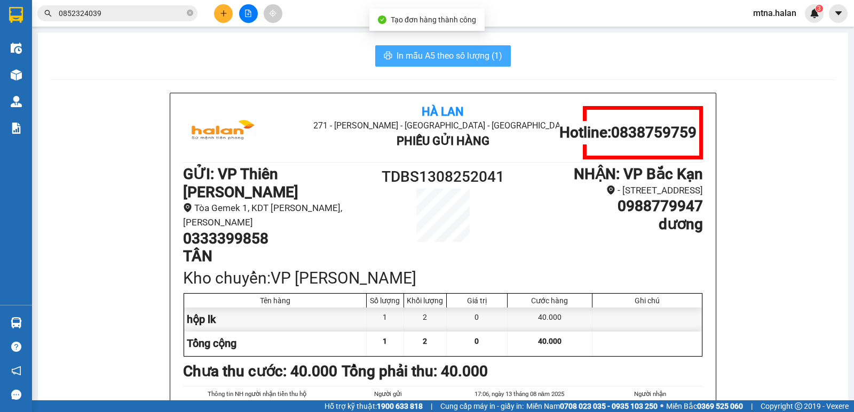
click at [458, 53] on span "In mẫu A5 theo số lượng (1)" at bounding box center [449, 55] width 106 height 13
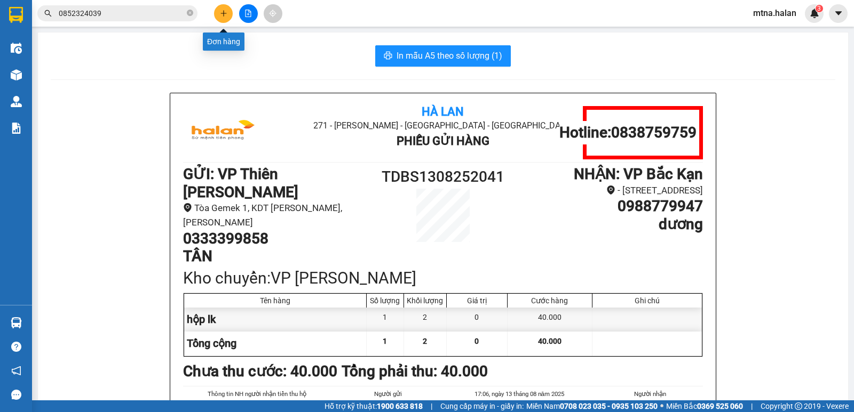
click at [221, 12] on icon "plus" at bounding box center [223, 13] width 7 height 7
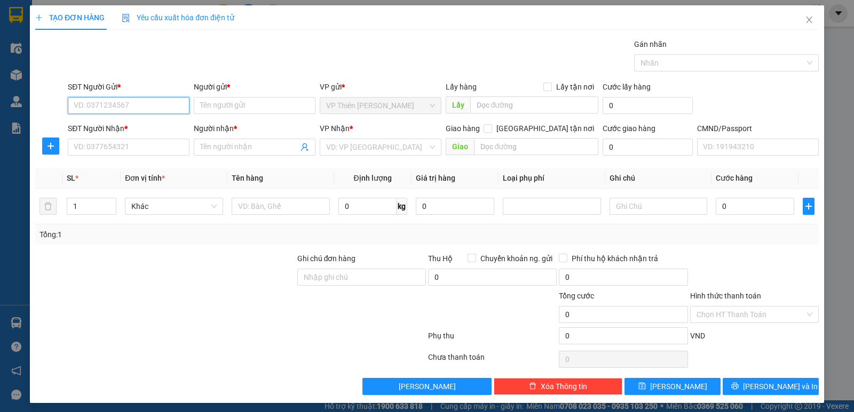
click at [147, 107] on input "SĐT Người Gửi *" at bounding box center [129, 105] width 122 height 17
type input "0969012226"
click at [122, 124] on div "0969012226 - HỒNG" at bounding box center [128, 127] width 108 height 12
type input "HỒNG"
type input "0969012226"
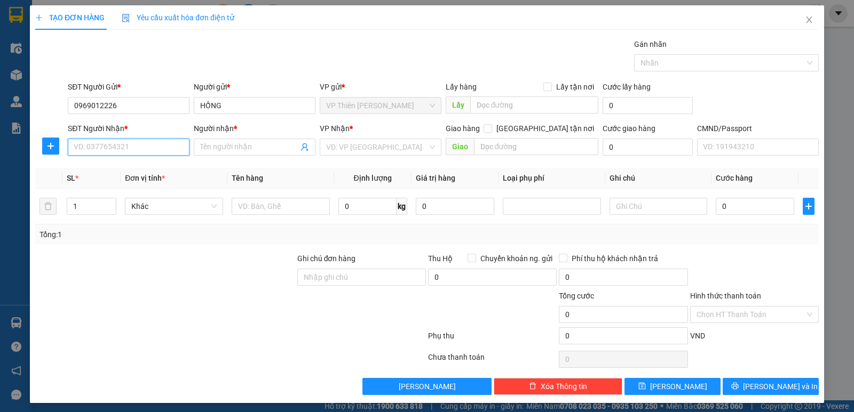
click at [139, 154] on input "SĐT Người Nhận *" at bounding box center [129, 147] width 122 height 17
type input "0981636555"
click at [126, 164] on div "0981636555 - HIẾU" at bounding box center [128, 169] width 108 height 12
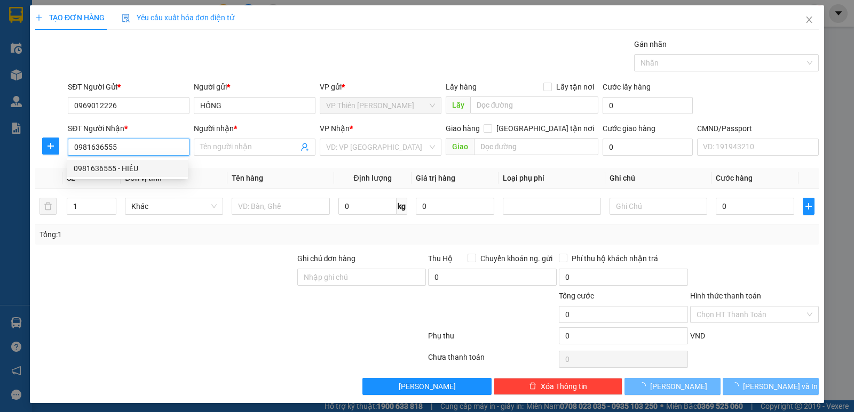
type input "HIẾU"
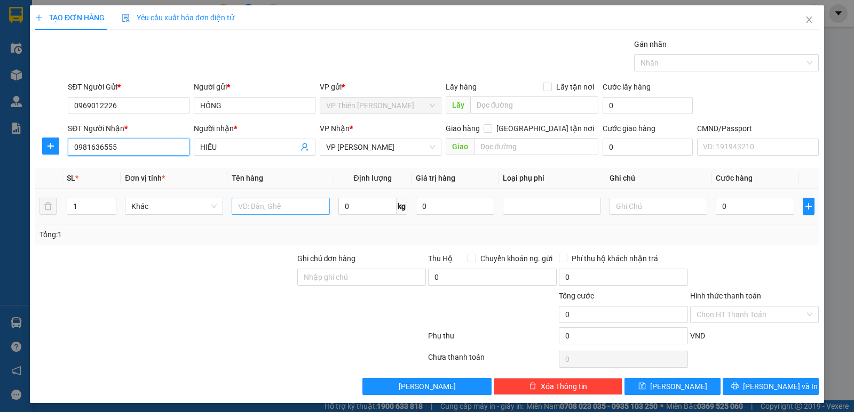
type input "0981636555"
click at [290, 201] on input "text" at bounding box center [281, 206] width 98 height 17
click at [379, 145] on span "VP [PERSON_NAME]" at bounding box center [380, 147] width 109 height 16
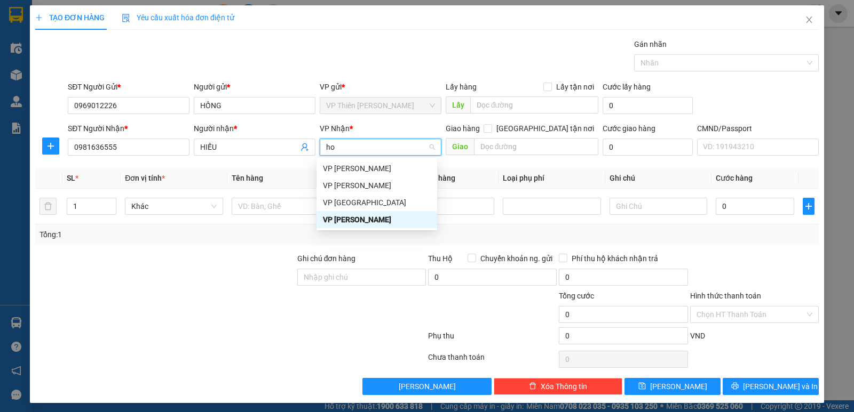
type input "hoa"
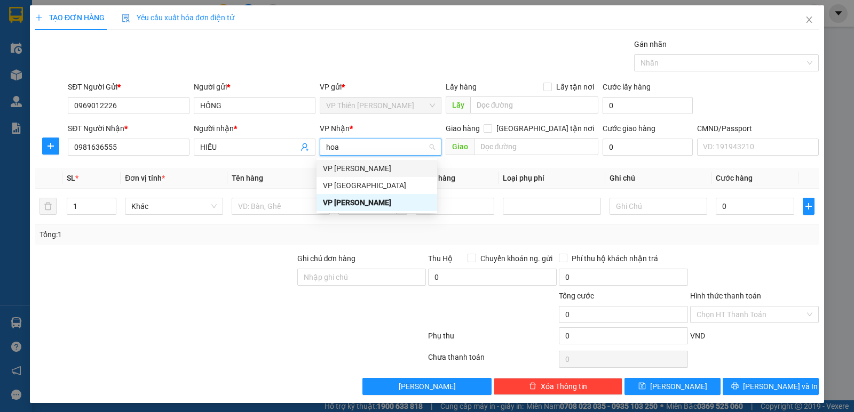
click at [371, 168] on div "VP [PERSON_NAME]" at bounding box center [377, 169] width 108 height 12
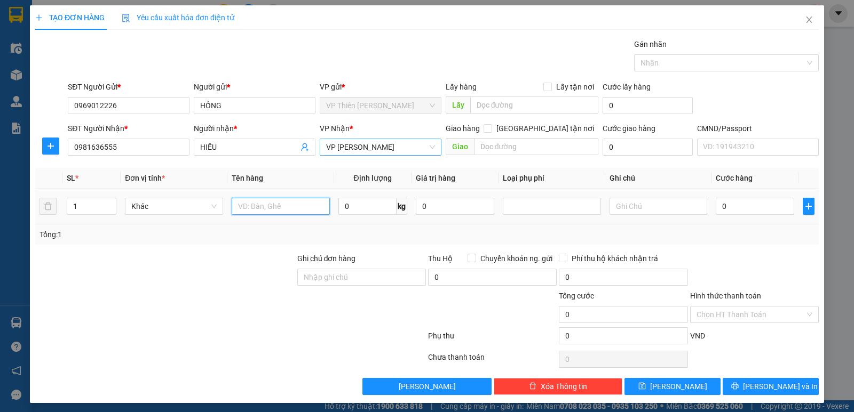
click at [288, 203] on input "text" at bounding box center [281, 206] width 98 height 17
type input "túi GT"
click at [370, 205] on input "0" at bounding box center [367, 206] width 58 height 17
type input "1"
click at [741, 205] on input "0" at bounding box center [755, 206] width 78 height 17
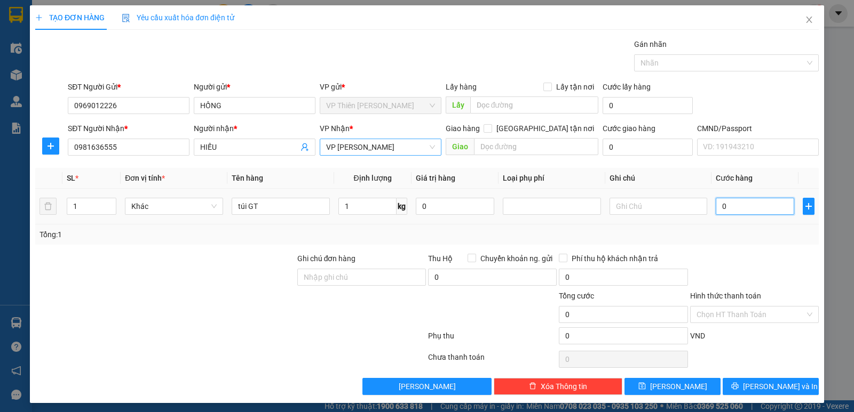
type input "3"
type input "35"
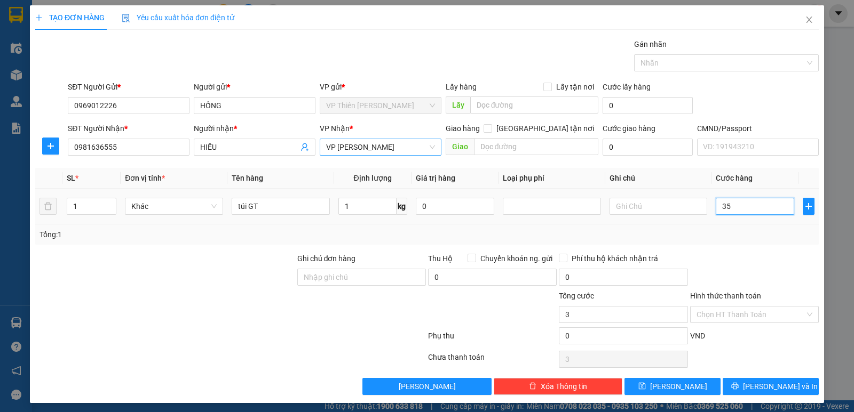
type input "35"
type input "350"
type input "3.500"
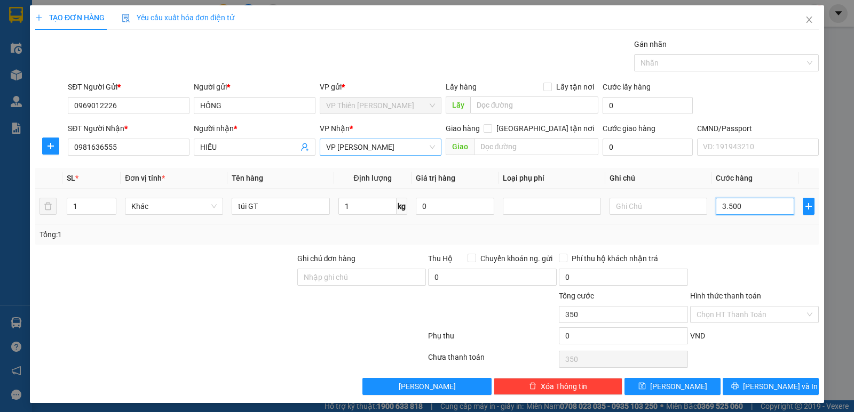
type input "3.500"
type input "35.000"
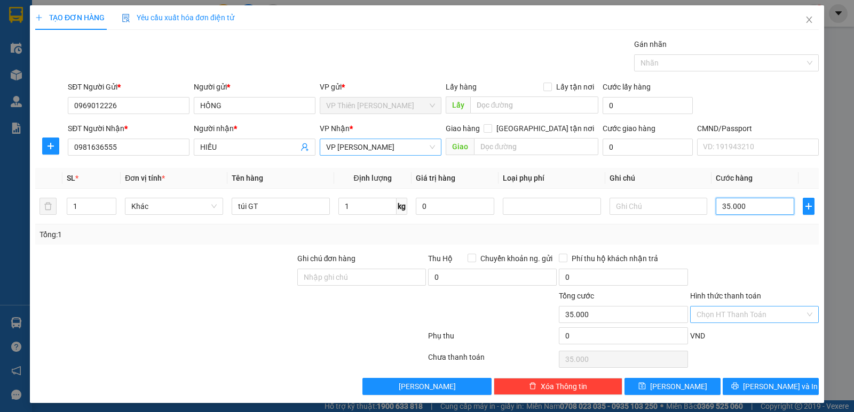
type input "35.000"
click at [747, 315] on input "Hình thức thanh toán" at bounding box center [750, 315] width 108 height 16
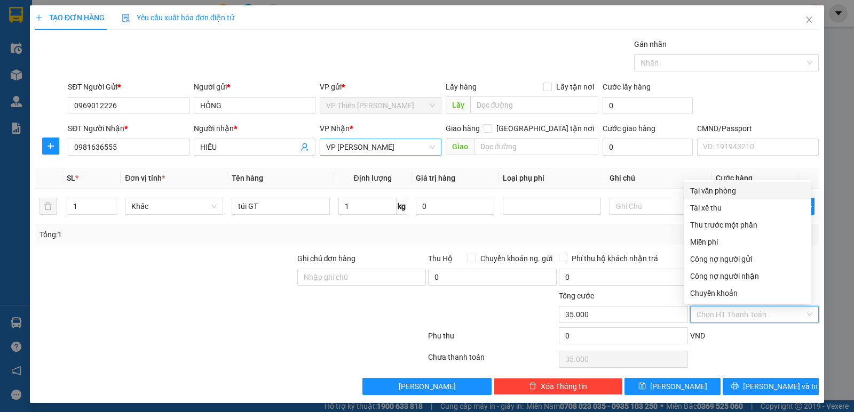
click at [718, 186] on div "Tại văn phòng" at bounding box center [747, 191] width 115 height 12
type input "0"
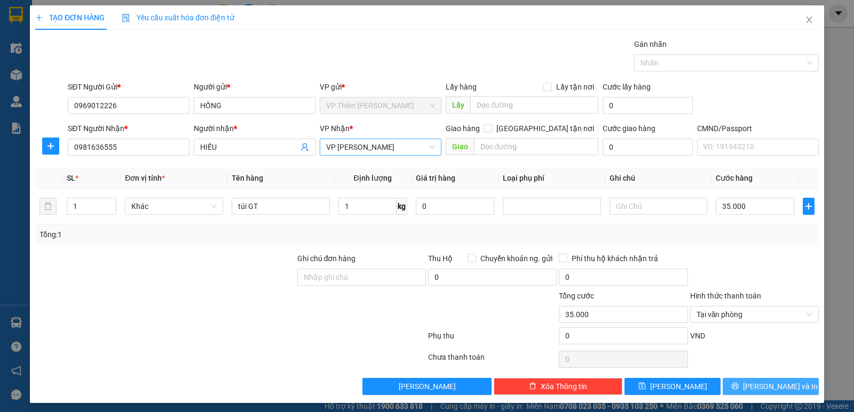
click at [780, 383] on span "[PERSON_NAME] và In" at bounding box center [780, 387] width 75 height 12
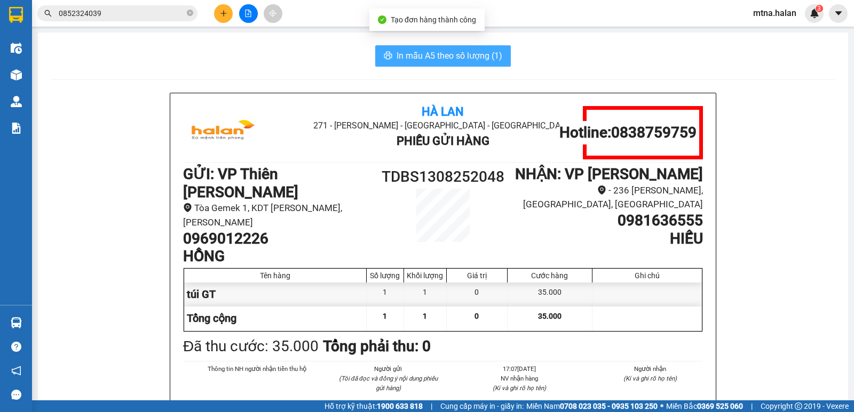
click at [433, 58] on span "In mẫu A5 theo số lượng (1)" at bounding box center [449, 55] width 106 height 13
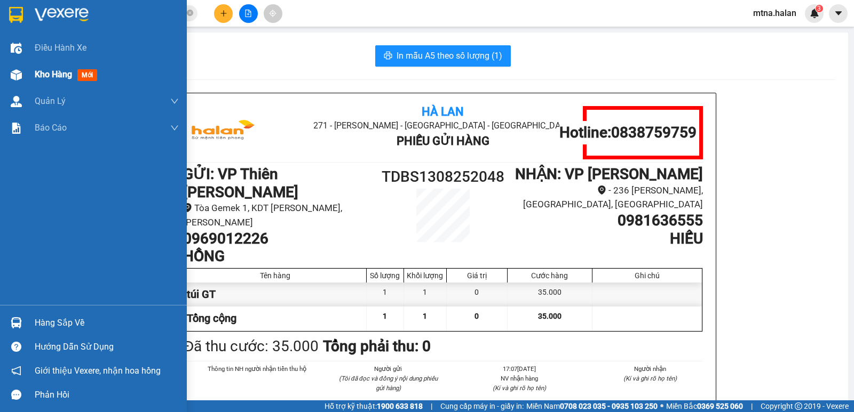
click at [15, 76] on img at bounding box center [16, 74] width 11 height 11
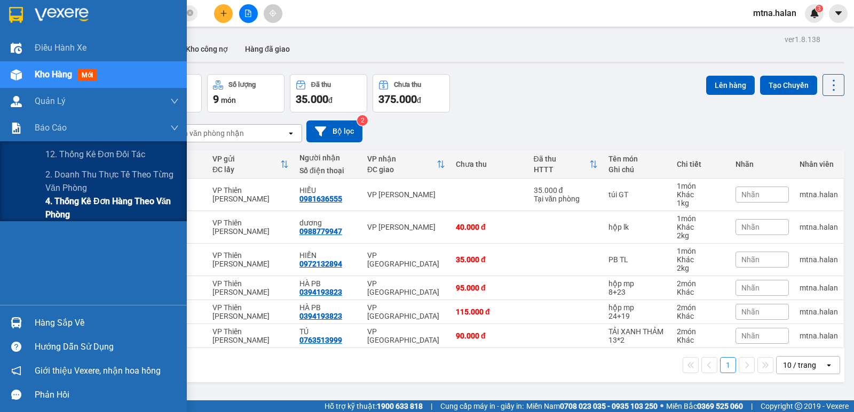
click at [76, 207] on span "4. Thống kê đơn hàng theo văn phòng" at bounding box center [111, 208] width 133 height 27
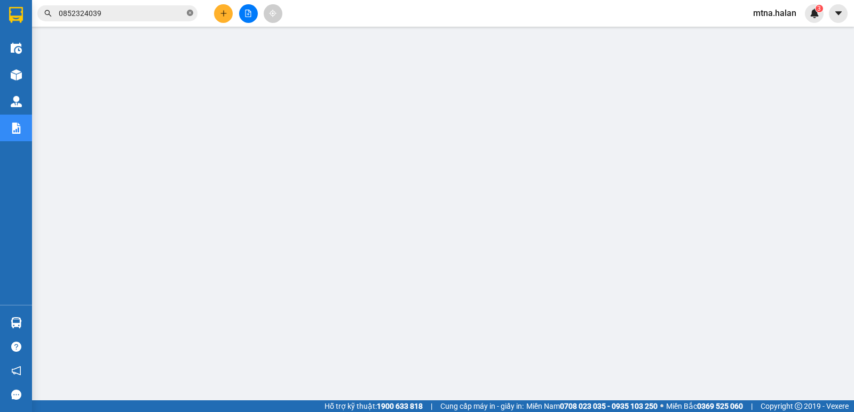
click at [190, 13] on icon "close-circle" at bounding box center [190, 13] width 6 height 6
click at [157, 13] on input "text" at bounding box center [122, 13] width 126 height 12
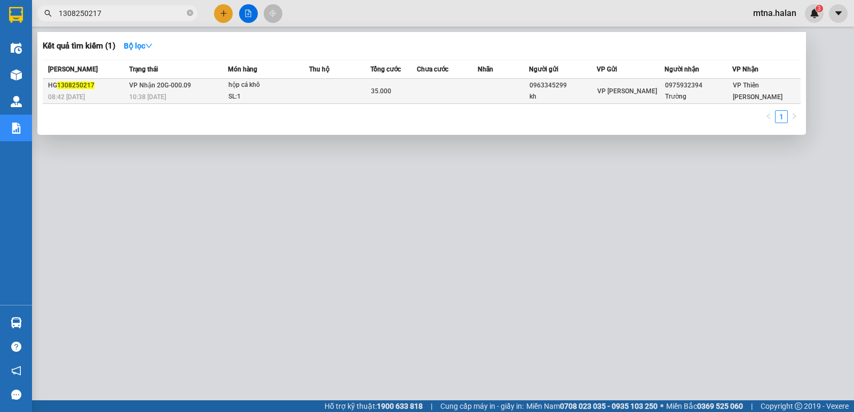
type input "1308250217"
click at [473, 90] on td at bounding box center [447, 91] width 61 height 25
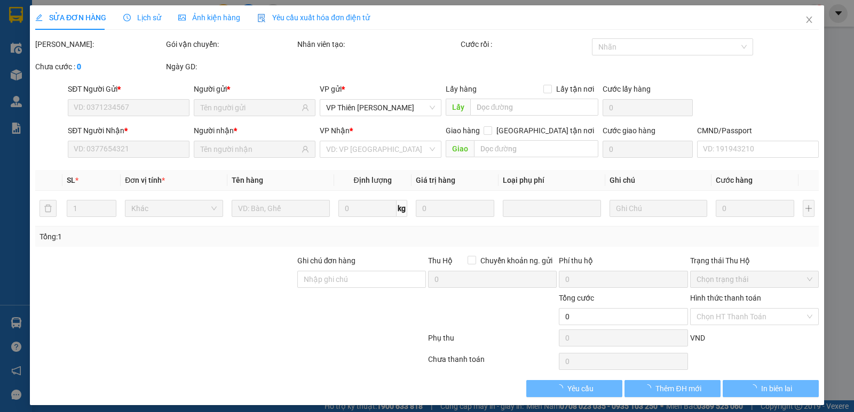
type input "0963345299"
type input "kh"
type input "0975932394"
type input "Trường"
type input "35.000"
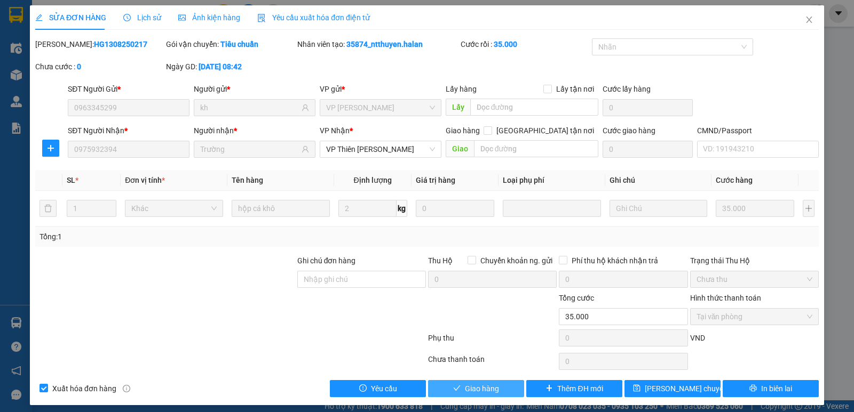
click at [485, 387] on span "Giao hàng" at bounding box center [482, 389] width 34 height 12
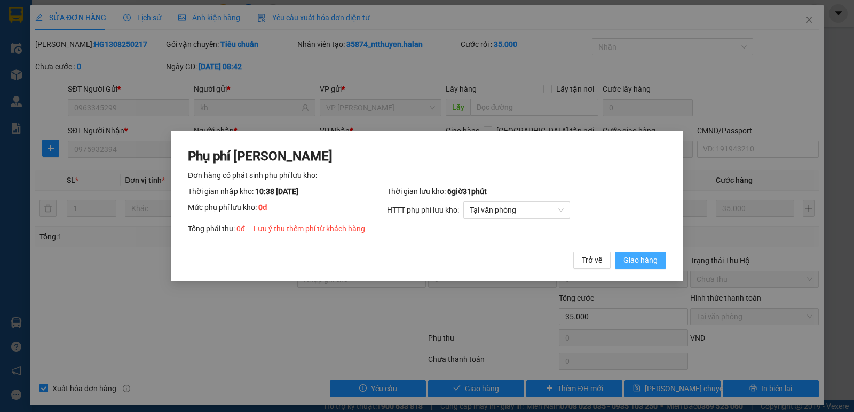
click at [640, 261] on span "Giao hàng" at bounding box center [640, 261] width 34 height 12
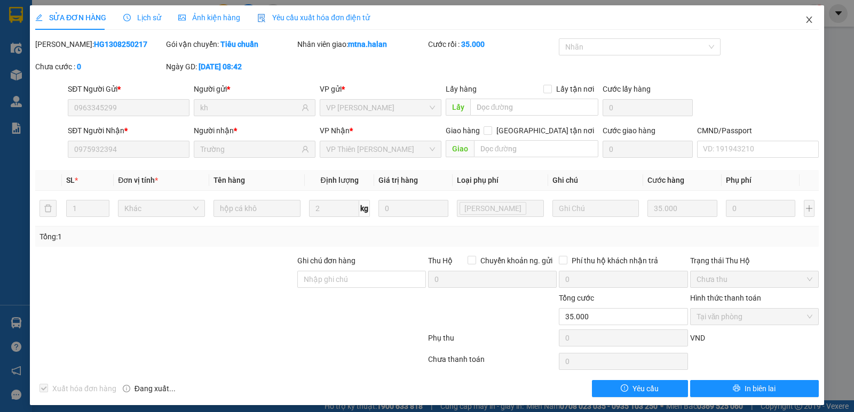
click at [799, 15] on span "Close" at bounding box center [809, 20] width 30 height 30
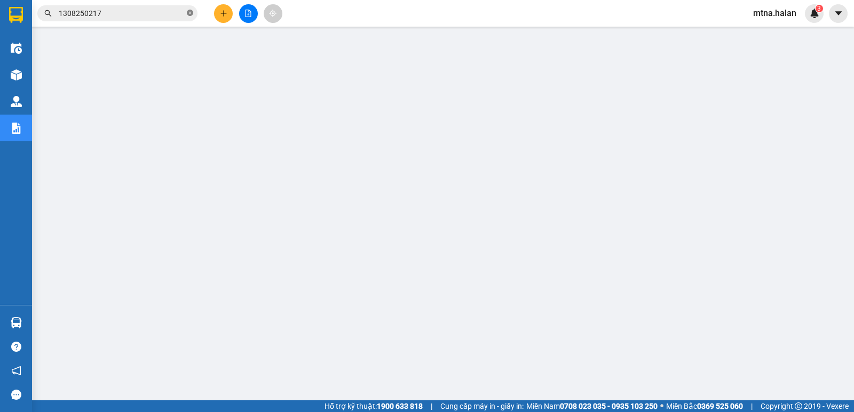
click at [189, 14] on icon "close-circle" at bounding box center [190, 13] width 6 height 6
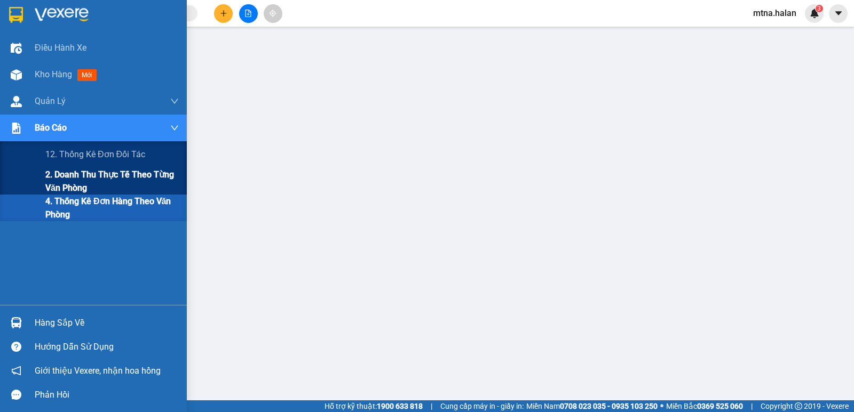
click at [91, 173] on span "2. Doanh thu thực tế theo từng văn phòng" at bounding box center [111, 181] width 133 height 27
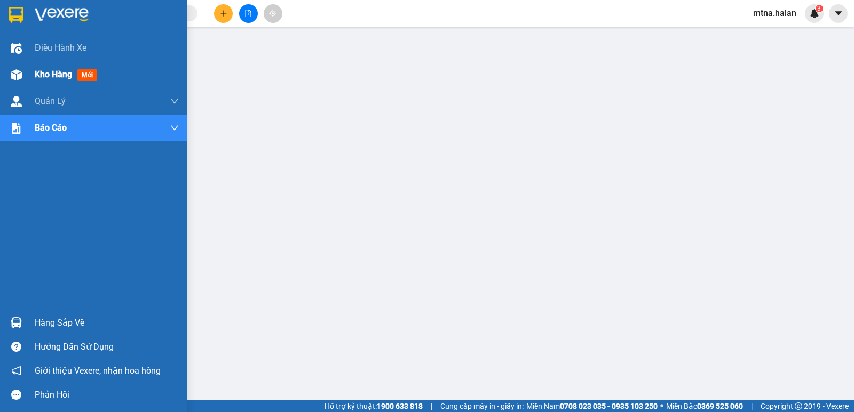
click at [15, 75] on img at bounding box center [16, 74] width 11 height 11
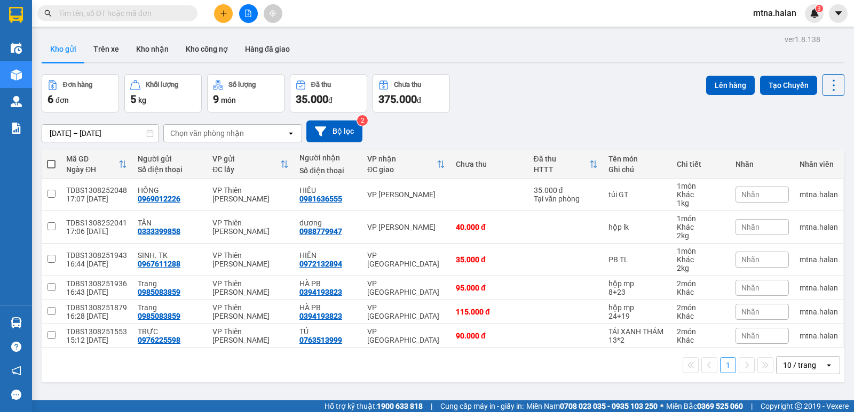
click at [52, 162] on span at bounding box center [51, 164] width 9 height 9
click at [51, 159] on input "checkbox" at bounding box center [51, 159] width 0 height 0
checkbox input "true"
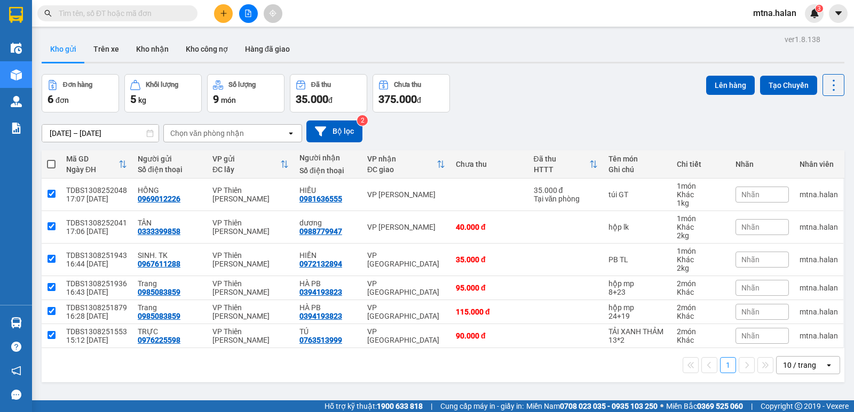
checkbox input "true"
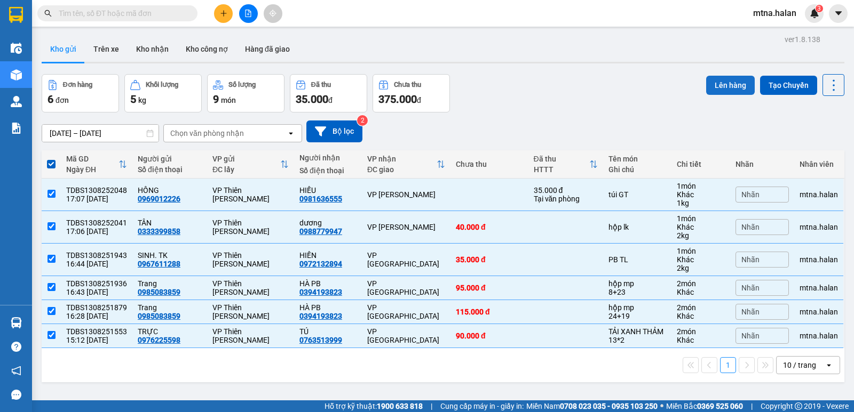
click at [726, 84] on button "Lên hàng" at bounding box center [730, 85] width 49 height 19
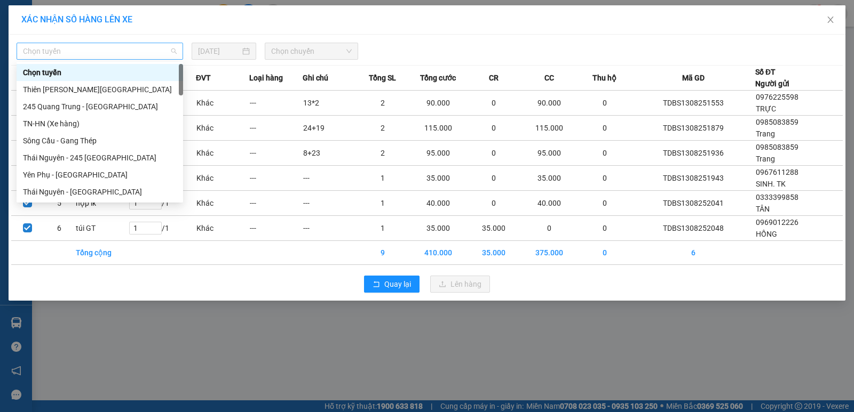
click at [129, 52] on span "Chọn tuyến" at bounding box center [100, 51] width 154 height 16
type input "hn"
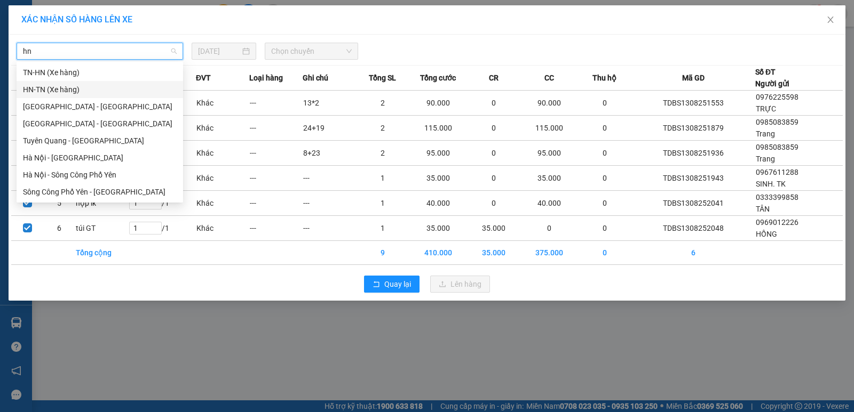
click at [58, 86] on div "HN-TN (Xe hàng)" at bounding box center [100, 90] width 154 height 12
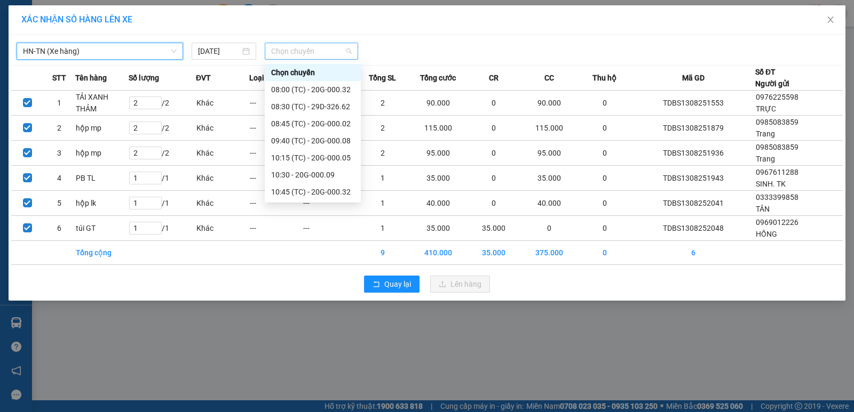
click at [324, 50] on span "Chọn chuyến" at bounding box center [311, 51] width 81 height 16
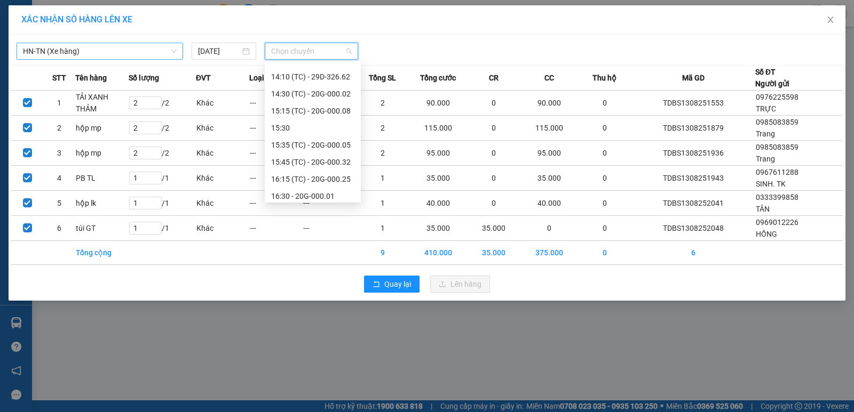
scroll to position [374, 0]
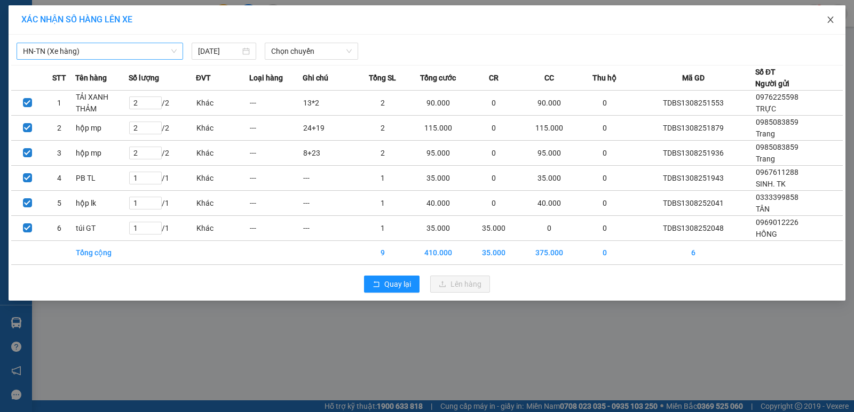
click at [829, 21] on icon "close" at bounding box center [830, 20] width 6 height 6
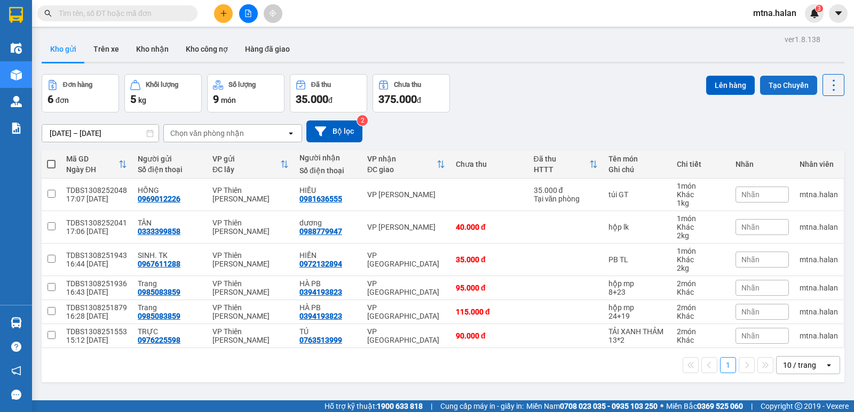
click at [773, 86] on button "Tạo Chuyến" at bounding box center [788, 85] width 57 height 19
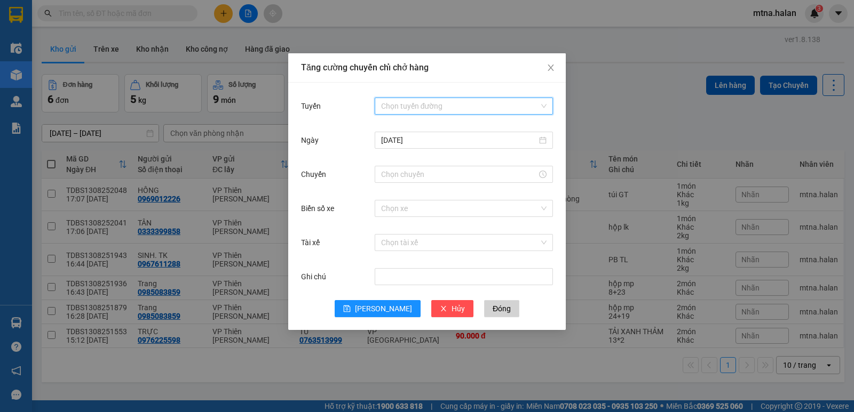
click at [449, 105] on input "Tuyến" at bounding box center [460, 106] width 158 height 16
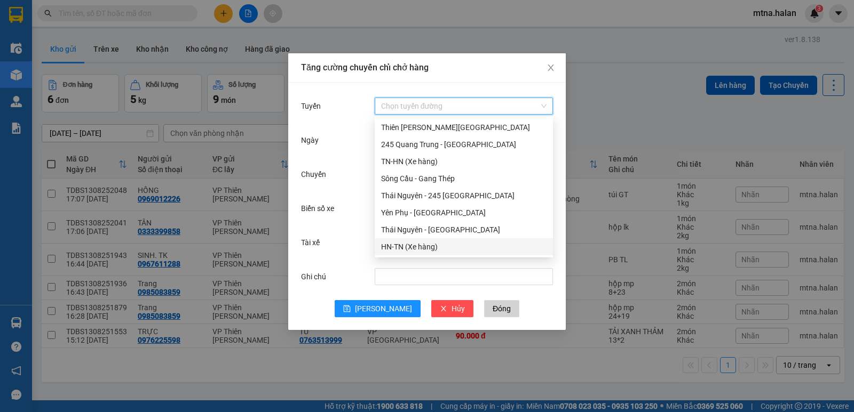
click at [408, 246] on div "HN-TN (Xe hàng)" at bounding box center [463, 247] width 165 height 12
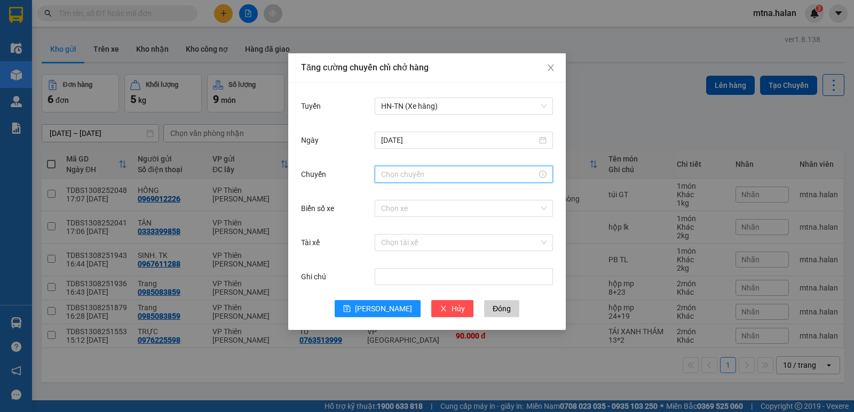
click at [434, 174] on input "Chuyến" at bounding box center [459, 175] width 156 height 12
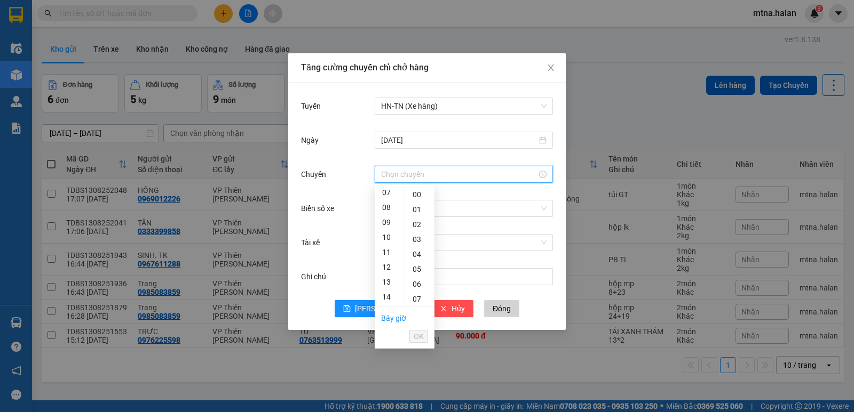
scroll to position [160, 0]
click at [387, 290] on div "17" at bounding box center [390, 288] width 30 height 15
click at [416, 301] on div "25" at bounding box center [419, 301] width 29 height 15
type input "17:25"
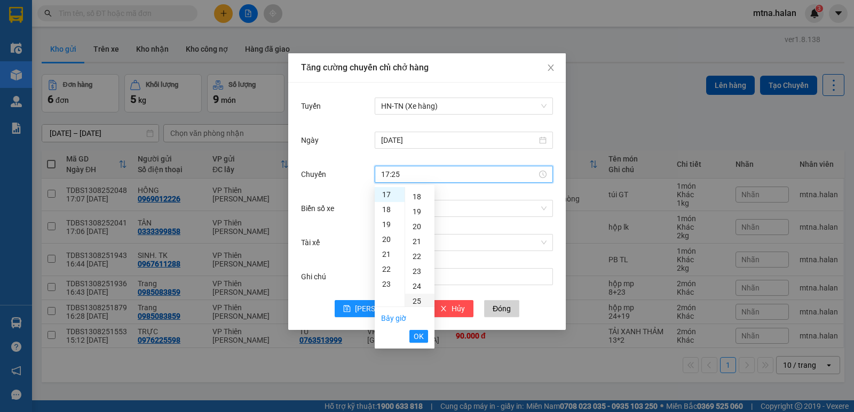
scroll to position [374, 0]
click at [418, 334] on span "OK" at bounding box center [419, 337] width 10 height 12
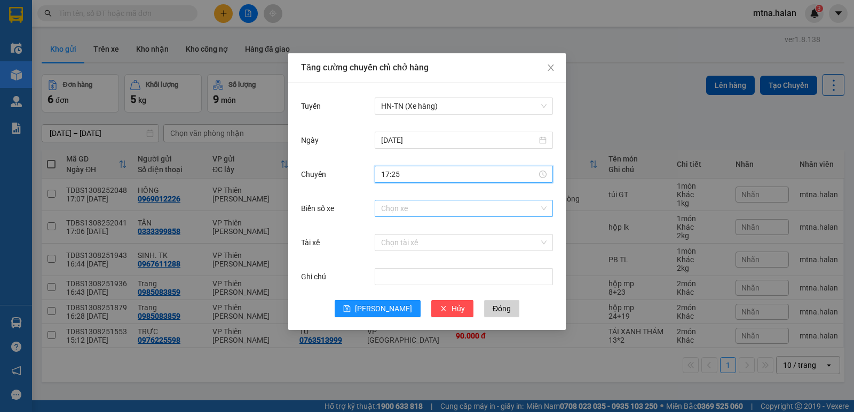
click at [456, 209] on input "Biển số xe" at bounding box center [460, 209] width 158 height 16
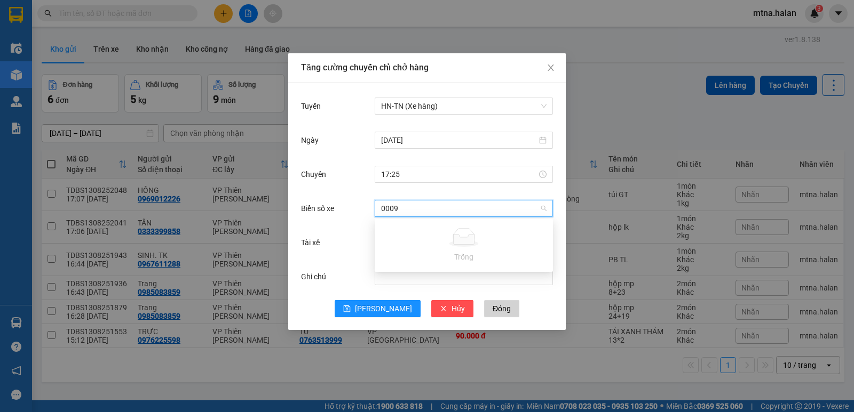
type input "000"
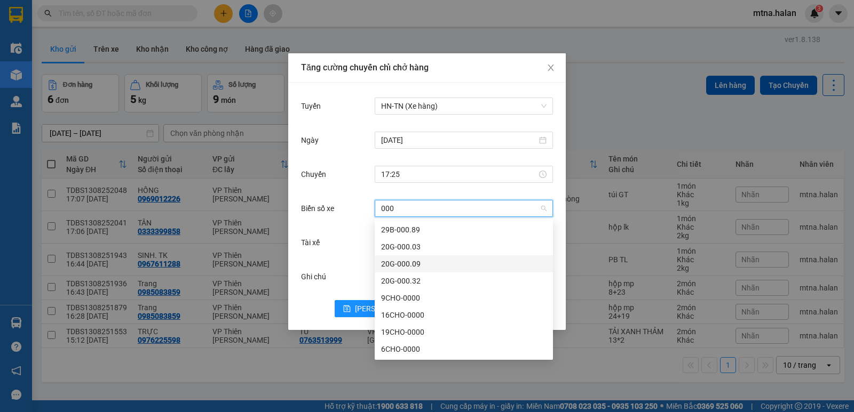
click at [410, 264] on div "20G-000.09" at bounding box center [463, 264] width 165 height 12
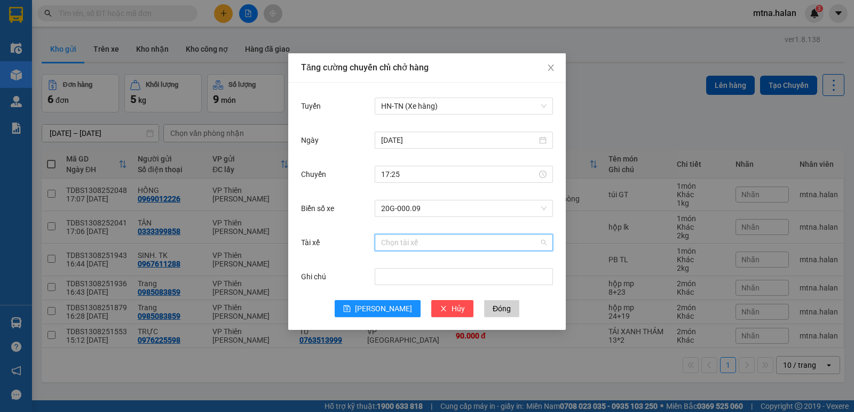
click at [425, 243] on input "Tài xế" at bounding box center [460, 243] width 158 height 16
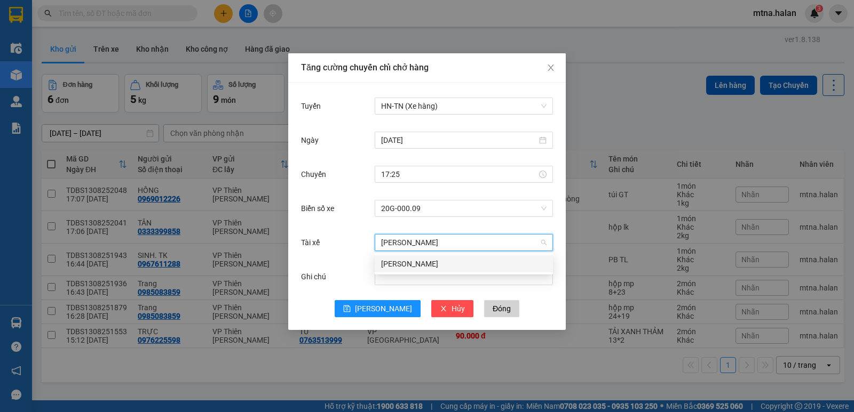
click at [424, 260] on div "[PERSON_NAME]" at bounding box center [463, 264] width 165 height 12
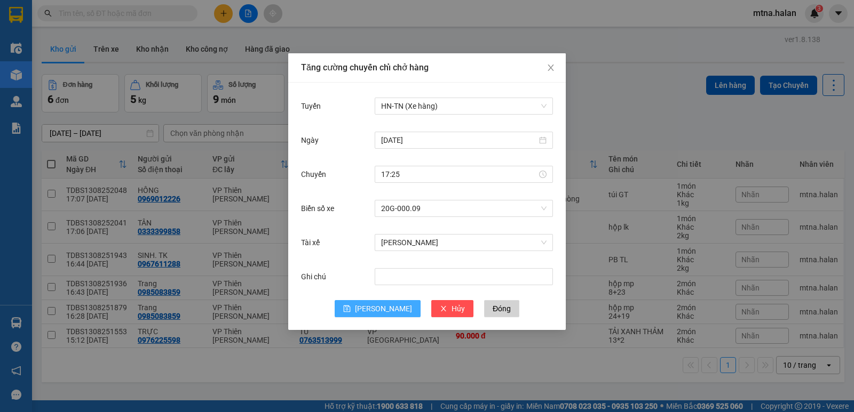
click at [383, 311] on span "[PERSON_NAME]" at bounding box center [383, 309] width 57 height 12
click at [546, 68] on span "Close" at bounding box center [551, 68] width 30 height 30
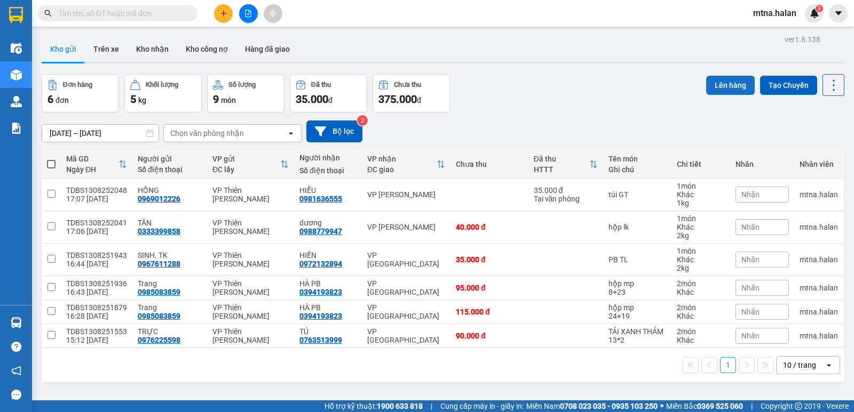
click at [728, 85] on button "Lên hàng" at bounding box center [730, 85] width 49 height 19
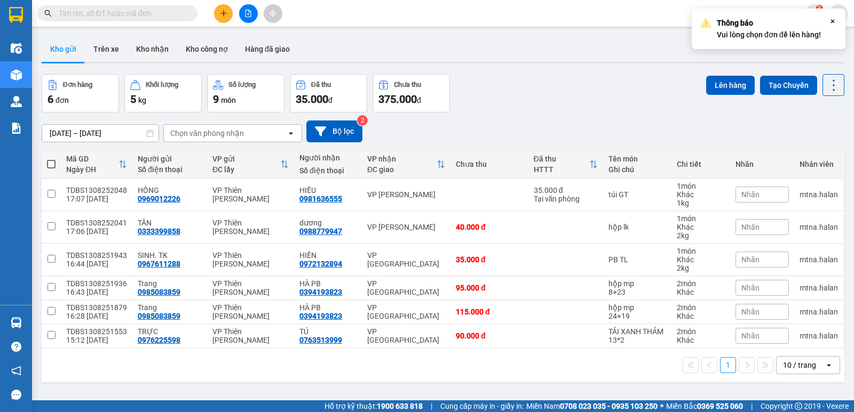
click at [48, 164] on span at bounding box center [51, 164] width 9 height 9
click at [51, 159] on input "checkbox" at bounding box center [51, 159] width 0 height 0
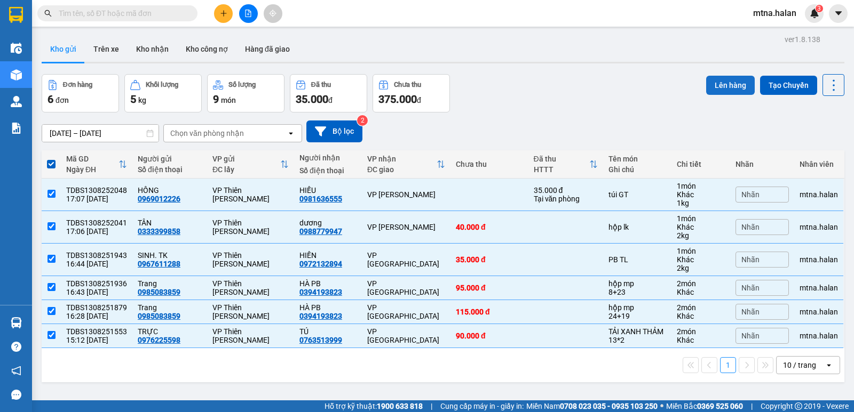
click at [728, 85] on button "Lên hàng" at bounding box center [730, 85] width 49 height 19
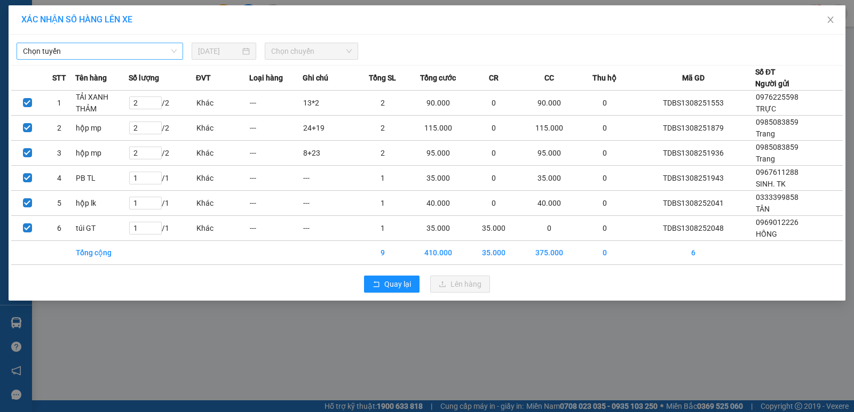
click at [79, 50] on span "Chọn tuyến" at bounding box center [100, 51] width 154 height 16
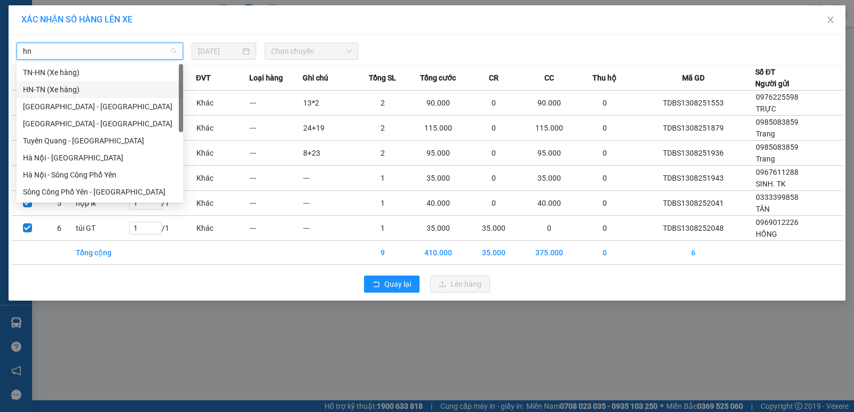
click at [54, 89] on div "HN-TN (Xe hàng)" at bounding box center [100, 90] width 154 height 12
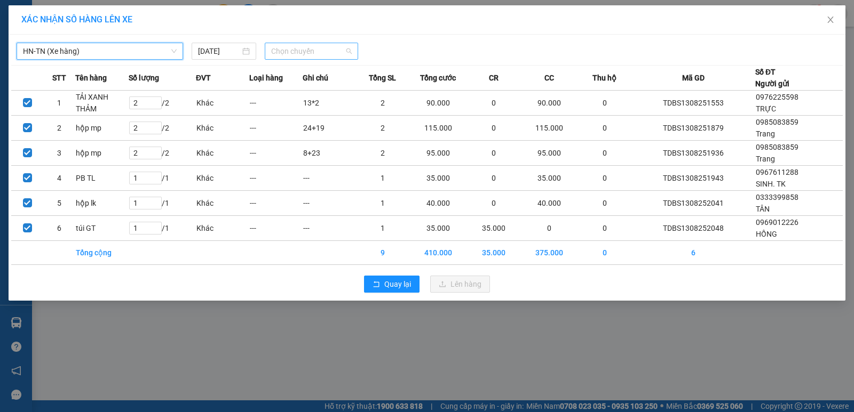
click at [326, 52] on span "Chọn chuyến" at bounding box center [311, 51] width 81 height 16
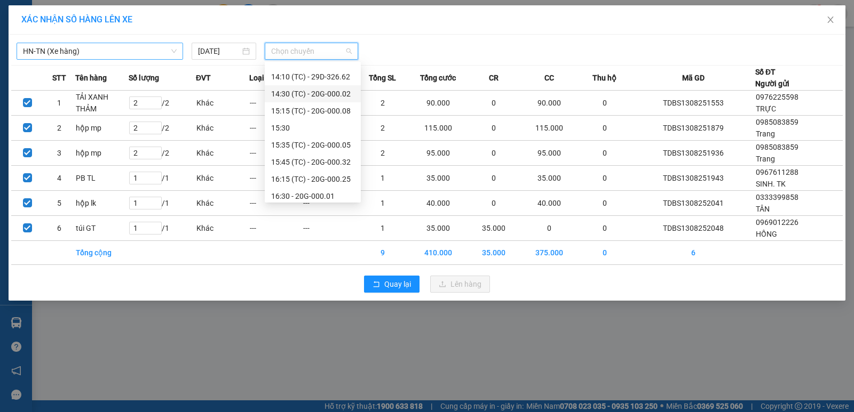
scroll to position [374, 0]
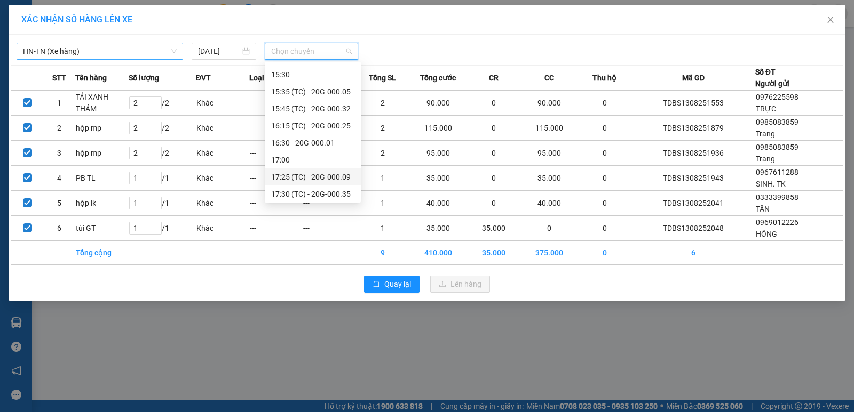
click at [329, 179] on div "17:25 (TC) - 20G-000.09" at bounding box center [312, 177] width 83 height 12
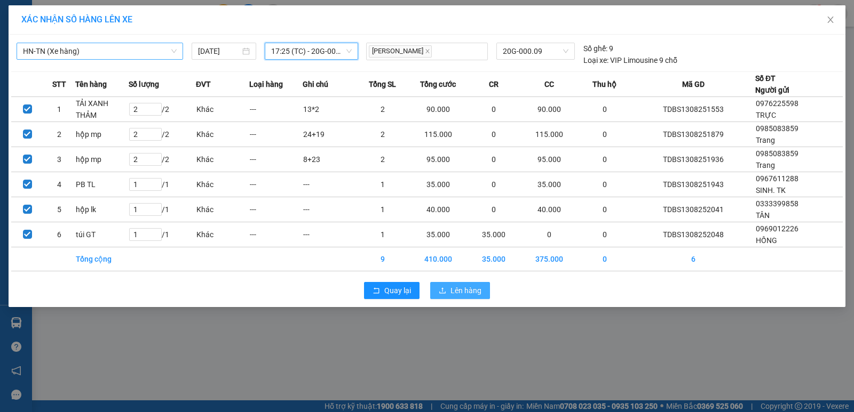
click at [453, 290] on span "Lên hàng" at bounding box center [465, 291] width 31 height 12
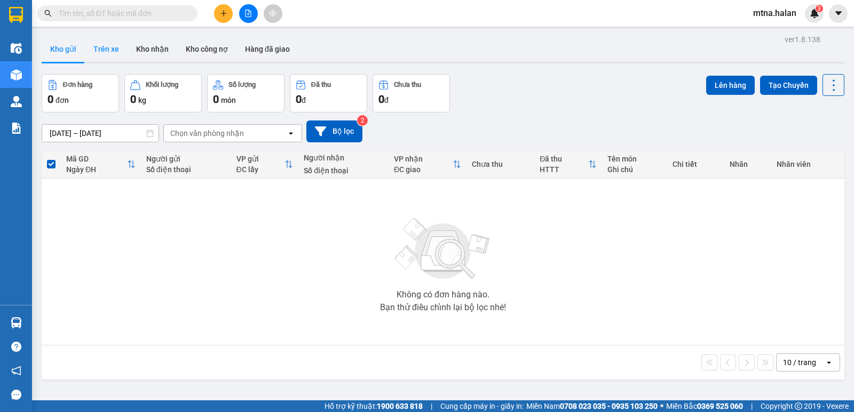
click at [111, 50] on button "Trên xe" at bounding box center [106, 49] width 43 height 26
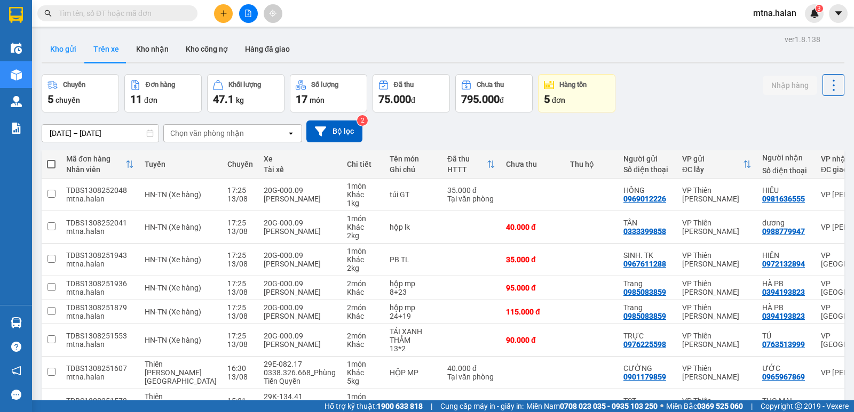
click at [60, 48] on button "Kho gửi" at bounding box center [63, 49] width 43 height 26
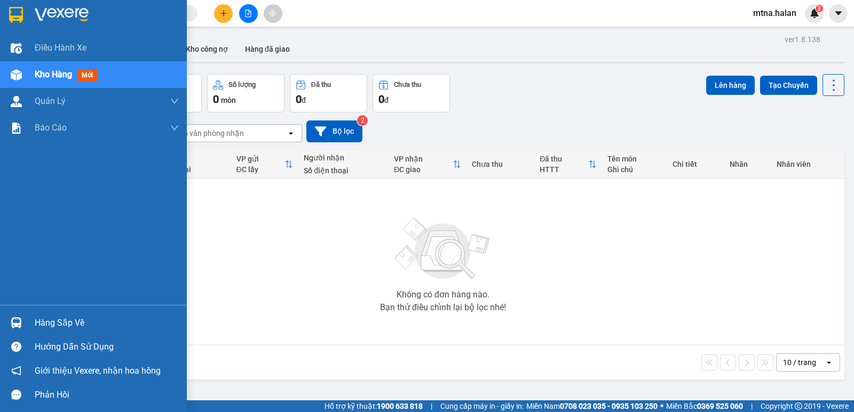
click at [13, 321] on img at bounding box center [16, 322] width 11 height 11
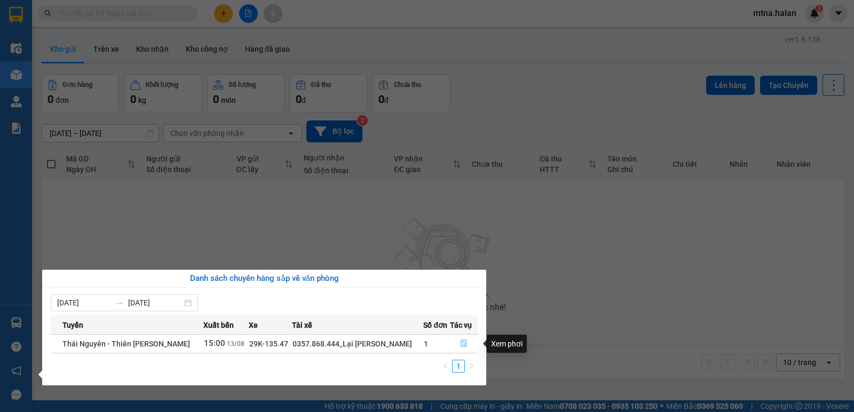
click at [464, 344] on icon "file-done" at bounding box center [463, 343] width 7 height 7
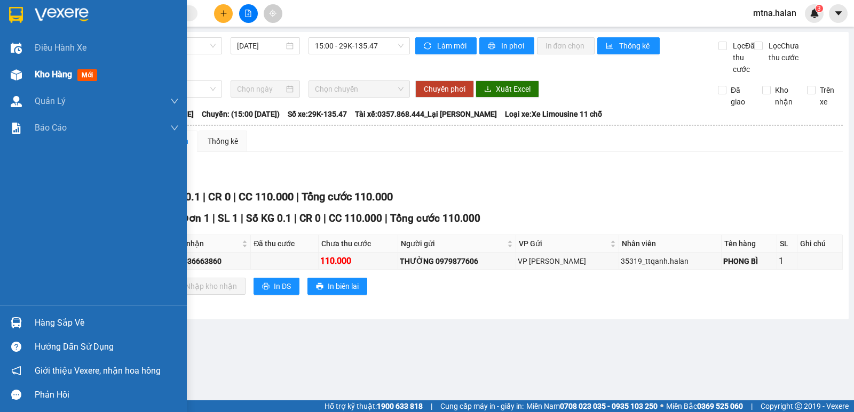
click at [19, 78] on img at bounding box center [16, 74] width 11 height 11
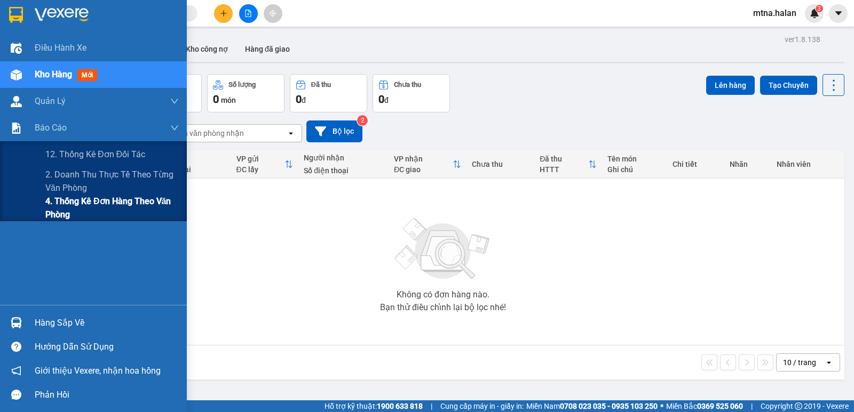
click at [73, 205] on span "4. Thống kê đơn hàng theo văn phòng" at bounding box center [111, 208] width 133 height 27
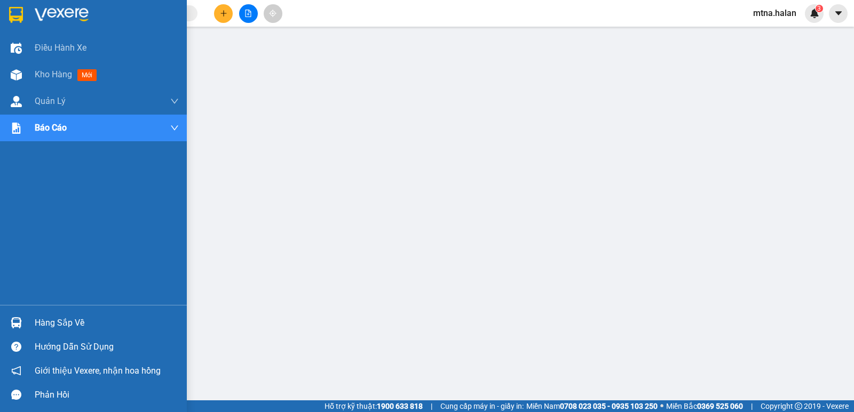
click at [21, 322] on img at bounding box center [16, 322] width 11 height 11
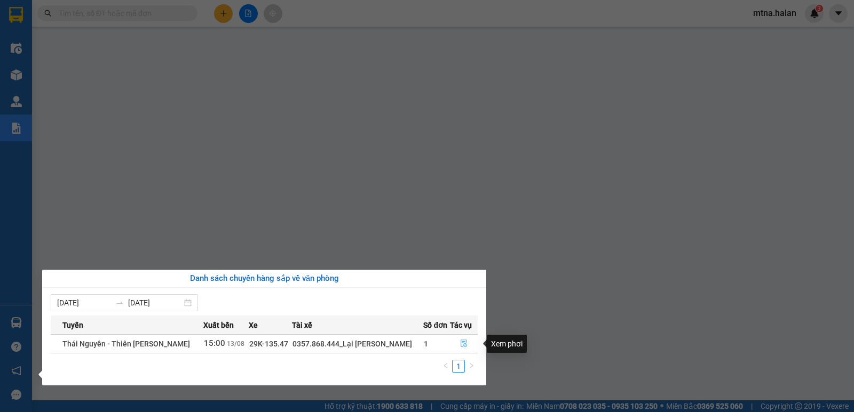
click at [464, 343] on icon "file-done" at bounding box center [463, 343] width 7 height 7
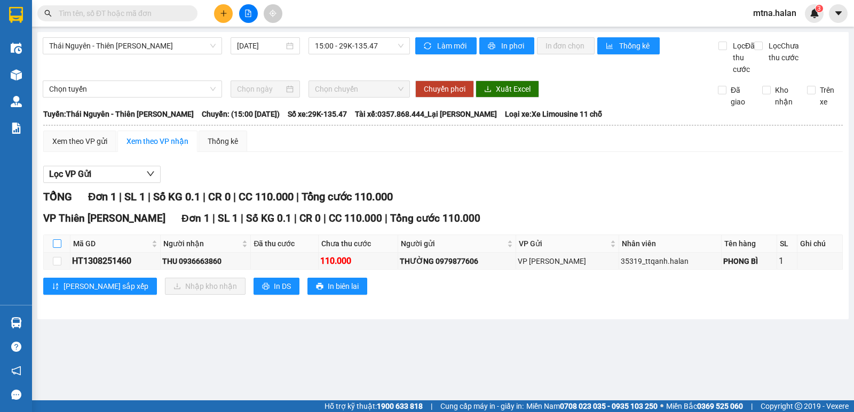
click at [56, 248] on input "checkbox" at bounding box center [57, 244] width 9 height 9
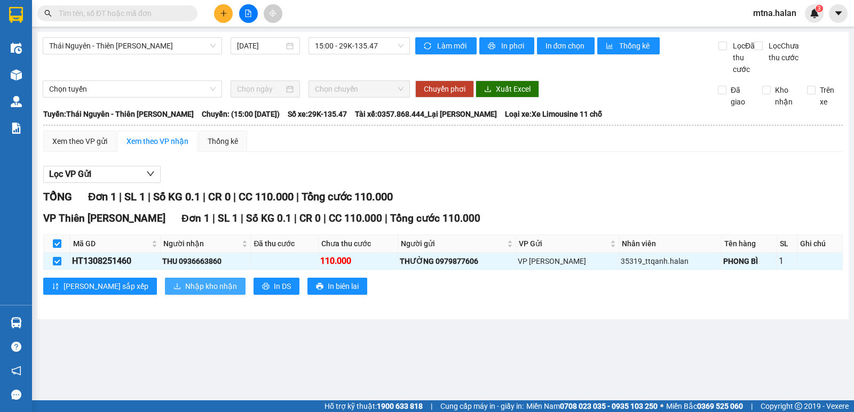
click at [185, 292] on span "Nhập kho nhận" at bounding box center [211, 287] width 52 height 12
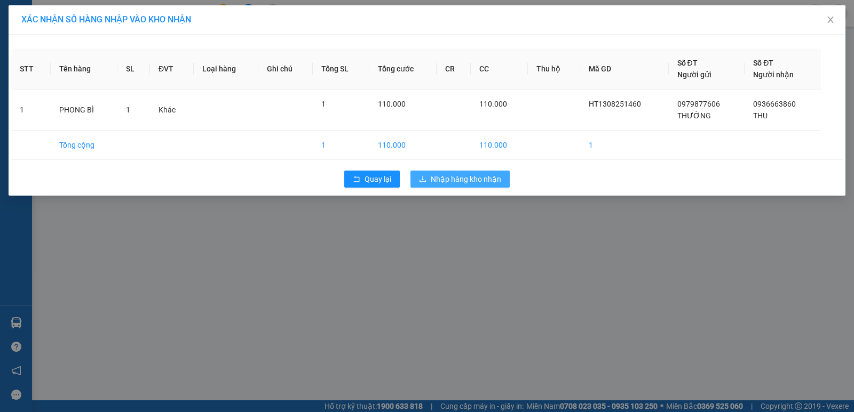
click at [470, 181] on span "Nhập hàng kho nhận" at bounding box center [466, 179] width 70 height 12
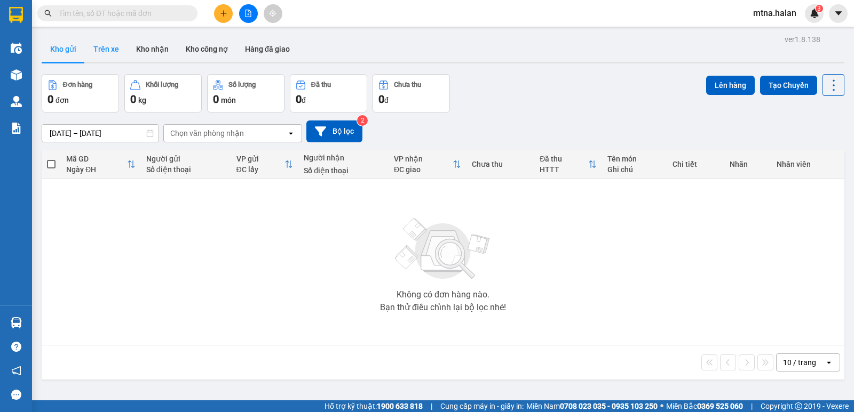
click at [111, 47] on button "Trên xe" at bounding box center [106, 49] width 43 height 26
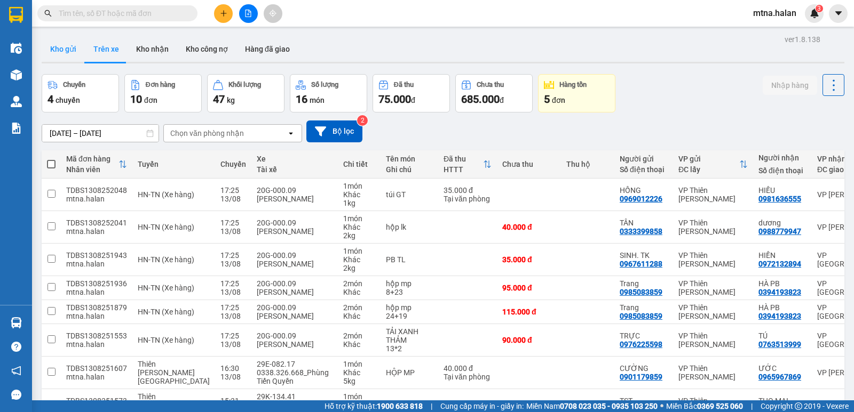
click at [60, 44] on button "Kho gửi" at bounding box center [63, 49] width 43 height 26
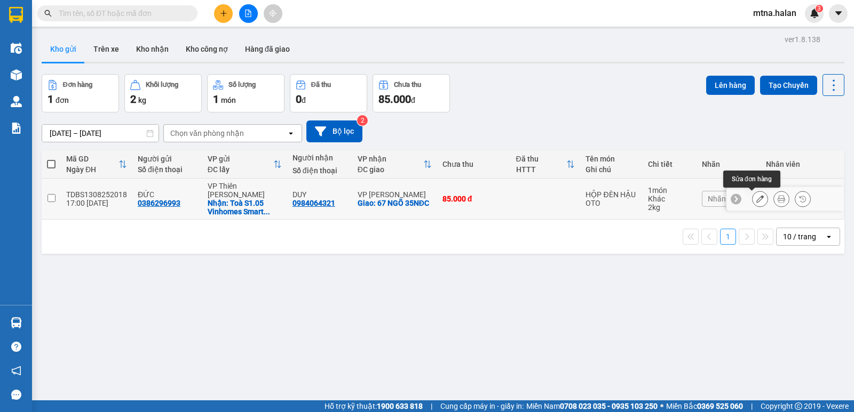
click at [756, 198] on icon at bounding box center [759, 198] width 7 height 7
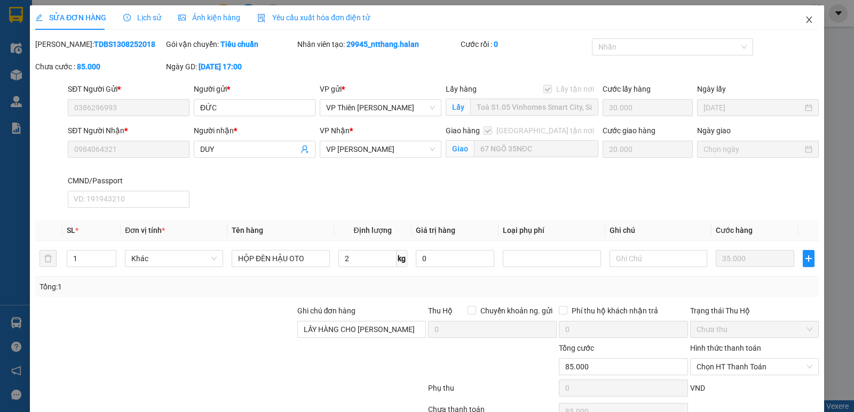
click at [801, 15] on span "Close" at bounding box center [809, 20] width 30 height 30
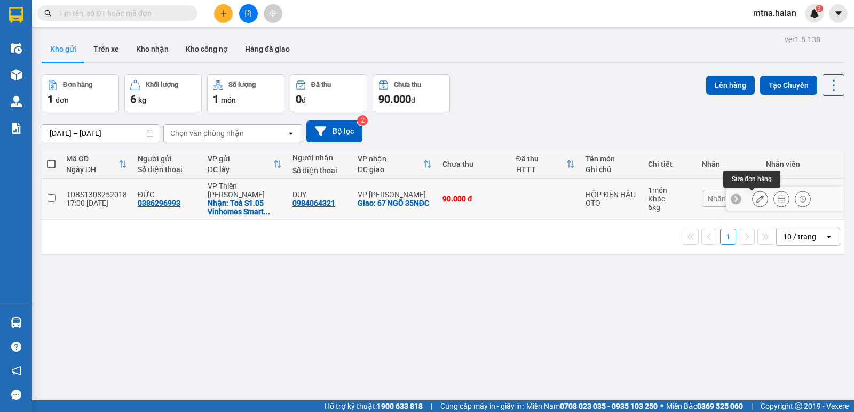
click at [756, 197] on icon at bounding box center [759, 198] width 7 height 7
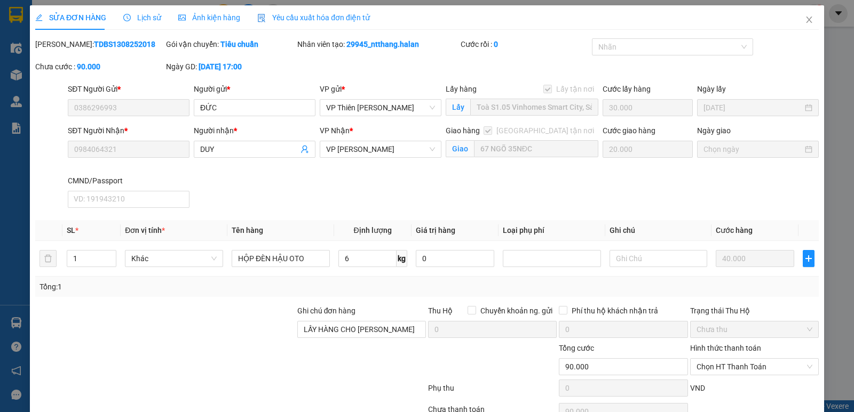
scroll to position [56, 0]
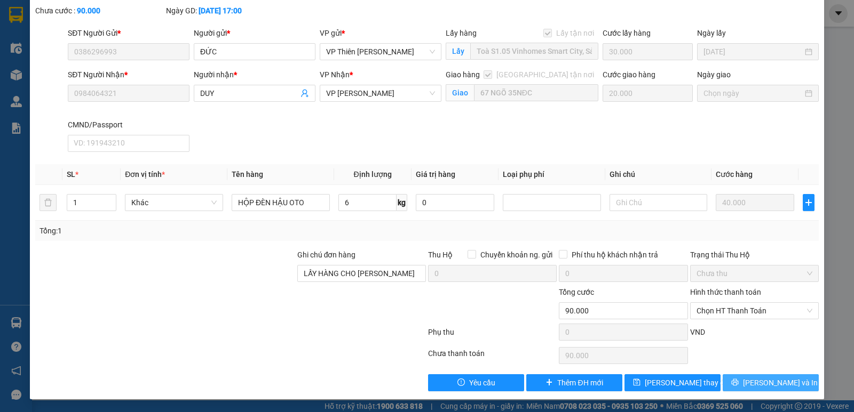
click at [769, 383] on span "[PERSON_NAME] và In" at bounding box center [780, 383] width 75 height 12
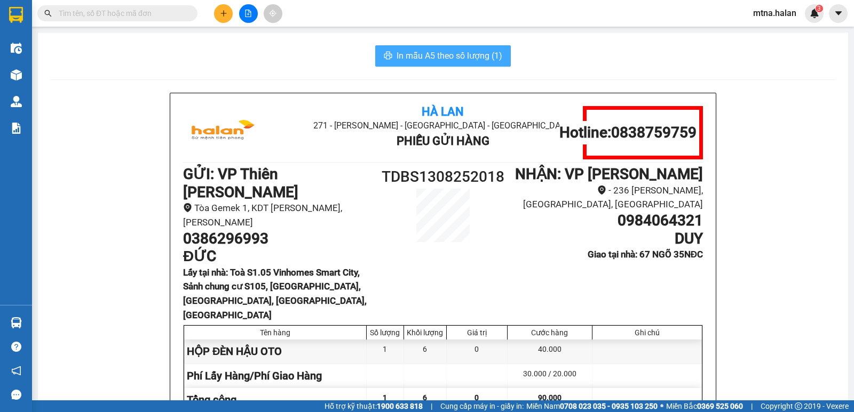
click at [438, 56] on span "In mẫu A5 theo số lượng (1)" at bounding box center [449, 55] width 106 height 13
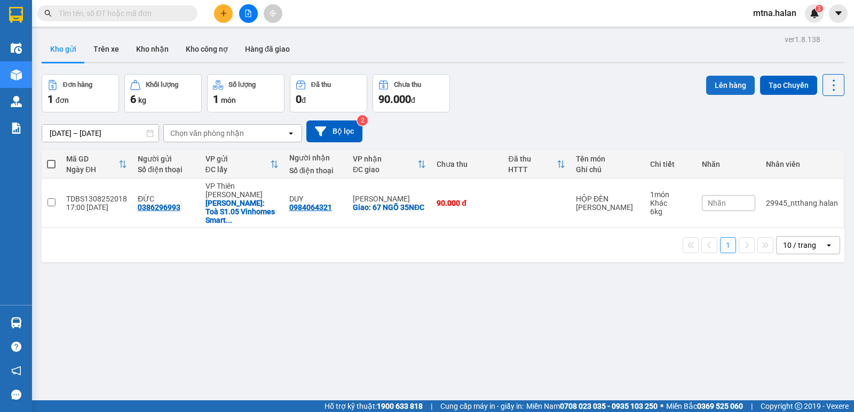
click at [725, 86] on button "Lên hàng" at bounding box center [730, 85] width 49 height 19
click at [55, 164] on th at bounding box center [51, 164] width 19 height 28
click at [52, 164] on span at bounding box center [51, 164] width 9 height 9
click at [51, 159] on input "checkbox" at bounding box center [51, 159] width 0 height 0
checkbox input "true"
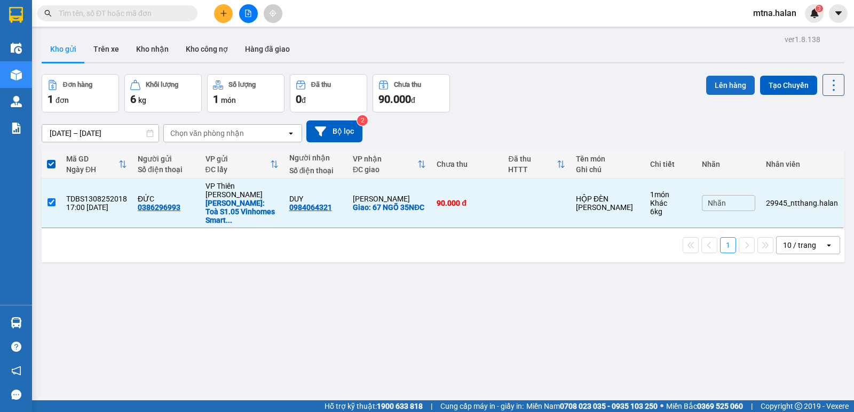
click at [732, 82] on button "Lên hàng" at bounding box center [730, 85] width 49 height 19
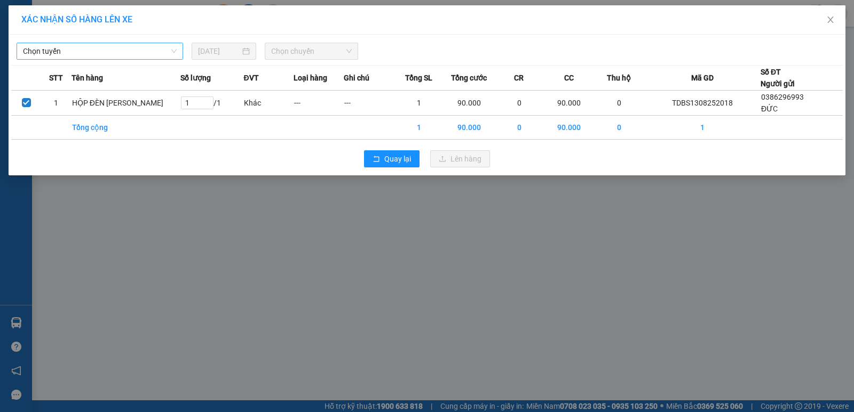
click at [101, 53] on span "Chọn tuyến" at bounding box center [100, 51] width 154 height 16
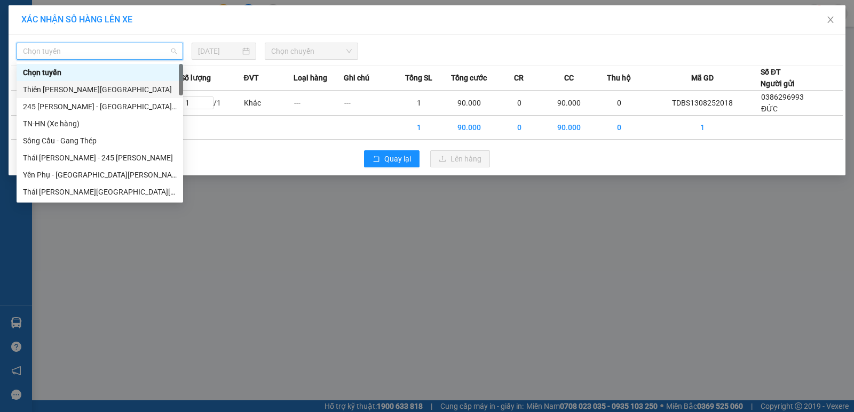
click at [88, 89] on div "Thiên [PERSON_NAME][GEOGRAPHIC_DATA]" at bounding box center [100, 90] width 154 height 12
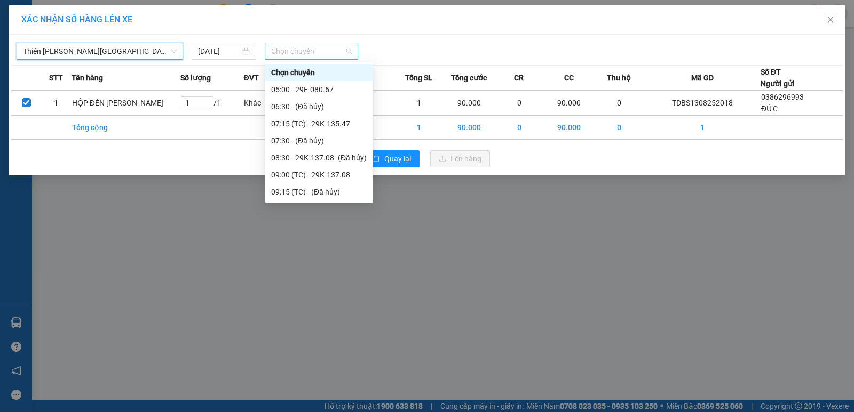
click at [323, 51] on span "Chọn chuyến" at bounding box center [311, 51] width 81 height 16
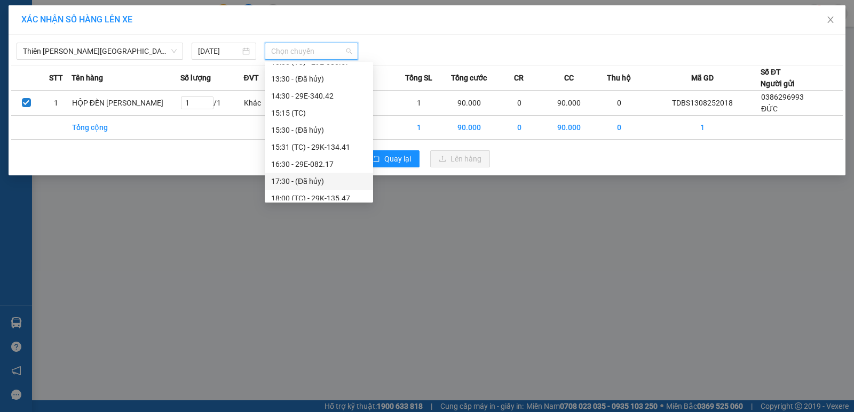
scroll to position [320, 0]
click at [325, 145] on div "18:00 (TC) - 29K-135.47" at bounding box center [319, 145] width 96 height 12
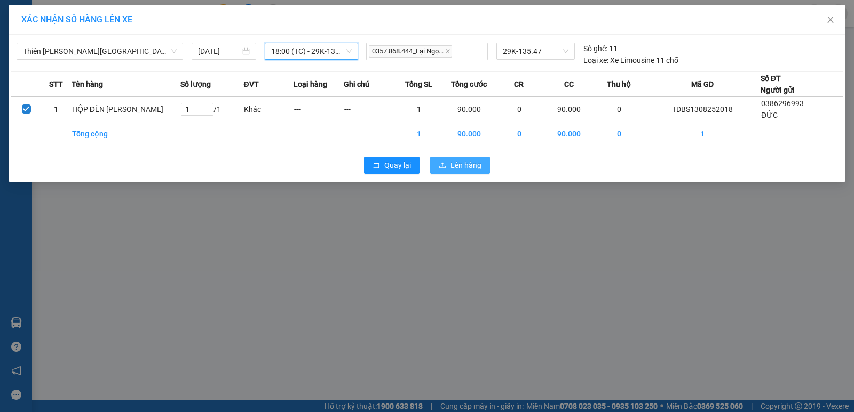
click at [463, 163] on span "Lên hàng" at bounding box center [465, 166] width 31 height 12
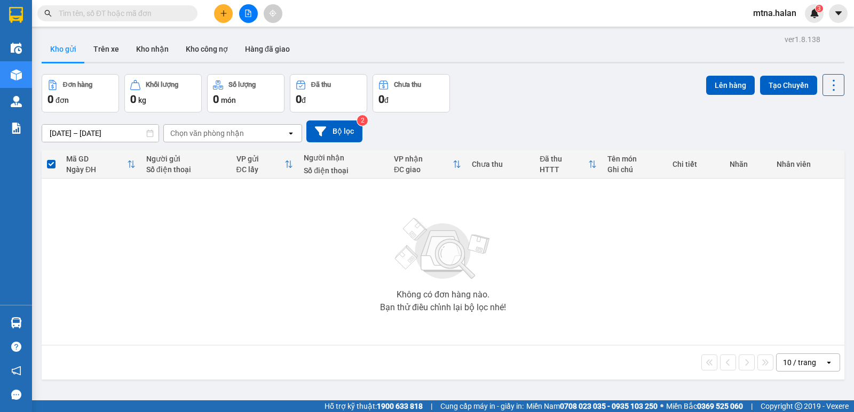
click at [163, 6] on span at bounding box center [117, 13] width 160 height 16
click at [161, 10] on input "text" at bounding box center [122, 13] width 126 height 12
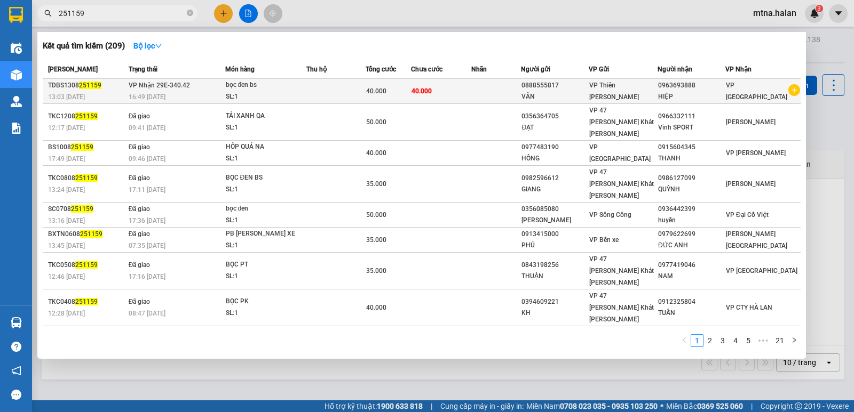
type input "251159"
click at [467, 93] on td "40.000" at bounding box center [441, 91] width 60 height 25
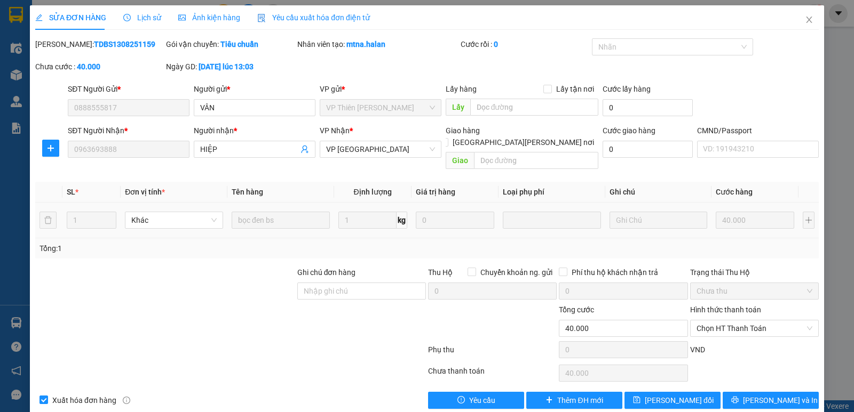
type input "0888555817"
type input "0963693888"
type input "40.000"
click at [654, 46] on div at bounding box center [667, 47] width 146 height 13
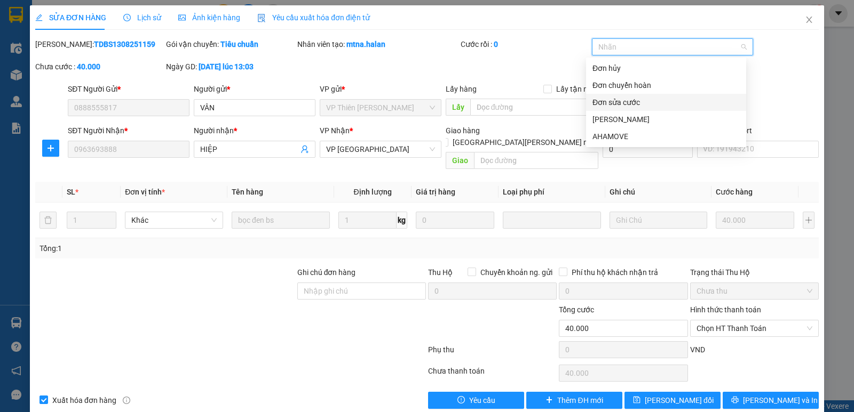
click at [624, 101] on div "Đơn sửa cước" at bounding box center [665, 103] width 147 height 12
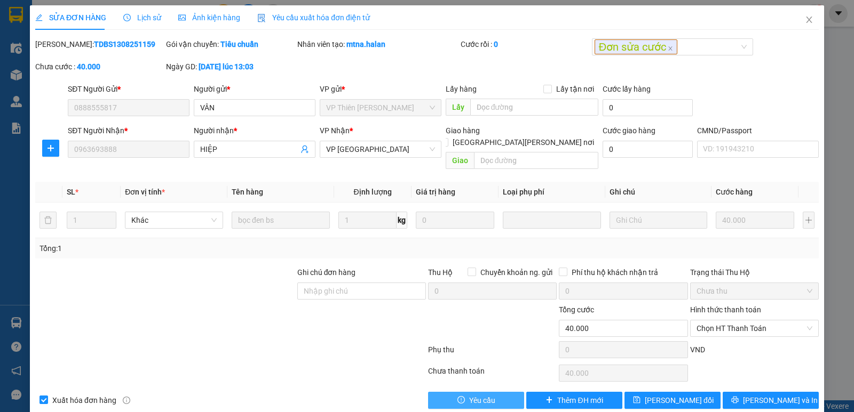
click at [477, 395] on span "Yêu cầu" at bounding box center [482, 401] width 26 height 12
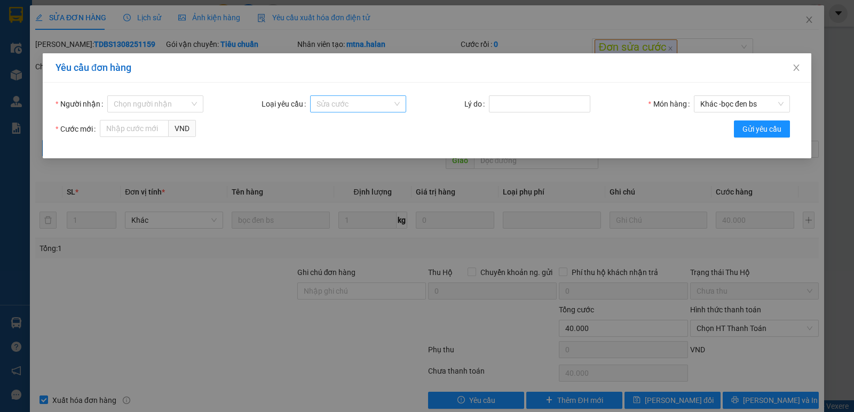
click at [364, 100] on span "Sửa cước" at bounding box center [357, 104] width 83 height 16
click at [342, 128] on div "Sửa cước" at bounding box center [356, 126] width 83 height 12
click at [531, 101] on input "Lý do" at bounding box center [539, 104] width 101 height 17
type input "SAI CƯỚC HÀNG"
click at [167, 104] on input "Người nhận" at bounding box center [152, 104] width 76 height 16
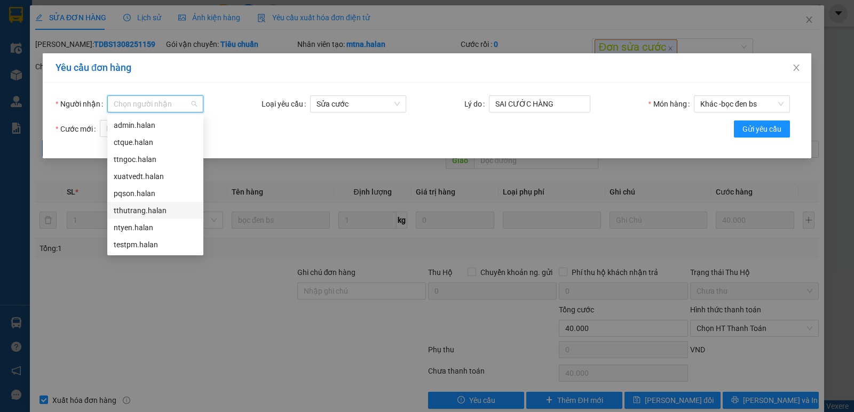
click at [140, 210] on div "tthutrang.halan" at bounding box center [155, 211] width 83 height 12
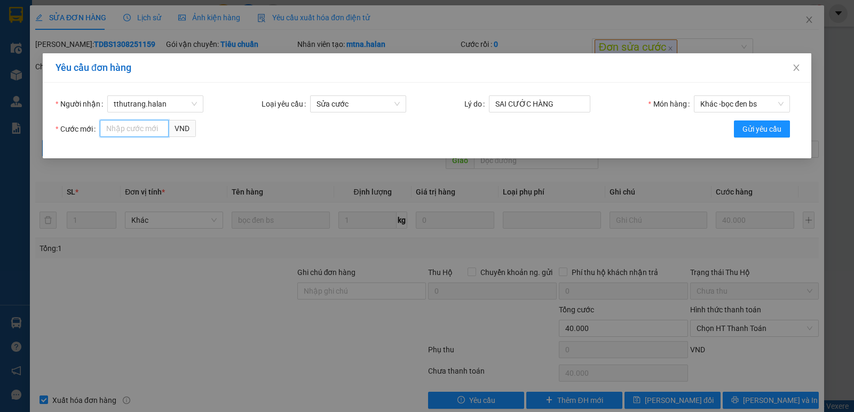
click at [151, 126] on input "Cước mới" at bounding box center [134, 128] width 69 height 17
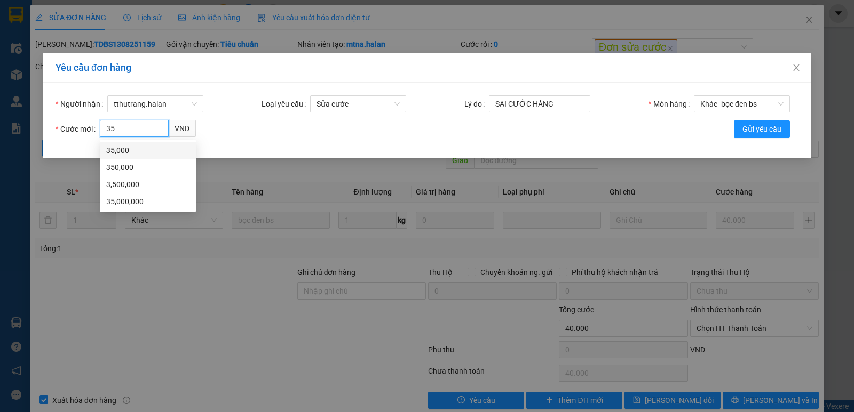
click at [117, 151] on div "35,000" at bounding box center [147, 151] width 83 height 12
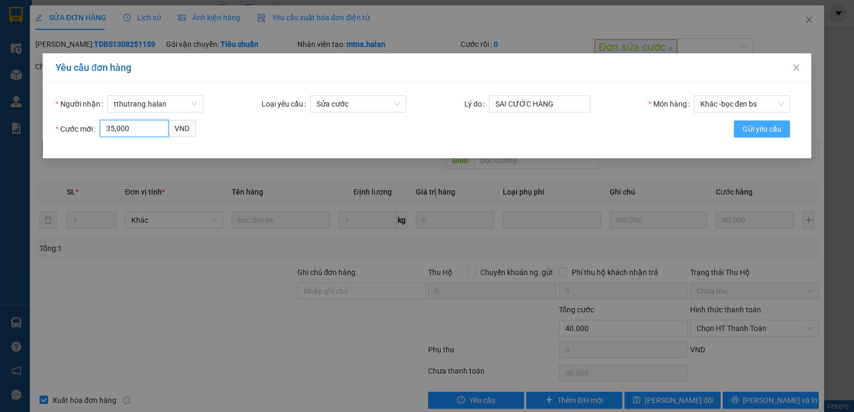
type input "35,000"
click at [764, 128] on span "Gửi yêu cầu" at bounding box center [761, 129] width 39 height 12
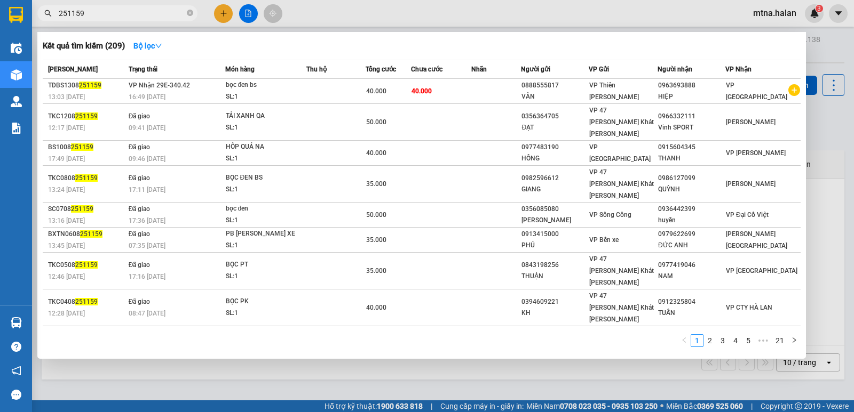
click at [123, 11] on input "251159" at bounding box center [122, 13] width 126 height 12
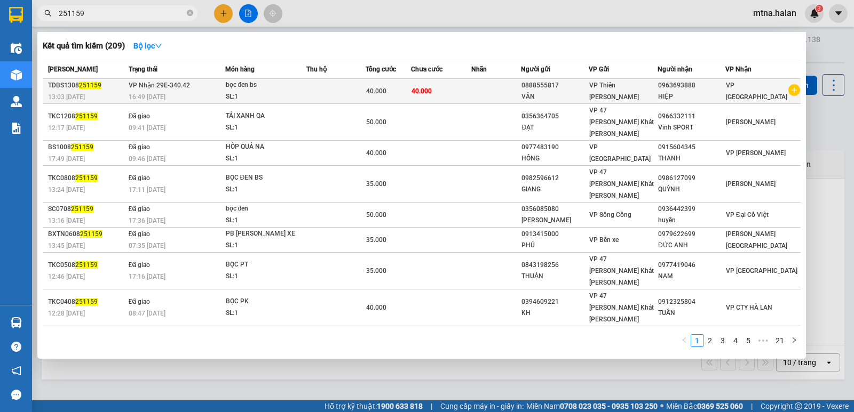
click at [470, 94] on td "40.000" at bounding box center [441, 91] width 60 height 25
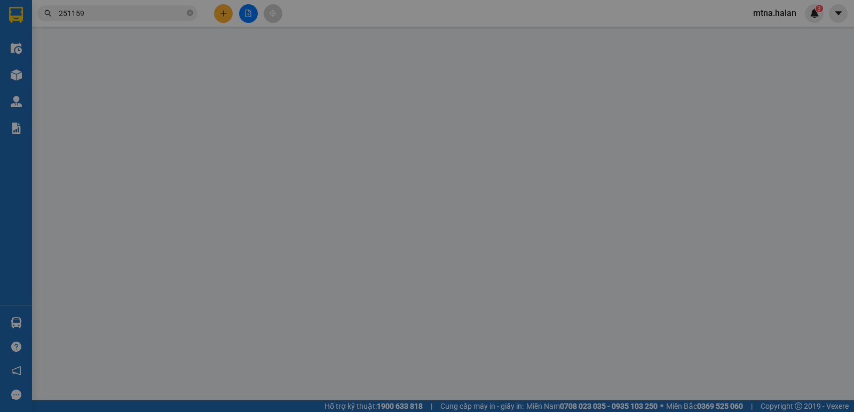
type input "0888555817"
type input "0963693888"
type input "40.000"
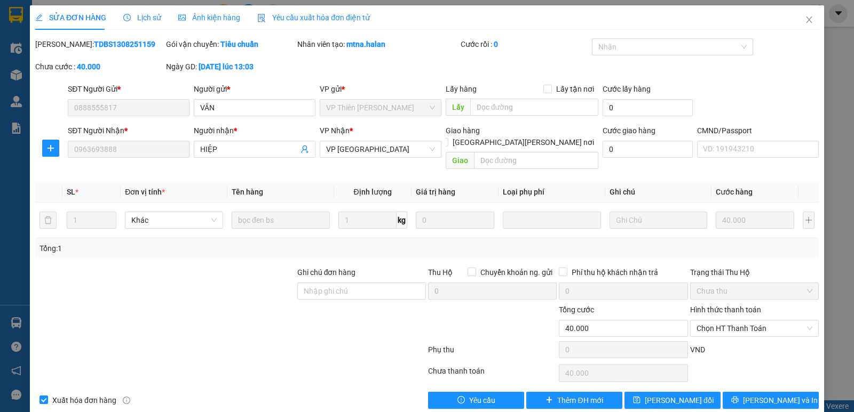
drag, startPoint x: 122, startPoint y: 43, endPoint x: 61, endPoint y: 43, distance: 60.3
click at [94, 43] on b "TDBS1308251159" at bounding box center [124, 44] width 61 height 9
copy b "TDBS1308251159"
click at [806, 21] on icon "close" at bounding box center [809, 20] width 6 height 6
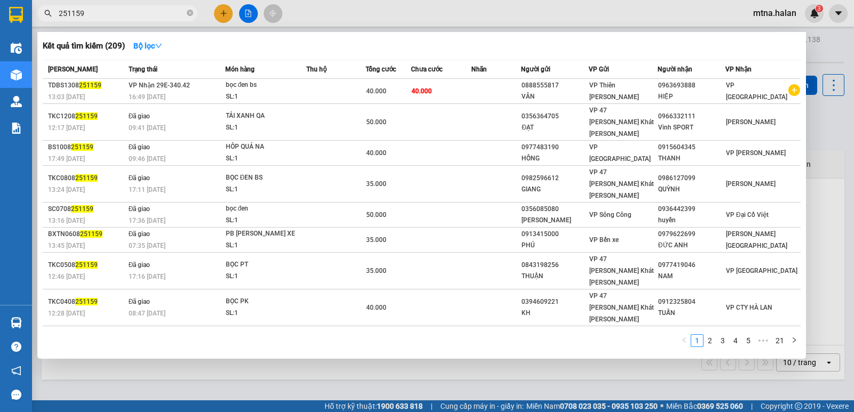
click at [110, 11] on input "251159" at bounding box center [122, 13] width 126 height 12
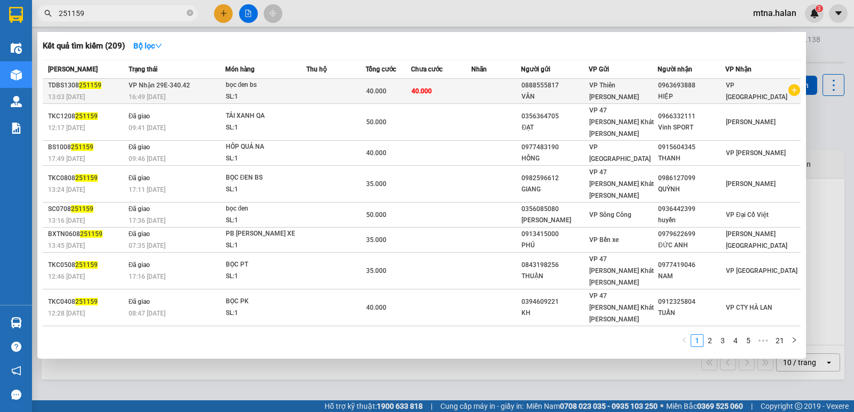
click at [497, 93] on td at bounding box center [496, 91] width 50 height 25
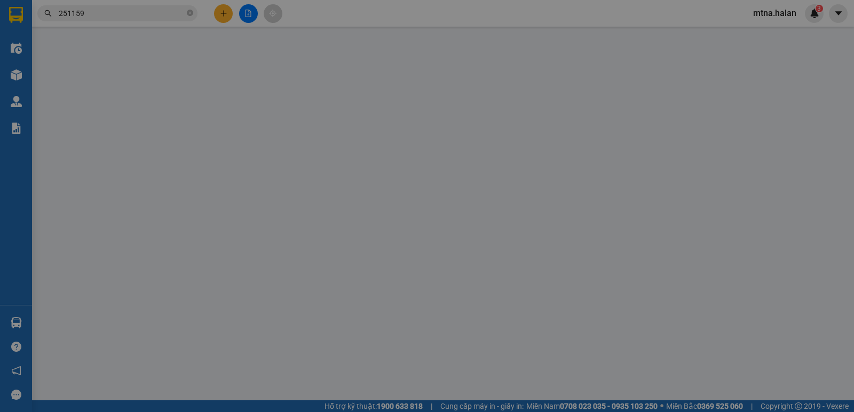
type input "0888555817"
type input "0963693888"
type input "40.000"
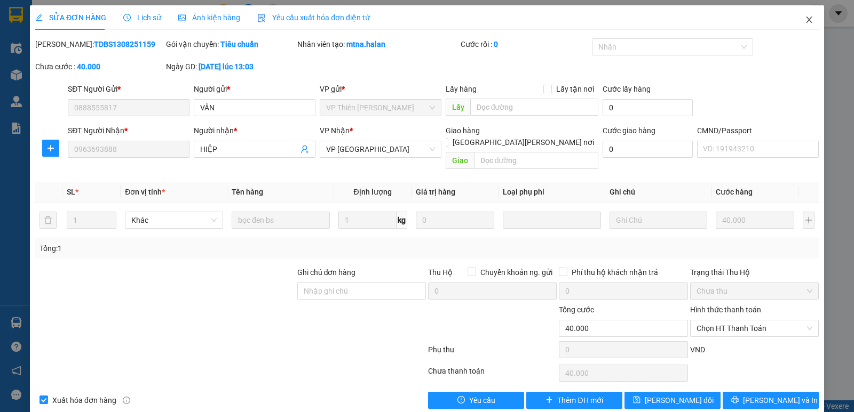
click at [799, 14] on span "Close" at bounding box center [809, 20] width 30 height 30
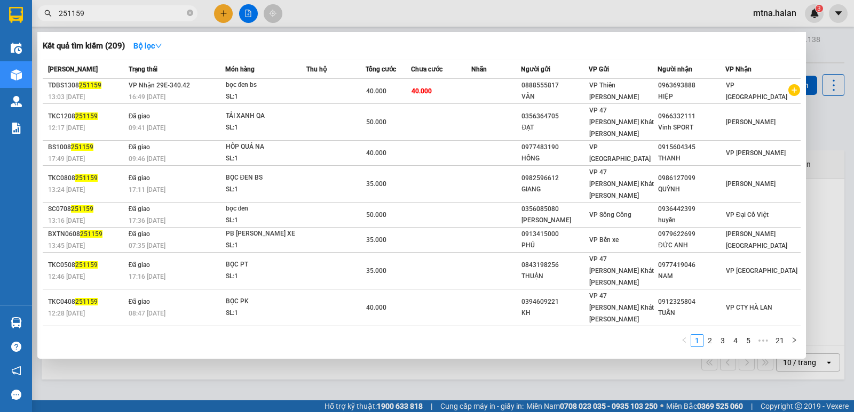
click at [131, 8] on input "251159" at bounding box center [122, 13] width 126 height 12
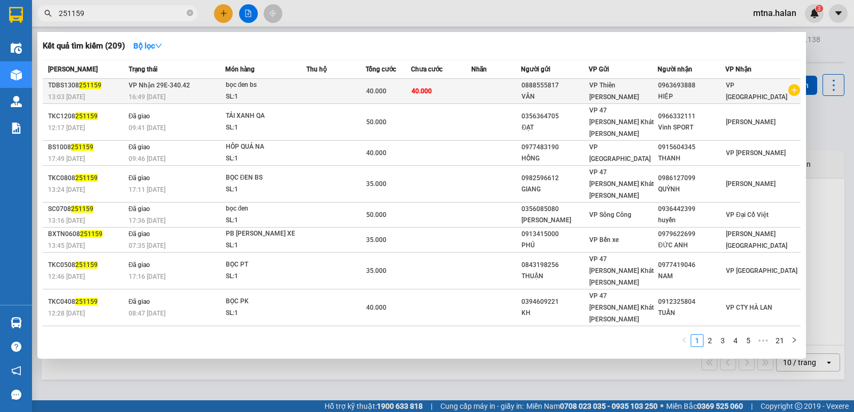
click at [325, 91] on td at bounding box center [335, 91] width 59 height 25
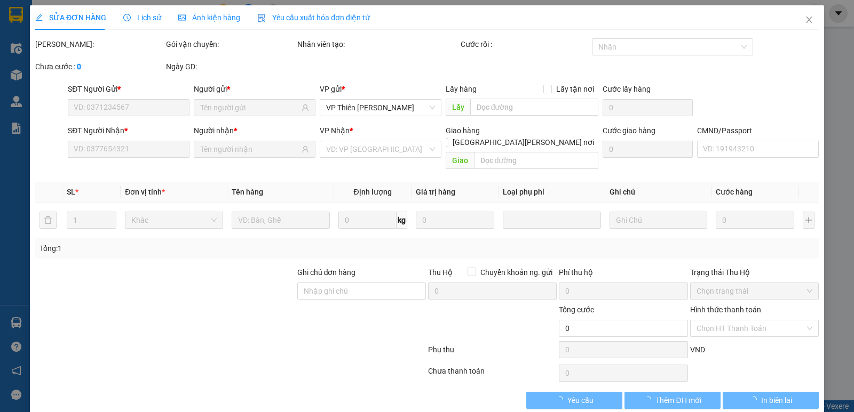
type input "0888555817"
type input "0963693888"
type input "35.000"
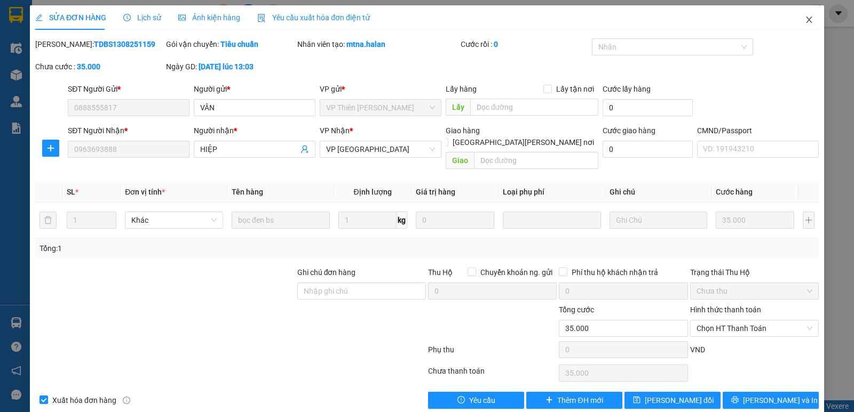
click at [805, 19] on icon "close" at bounding box center [809, 19] width 9 height 9
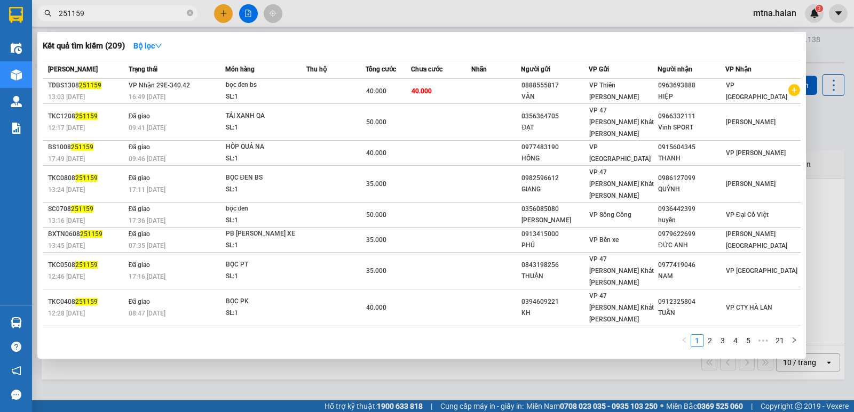
click at [133, 10] on input "251159" at bounding box center [122, 13] width 126 height 12
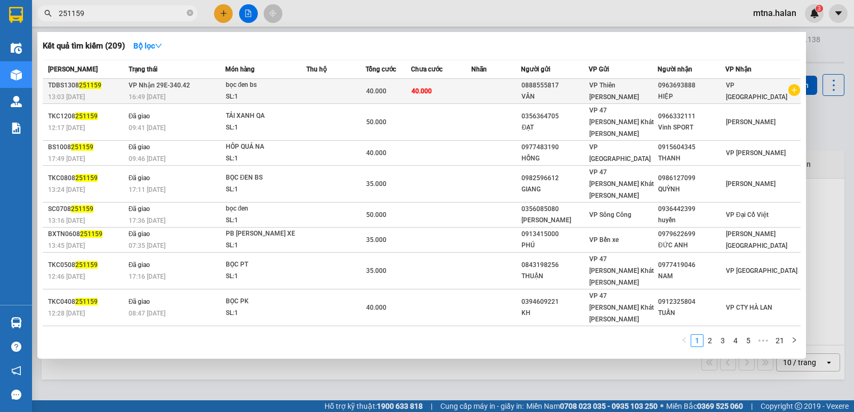
click at [458, 94] on td "40.000" at bounding box center [441, 91] width 60 height 25
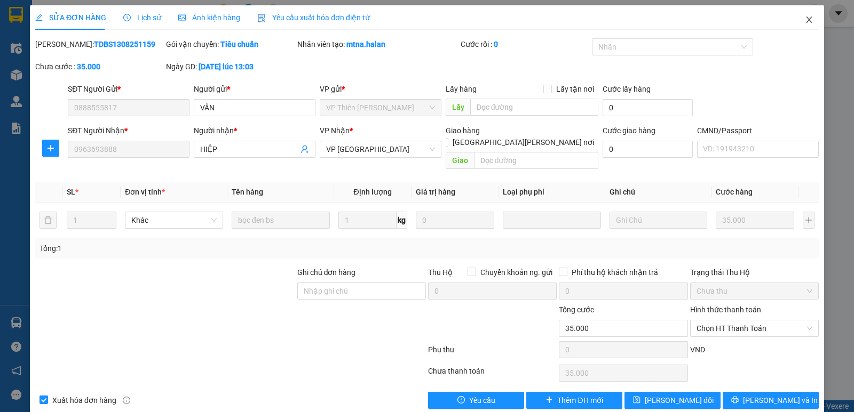
click at [805, 20] on icon "close" at bounding box center [809, 19] width 9 height 9
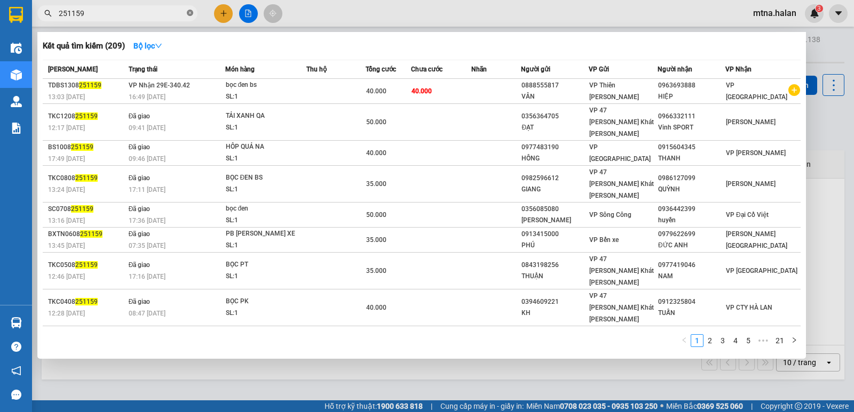
click at [191, 13] on icon "close-circle" at bounding box center [190, 13] width 6 height 6
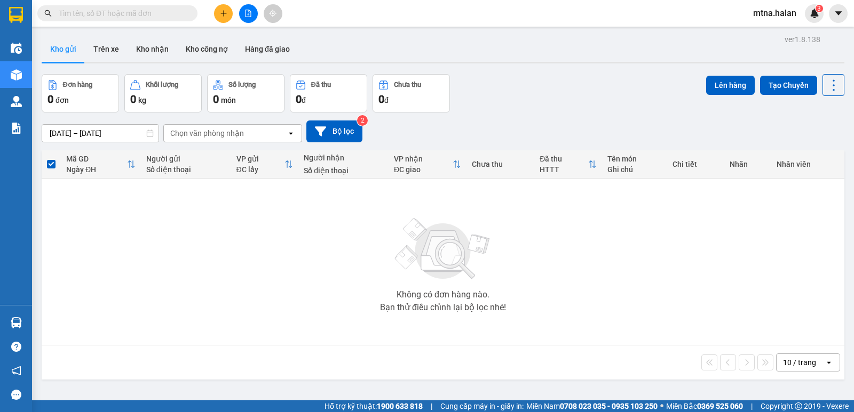
click at [167, 13] on input "text" at bounding box center [122, 13] width 126 height 12
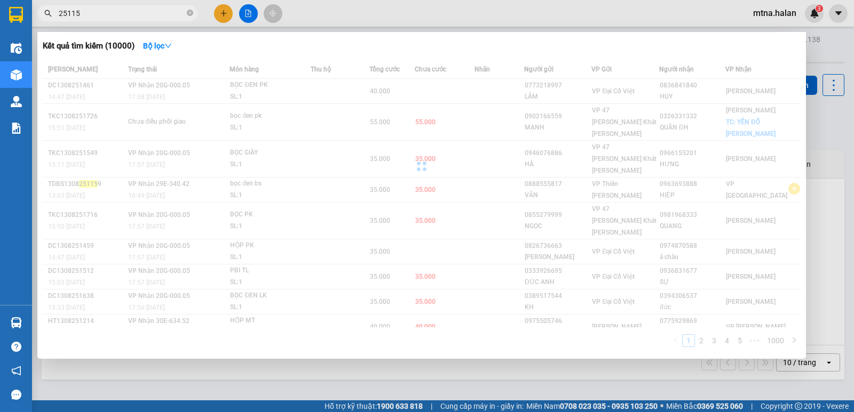
type input "251159"
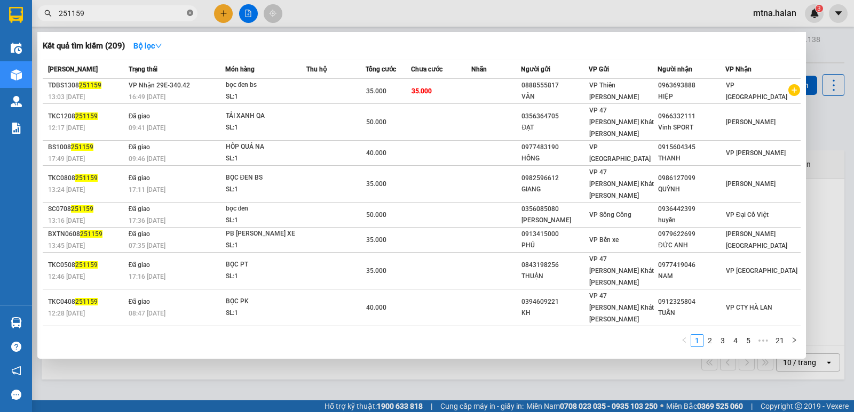
click at [187, 15] on icon "close-circle" at bounding box center [190, 13] width 6 height 6
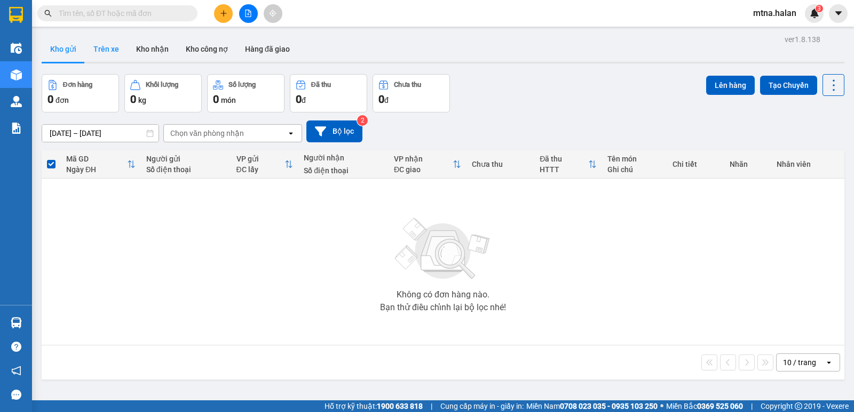
click at [105, 48] on button "Trên xe" at bounding box center [106, 49] width 43 height 26
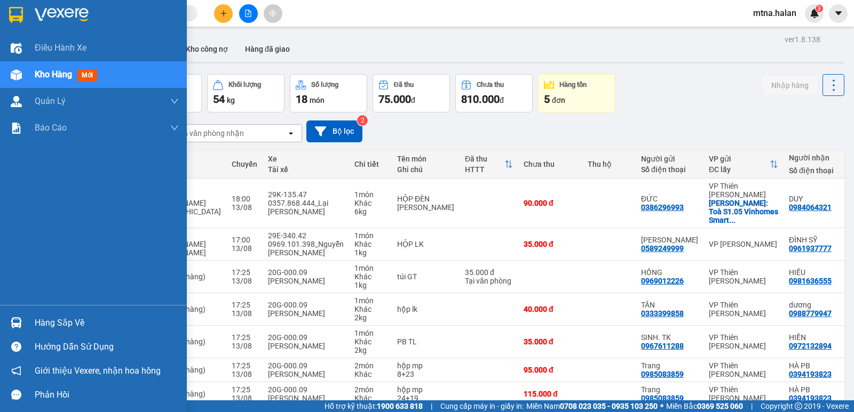
click at [19, 321] on img at bounding box center [16, 322] width 11 height 11
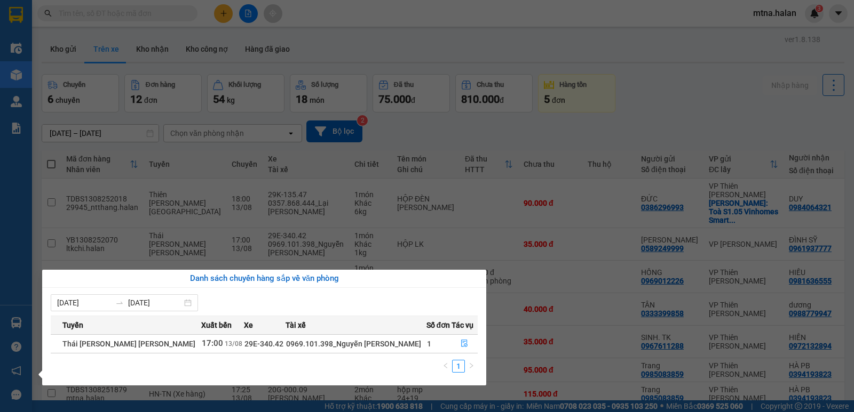
click at [55, 48] on section "Kết quả tìm kiếm ( 209 ) Bộ lọc Mã ĐH Trạng thái Món hàng Thu hộ Tổng cước Chưa…" at bounding box center [427, 206] width 854 height 412
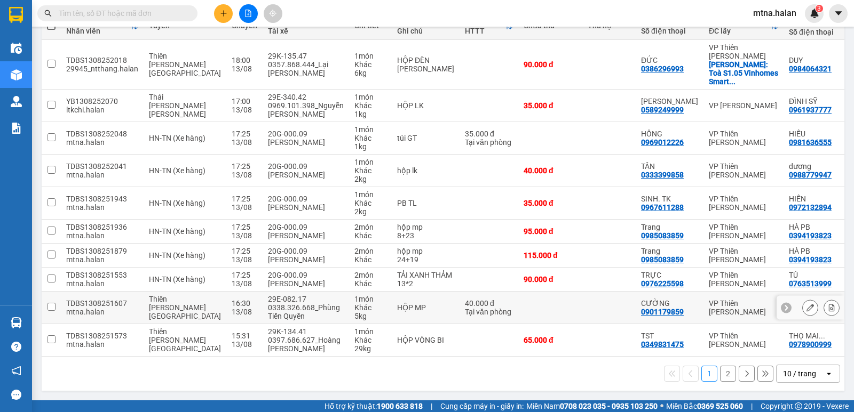
scroll to position [169, 0]
click at [720, 374] on button "2" at bounding box center [728, 374] width 16 height 16
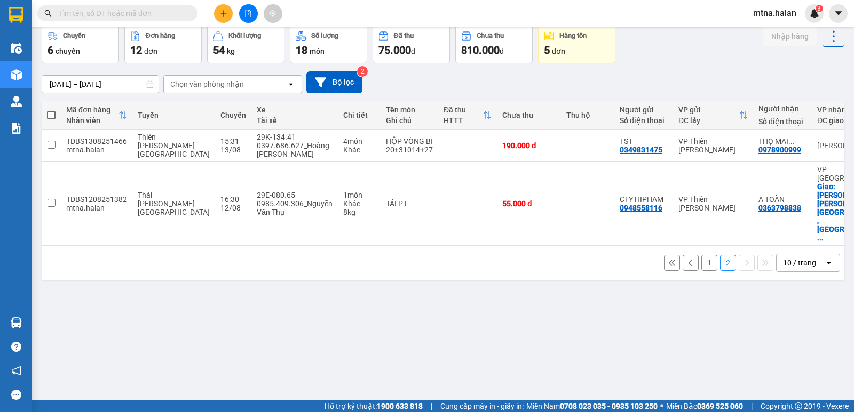
scroll to position [0, 0]
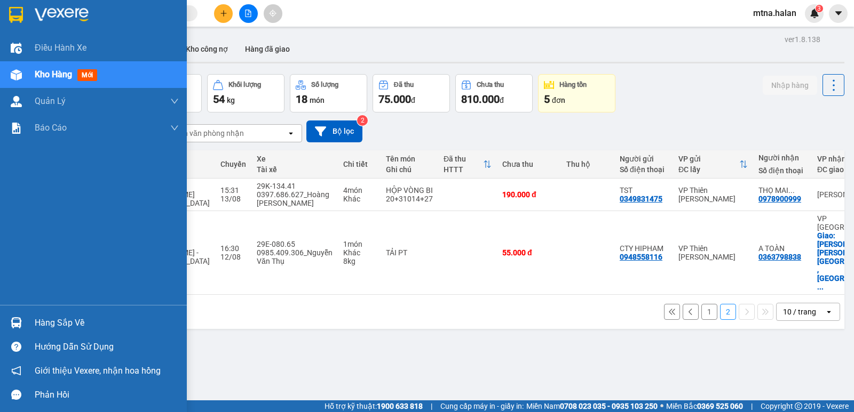
click at [17, 76] on img at bounding box center [16, 74] width 11 height 11
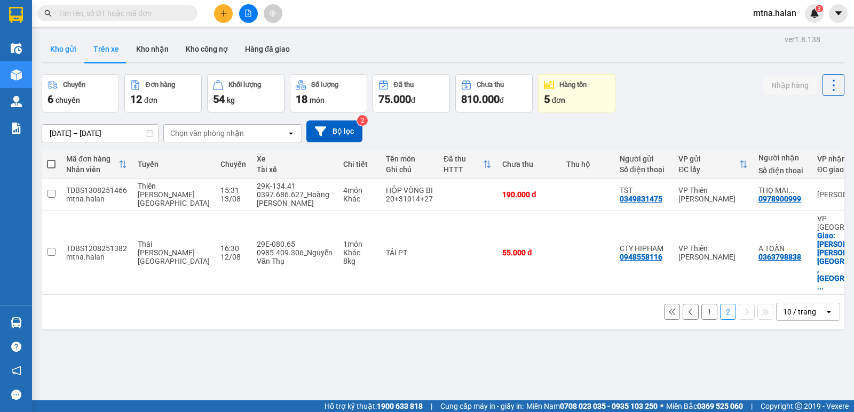
click at [62, 53] on button "Kho gửi" at bounding box center [63, 49] width 43 height 26
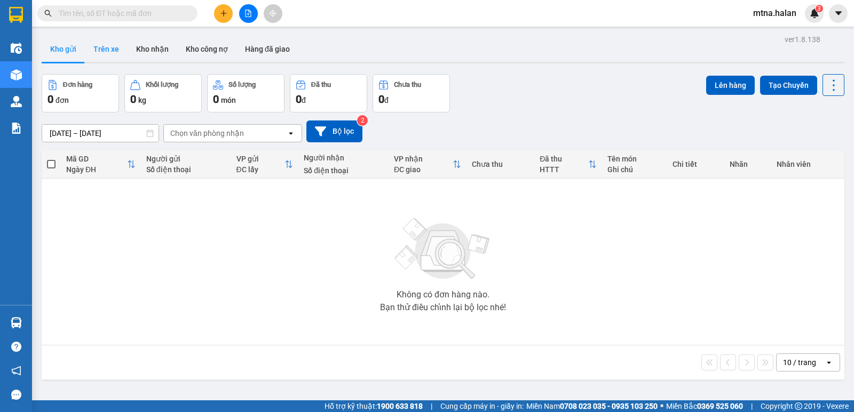
click at [108, 45] on button "Trên xe" at bounding box center [106, 49] width 43 height 26
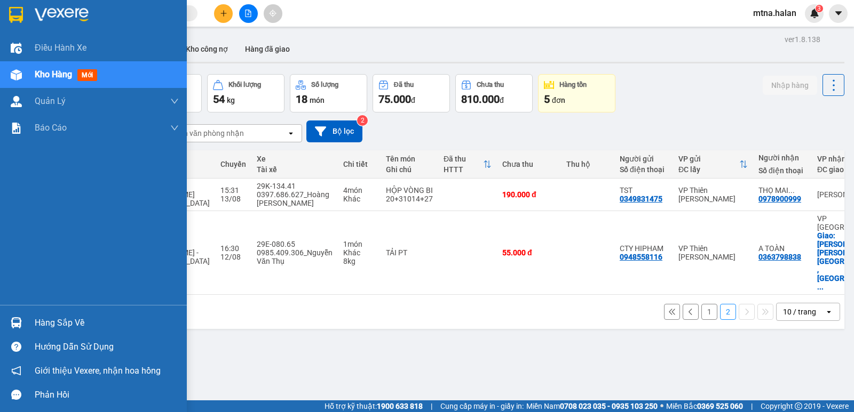
click at [17, 323] on img at bounding box center [16, 322] width 11 height 11
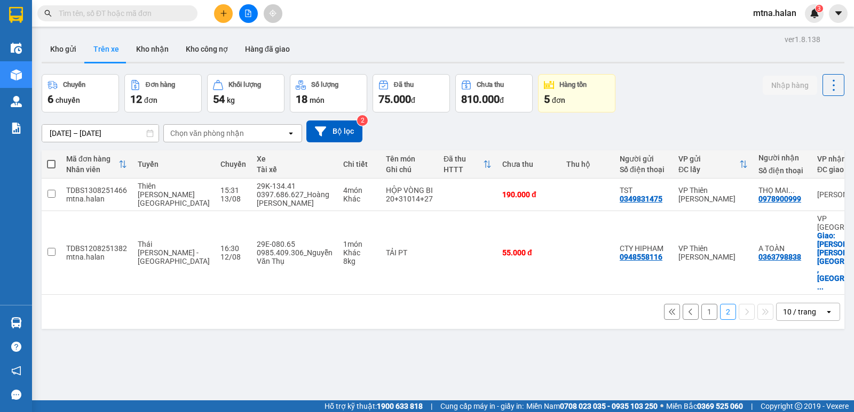
click at [615, 347] on section "Kết quả tìm kiếm ( 209 ) Bộ lọc Mã ĐH Trạng thái Món hàng Thu hộ Tổng cước Chưa…" at bounding box center [427, 206] width 854 height 412
click at [67, 49] on button "Kho gửi" at bounding box center [63, 49] width 43 height 26
